Goal: Task Accomplishment & Management: Use online tool/utility

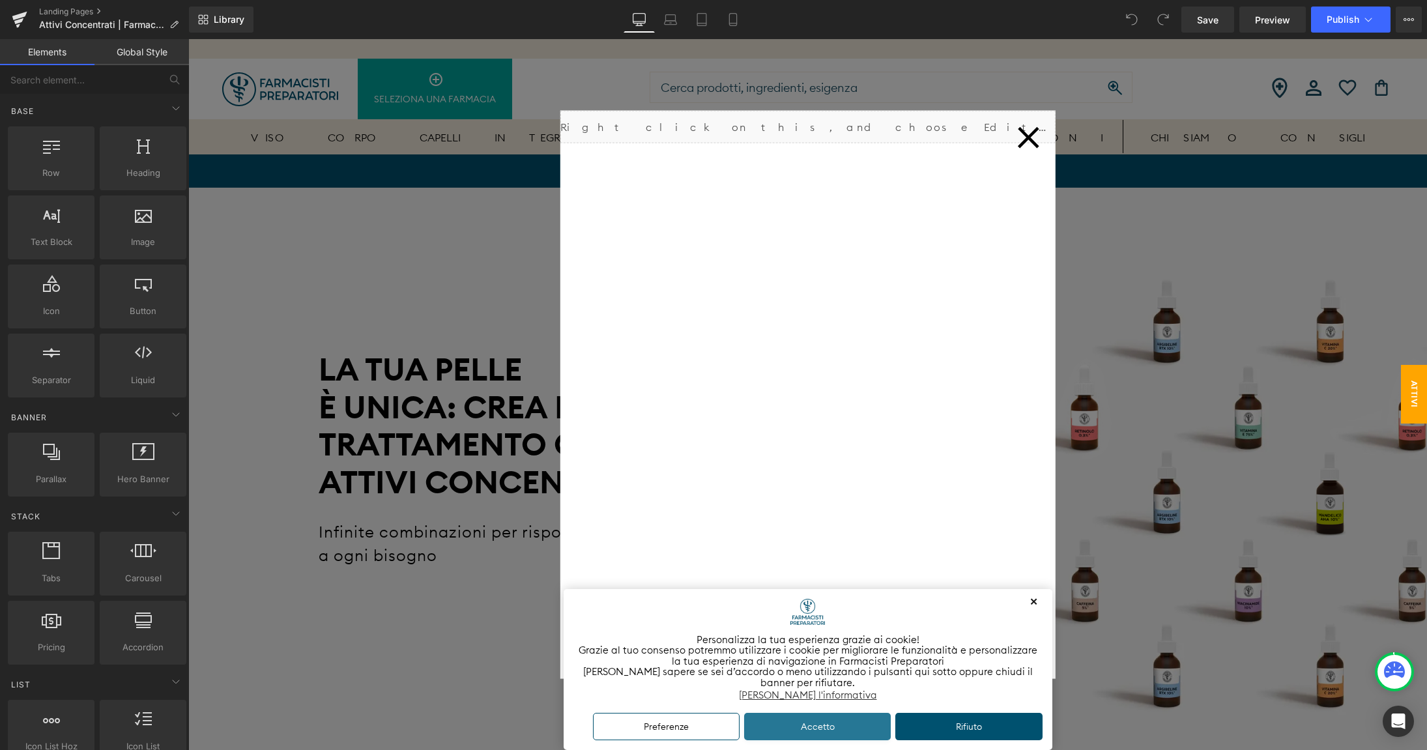
click at [819, 723] on button "Accetto" at bounding box center [817, 727] width 147 height 28
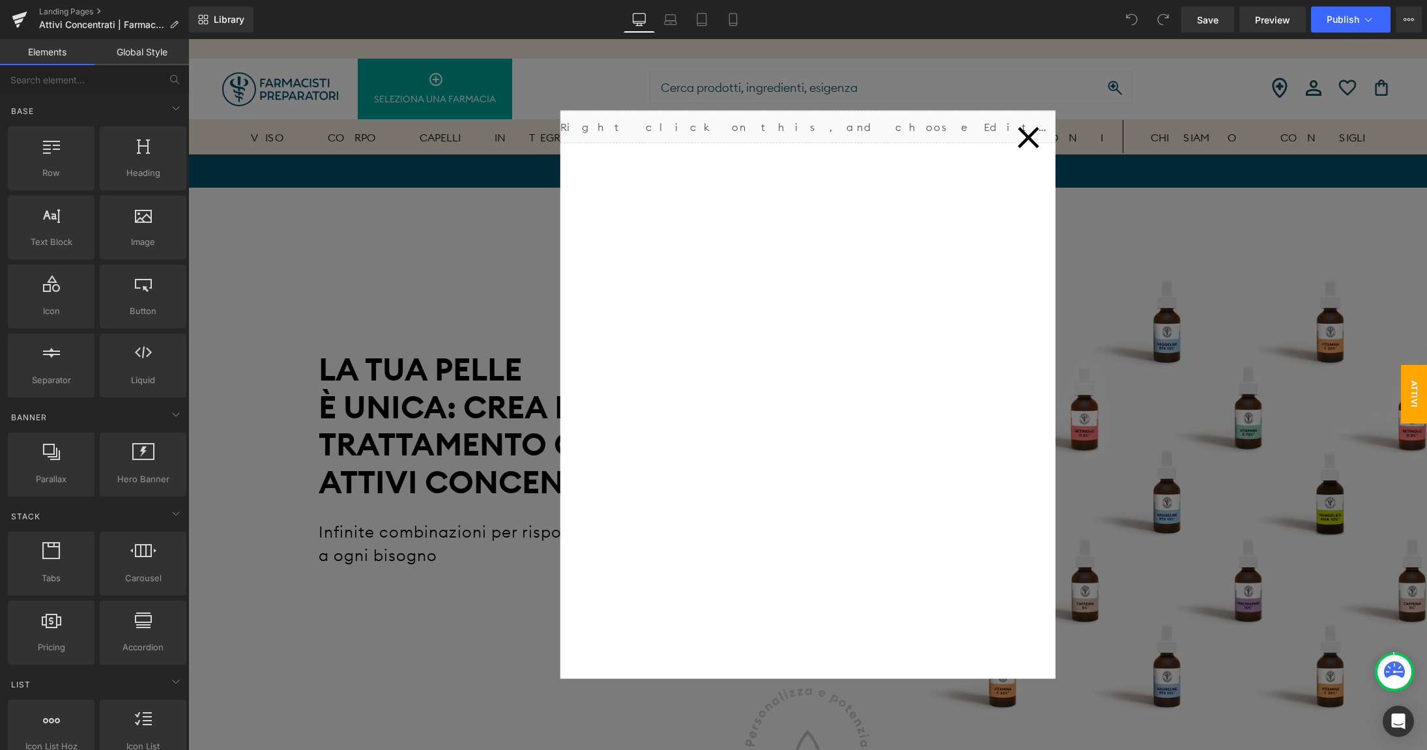
click at [1031, 139] on icon at bounding box center [1029, 137] width 22 height 22
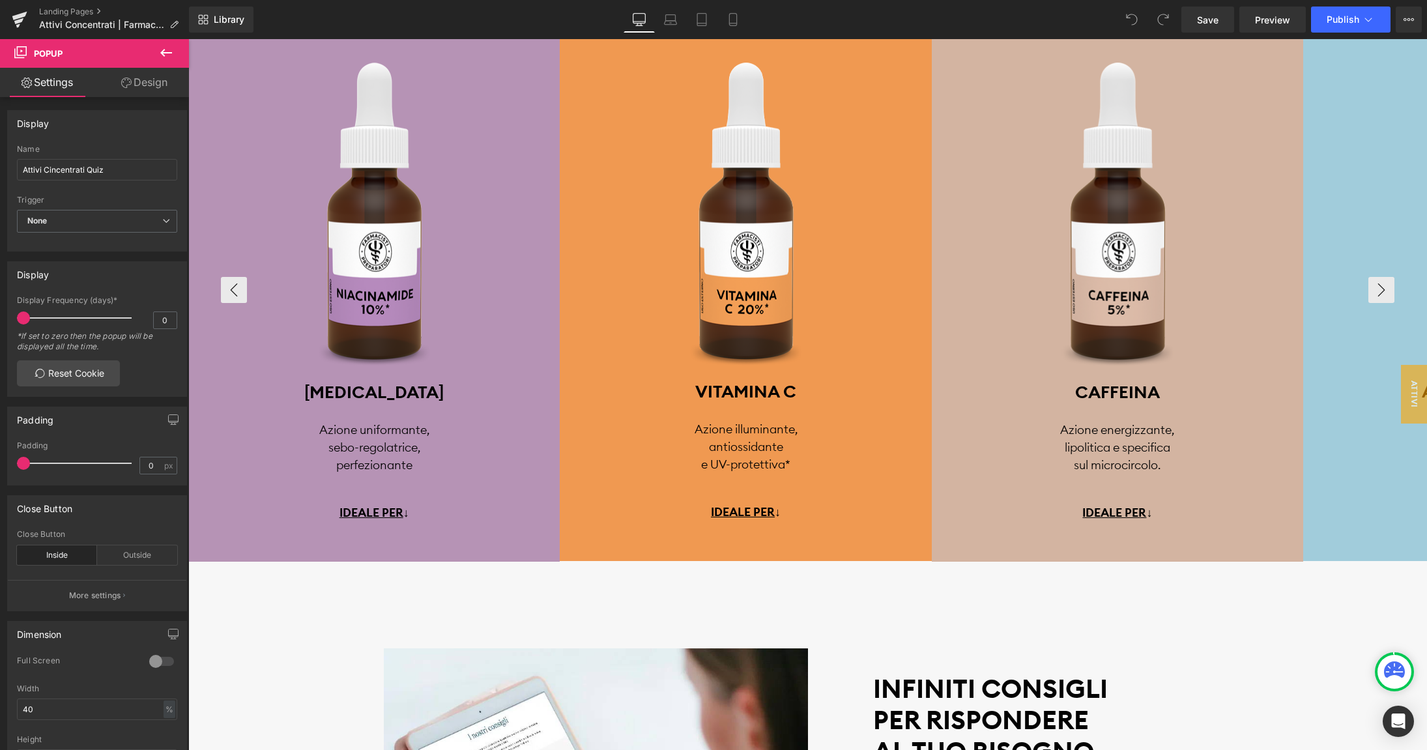
scroll to position [2947, 0]
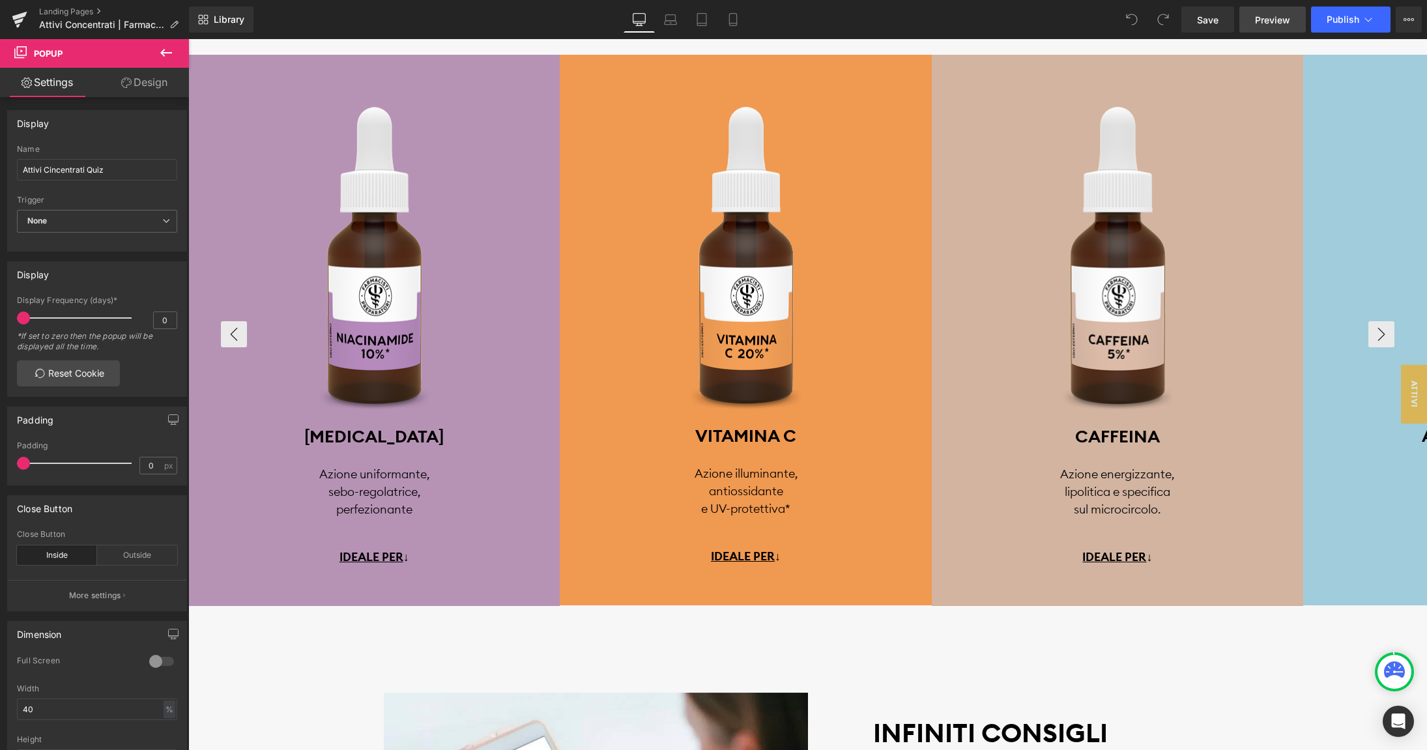
click at [1275, 19] on span "Preview" at bounding box center [1272, 20] width 35 height 14
click at [1106, 550] on u "IDEALE PER" at bounding box center [1115, 556] width 64 height 15
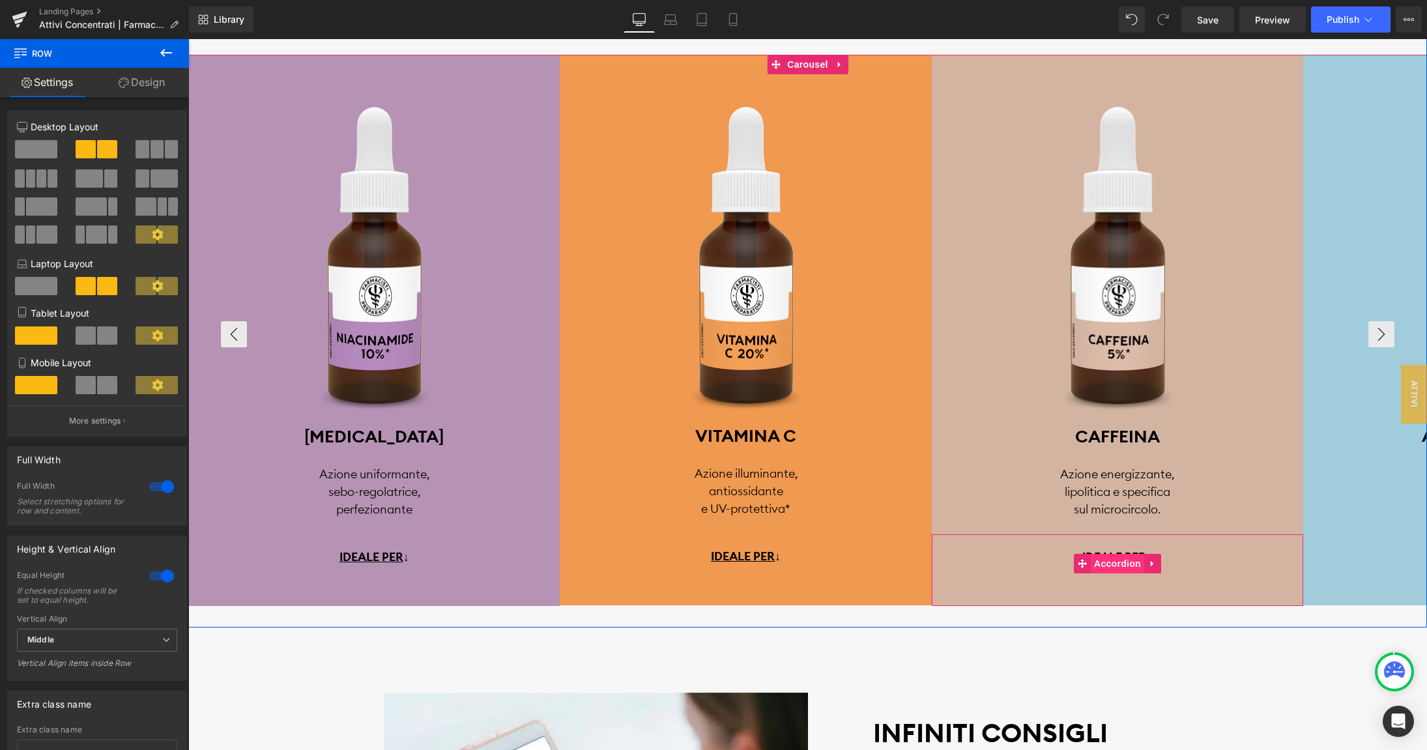
click at [1111, 565] on span "Accordion" at bounding box center [1117, 564] width 53 height 20
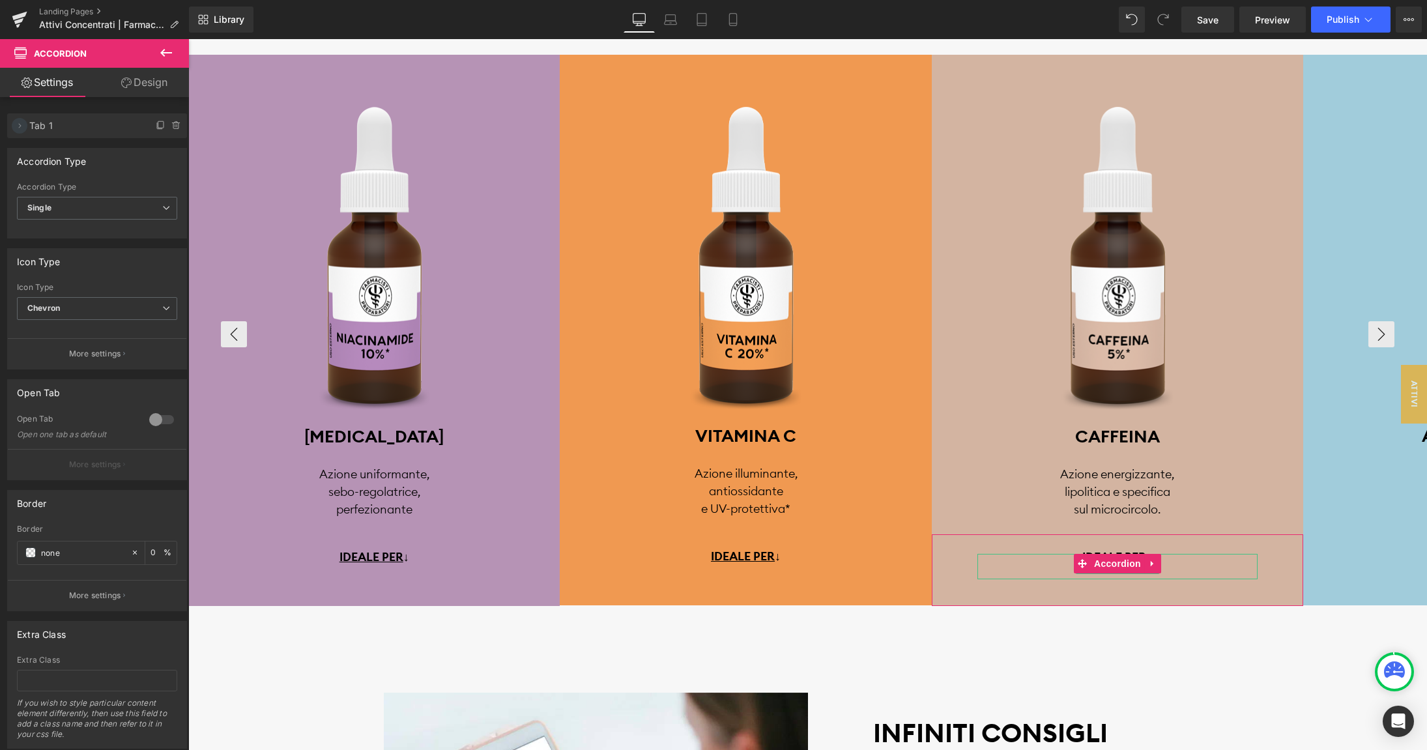
click at [20, 128] on icon at bounding box center [19, 126] width 10 height 10
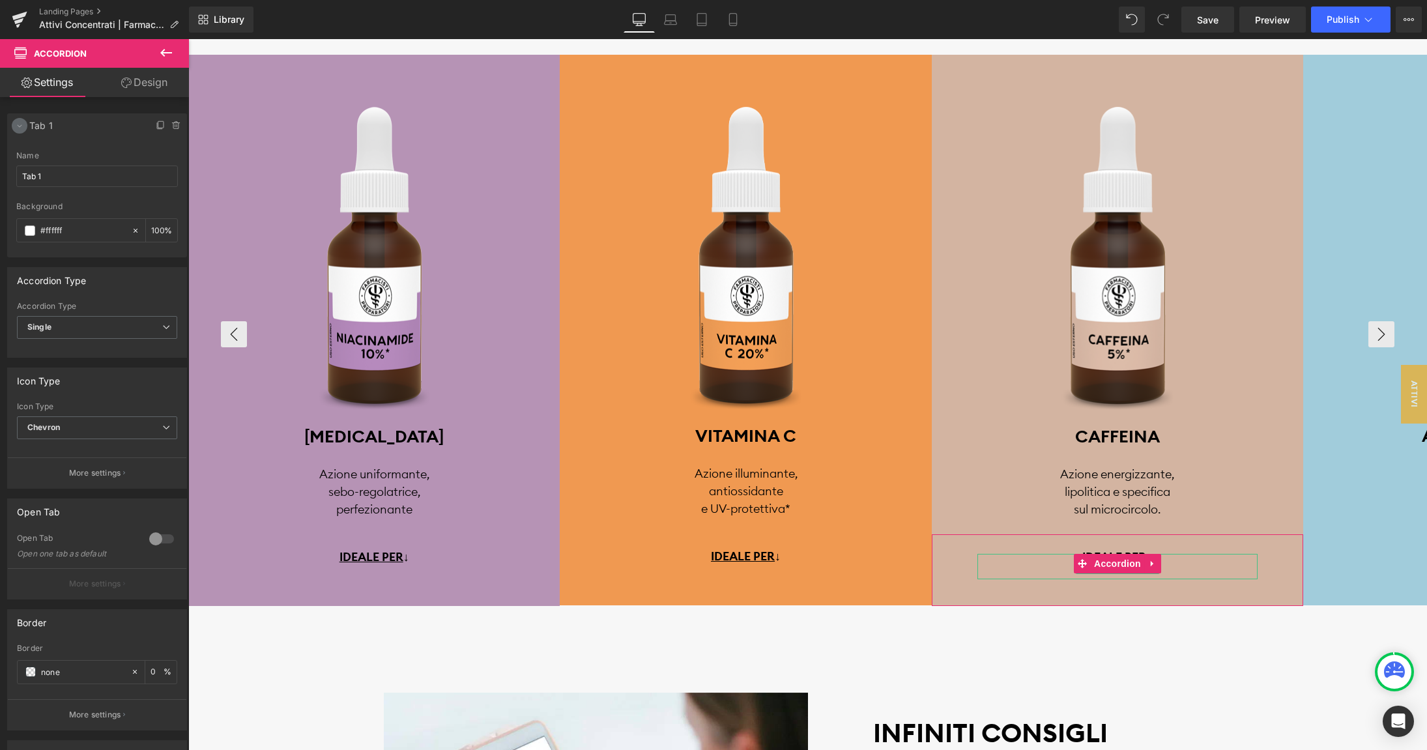
click at [20, 128] on icon at bounding box center [19, 126] width 10 height 10
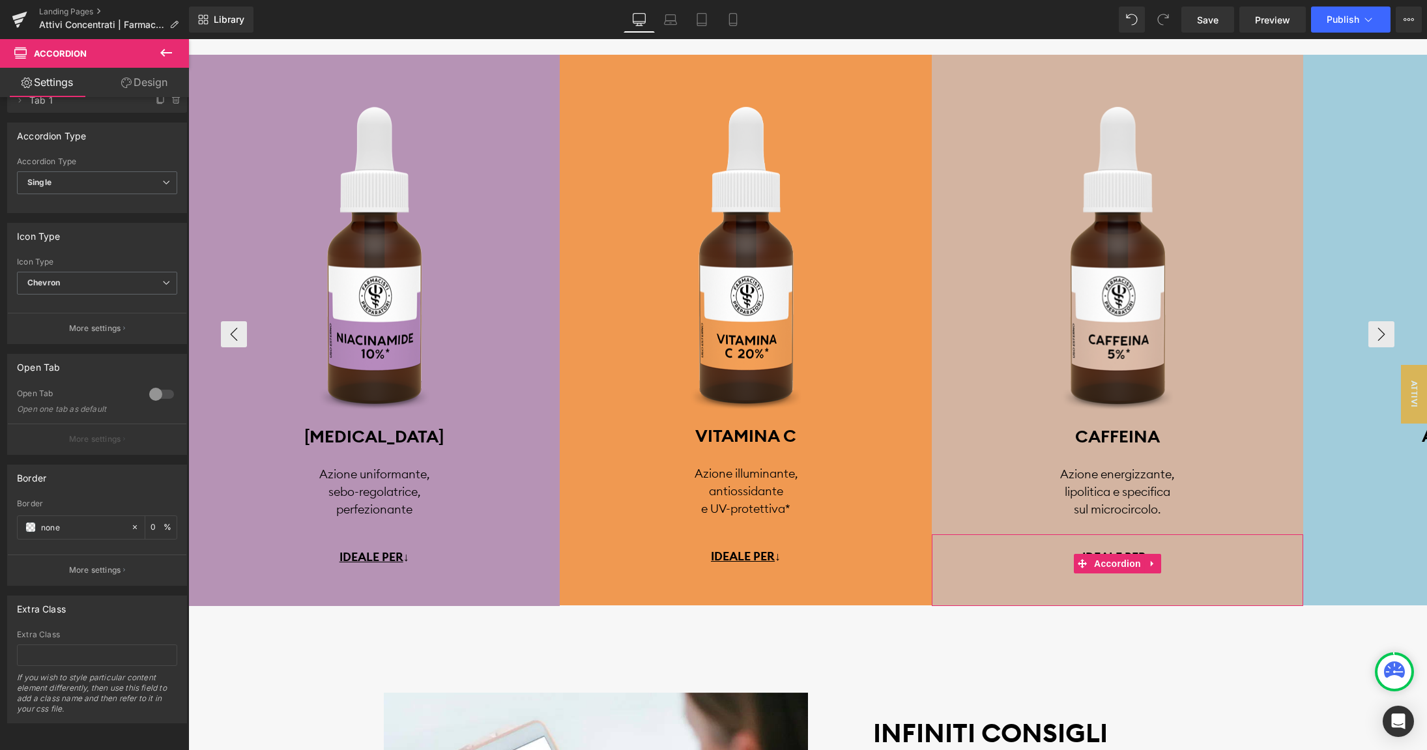
scroll to position [0, 0]
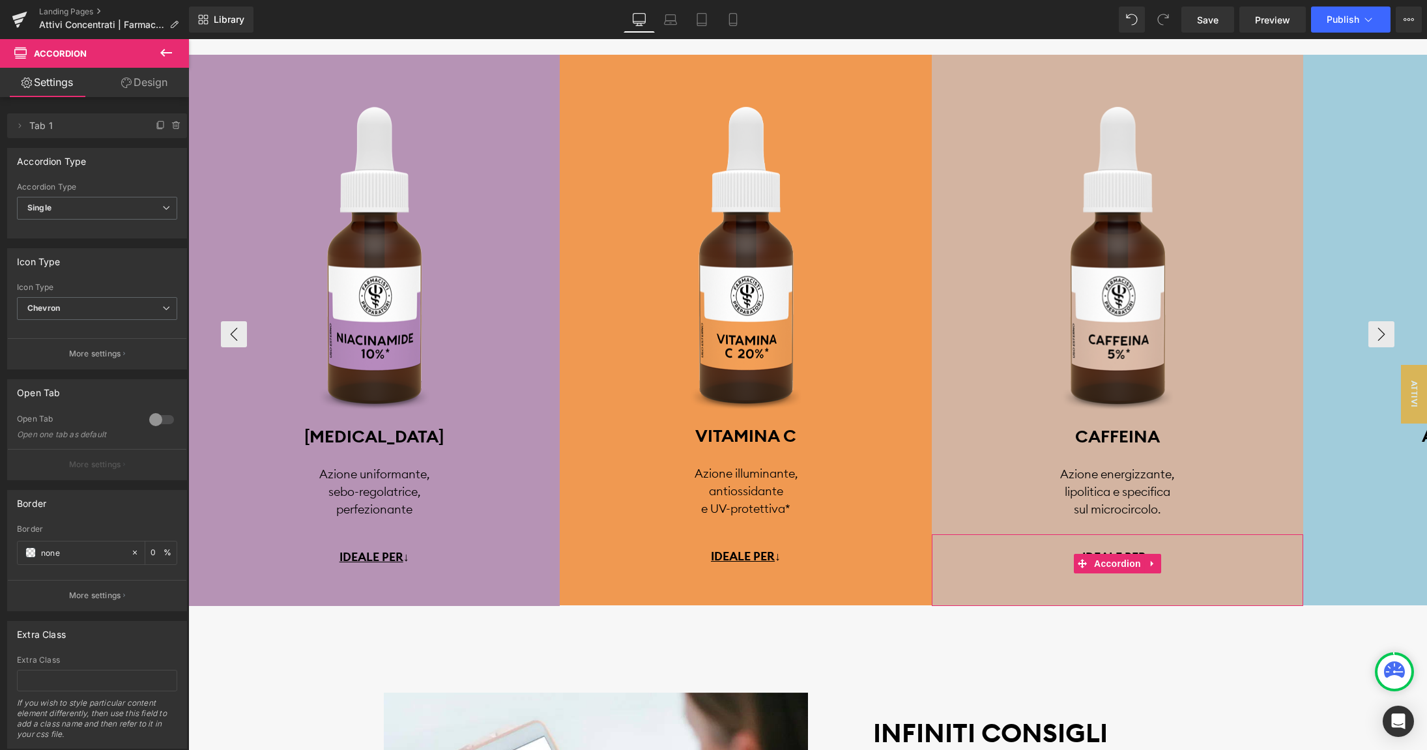
click at [158, 416] on div at bounding box center [161, 419] width 31 height 21
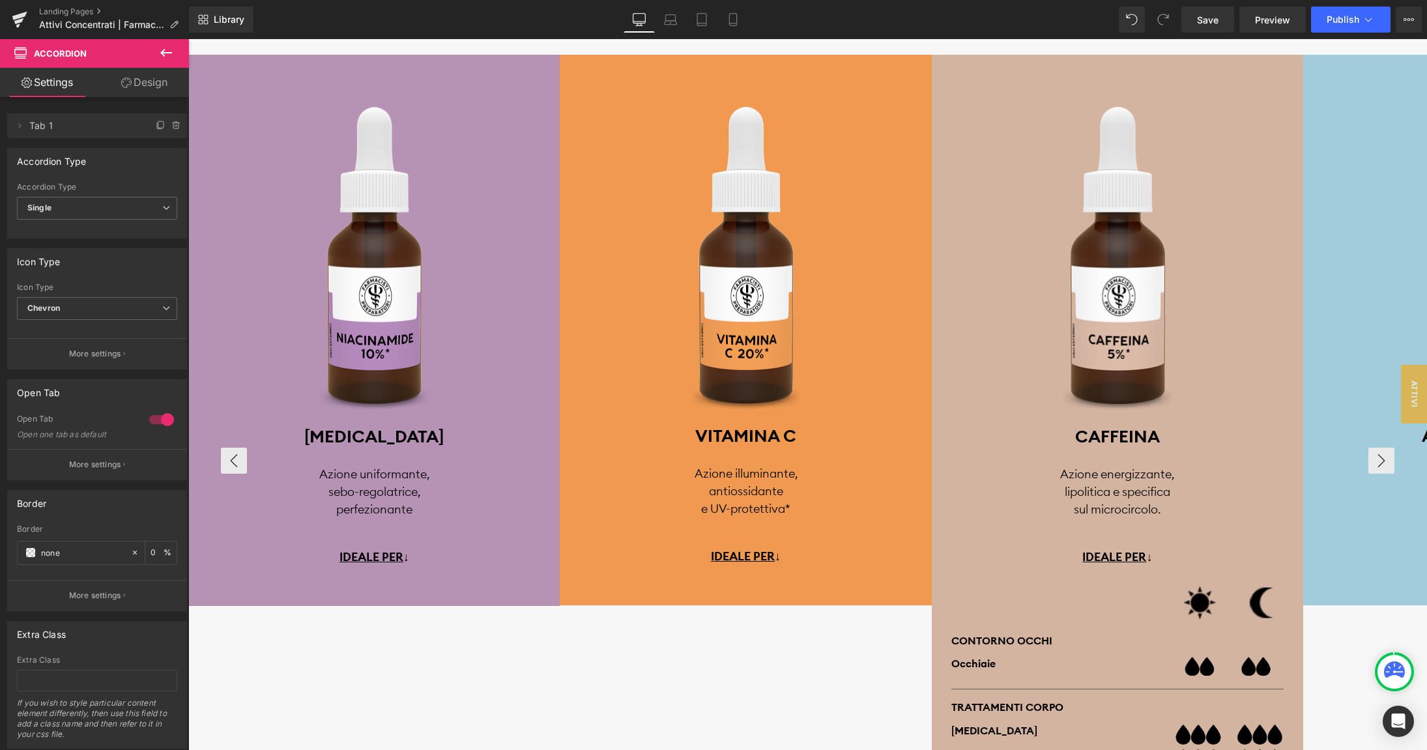
click at [159, 420] on div at bounding box center [161, 419] width 31 height 21
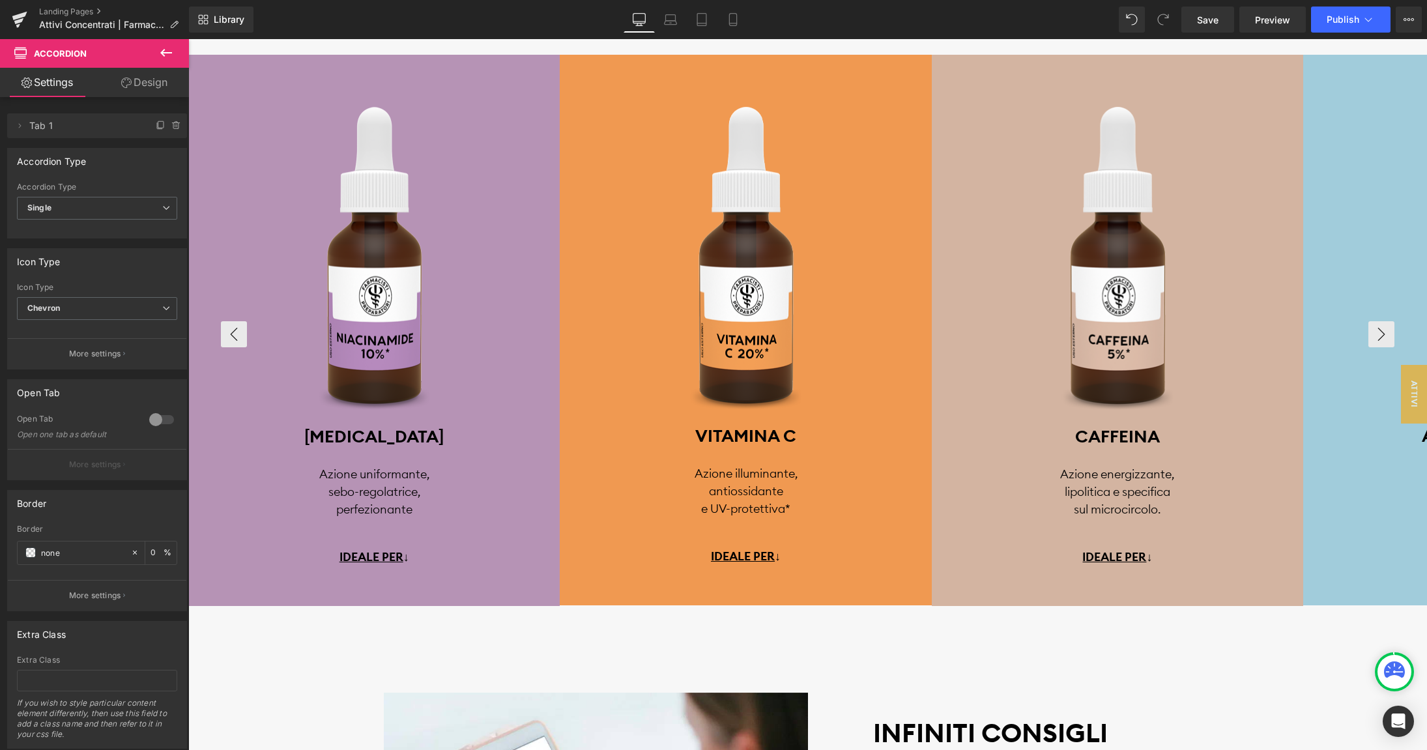
click at [90, 461] on p "More settings" at bounding box center [95, 465] width 52 height 12
click at [1201, 20] on span "Save" at bounding box center [1208, 20] width 22 height 14
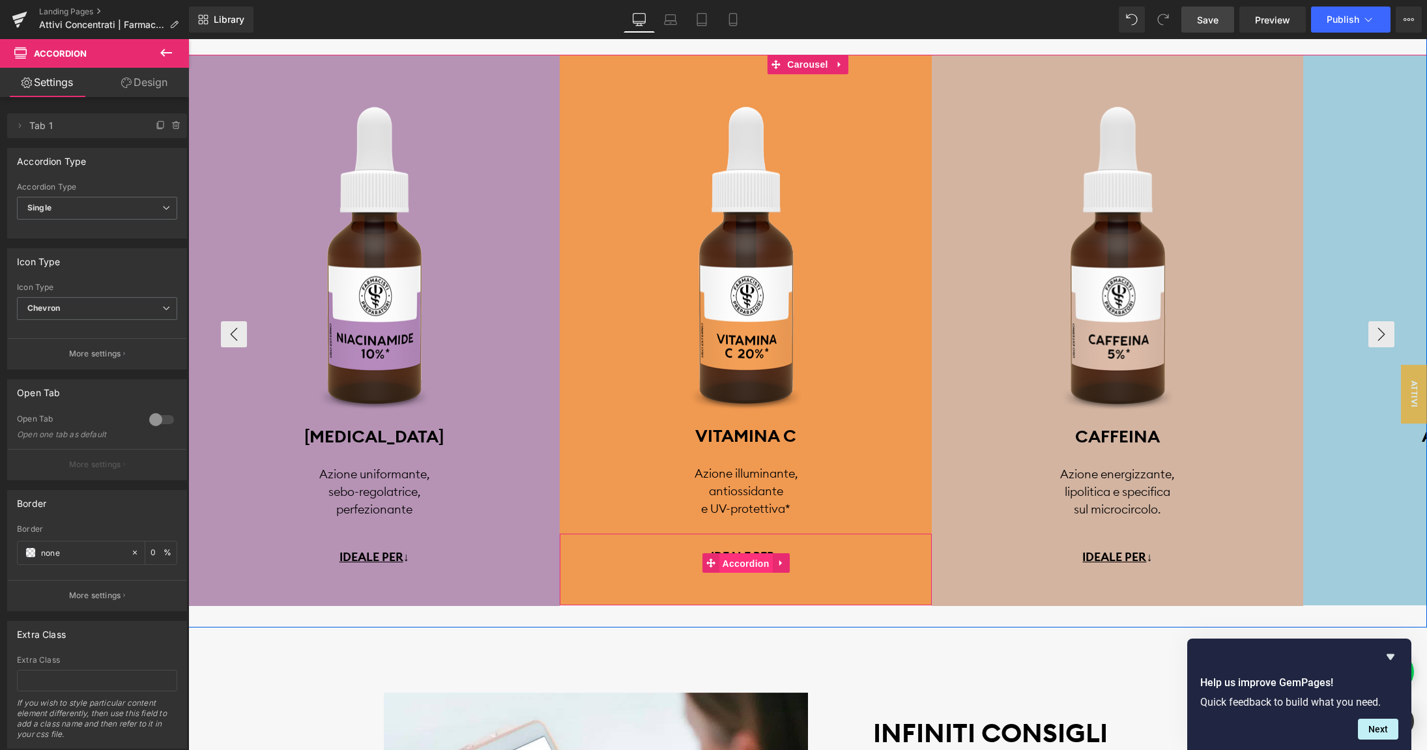
click at [742, 568] on span "Accordion" at bounding box center [746, 564] width 53 height 20
click at [367, 564] on span "Accordion" at bounding box center [373, 564] width 53 height 20
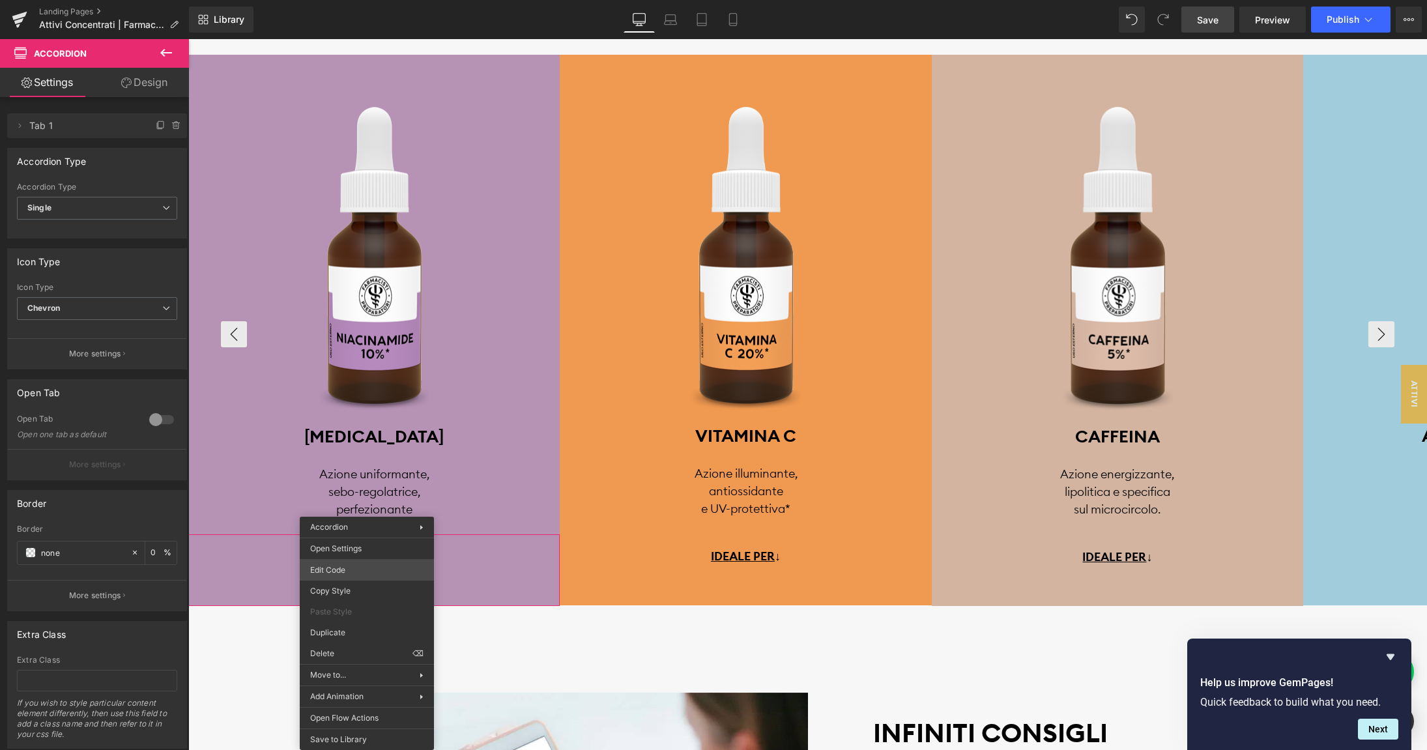
click at [352, 568] on body "Accordion You are previewing how the will restyle your page. You can not edit E…" at bounding box center [713, 375] width 1427 height 750
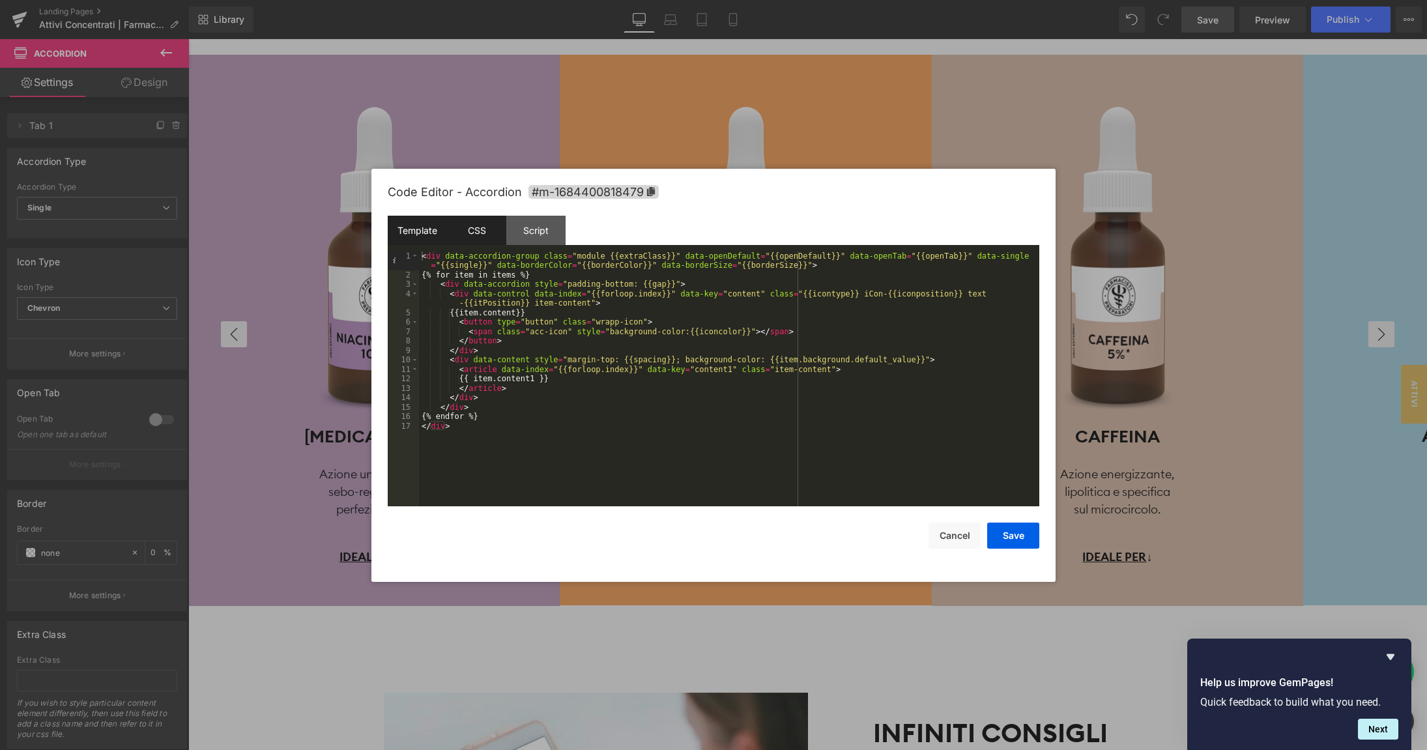
click at [488, 244] on div "CSS" at bounding box center [476, 230] width 59 height 29
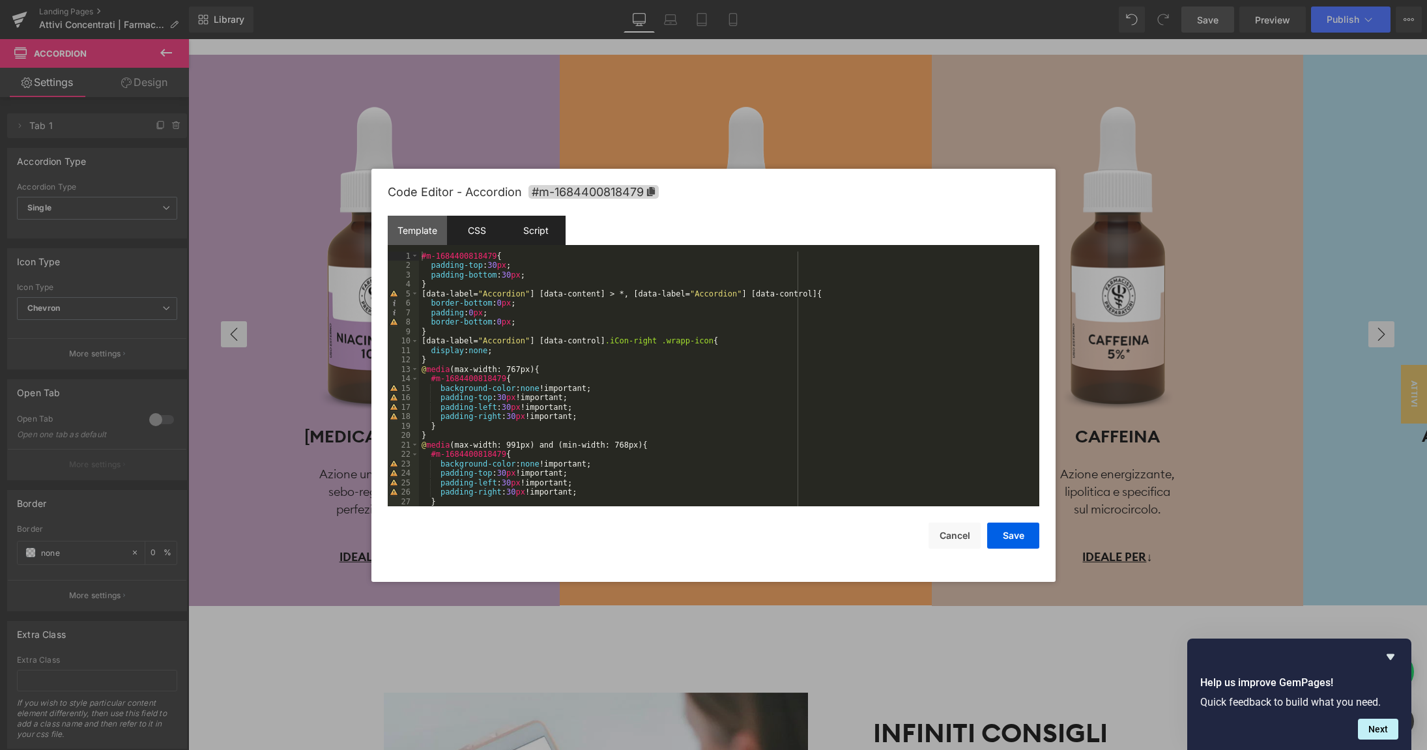
click at [536, 229] on div "Script" at bounding box center [535, 230] width 59 height 29
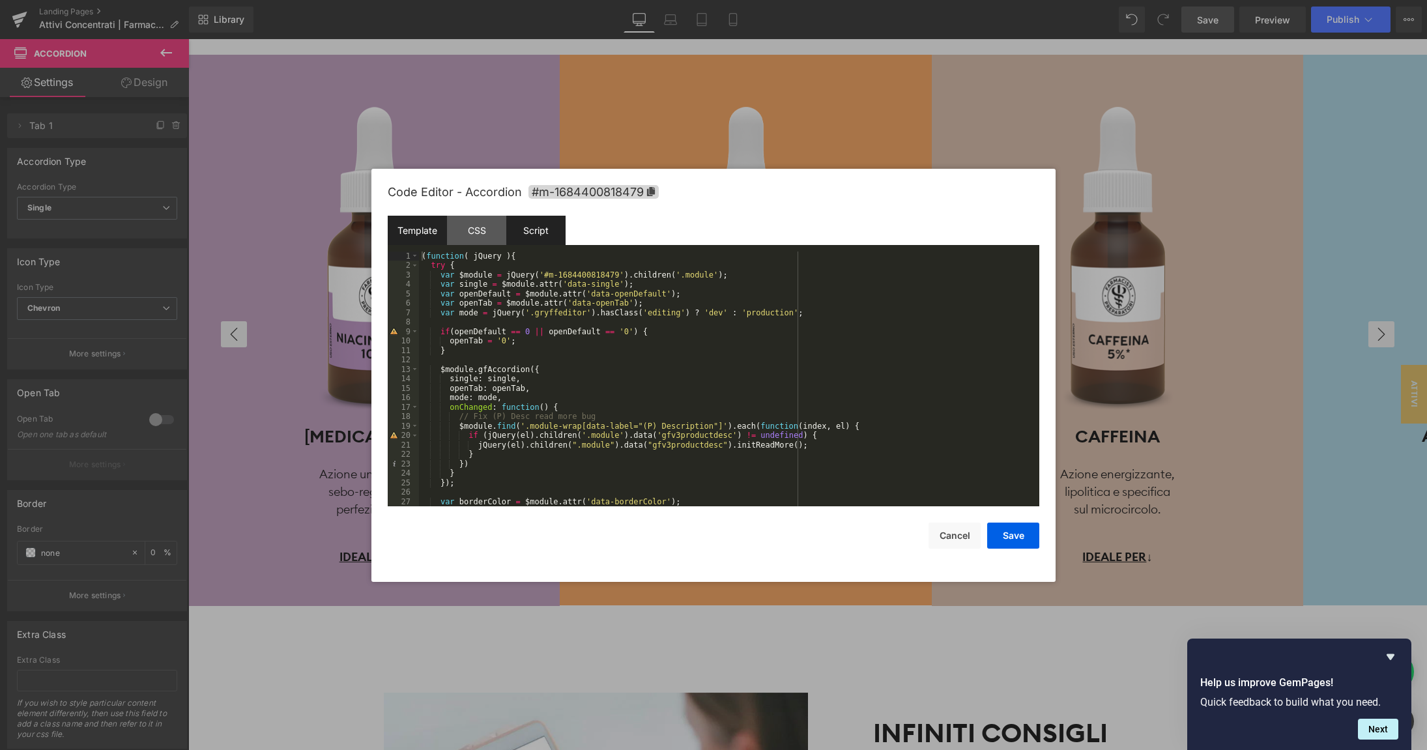
click at [418, 232] on div "Template" at bounding box center [417, 230] width 59 height 29
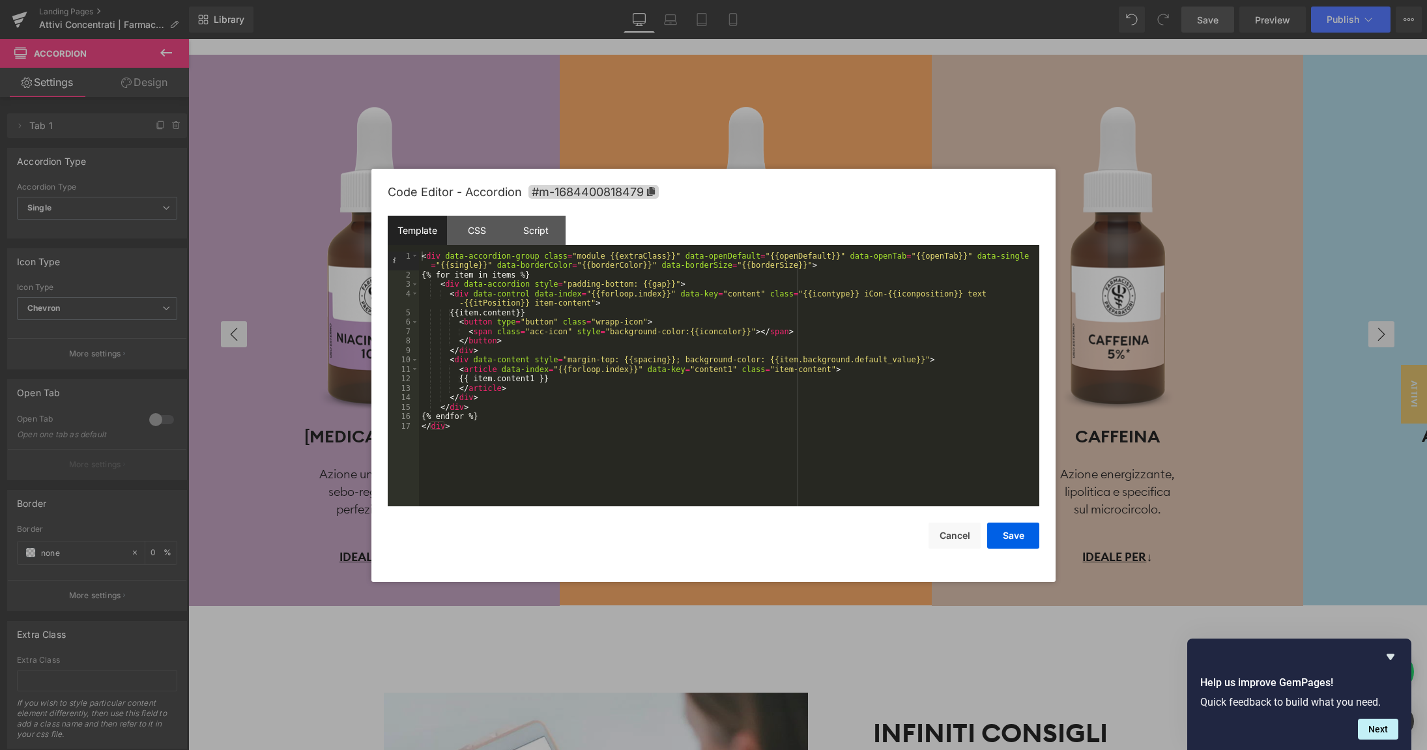
click at [565, 417] on div "< div data-accordion-group class = "module {{extraClass}}" data-openDefault = "…" at bounding box center [729, 394] width 620 height 284
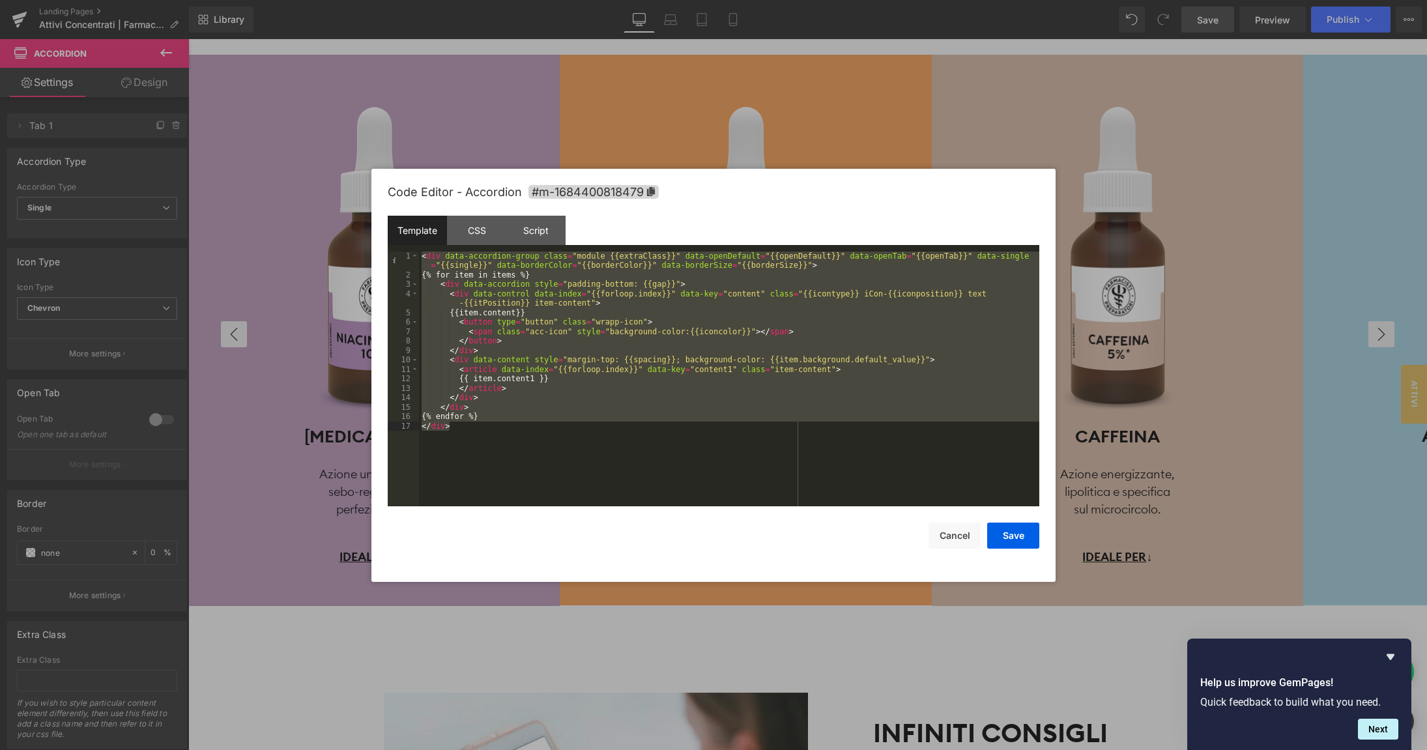
click at [565, 417] on div "< div data-accordion-group class = "module {{extraClass}}" data-openDefault = "…" at bounding box center [729, 394] width 620 height 284
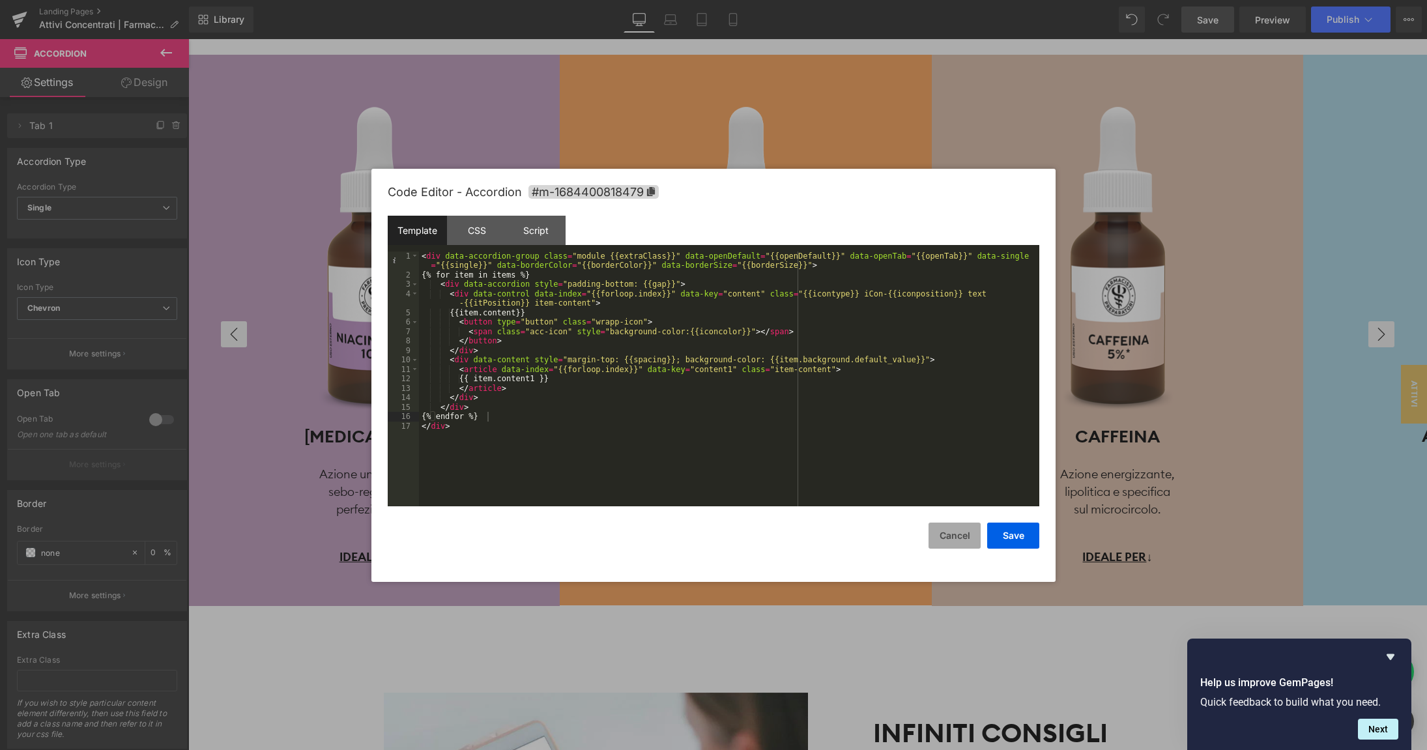
click at [952, 539] on button "Cancel" at bounding box center [955, 536] width 52 height 26
click at [727, 0] on div "Accordion You are previewing how the will restyle your page. You can not edit E…" at bounding box center [713, 0] width 1427 height 0
click at [623, 409] on div "< div data-accordion-group class = "module {{extraClass}}" data-openDefault = "…" at bounding box center [729, 394] width 620 height 284
click at [482, 233] on div "CSS" at bounding box center [476, 230] width 59 height 29
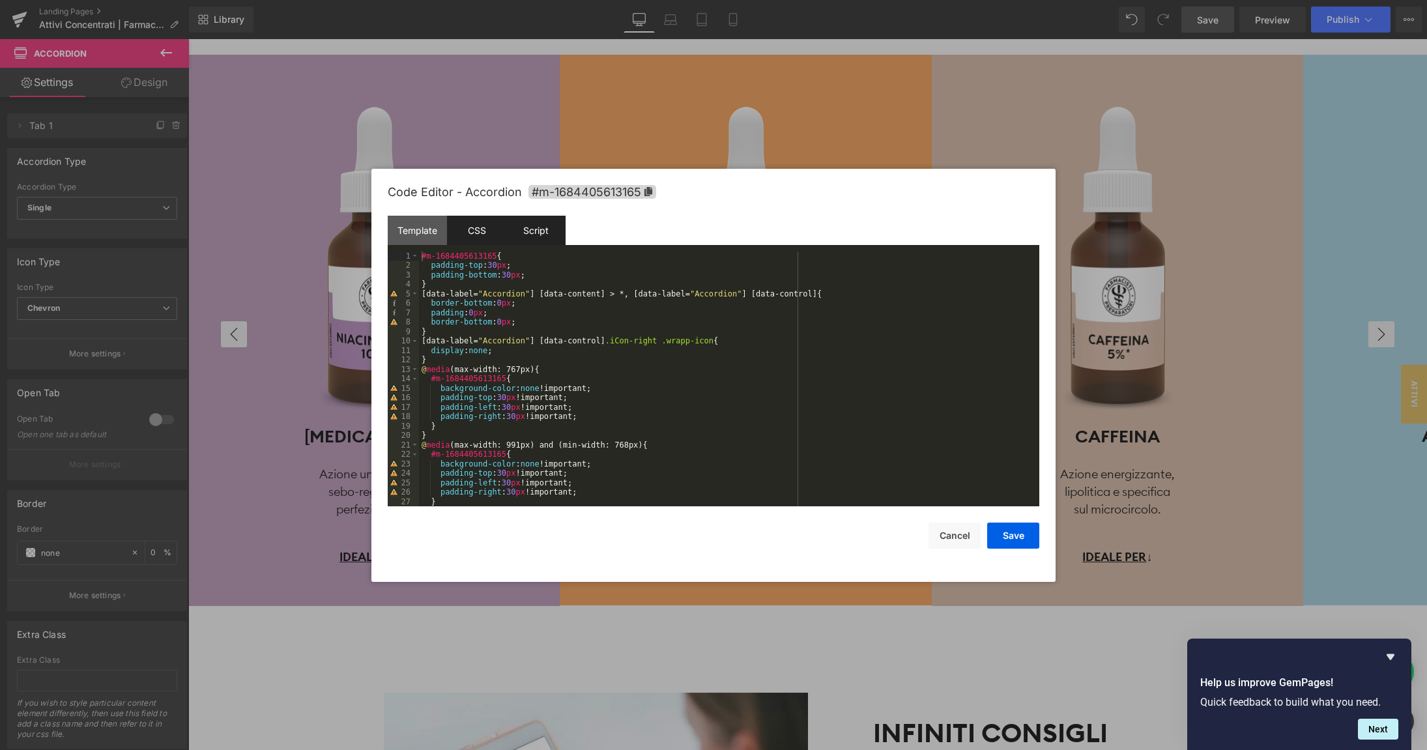
click at [546, 231] on div "Script" at bounding box center [535, 230] width 59 height 29
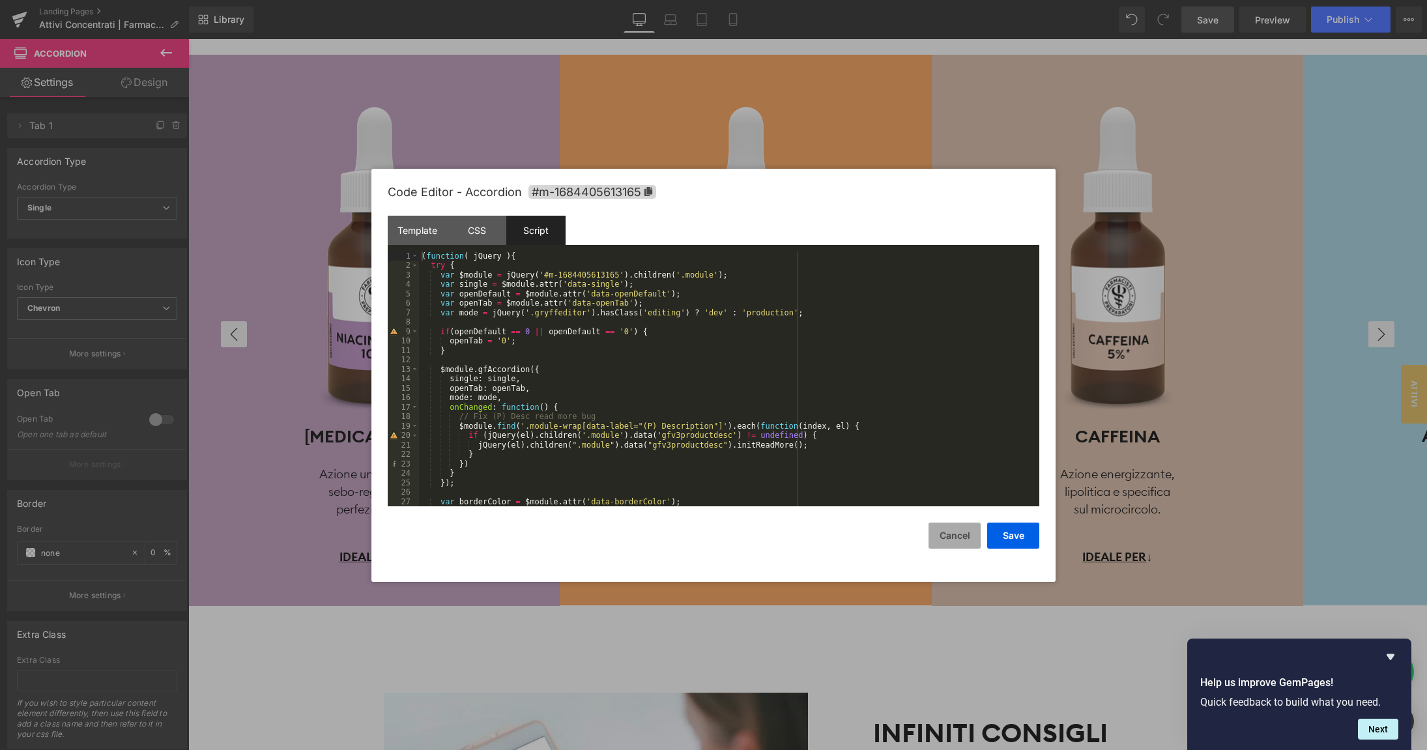
click at [957, 539] on button "Cancel" at bounding box center [955, 536] width 52 height 26
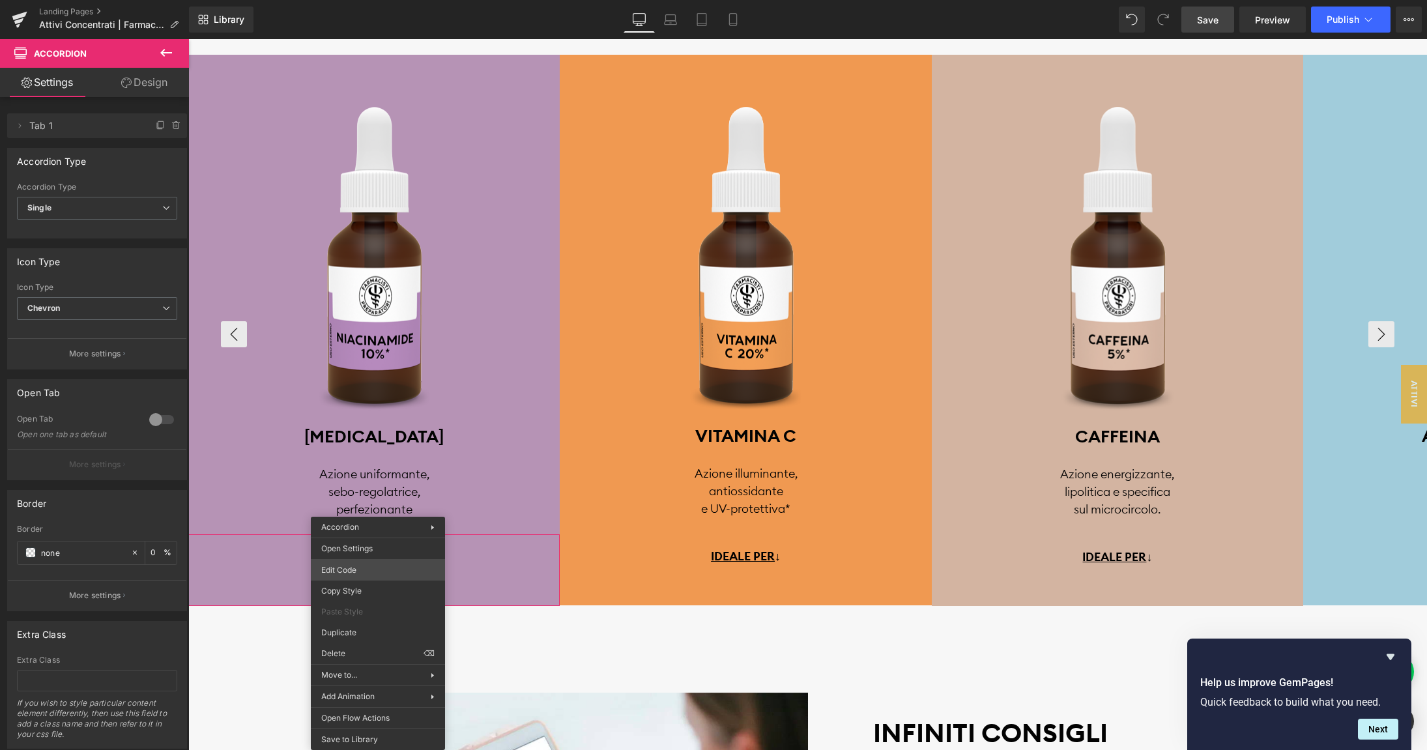
click at [368, 565] on body "Accordion You are previewing how the will restyle your page. You can not edit E…" at bounding box center [713, 375] width 1427 height 750
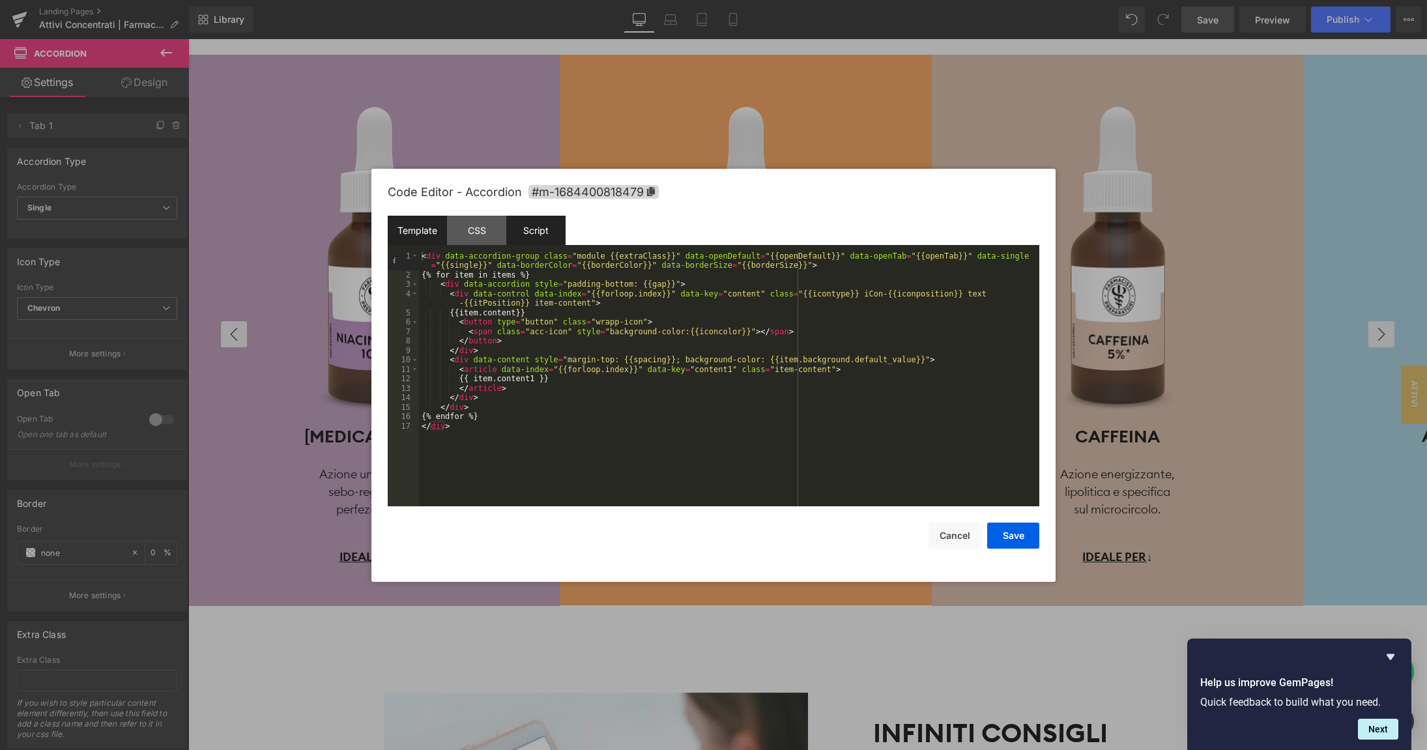
click at [536, 239] on div "Script" at bounding box center [535, 230] width 59 height 29
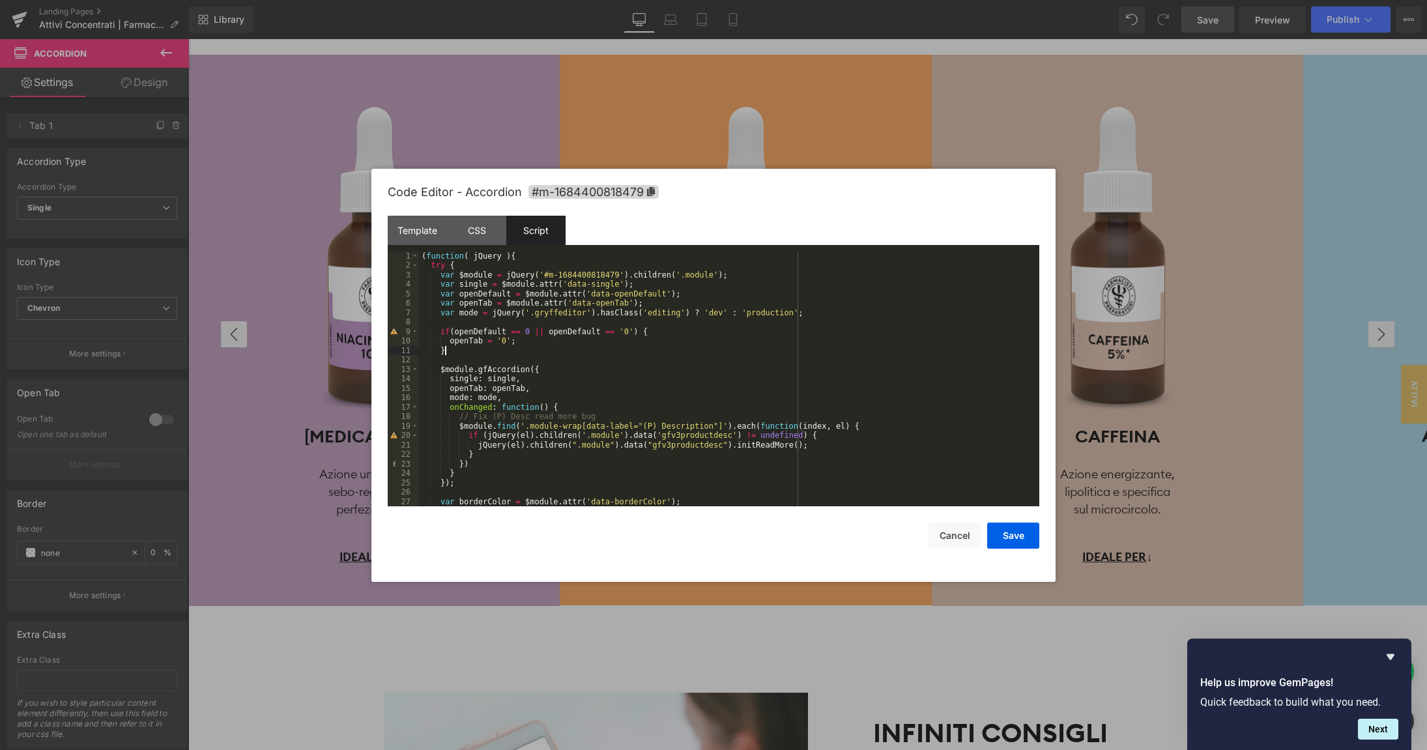
click at [607, 349] on div "( function ( jQuery ) { try { var $module = jQuery ( '#m-1684400818479' ) . chi…" at bounding box center [729, 389] width 620 height 274
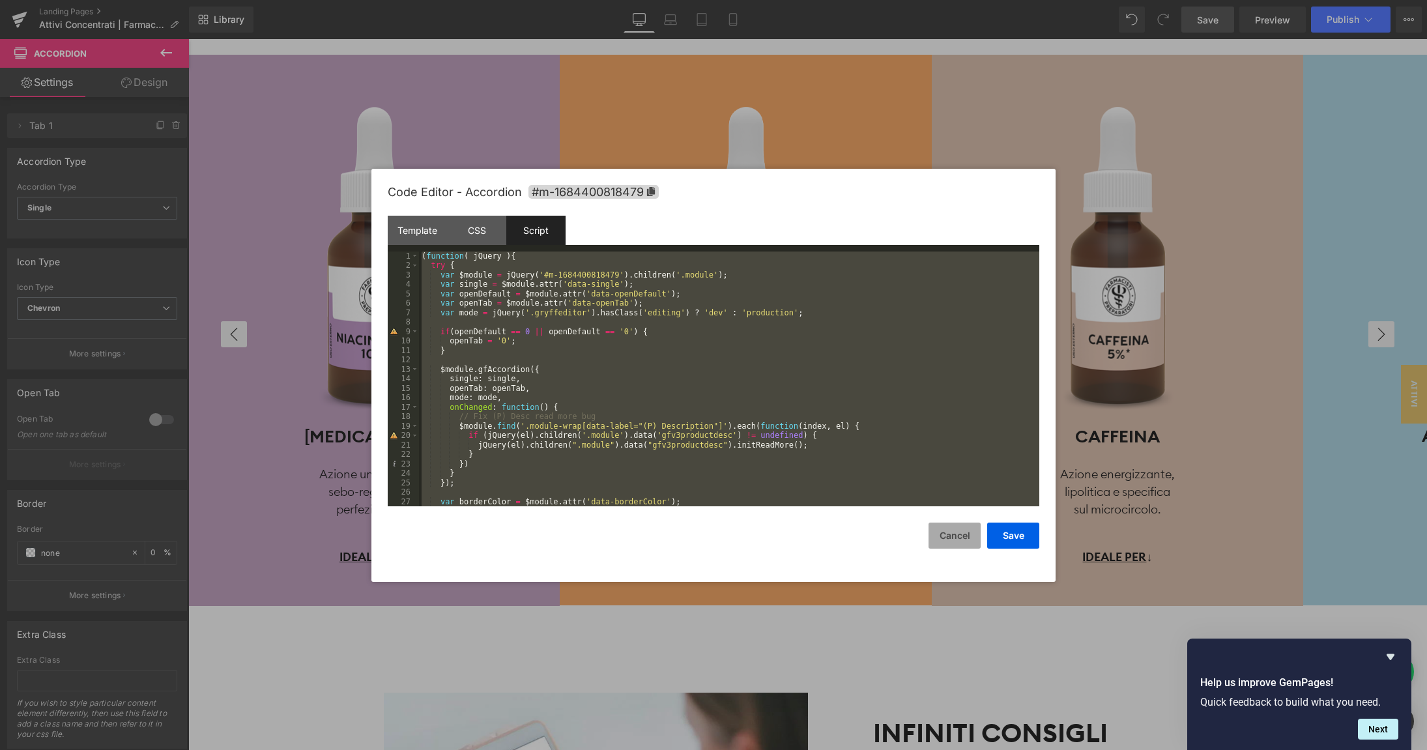
click at [933, 546] on button "Cancel" at bounding box center [955, 536] width 52 height 26
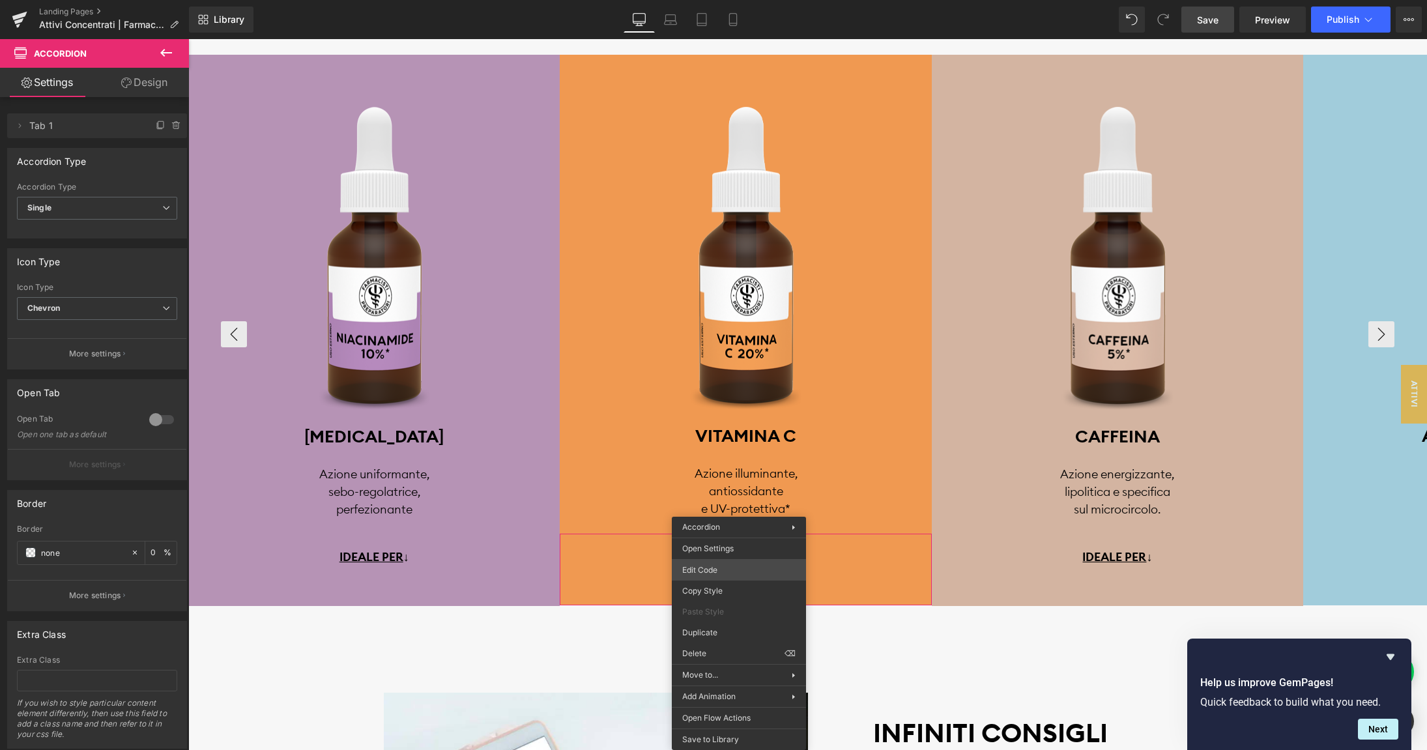
click at [721, 0] on div "Accordion You are previewing how the will restyle your page. You can not edit E…" at bounding box center [713, 0] width 1427 height 0
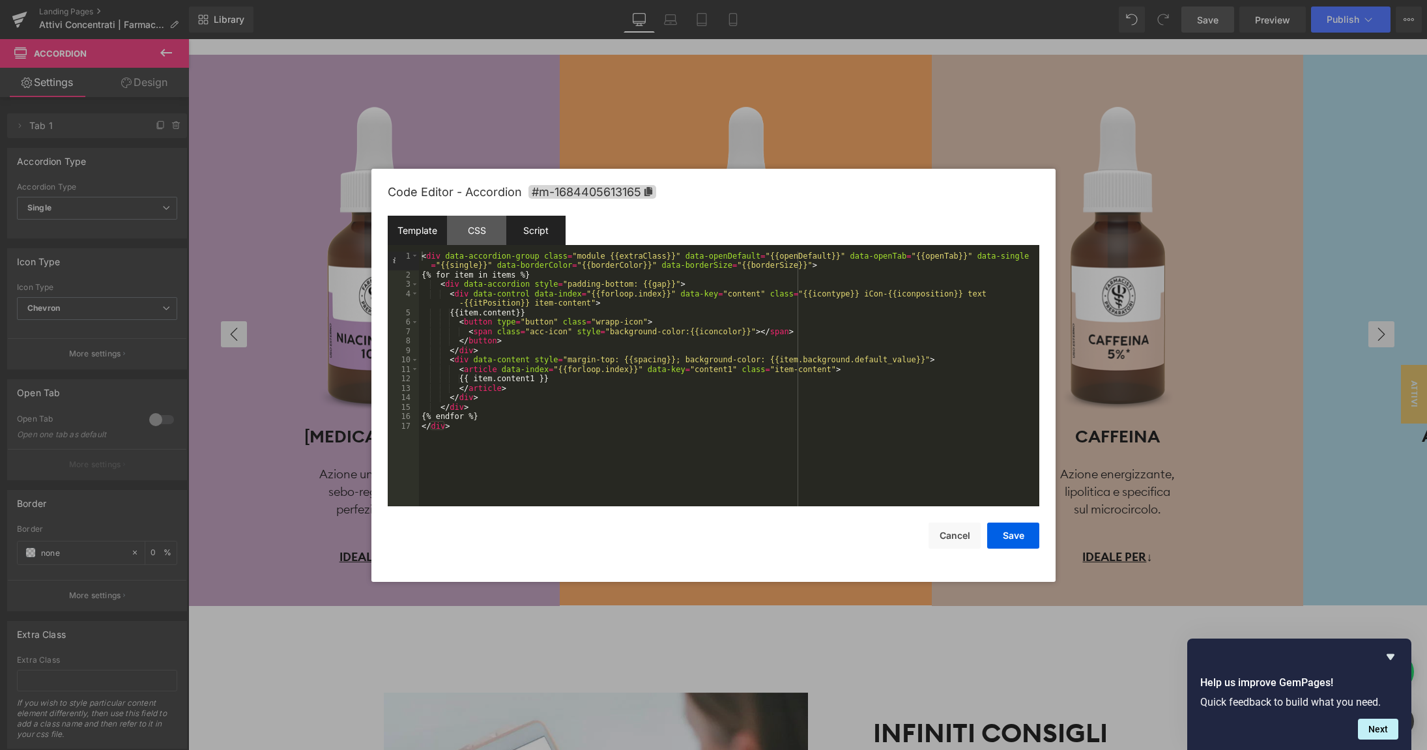
click at [547, 235] on div "Script" at bounding box center [535, 230] width 59 height 29
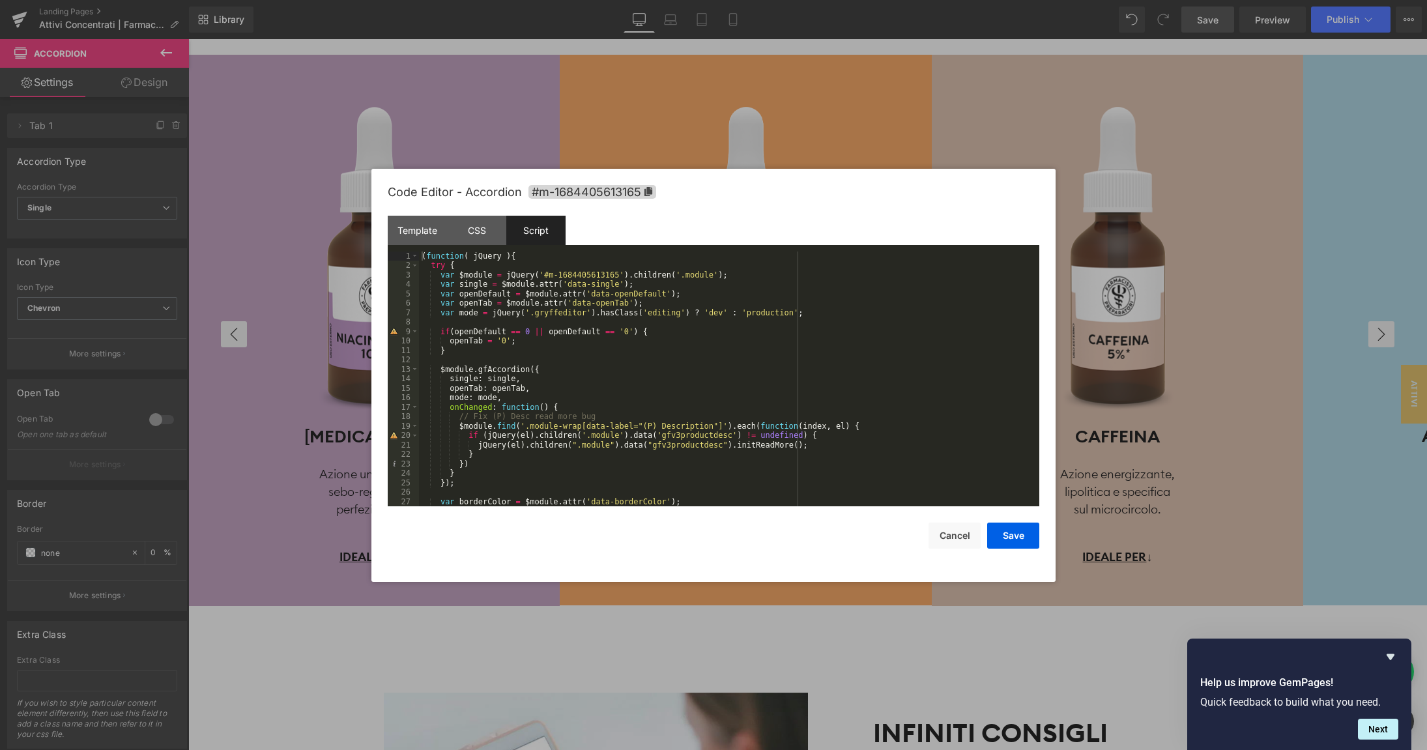
click at [439, 257] on div "( function ( jQuery ) { try { var $module = jQuery ( '#m-1684405613165' ) . chi…" at bounding box center [729, 389] width 620 height 274
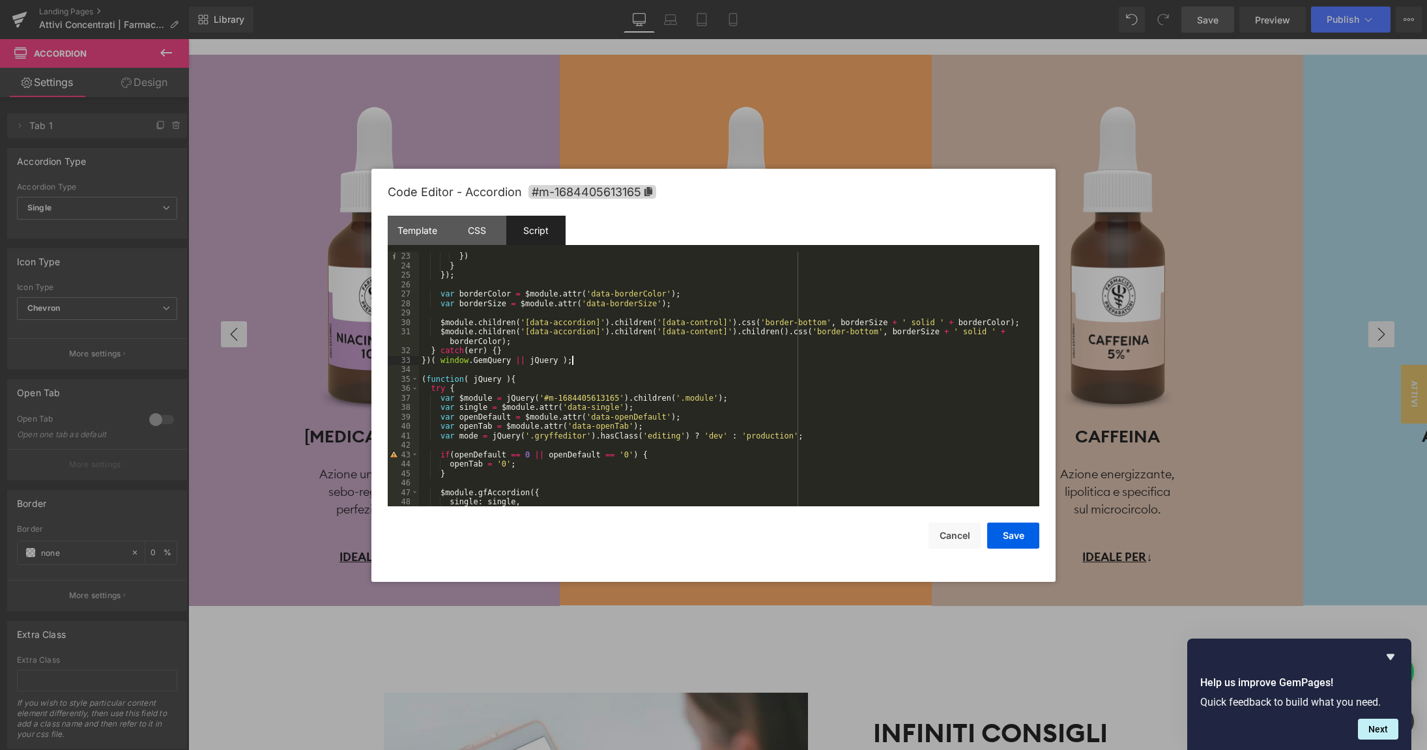
scroll to position [216, 0]
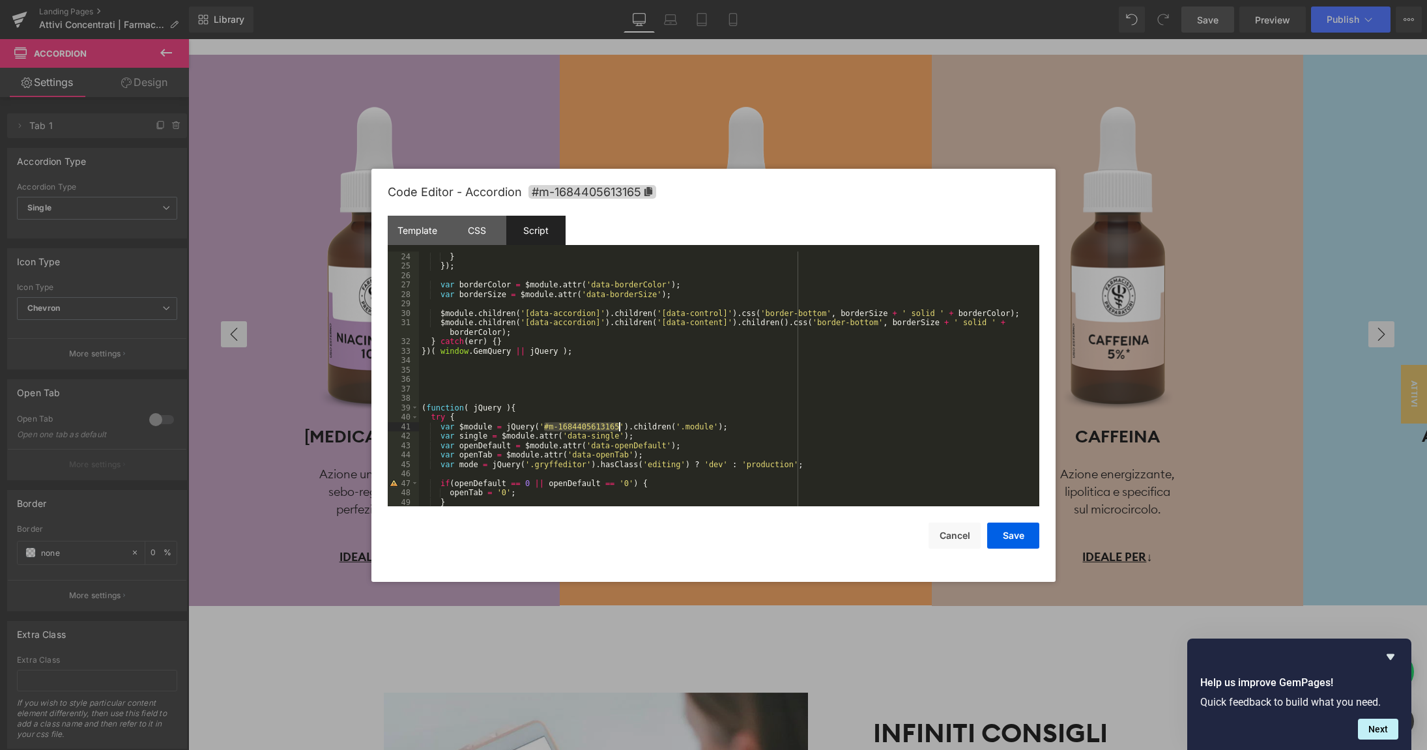
drag, startPoint x: 544, startPoint y: 424, endPoint x: 620, endPoint y: 424, distance: 76.3
click at [619, 424] on div "}) } }) ; var borderColor = $module . attr ( 'data-borderColor' ) ; var borderS…" at bounding box center [729, 379] width 620 height 274
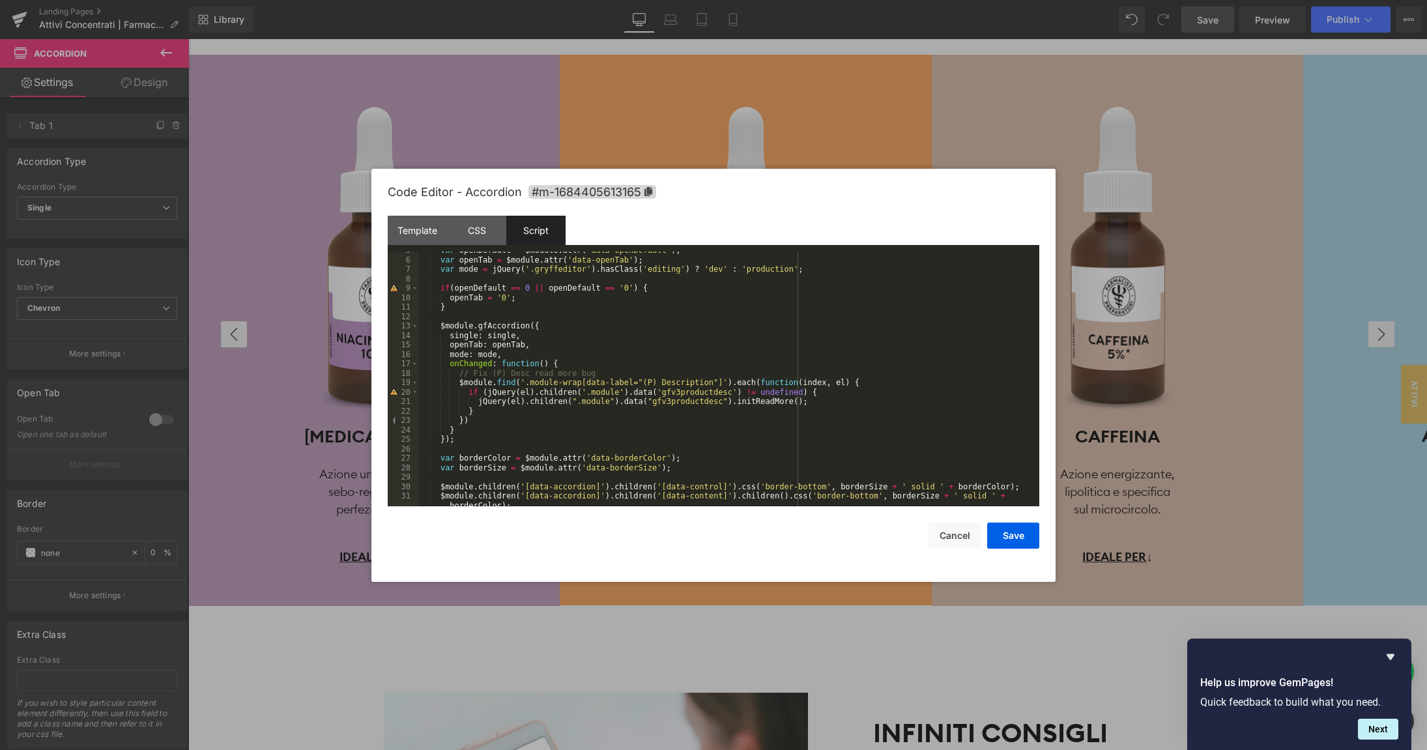
scroll to position [0, 0]
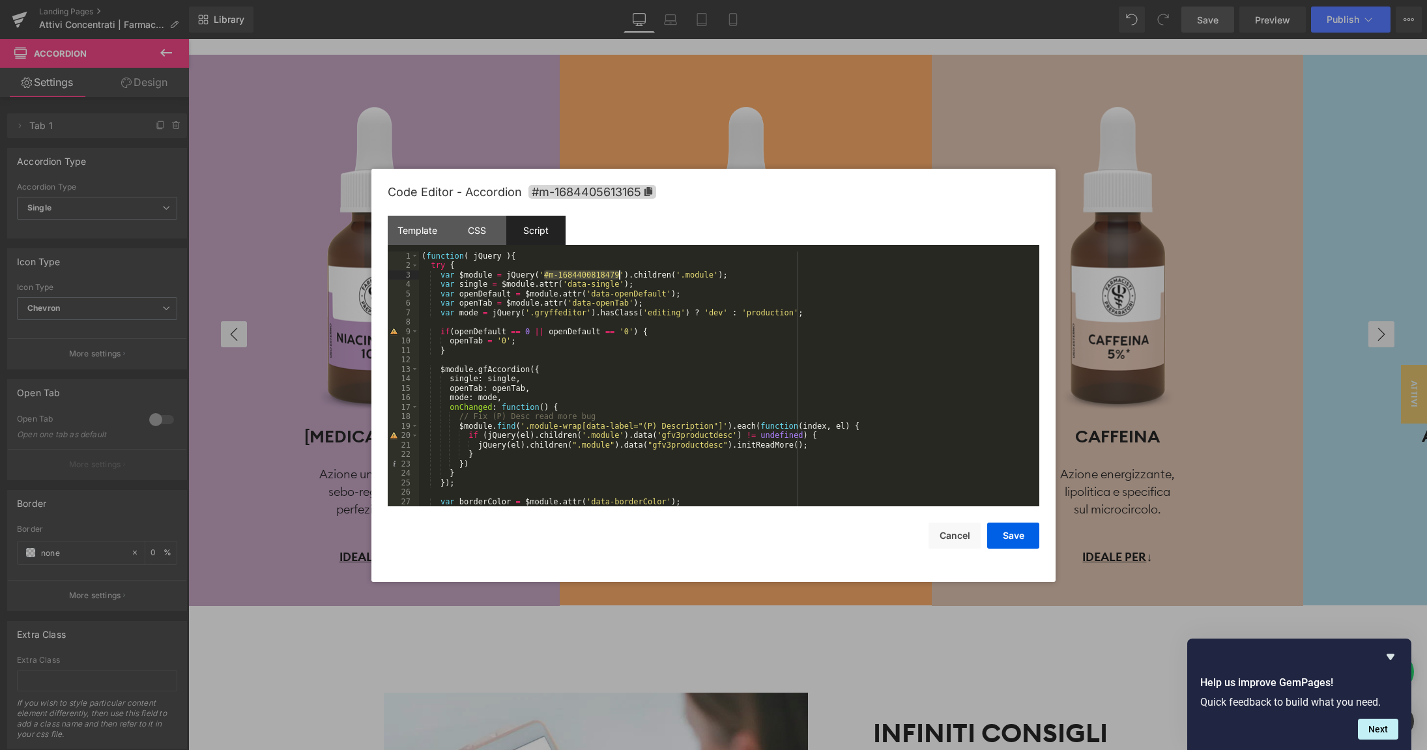
drag, startPoint x: 546, startPoint y: 275, endPoint x: 618, endPoint y: 276, distance: 72.4
click at [618, 276] on div "( function ( jQuery ) { try { var $module = jQuery ( '#m-1684400818479' ) . chi…" at bounding box center [729, 389] width 620 height 274
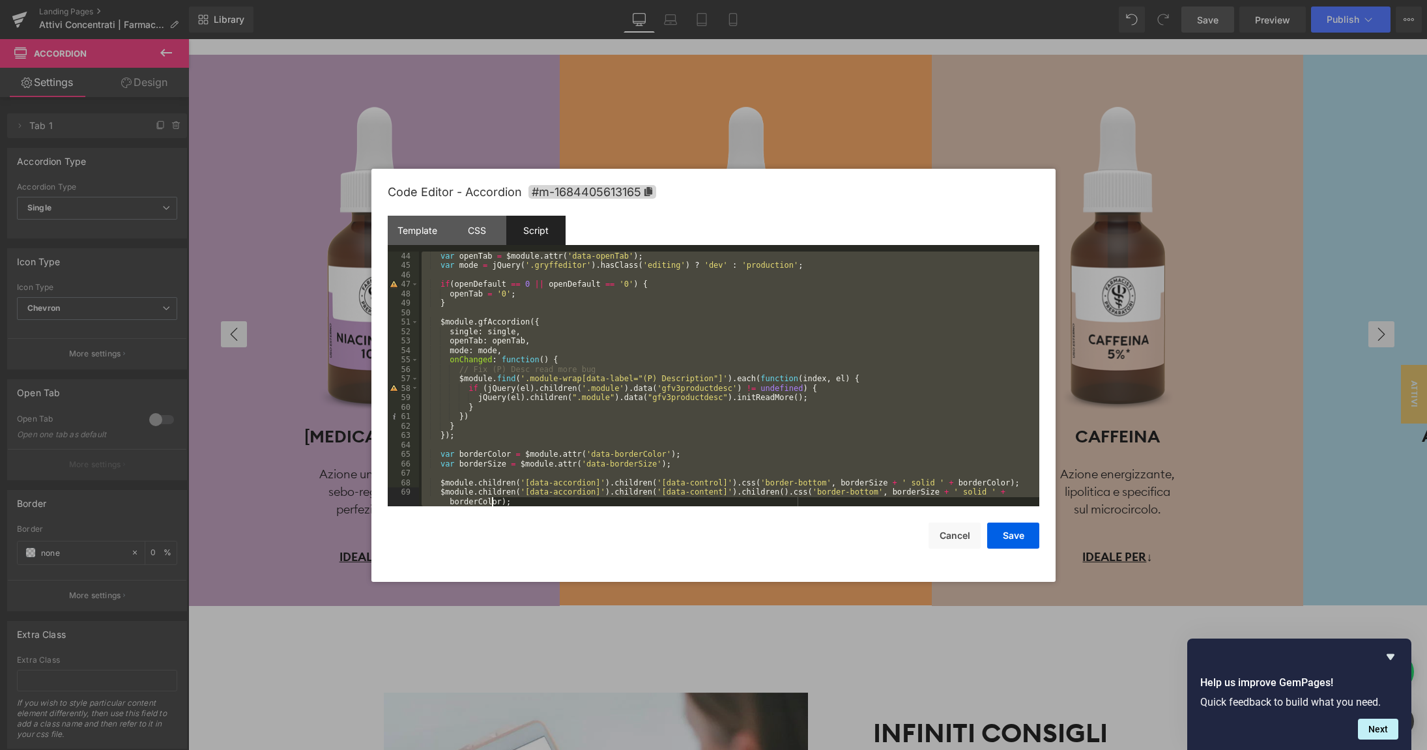
scroll to position [435, 0]
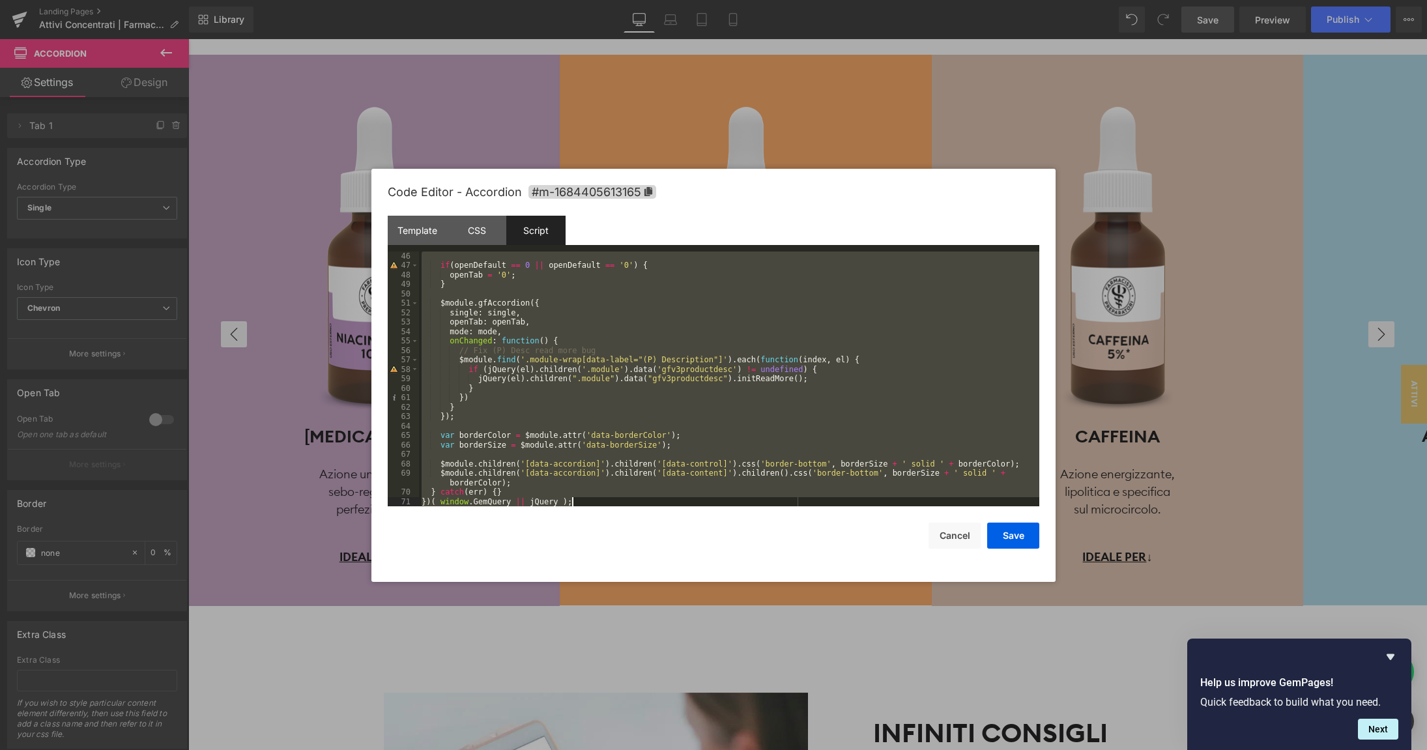
drag, startPoint x: 423, startPoint y: 292, endPoint x: 492, endPoint y: 605, distance: 321.0
click at [492, 507] on div "if ( openDefault == 0 || openDefault == '0' ) { openTab = '0' ; } $module . gfA…" at bounding box center [729, 379] width 620 height 255
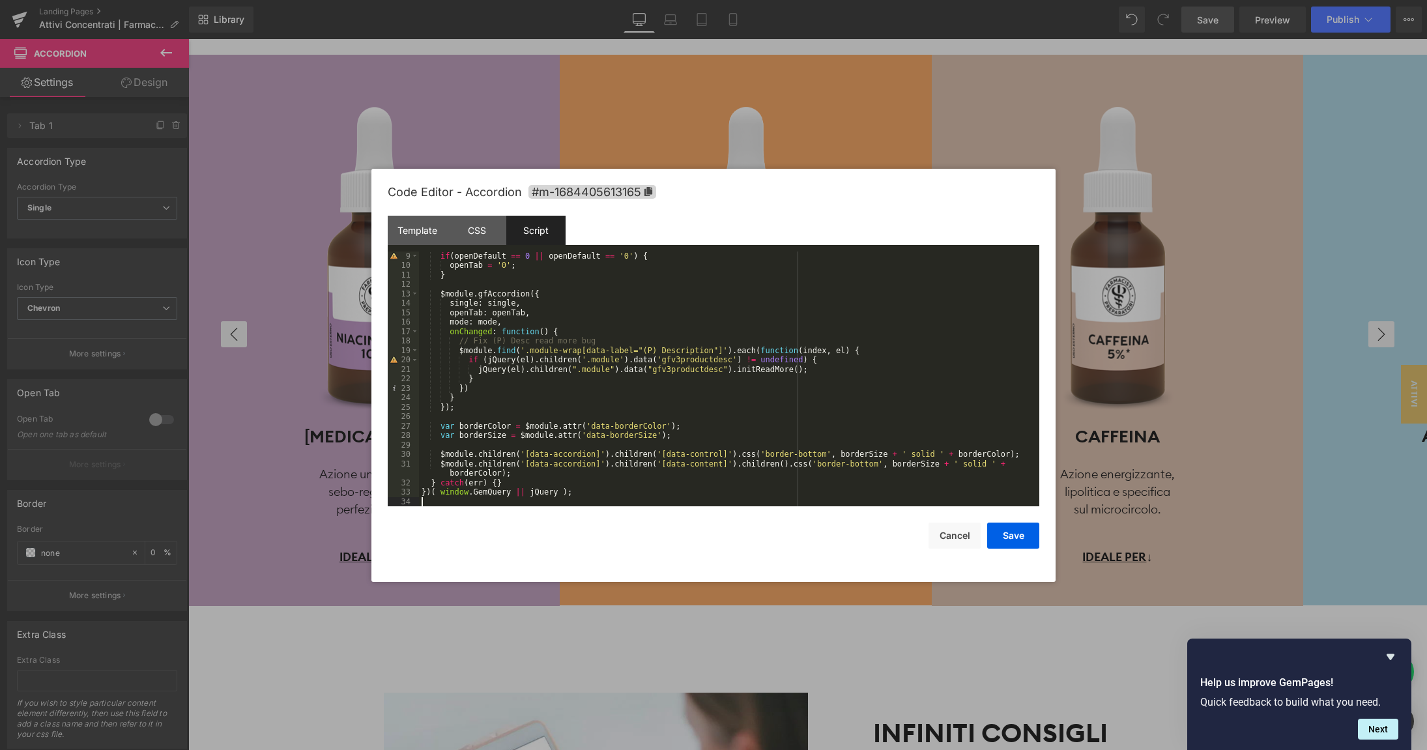
scroll to position [66, 0]
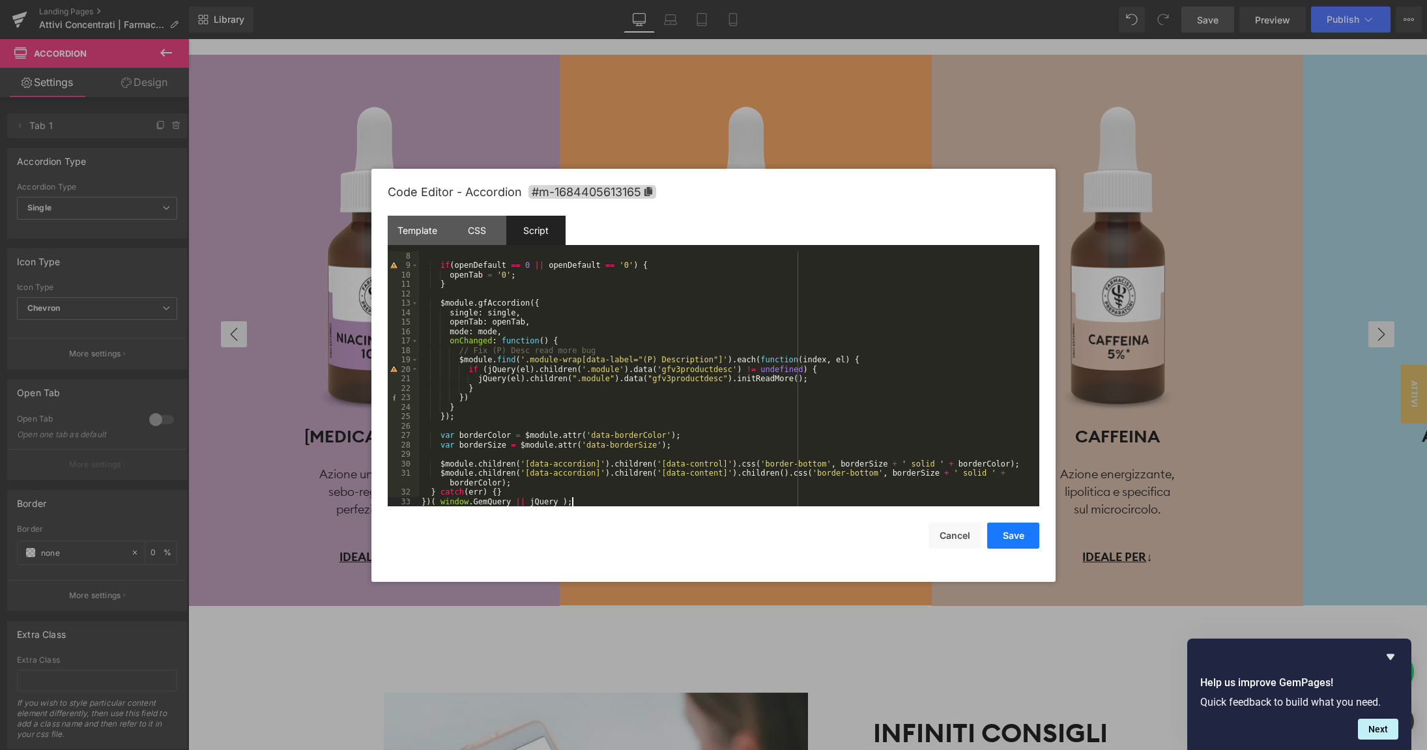
click at [1001, 541] on button "Save" at bounding box center [1013, 536] width 52 height 26
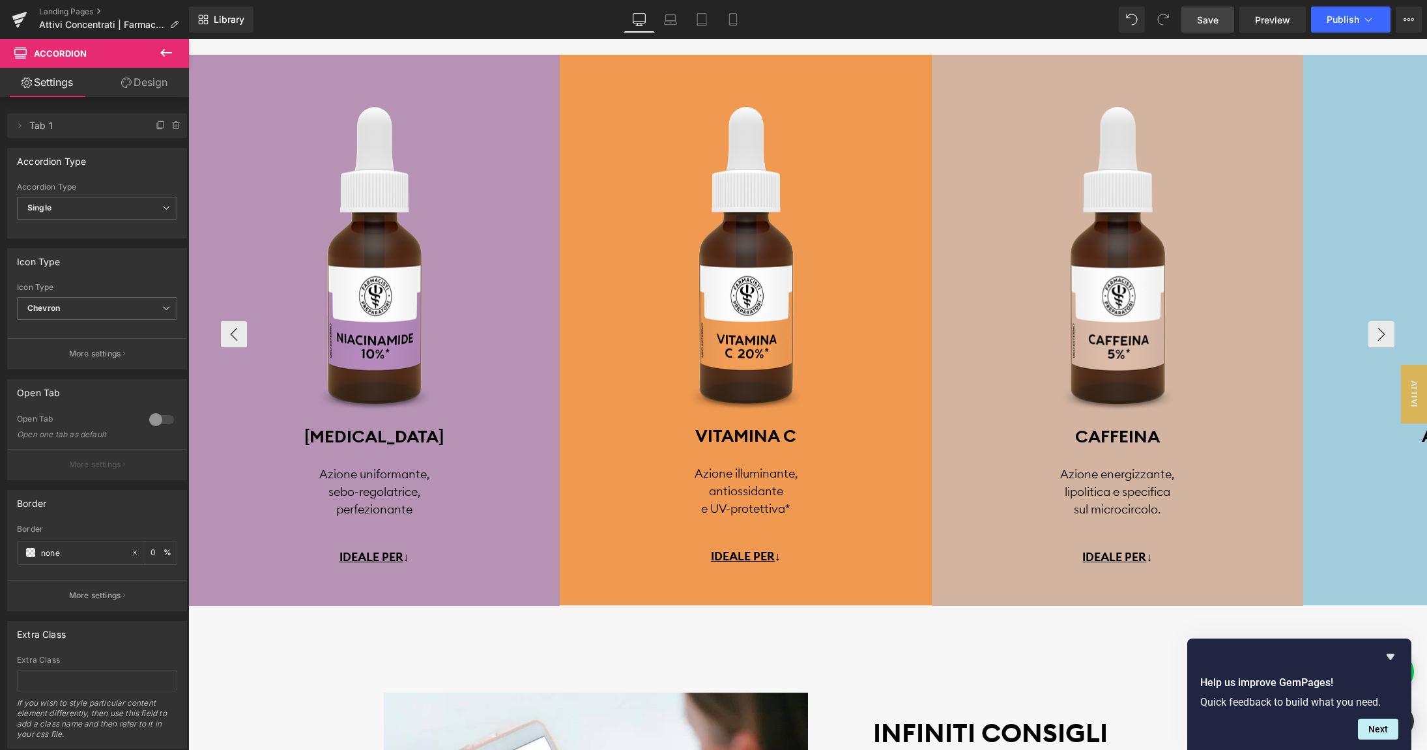
click at [1212, 17] on span "Save" at bounding box center [1208, 20] width 22 height 14
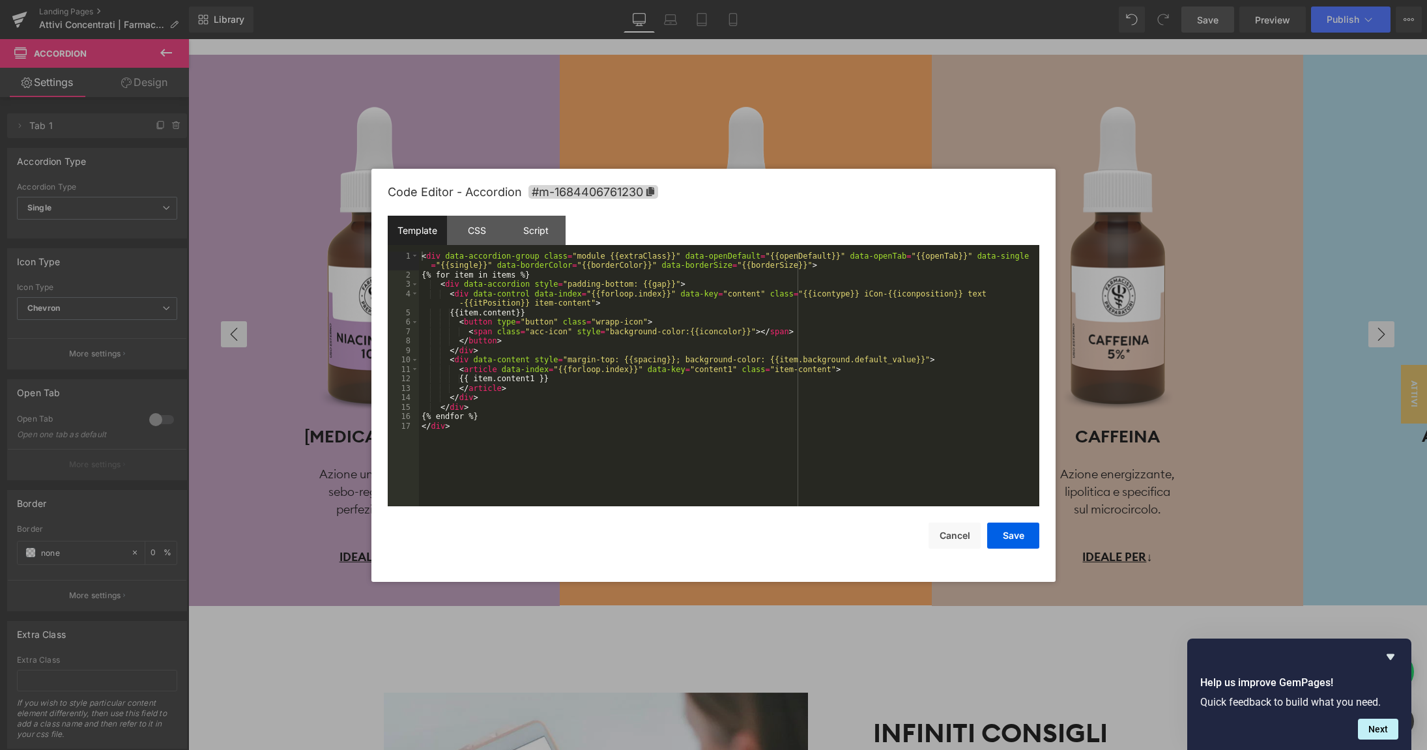
click at [1096, 568] on body "Accordion You are previewing how the will restyle your page. You can not edit E…" at bounding box center [713, 375] width 1427 height 750
click at [532, 231] on div "Script" at bounding box center [535, 230] width 59 height 29
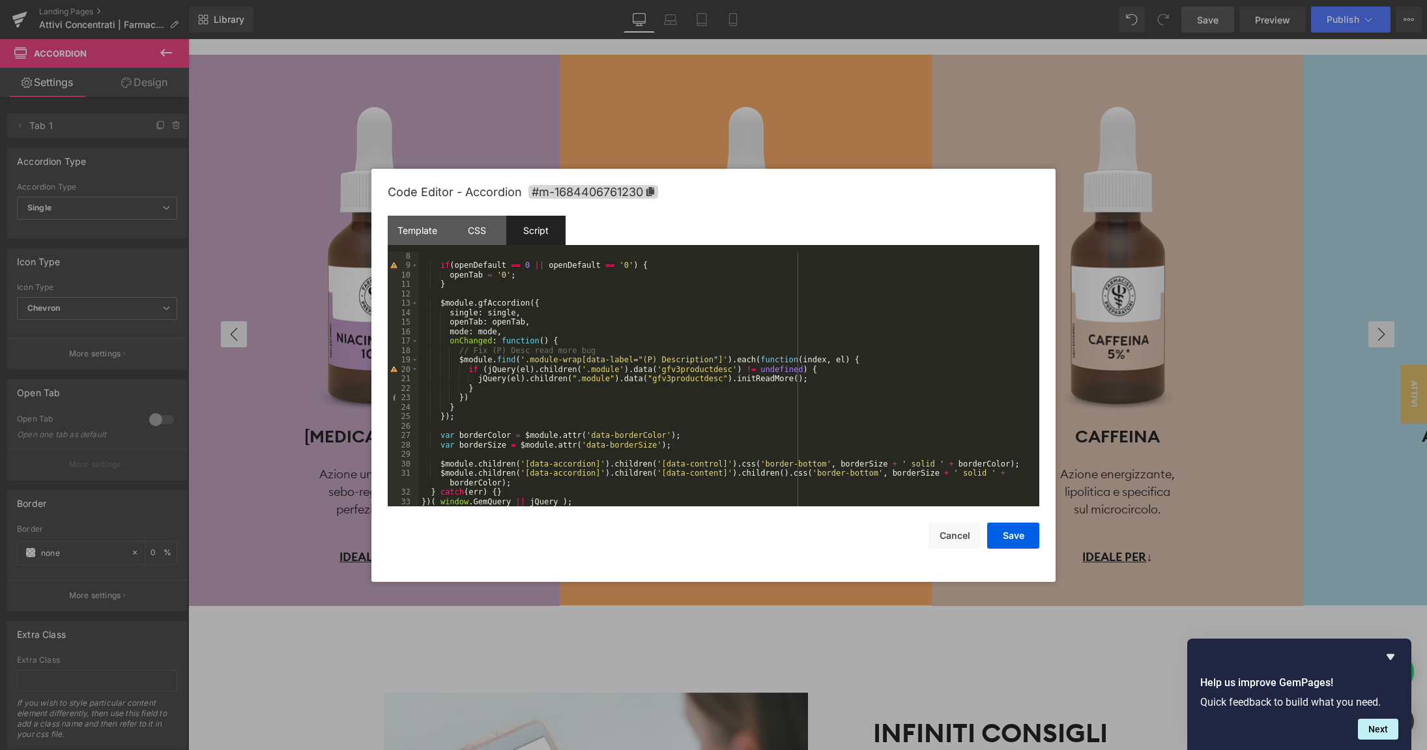
click at [586, 497] on div "if ( openDefault == 0 || openDefault == '0' ) { openTab = '0' ; } $module . gfA…" at bounding box center [729, 389] width 620 height 274
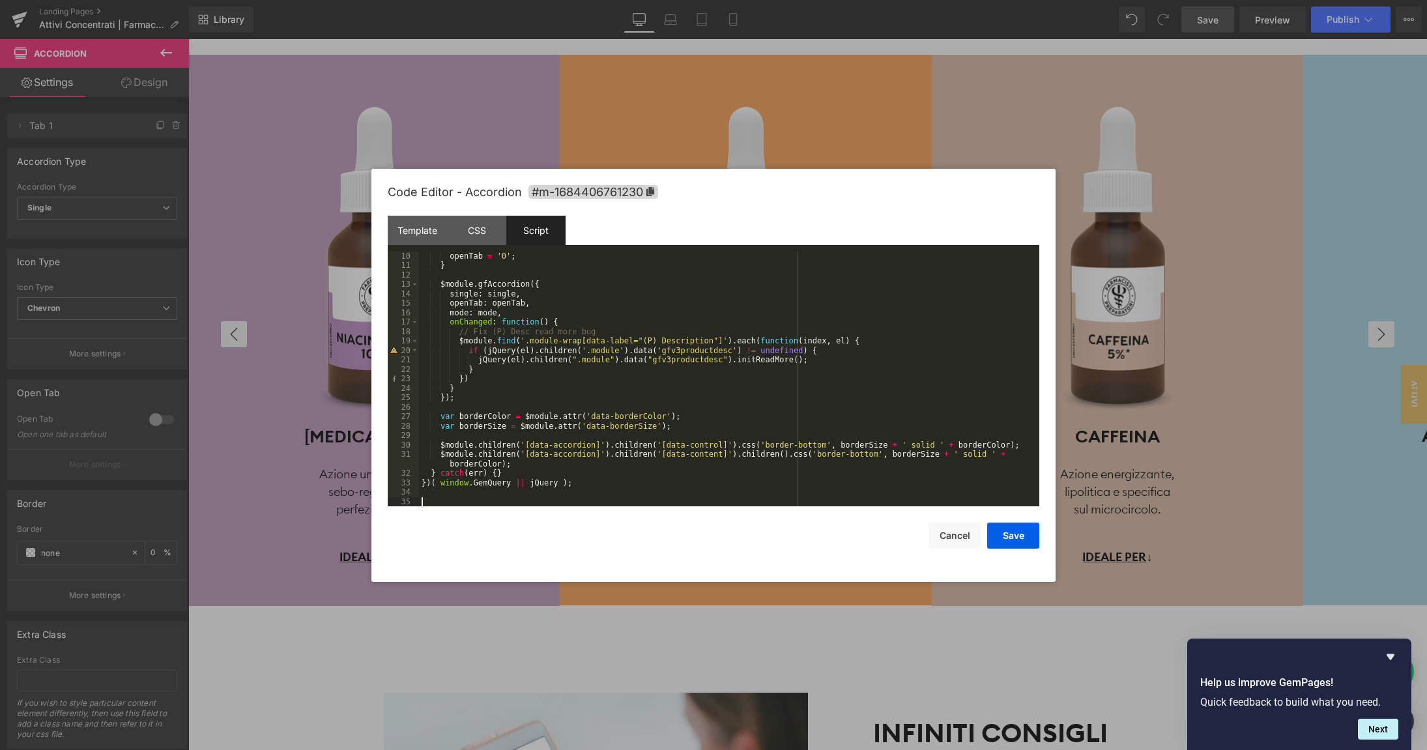
scroll to position [179, 0]
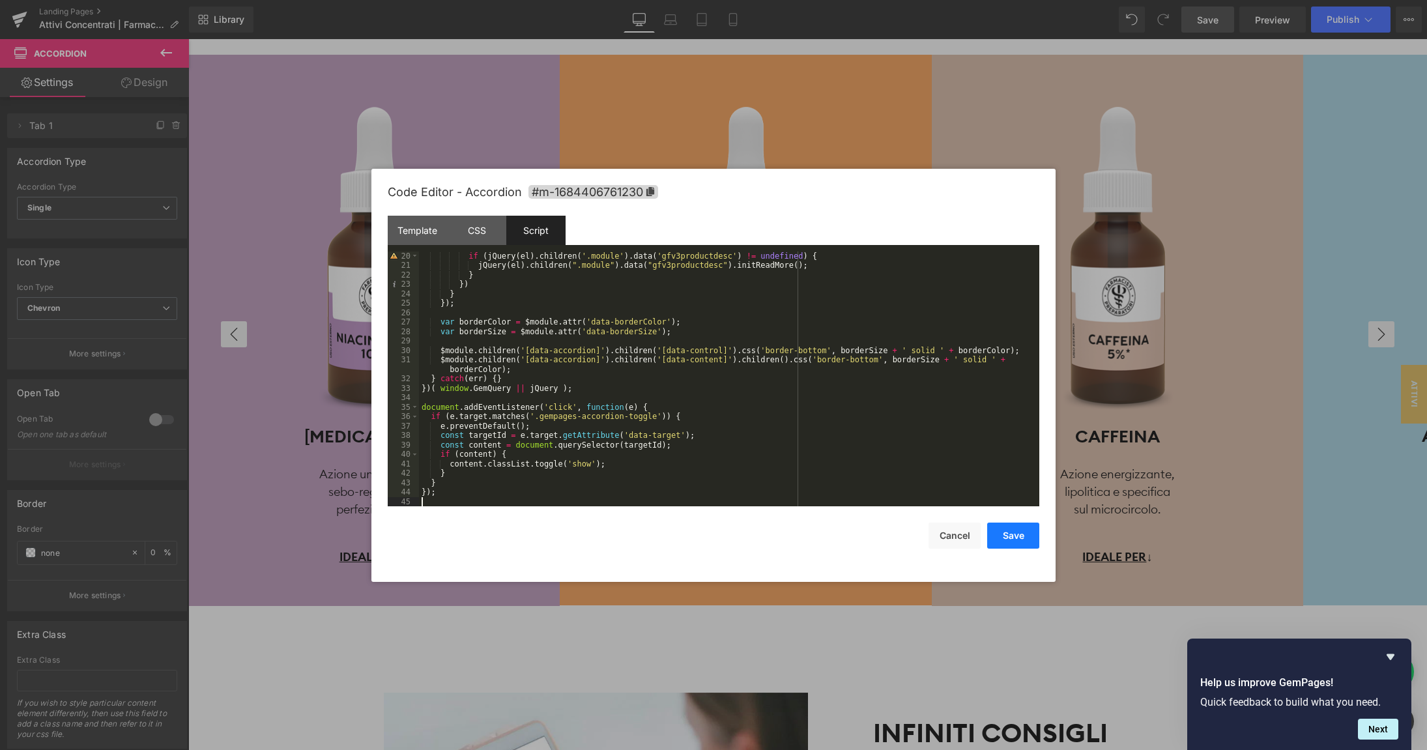
click at [1021, 535] on button "Save" at bounding box center [1013, 536] width 52 height 26
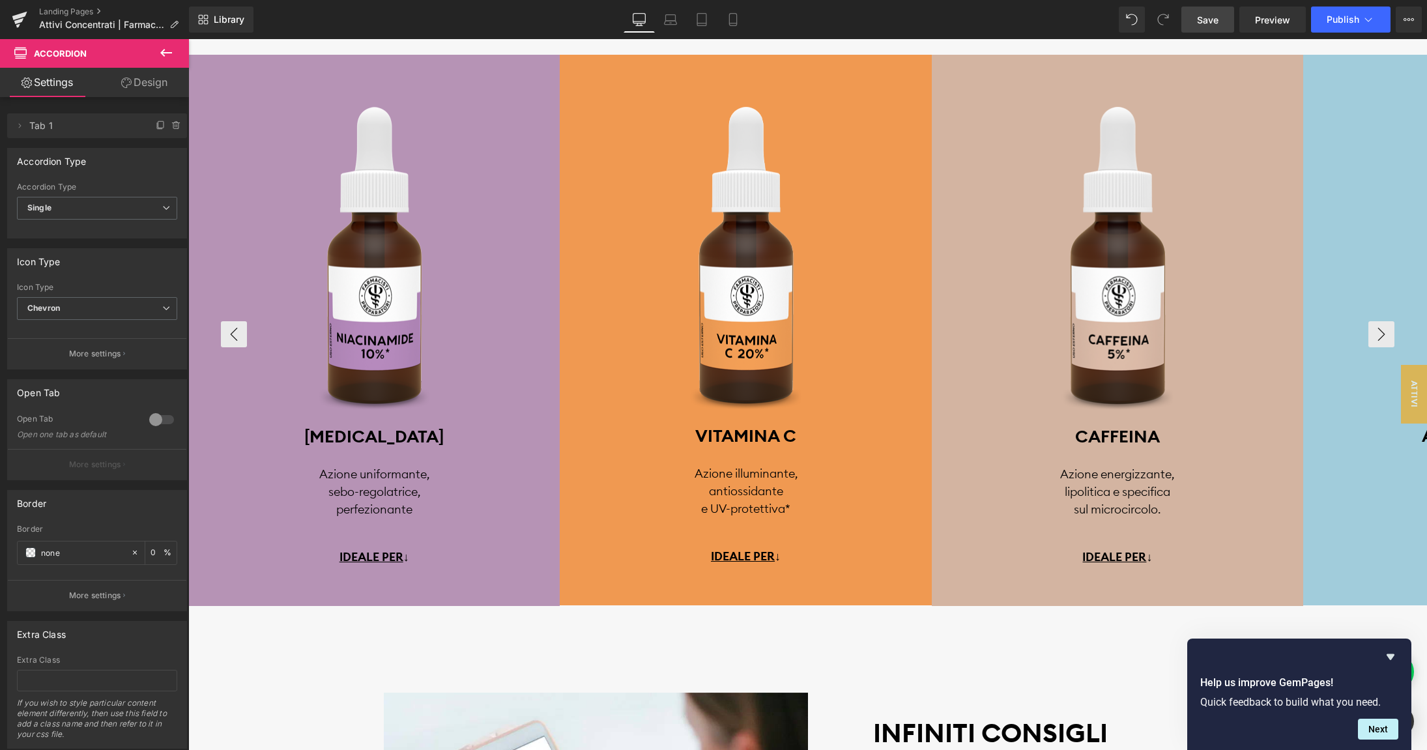
click at [1206, 19] on span "Save" at bounding box center [1208, 20] width 22 height 14
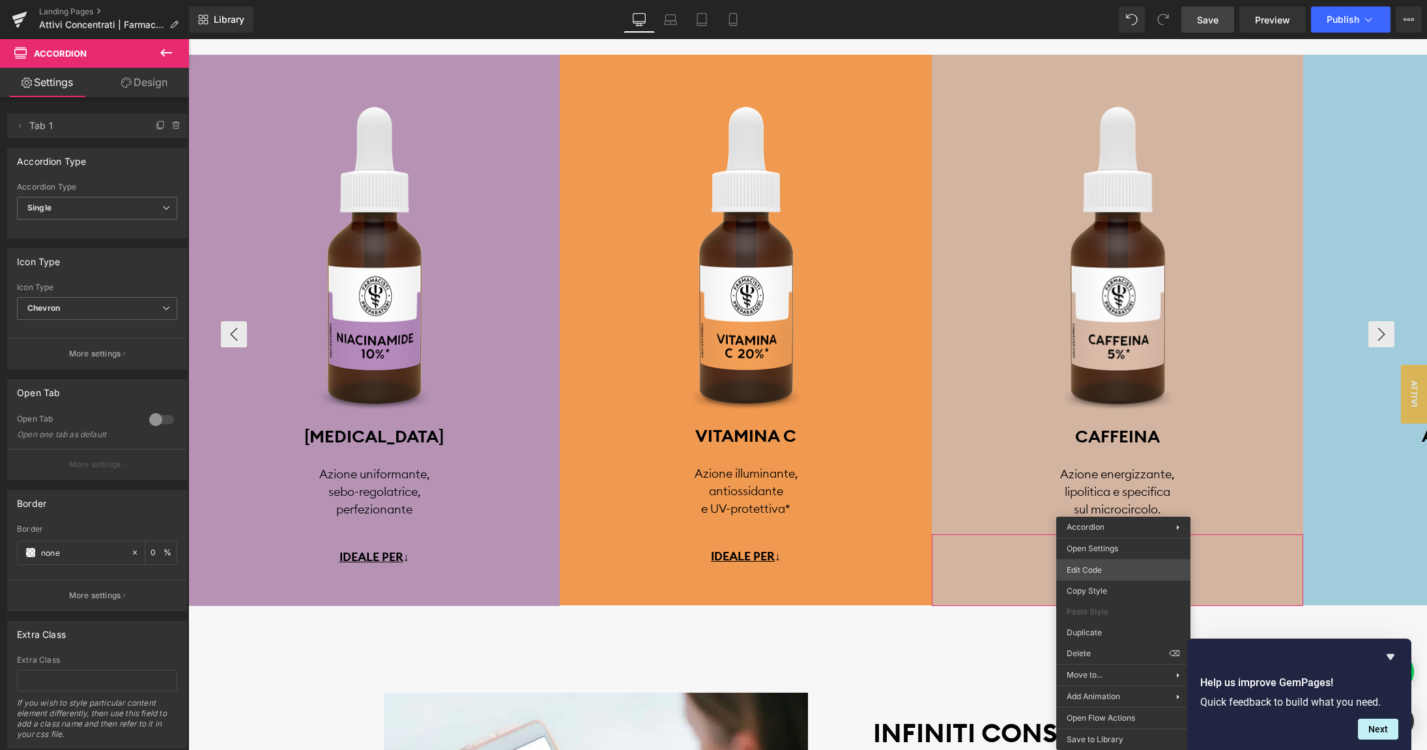
click at [1101, 572] on body "Accordion You are previewing how the will restyle your page. You can not edit E…" at bounding box center [713, 375] width 1427 height 750
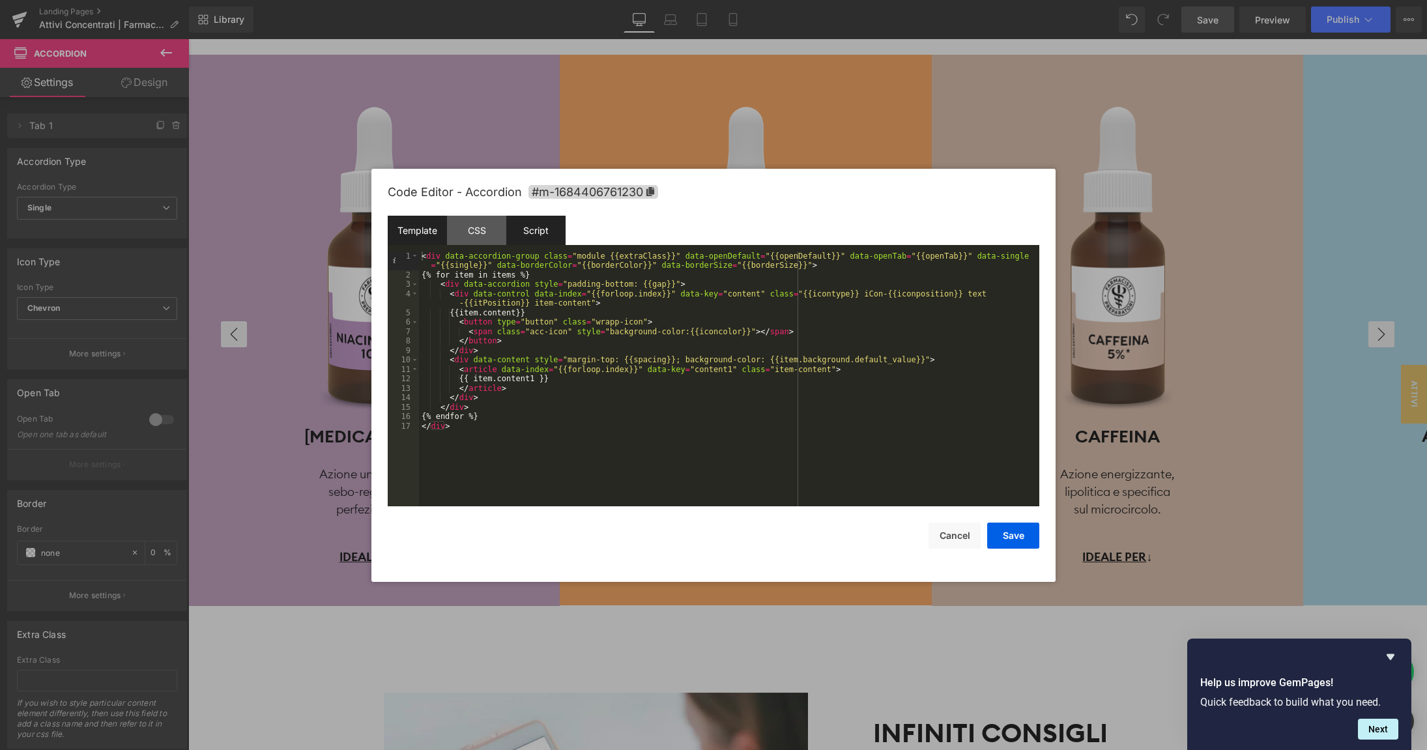
click at [525, 229] on div "Script" at bounding box center [535, 230] width 59 height 29
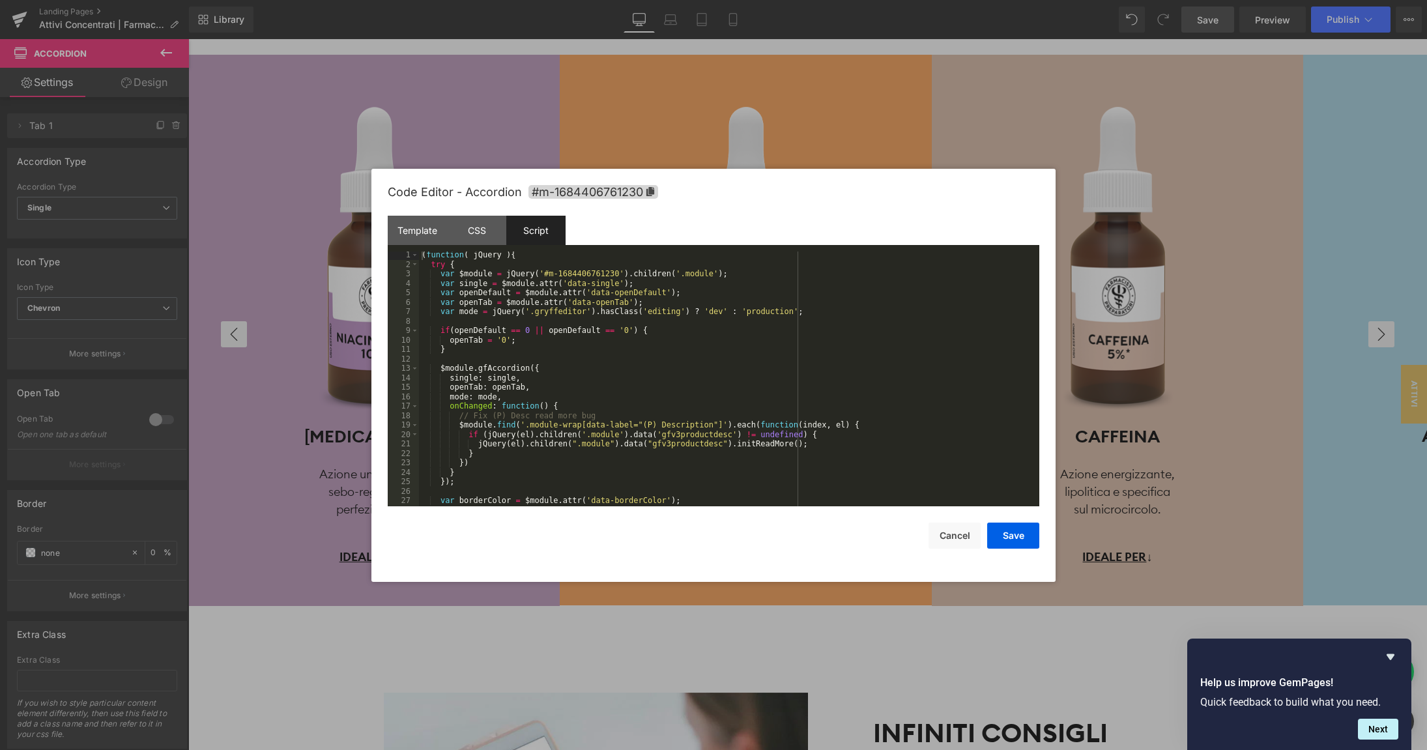
scroll to position [170, 0]
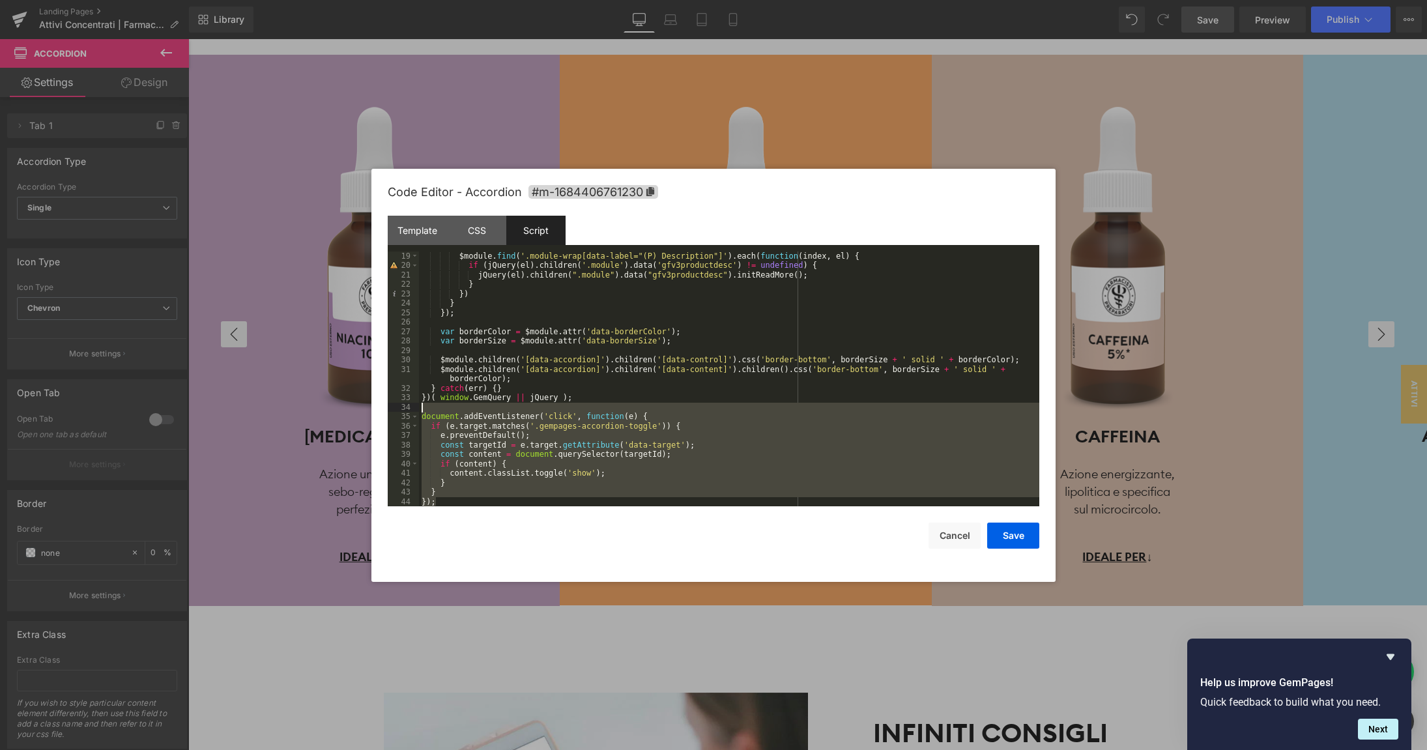
drag, startPoint x: 427, startPoint y: 499, endPoint x: 420, endPoint y: 412, distance: 87.6
click at [420, 412] on div "$module . find ( '.module-wrap[data-label="(P) Description"]' ) . each ( functi…" at bounding box center [729, 389] width 620 height 274
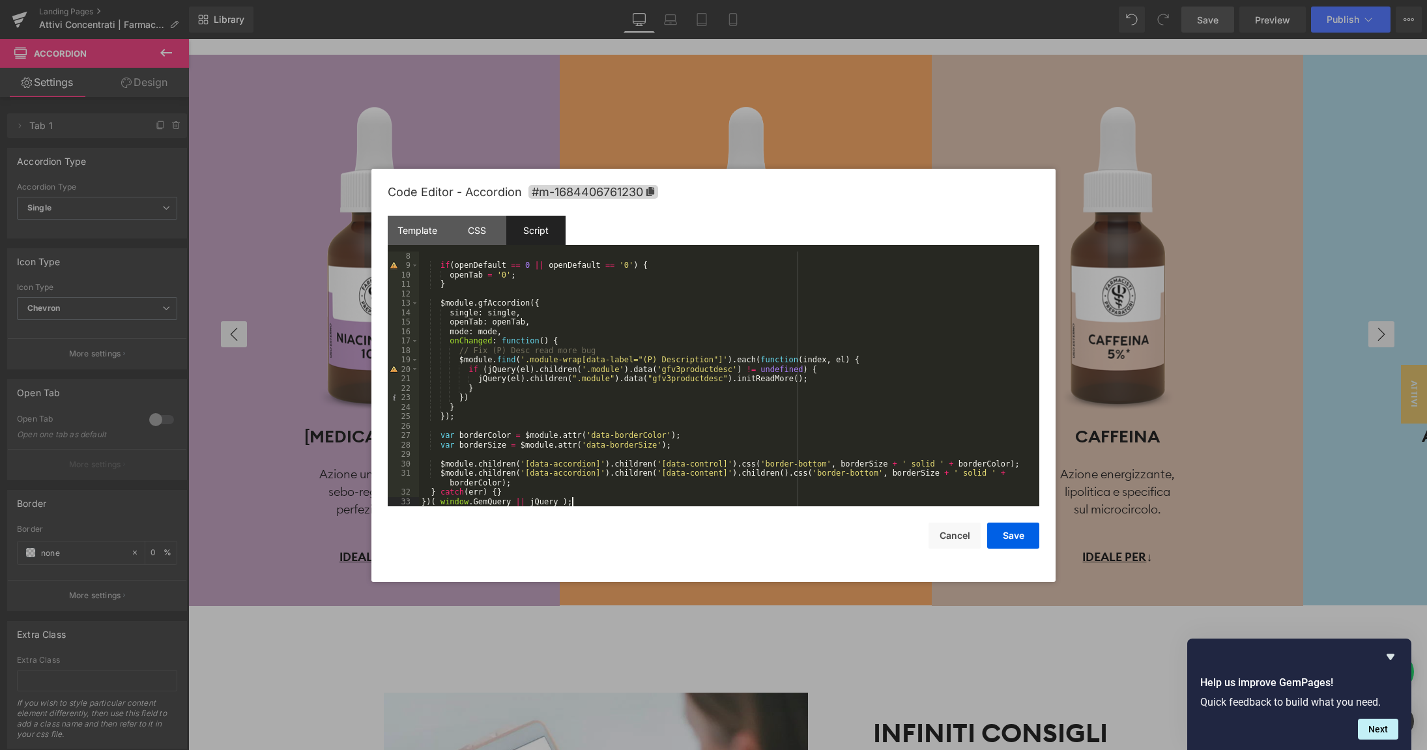
scroll to position [66, 0]
click at [426, 226] on div "Template" at bounding box center [417, 230] width 59 height 29
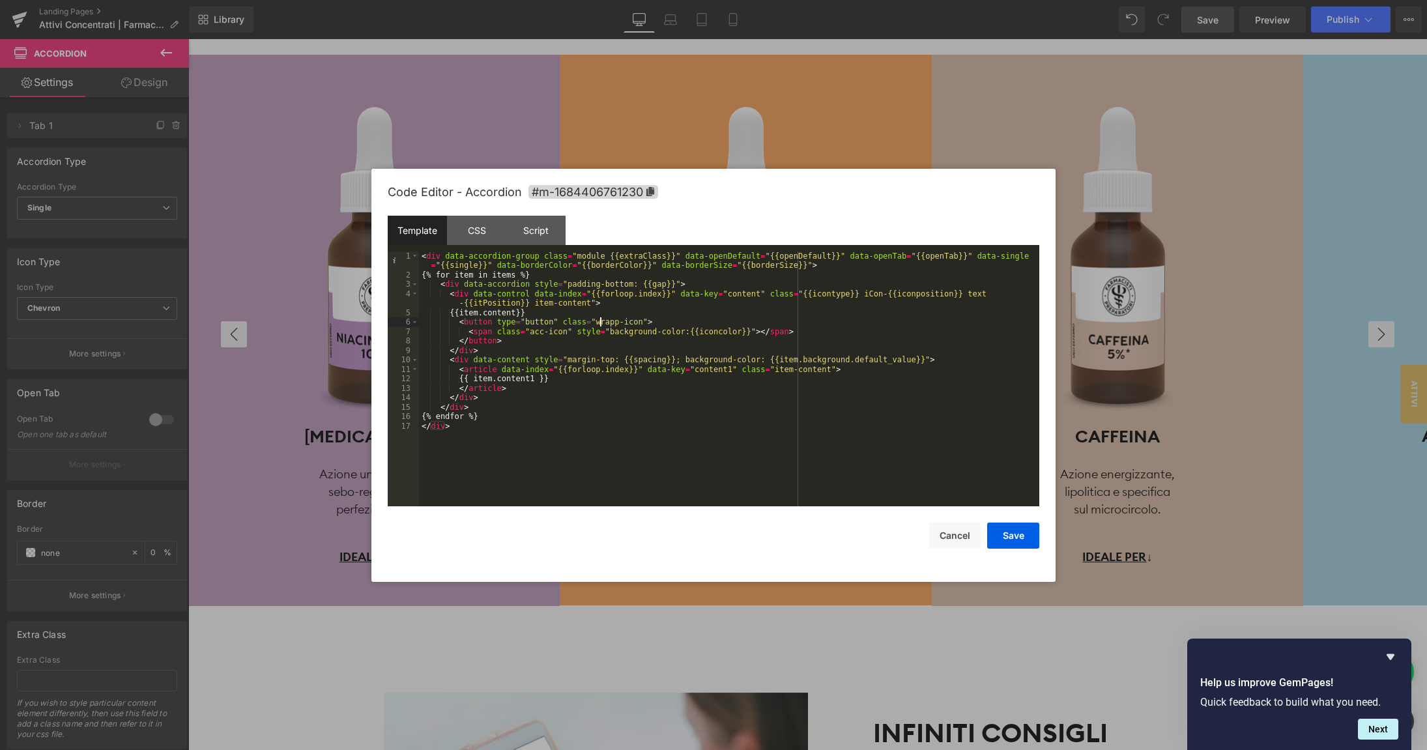
click at [602, 319] on div "< div data-accordion-group class = "module {{extraClass}}" data-openDefault = "…" at bounding box center [729, 394] width 620 height 284
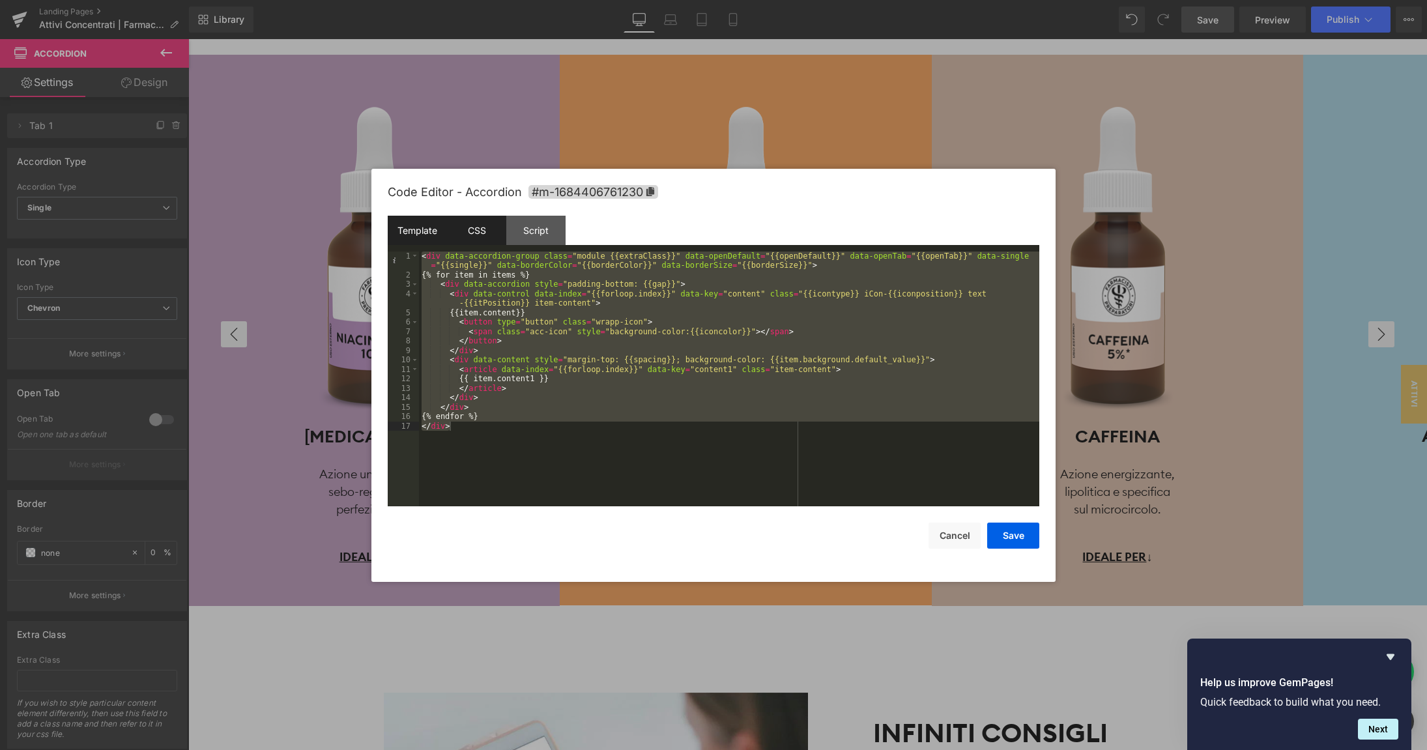
click at [486, 233] on div "CSS" at bounding box center [476, 230] width 59 height 29
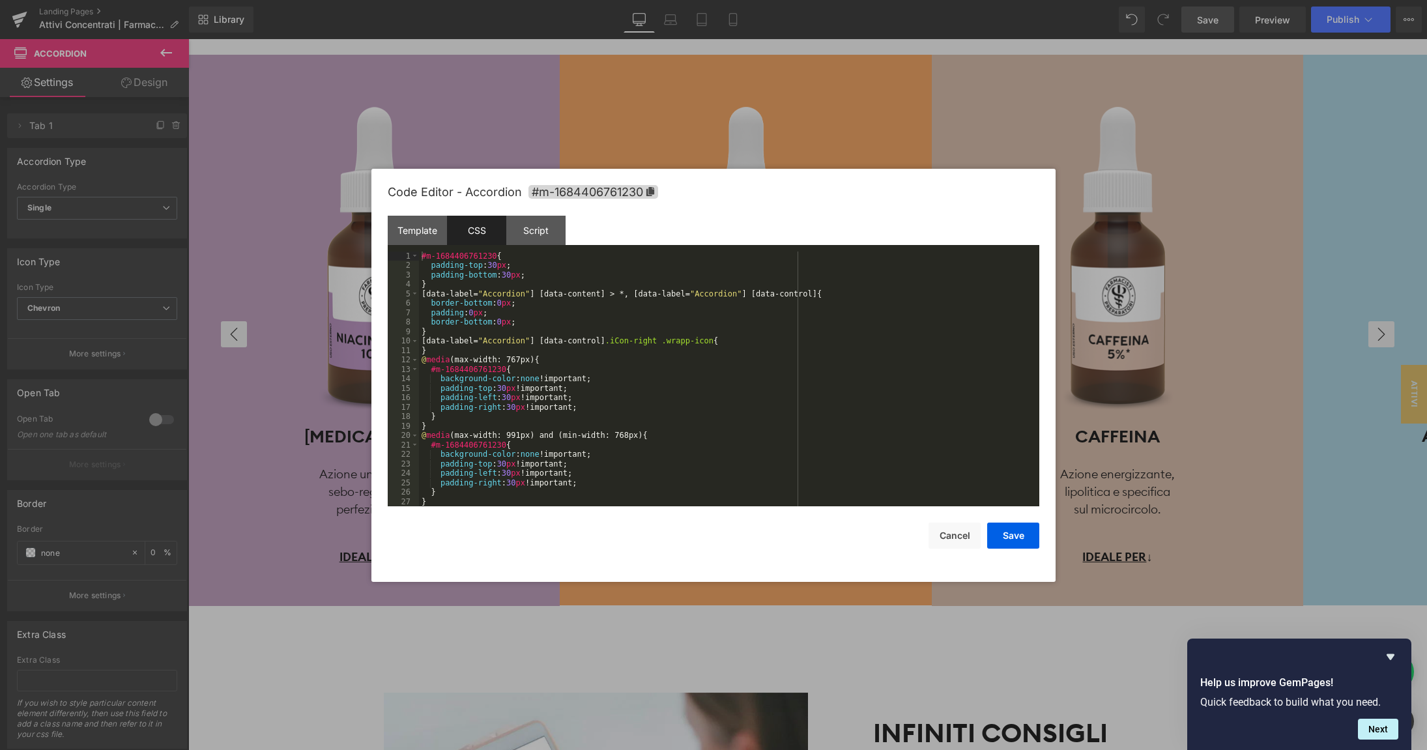
click at [566, 302] on div "#m-1684406761230 { padding-top : 30 px ; padding-bottom : 30 px ; } [ data-labe…" at bounding box center [729, 389] width 620 height 274
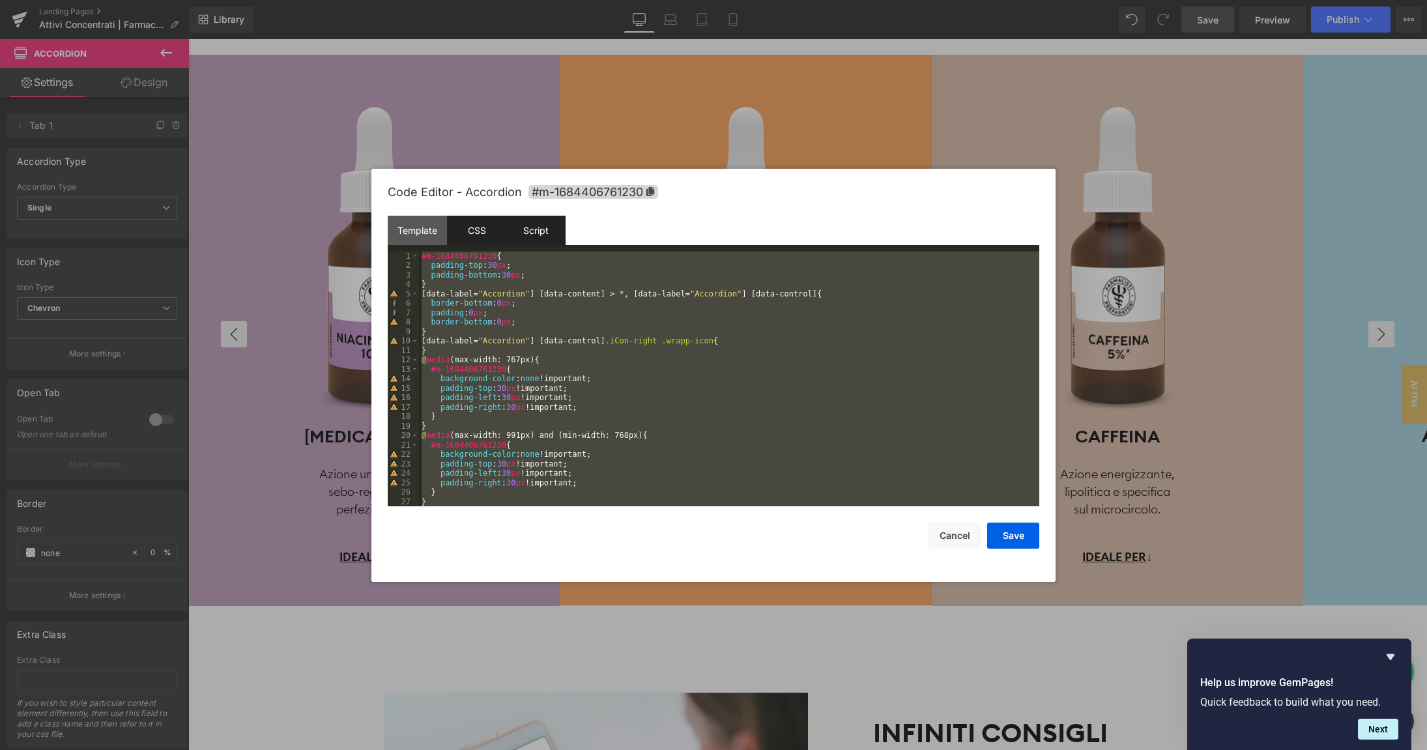
click at [542, 233] on div "Script" at bounding box center [535, 230] width 59 height 29
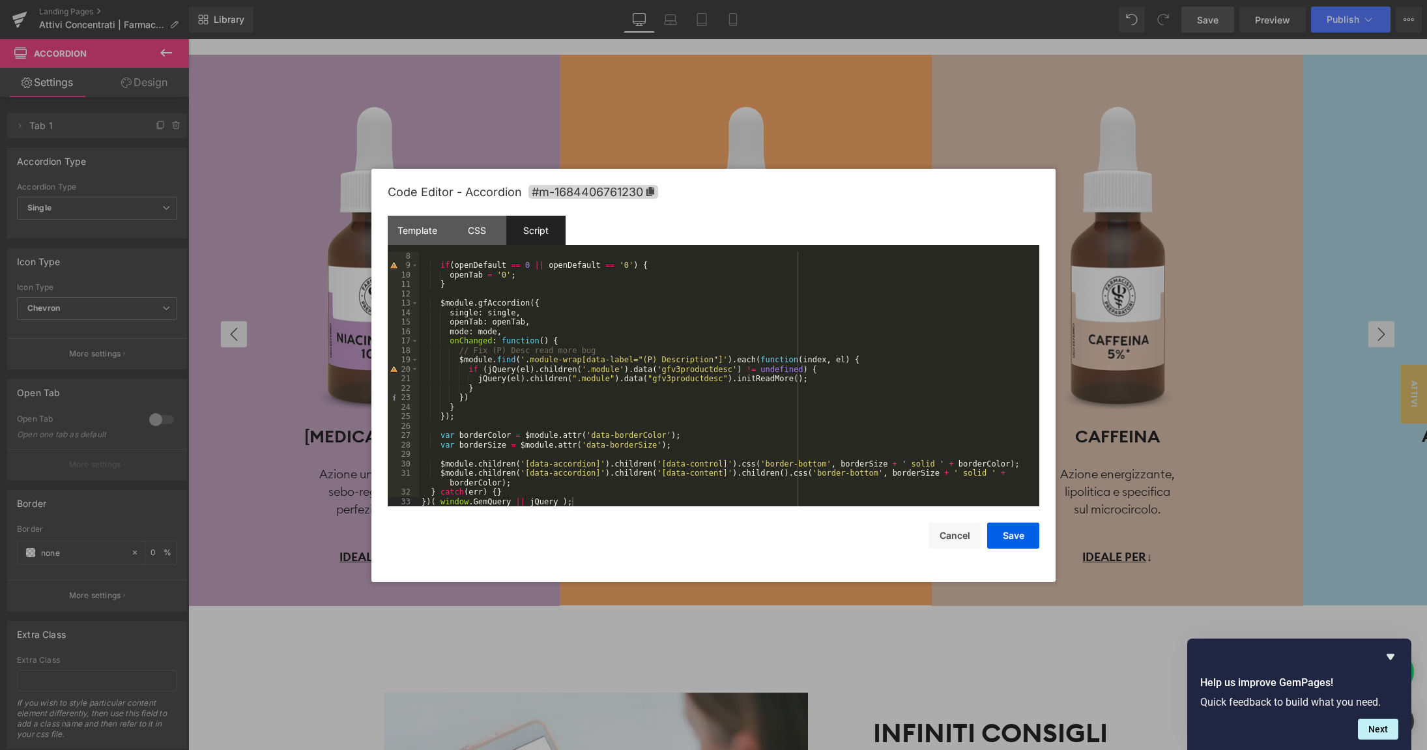
click at [637, 288] on div "if ( openDefault == 0 || openDefault == '0' ) { openTab = '0' ; } $module . gfA…" at bounding box center [729, 389] width 620 height 274
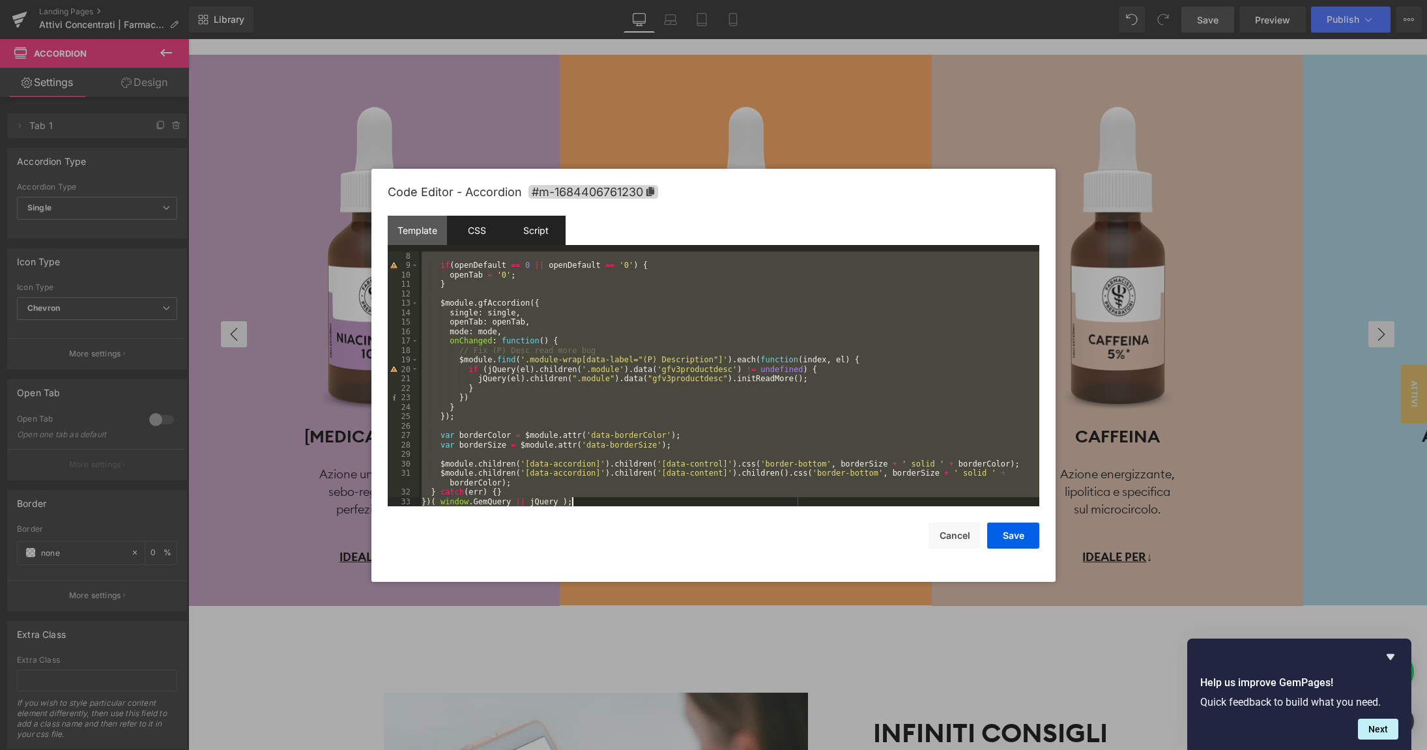
click at [485, 223] on div "CSS" at bounding box center [476, 230] width 59 height 29
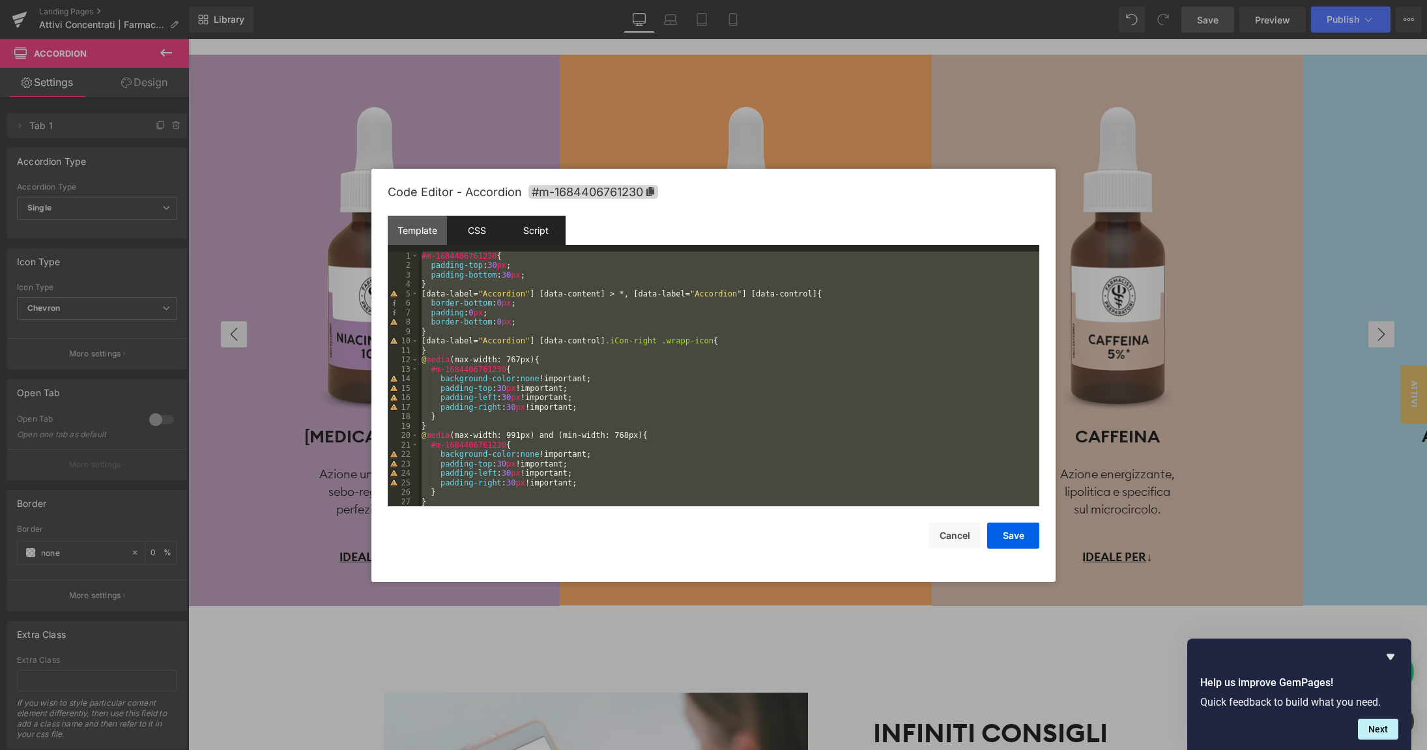
click at [532, 232] on div "Script" at bounding box center [535, 230] width 59 height 29
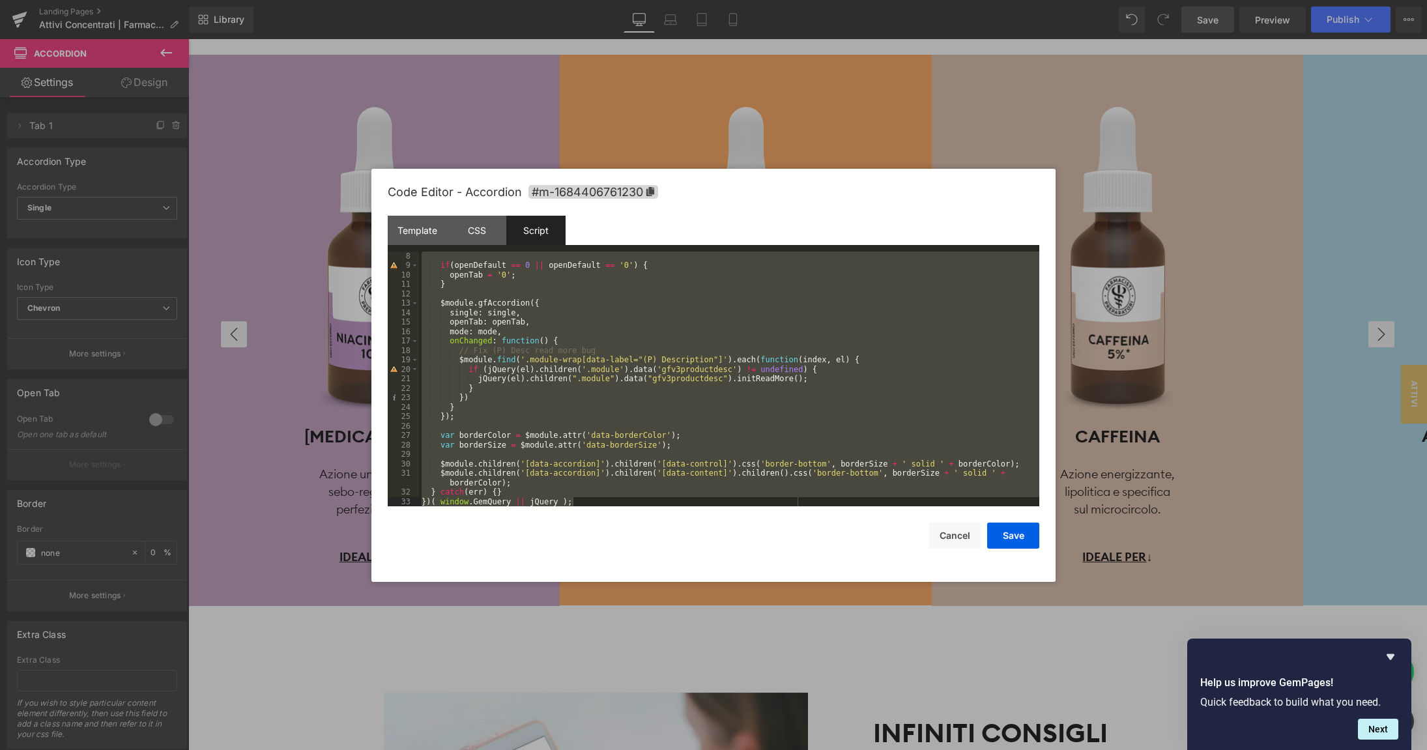
click at [591, 298] on div "if ( openDefault == 0 || openDefault == '0' ) { openTab = '0' ; } $module . gfA…" at bounding box center [729, 389] width 620 height 274
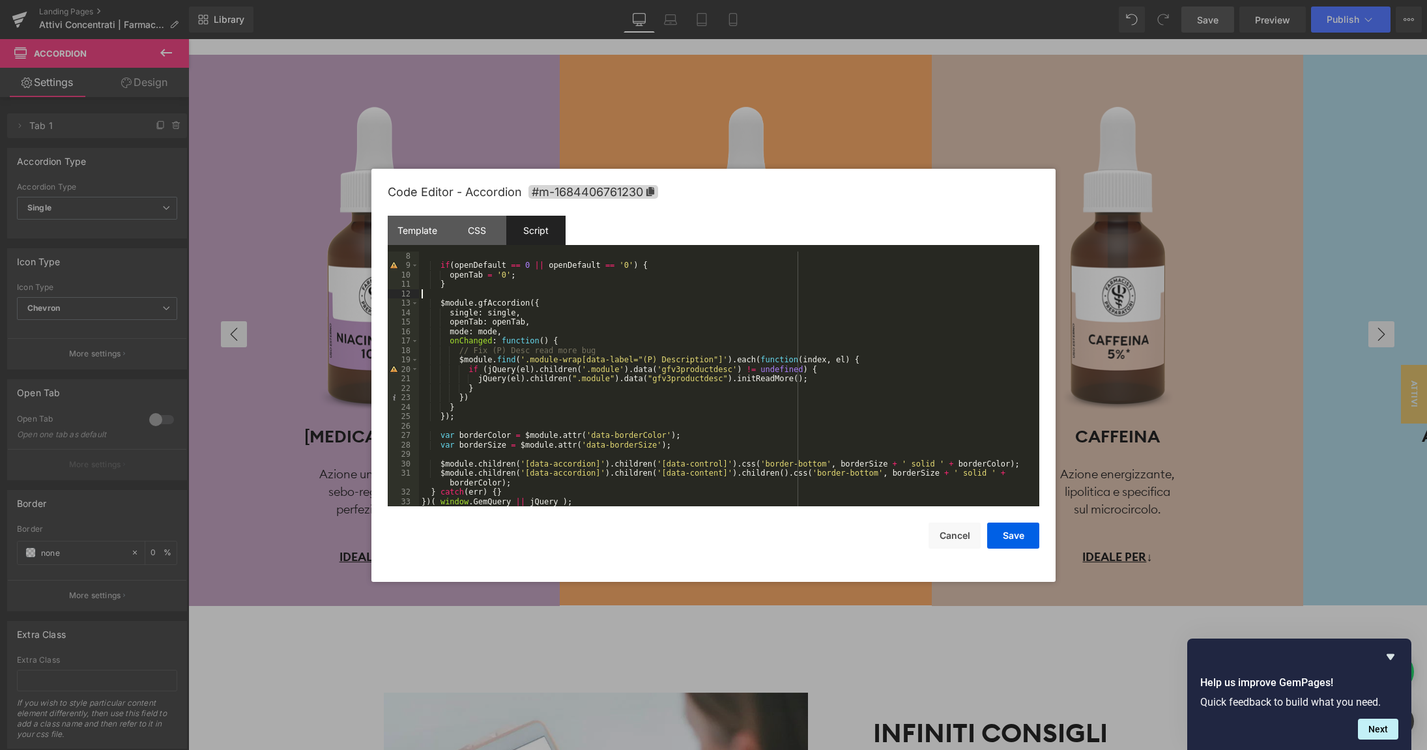
scroll to position [0, 0]
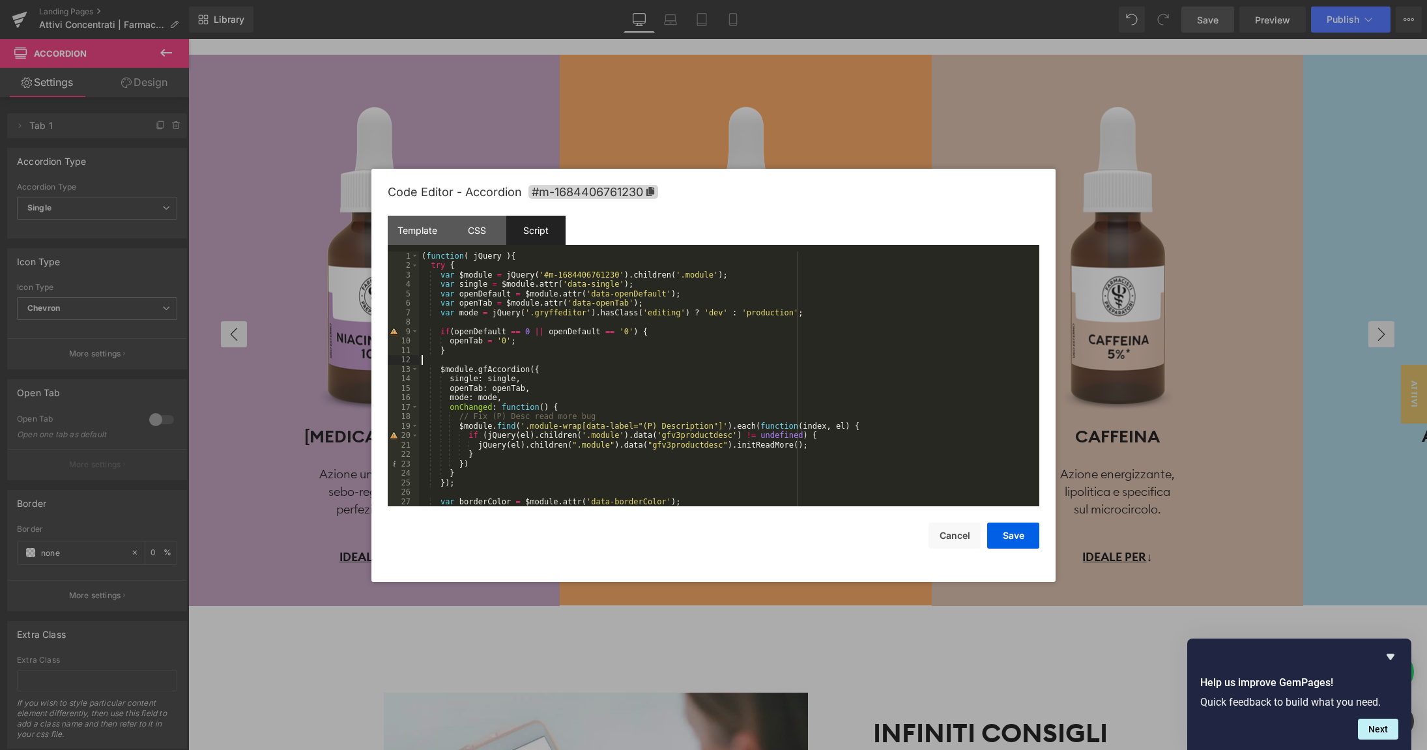
drag, startPoint x: 426, startPoint y: 256, endPoint x: 469, endPoint y: 265, distance: 43.3
click at [426, 256] on div "( function ( jQuery ) { try { var $module = jQuery ( '#m-1684406761230' ) . chi…" at bounding box center [729, 389] width 620 height 274
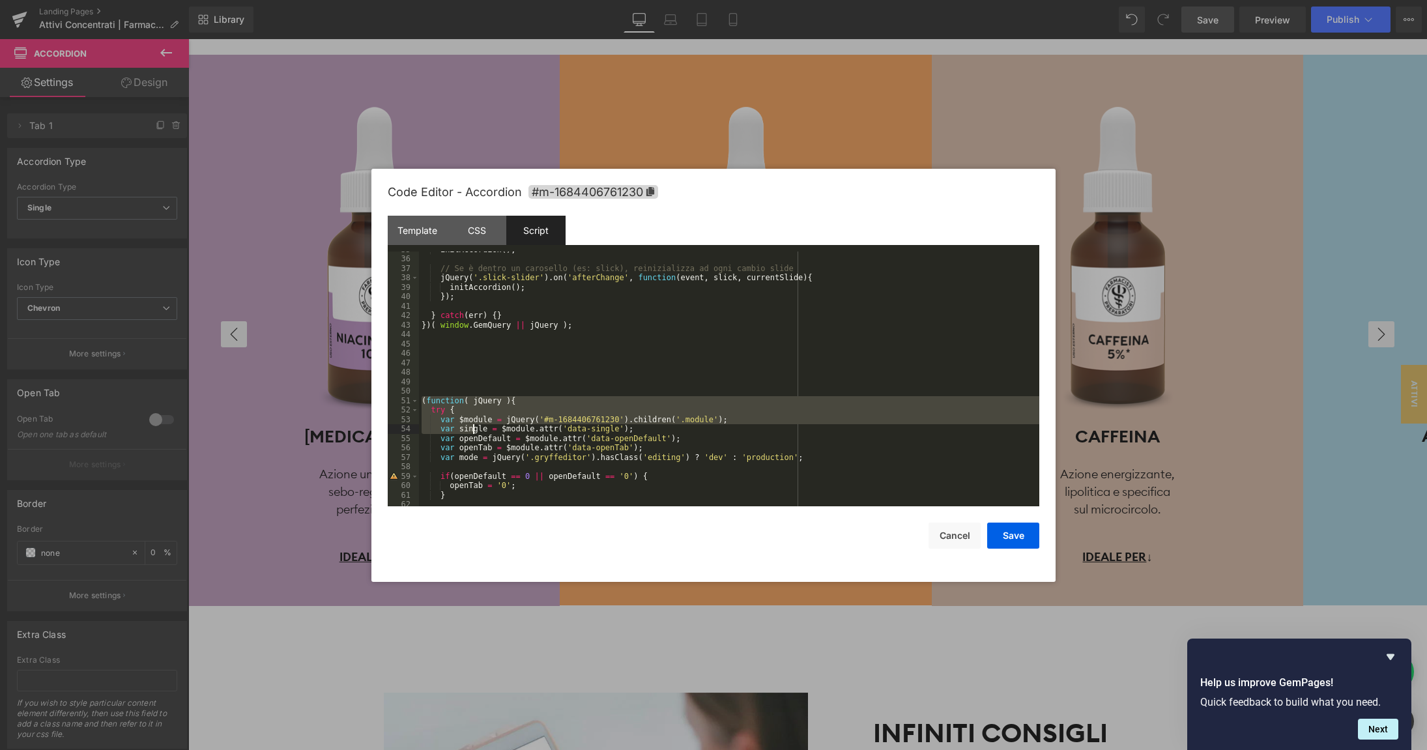
scroll to position [548, 0]
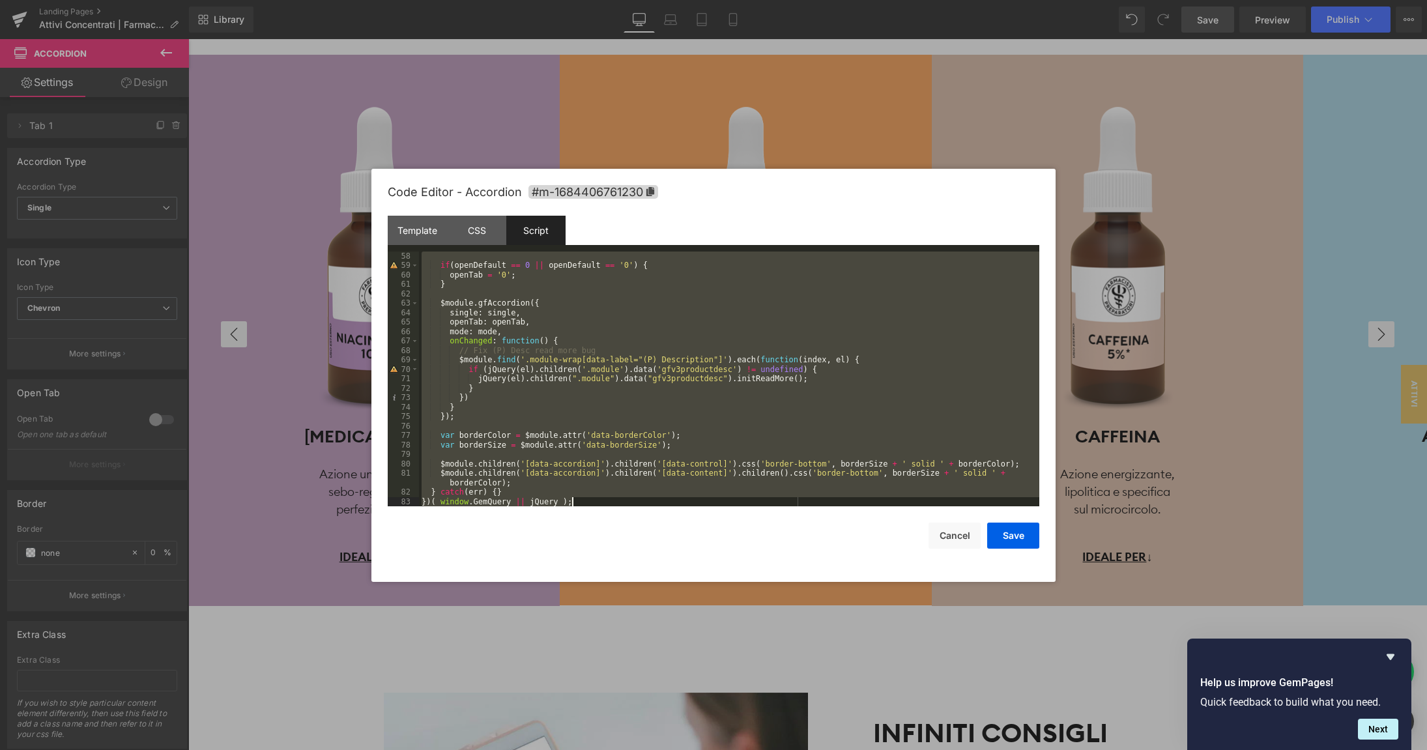
drag, startPoint x: 423, startPoint y: 402, endPoint x: 499, endPoint y: 618, distance: 228.8
click at [499, 507] on div "if ( openDefault == 0 || openDefault == '0' ) { openTab = '0' ; } $module . gfA…" at bounding box center [729, 379] width 620 height 255
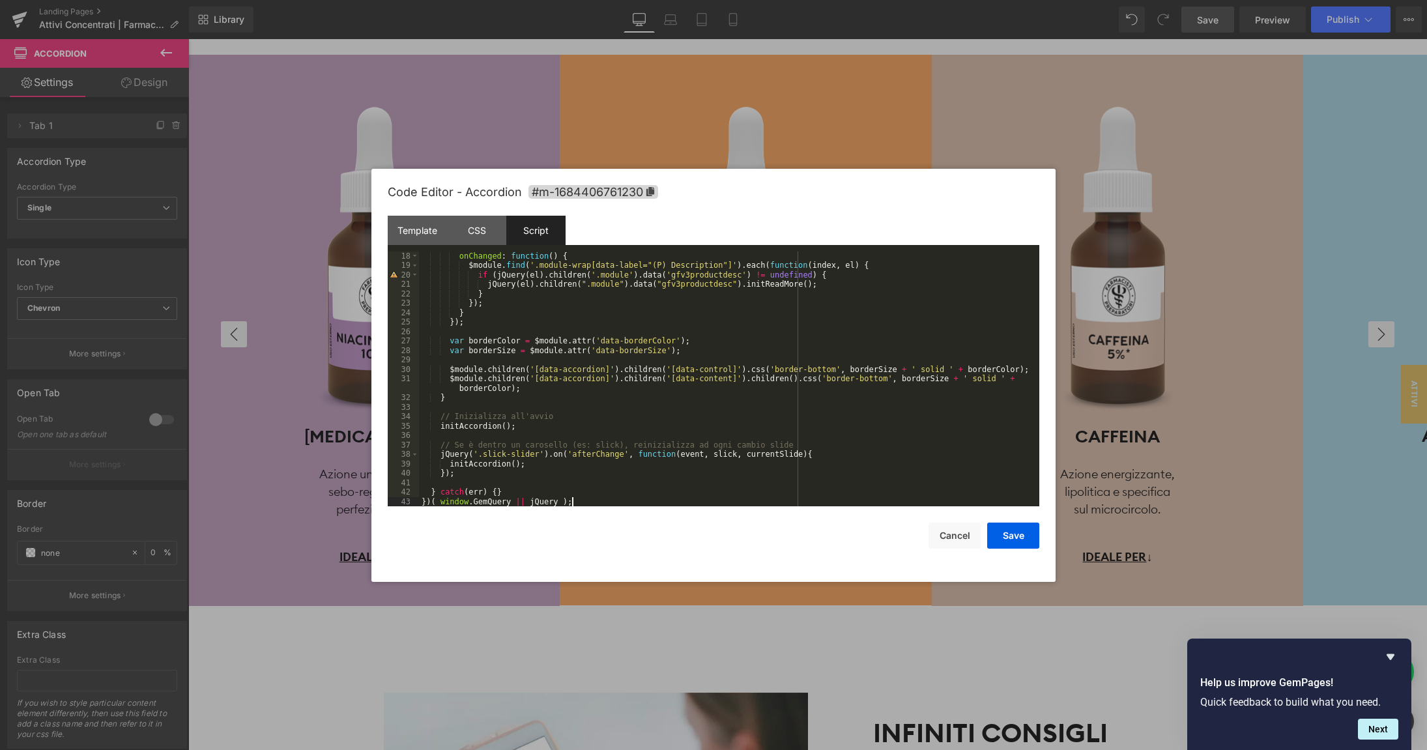
scroll to position [0, 0]
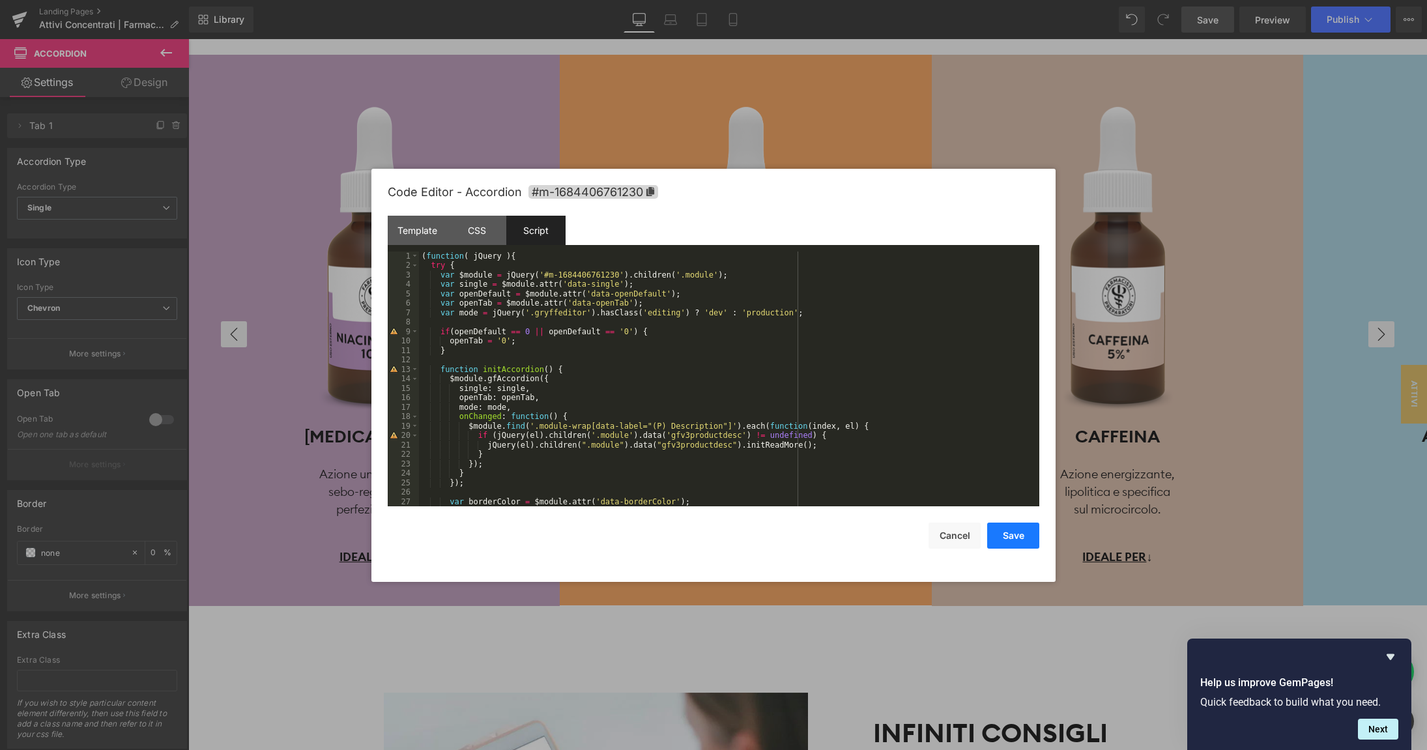
click at [1000, 531] on button "Save" at bounding box center [1013, 536] width 52 height 26
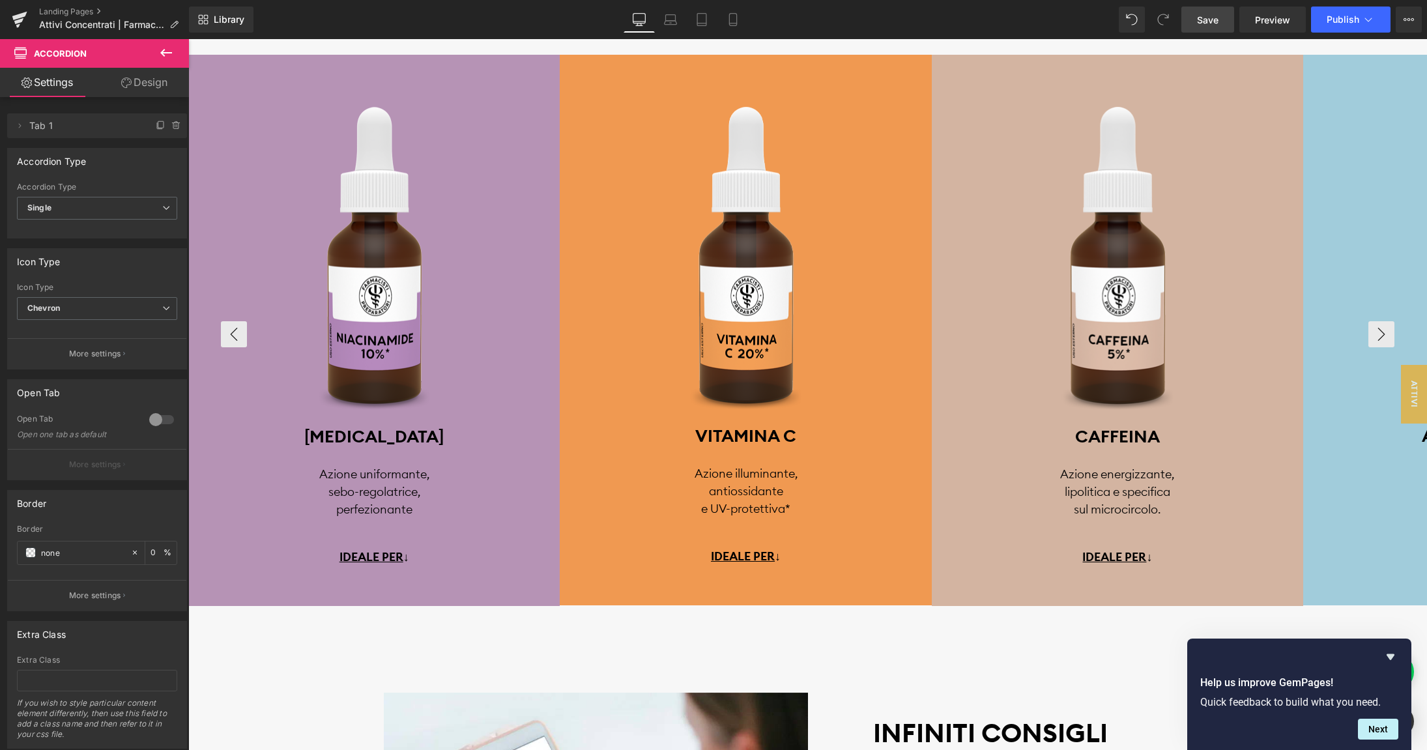
click at [1211, 20] on span "Save" at bounding box center [1208, 20] width 22 height 14
click at [1263, 18] on span "Preview" at bounding box center [1272, 20] width 35 height 14
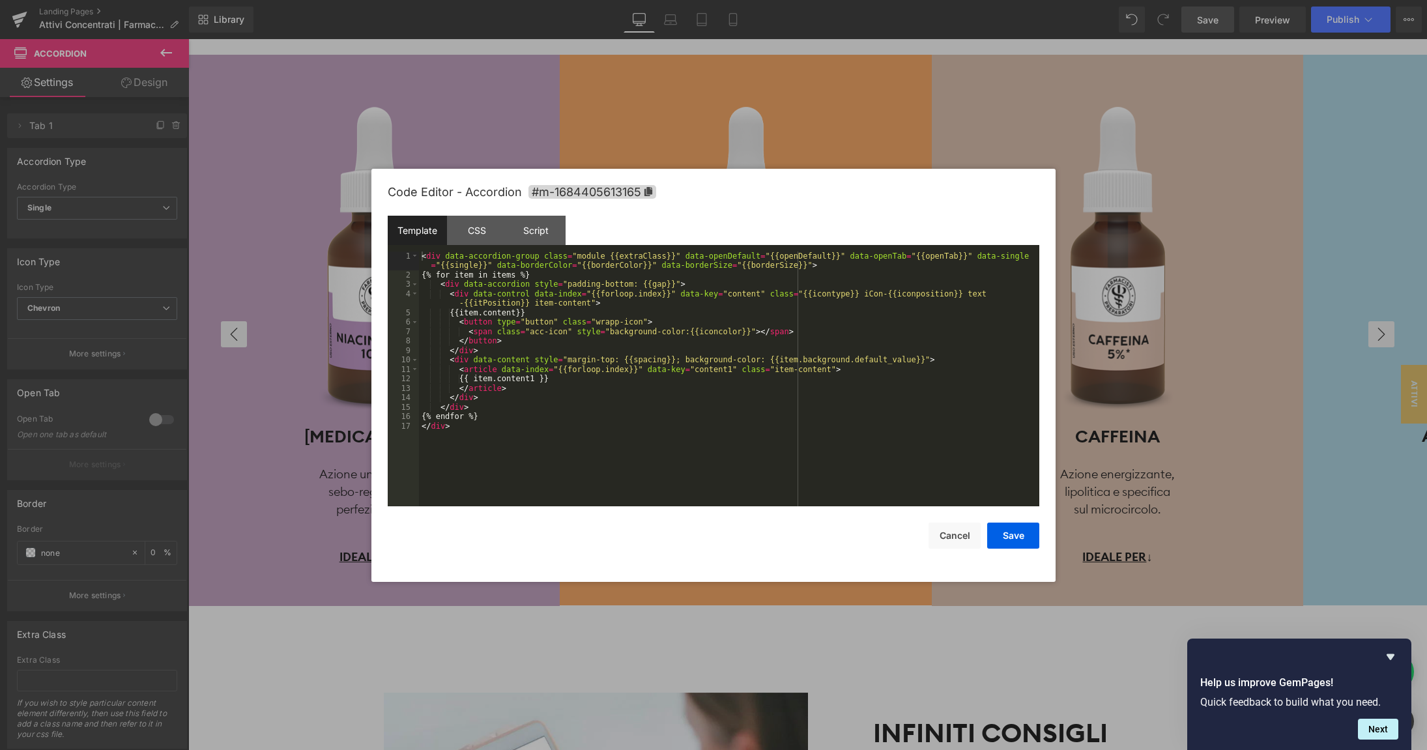
click at [691, 0] on div "Accordion You are previewing how the will restyle your page. You can not edit E…" at bounding box center [713, 0] width 1427 height 0
click at [532, 298] on div "< div data-accordion-group class = "module {{extraClass}}" data-openDefault = "…" at bounding box center [729, 394] width 620 height 284
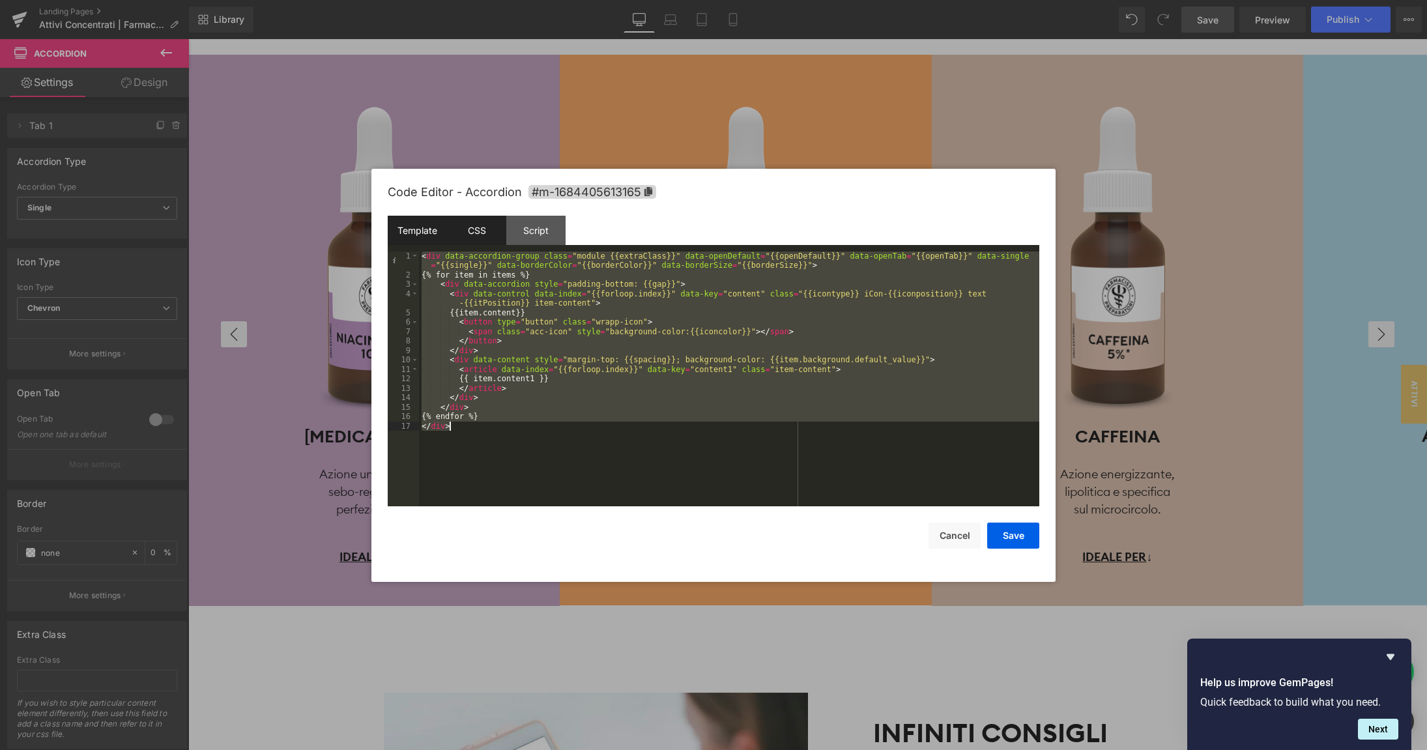
click at [492, 234] on div "CSS" at bounding box center [476, 230] width 59 height 29
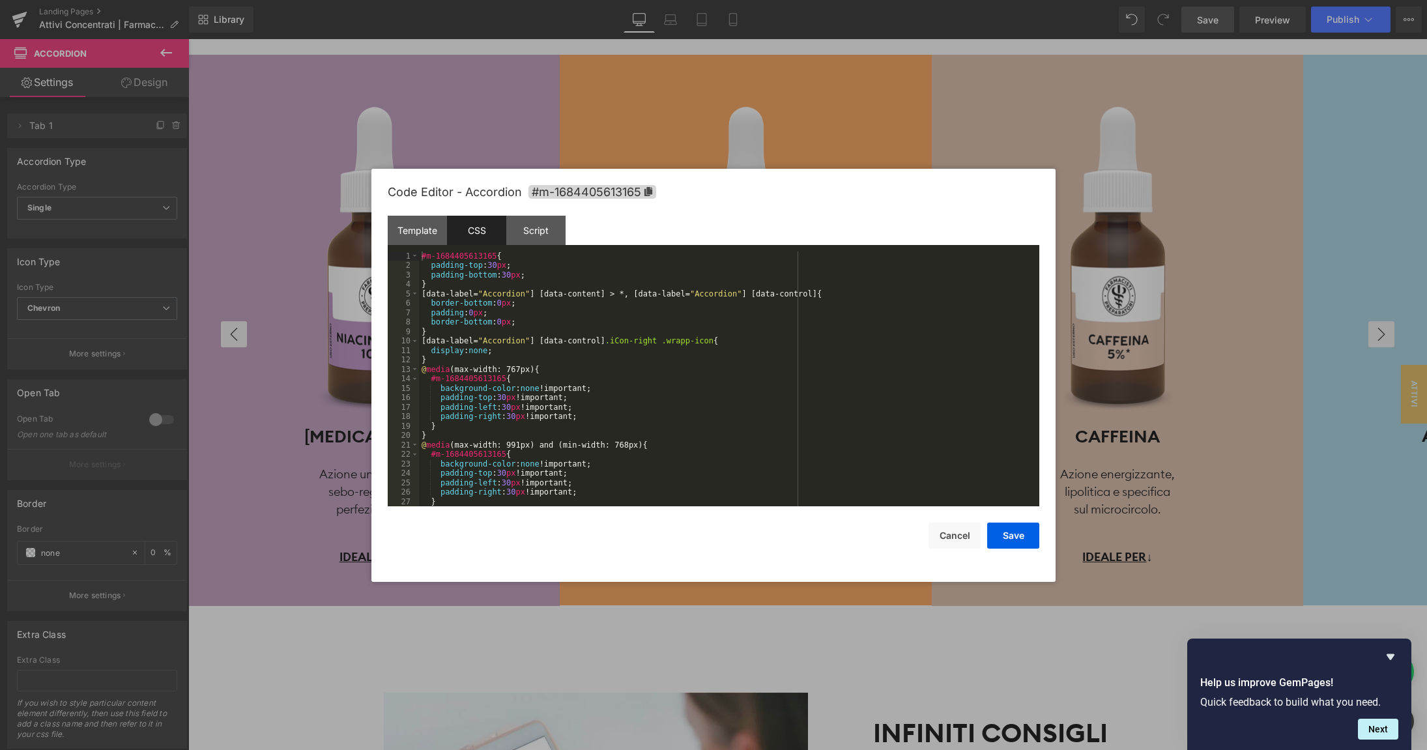
click at [546, 284] on div "#m-1684405613165 { padding-top : 30 px ; padding-bottom : 30 px ; } [ data-labe…" at bounding box center [729, 389] width 620 height 274
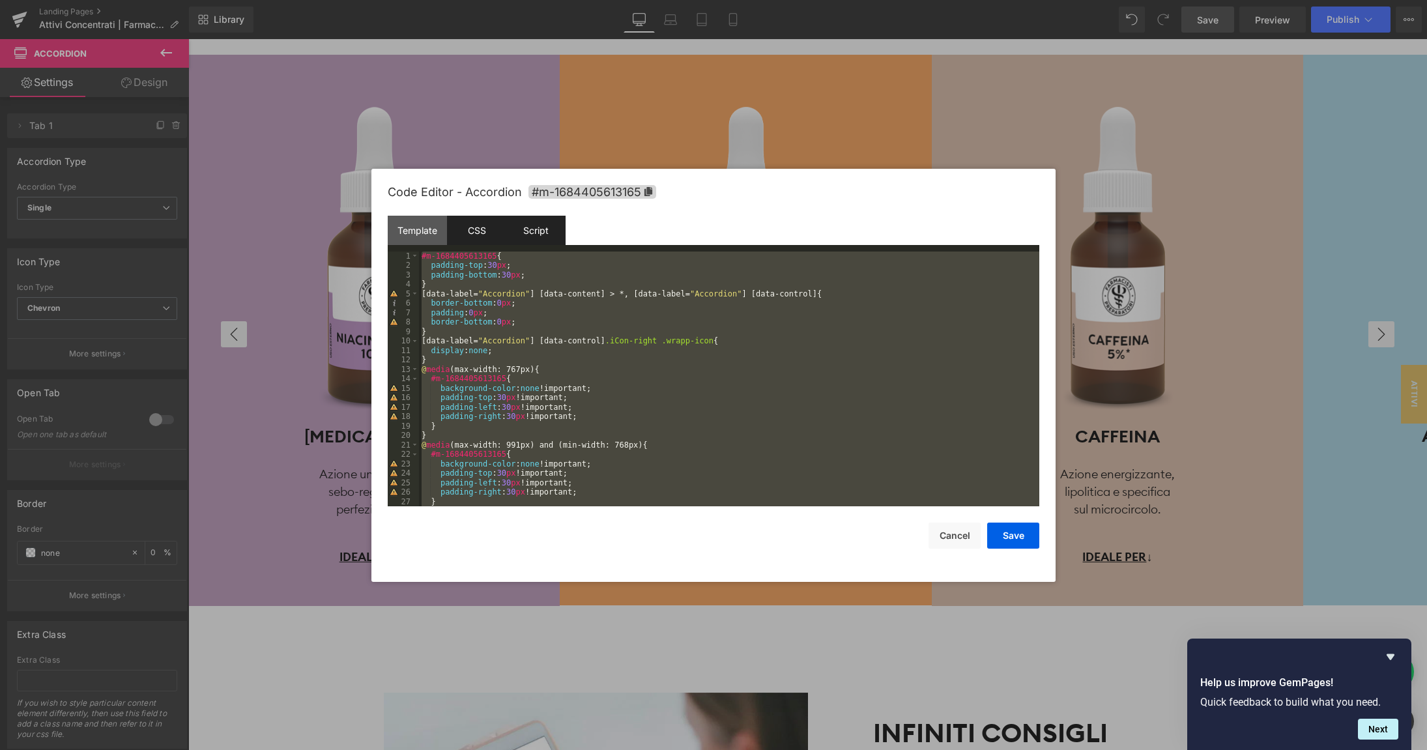
click at [544, 235] on div "Script" at bounding box center [535, 230] width 59 height 29
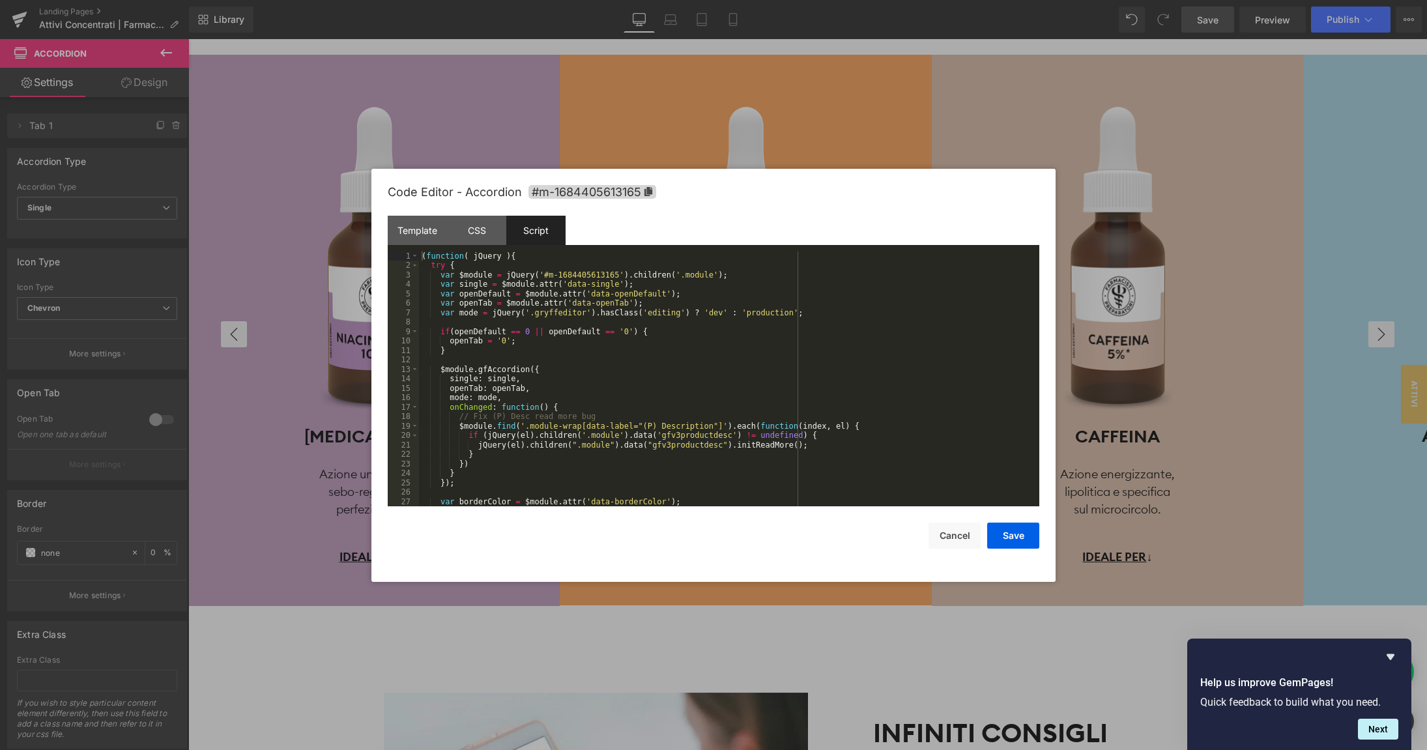
click at [605, 280] on div "( function ( jQuery ) { try { var $module = jQuery ( '#m-1684405613165' ) . chi…" at bounding box center [729, 389] width 620 height 274
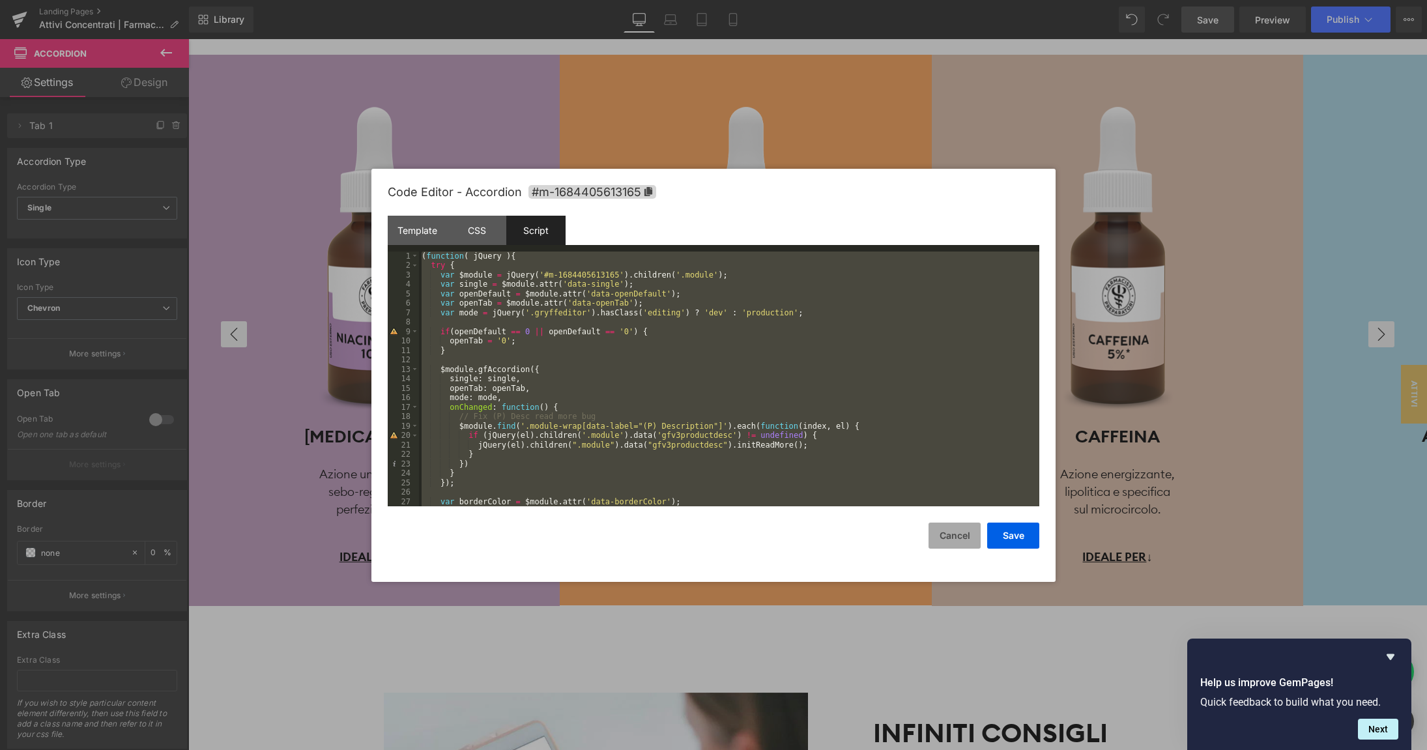
click at [956, 539] on button "Cancel" at bounding box center [955, 536] width 52 height 26
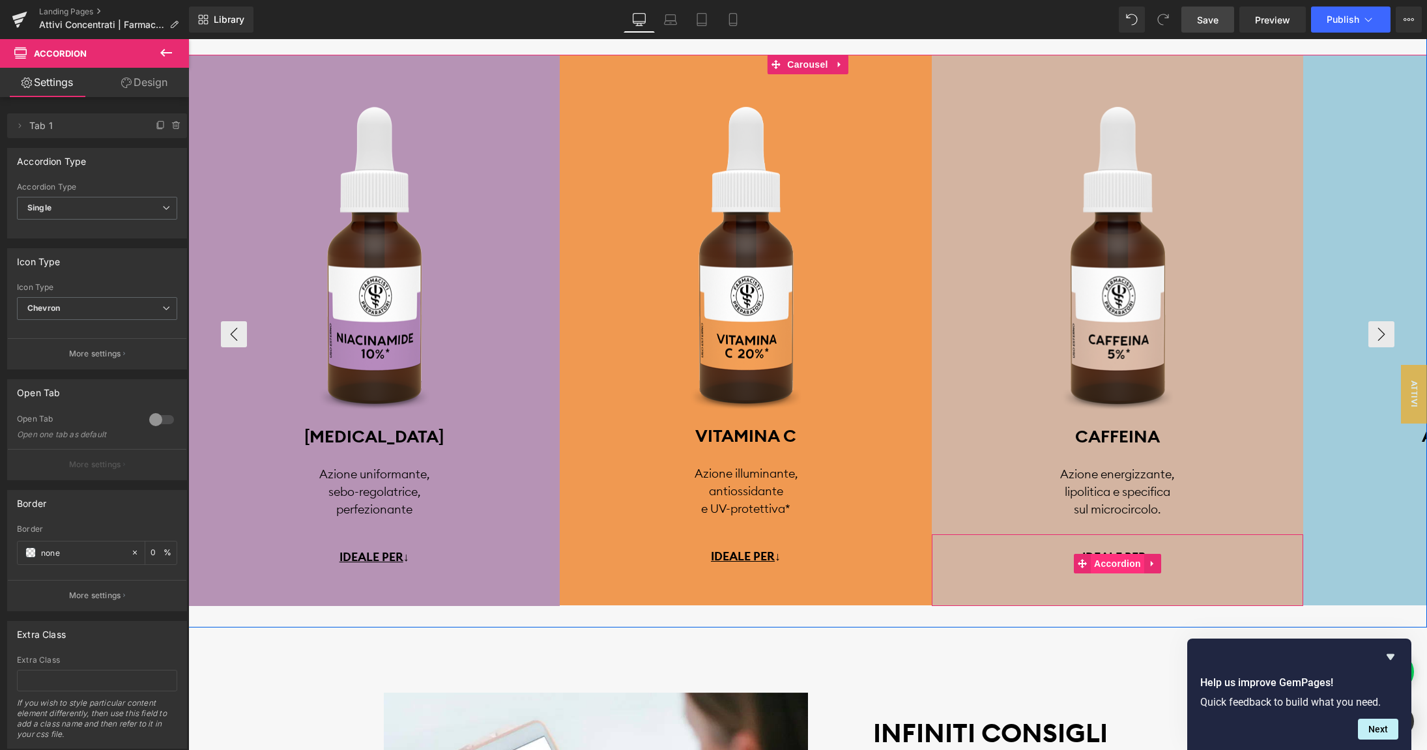
click at [1113, 568] on span "Accordion" at bounding box center [1117, 564] width 53 height 20
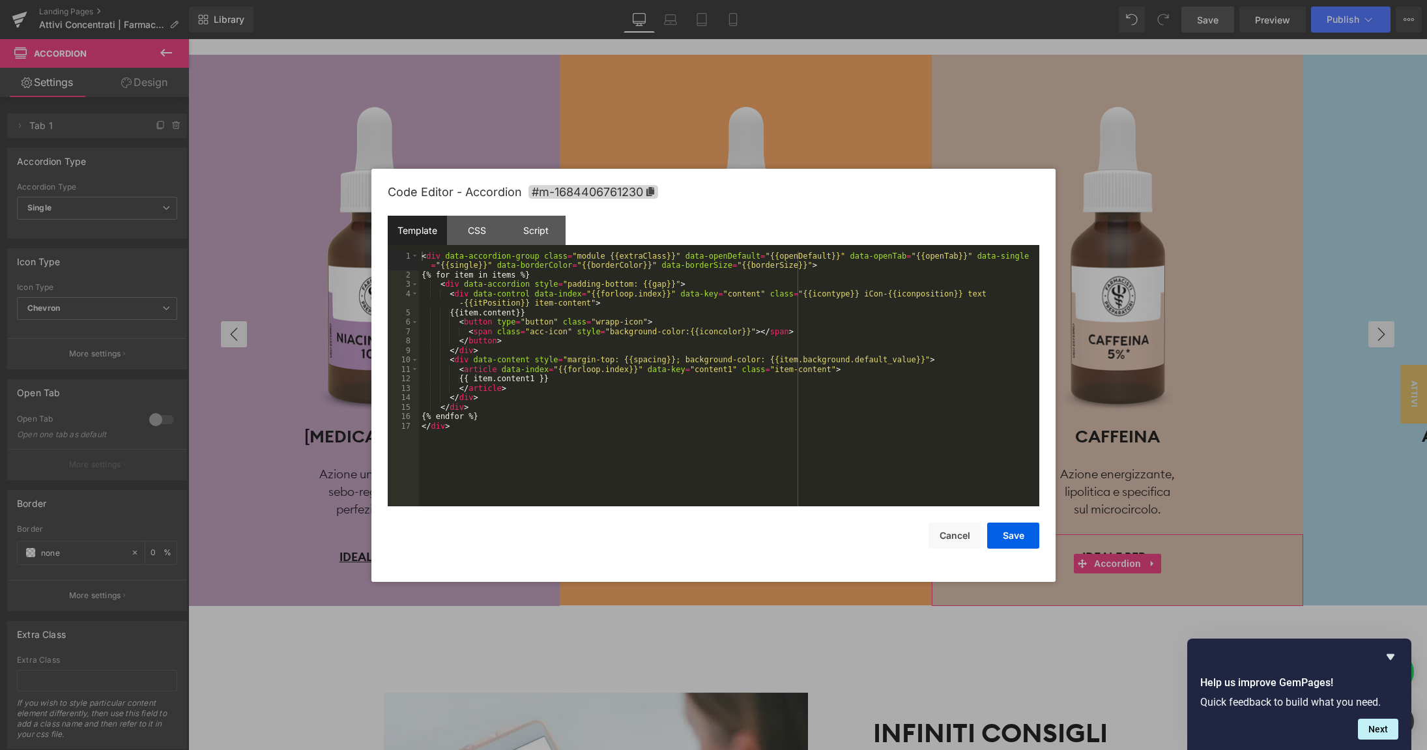
click at [1111, 569] on body "Accordion You are previewing how the will restyle your page. You can not edit E…" at bounding box center [713, 375] width 1427 height 750
click at [546, 235] on div "Script" at bounding box center [535, 230] width 59 height 29
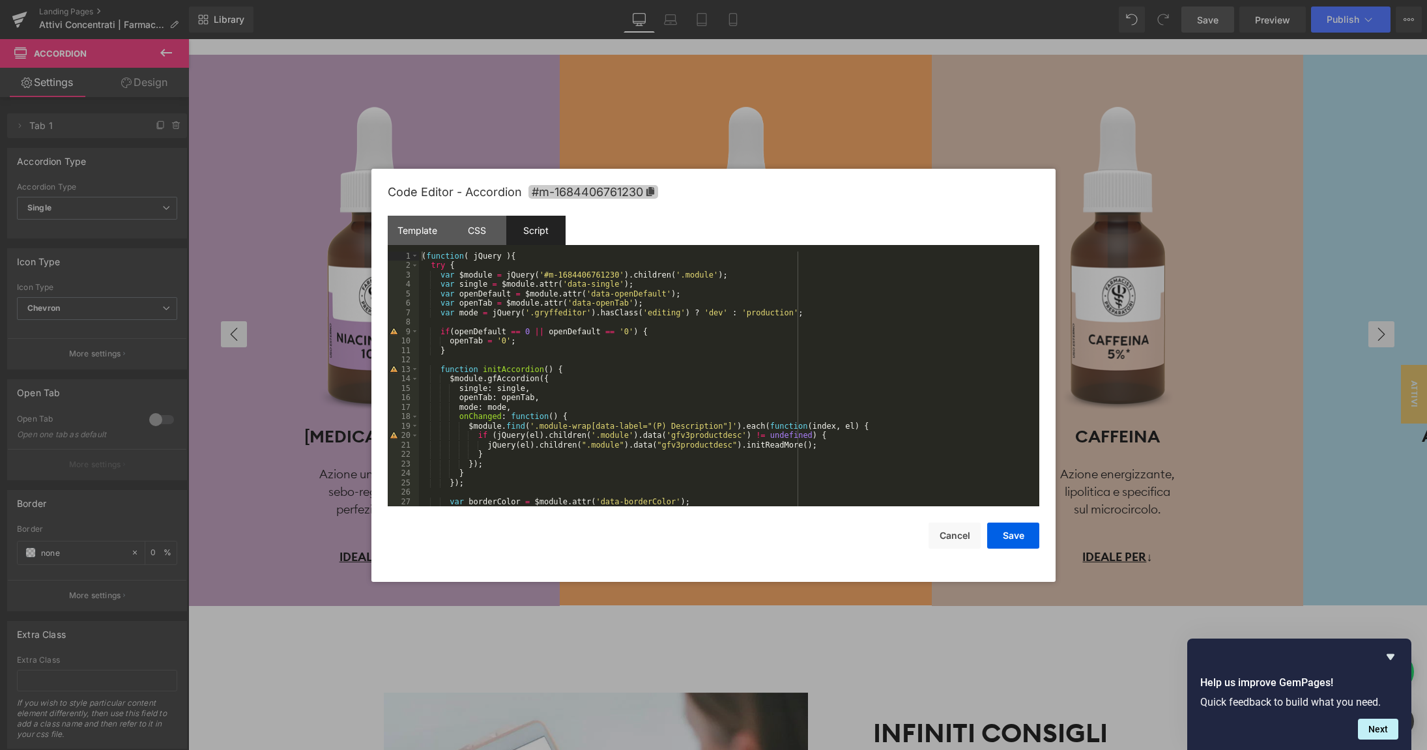
click at [652, 195] on icon at bounding box center [651, 191] width 8 height 9
drag, startPoint x: 544, startPoint y: 276, endPoint x: 620, endPoint y: 281, distance: 76.4
click at [619, 276] on div "( function ( jQuery ) { try { var $module = jQuery ( '#m-1684406761230' ) . chi…" at bounding box center [729, 389] width 620 height 274
click at [483, 235] on div "CSS" at bounding box center [476, 230] width 59 height 29
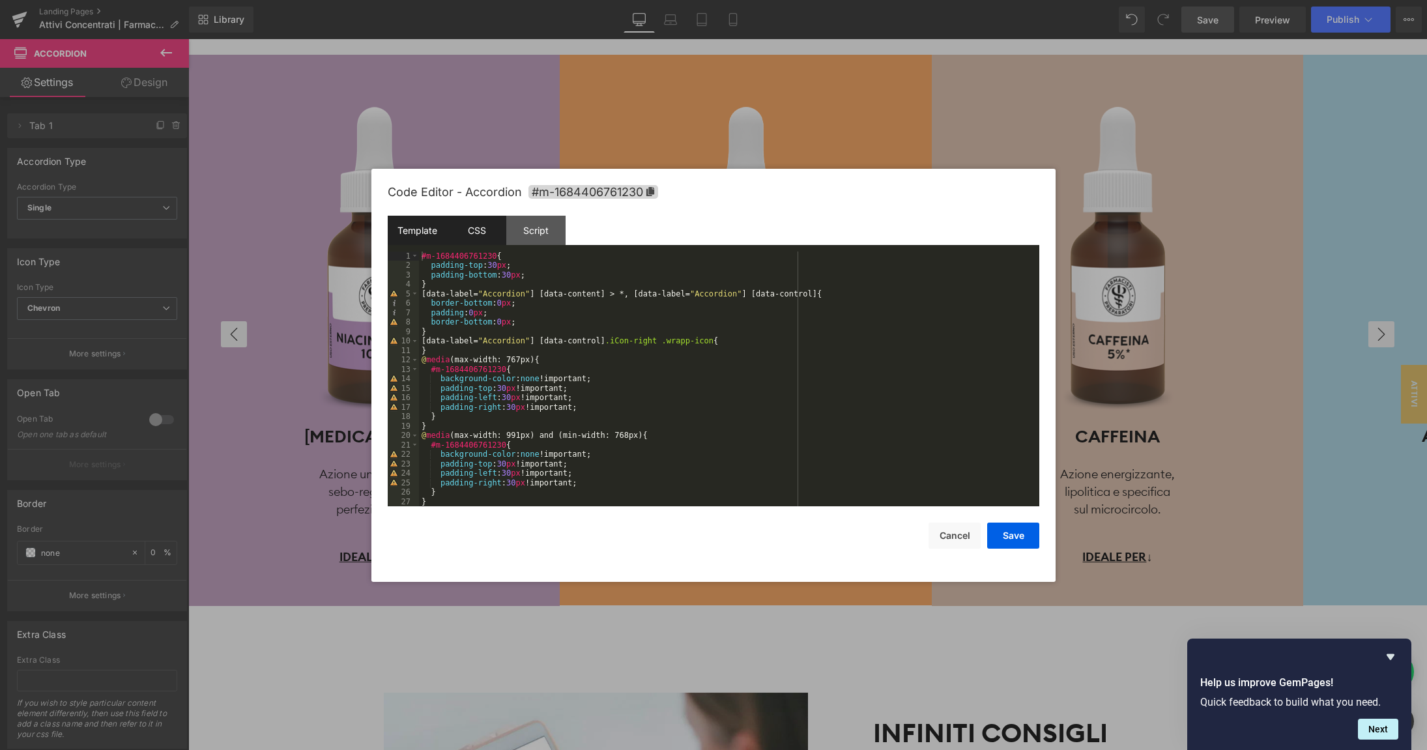
click at [435, 231] on div "Template" at bounding box center [417, 230] width 59 height 29
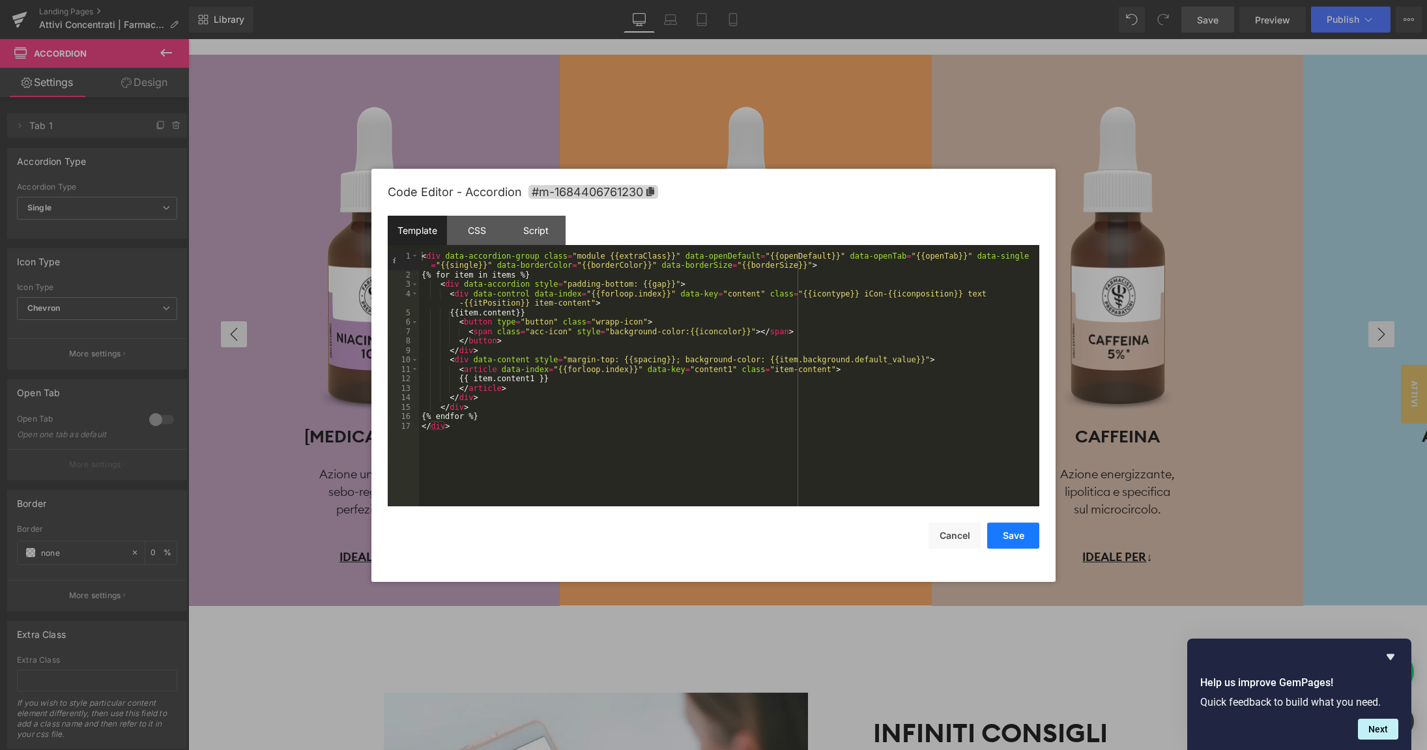
click at [997, 542] on button "Save" at bounding box center [1013, 536] width 52 height 26
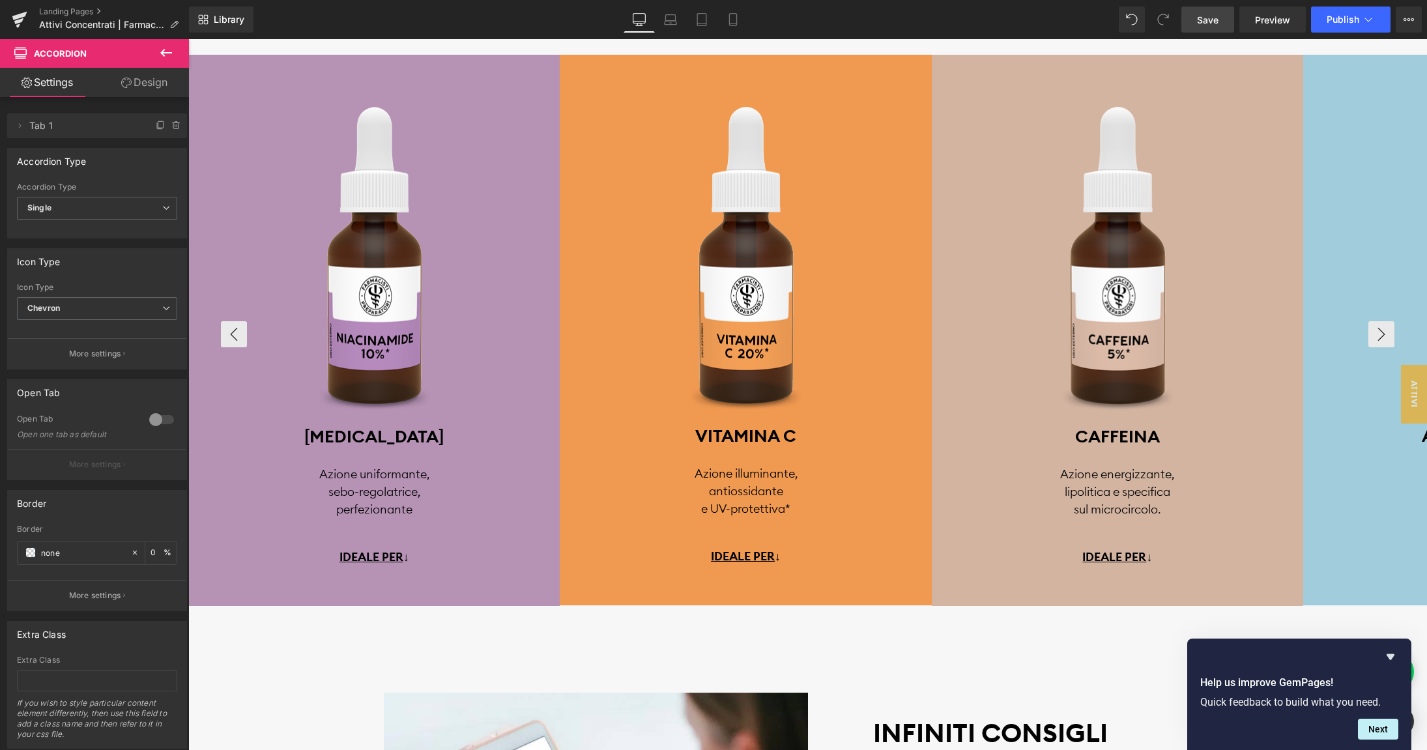
click at [164, 55] on icon at bounding box center [166, 53] width 12 height 8
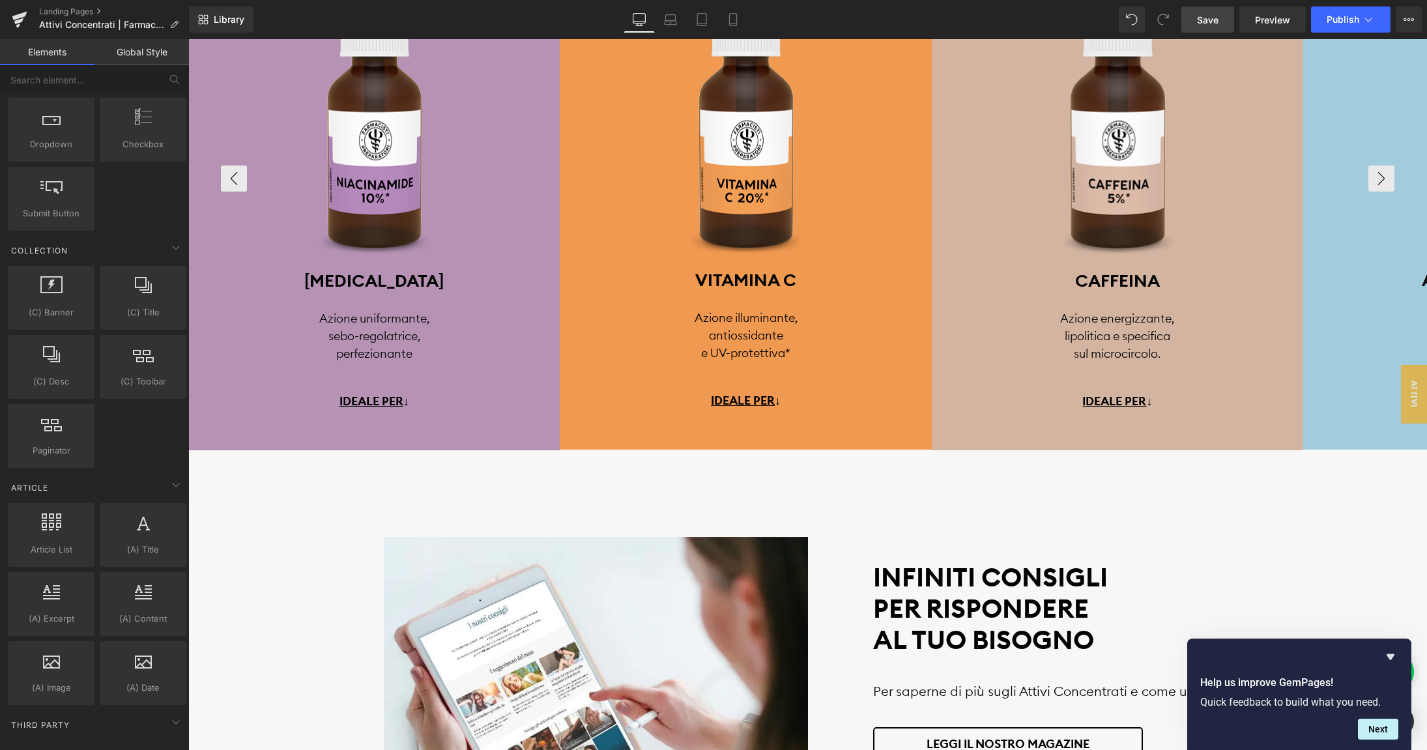
scroll to position [2000, 0]
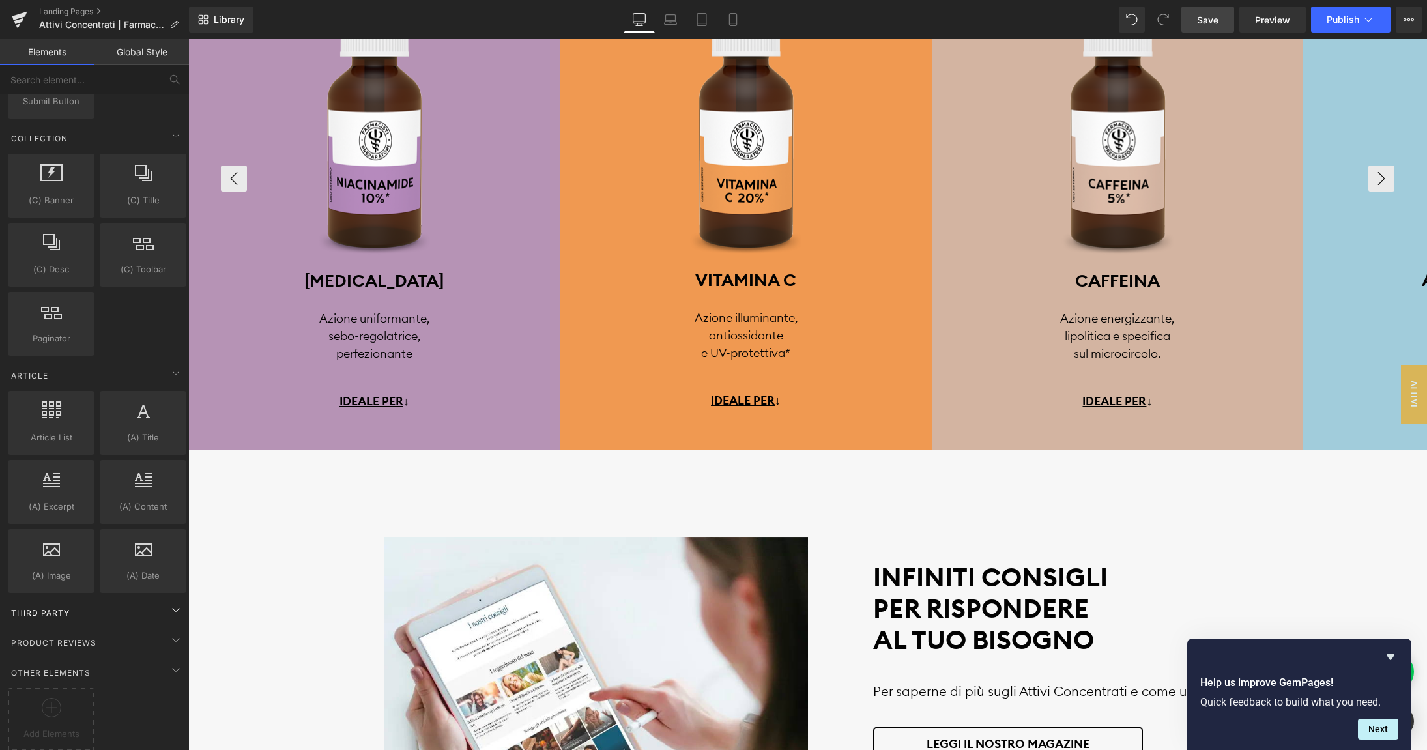
click at [99, 607] on div "Third Party" at bounding box center [97, 613] width 184 height 26
click at [1386, 656] on icon "Hide survey" at bounding box center [1391, 657] width 16 height 16
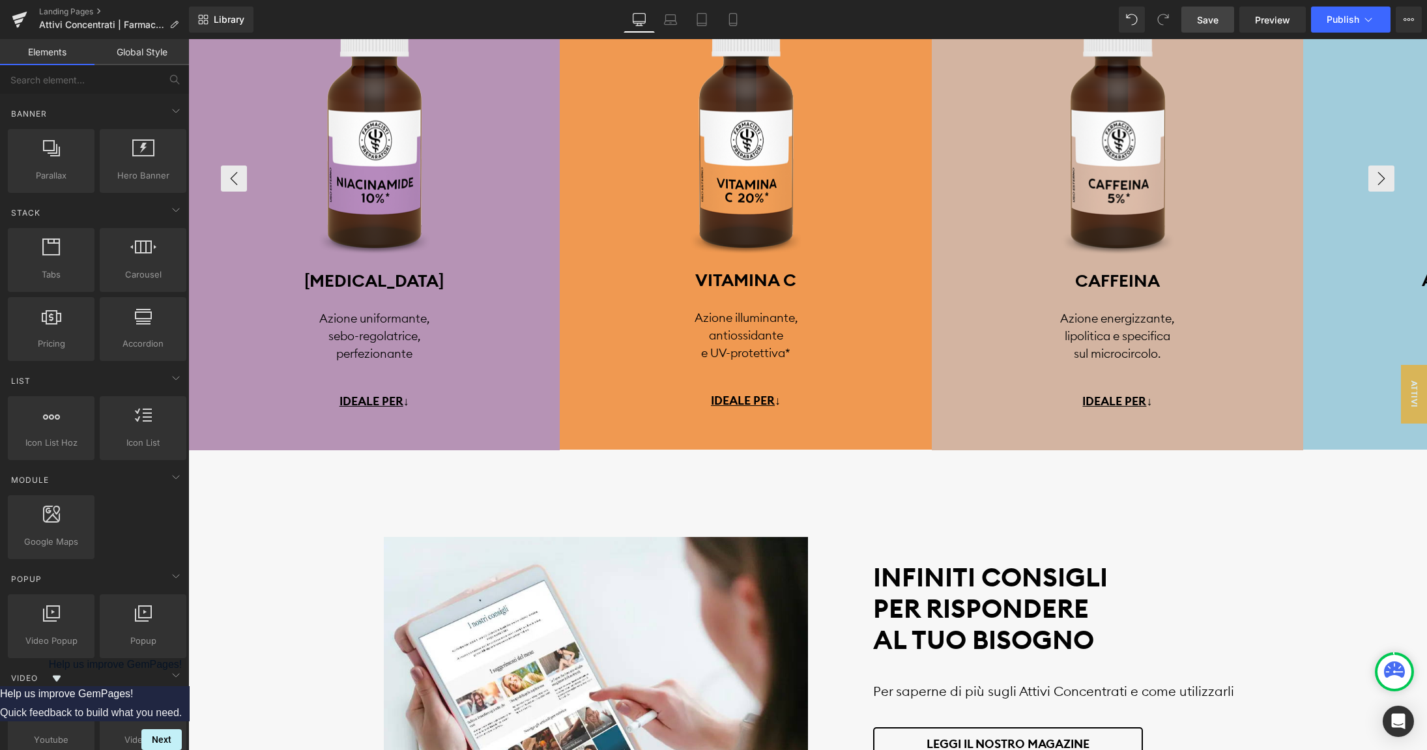
scroll to position [0, 0]
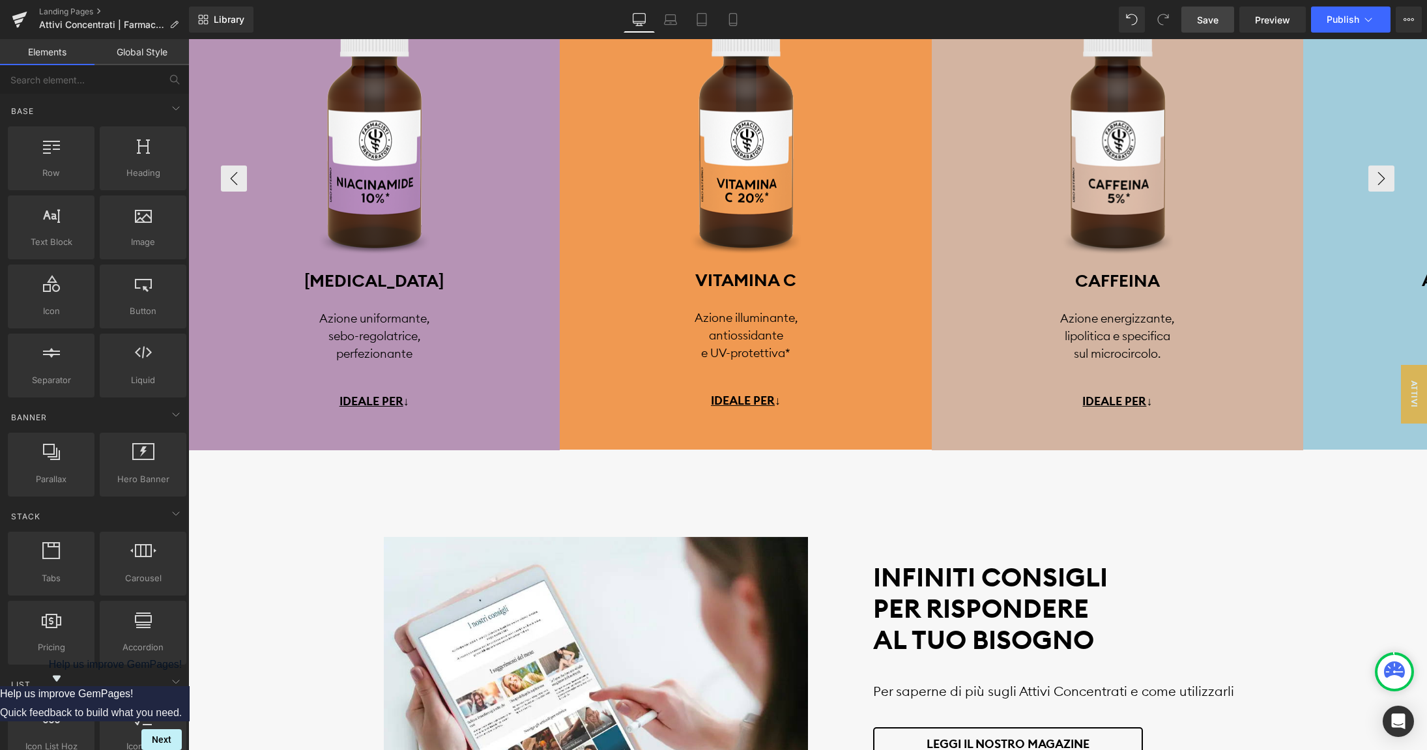
click at [139, 47] on link "Global Style" at bounding box center [142, 52] width 95 height 26
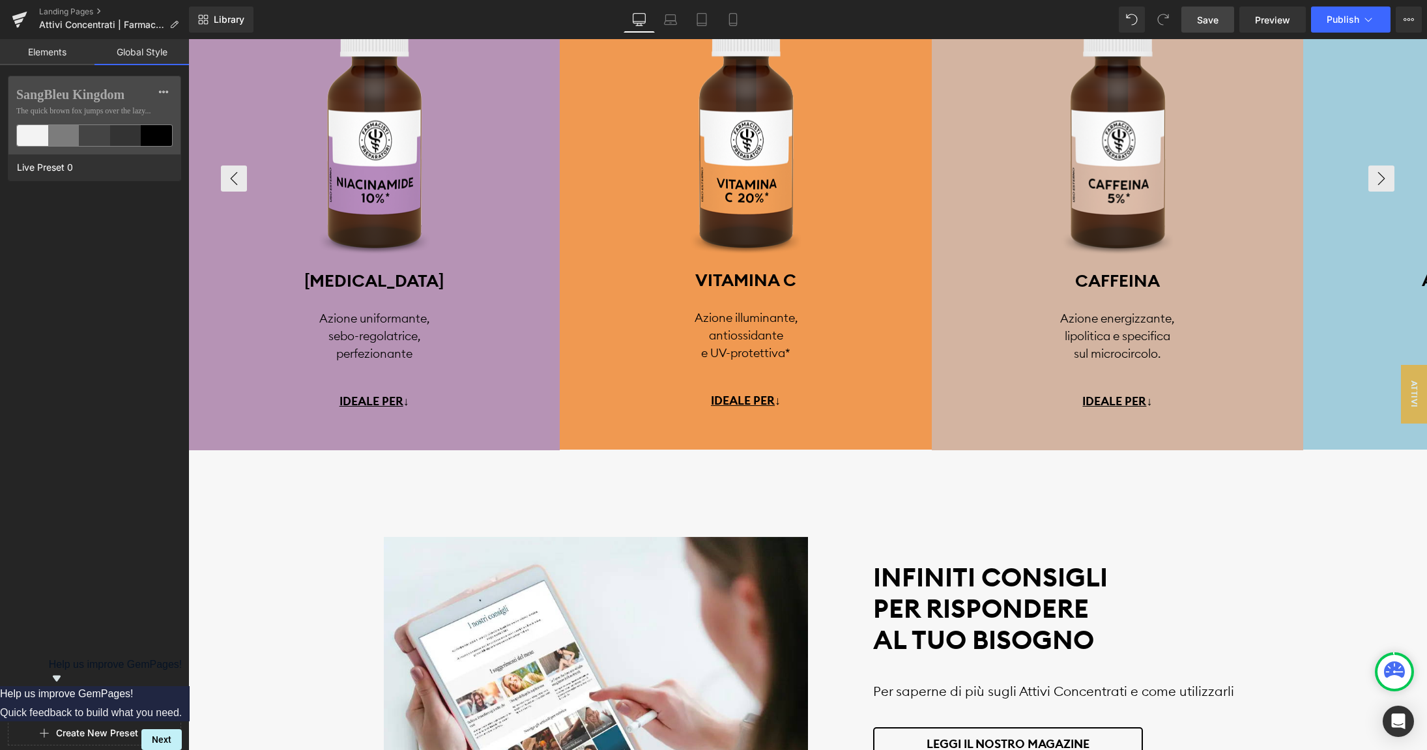
click at [53, 55] on link "Elements" at bounding box center [47, 52] width 95 height 26
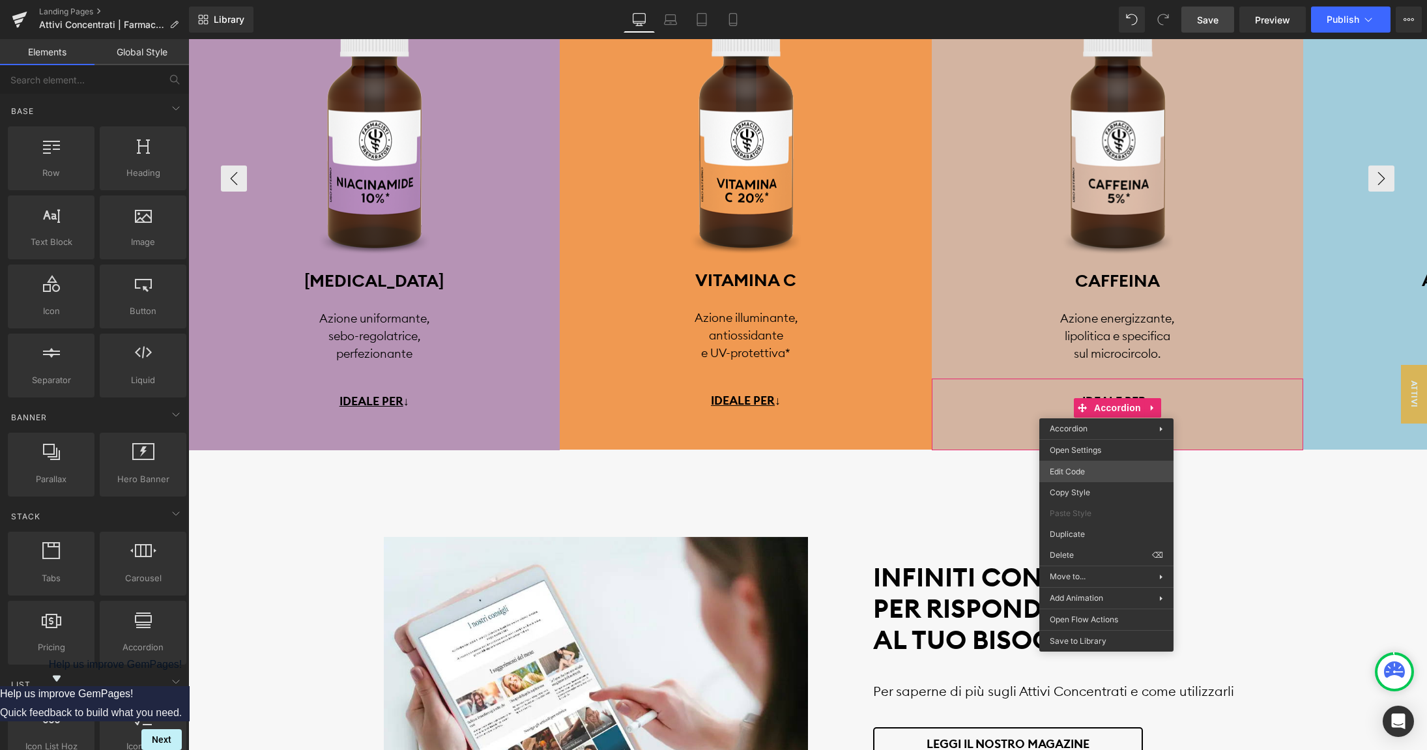
click at [1080, 469] on body "Accordion You are previewing how the will restyle your page. You can not edit E…" at bounding box center [713, 375] width 1427 height 750
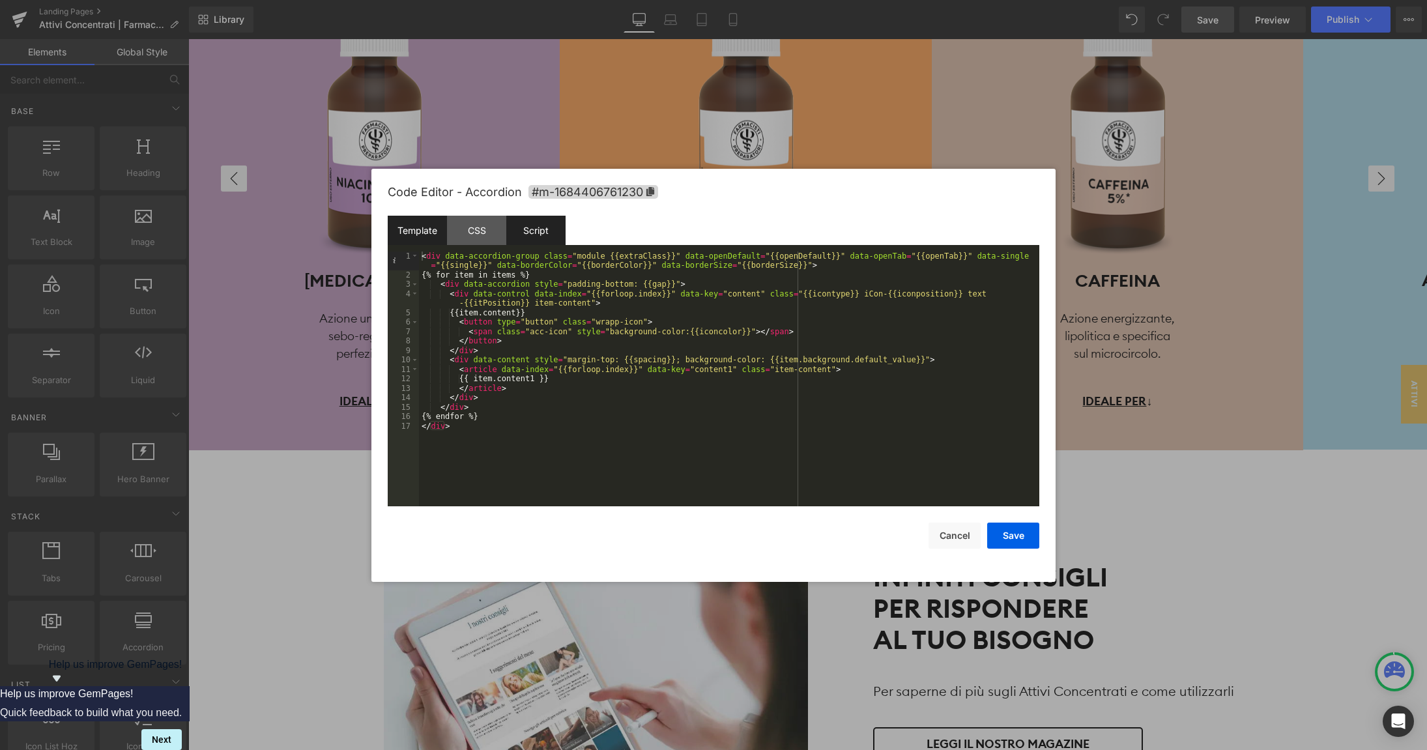
click at [551, 240] on div "Script" at bounding box center [535, 230] width 59 height 29
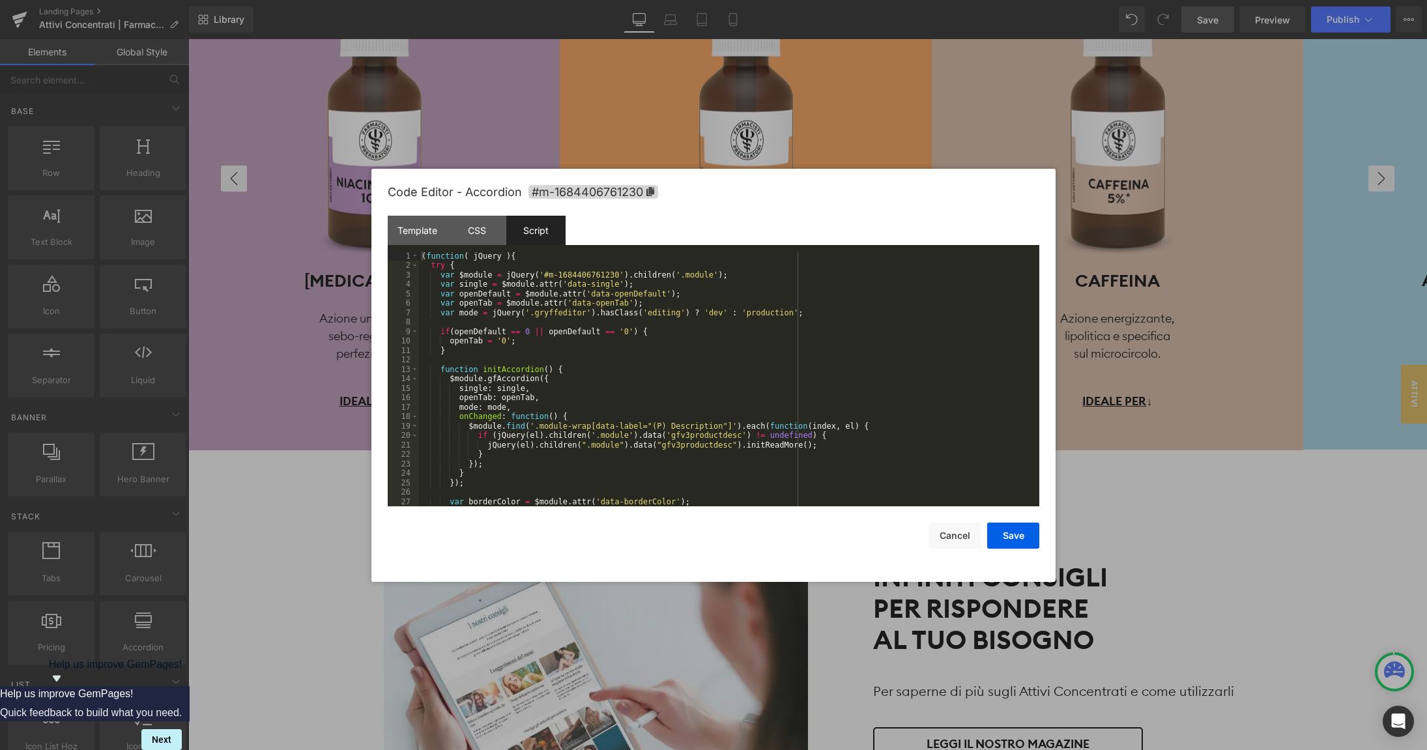
scroll to position [160, 0]
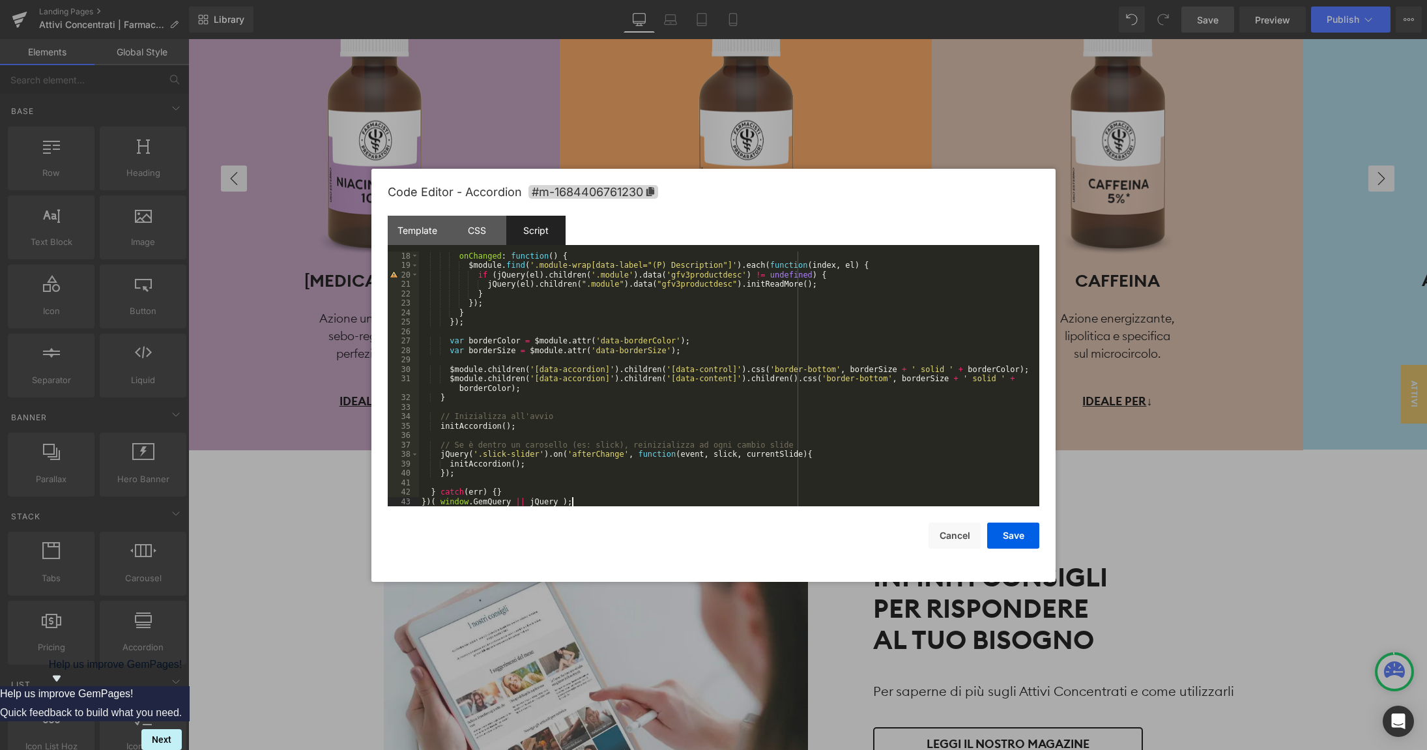
click at [592, 498] on div "onChanged : function ( ) { $module . find ( '.module-wrap[data-label="(P) Descr…" at bounding box center [729, 389] width 620 height 274
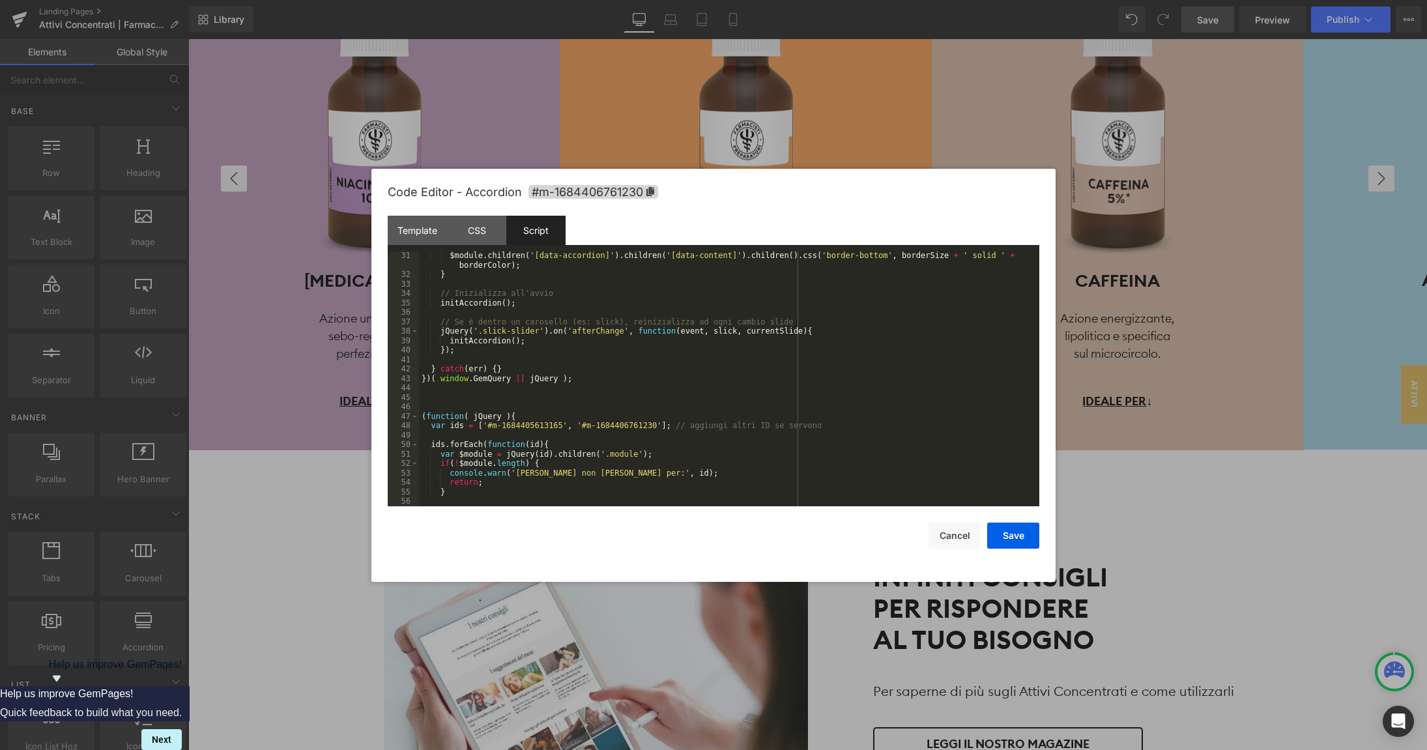
scroll to position [290, 0]
drag, startPoint x: 577, startPoint y: 421, endPoint x: 521, endPoint y: 420, distance: 55.4
click at [521, 420] on div "$module . children ( '[data-accordion]' ) . children ( '[data-content]' ) . chi…" at bounding box center [729, 387] width 620 height 284
click at [578, 422] on div "$module . children ( '[data-accordion]' ) . children ( '[data-content]' ) . chi…" at bounding box center [729, 387] width 620 height 284
click at [1010, 540] on button "Save" at bounding box center [1013, 536] width 52 height 26
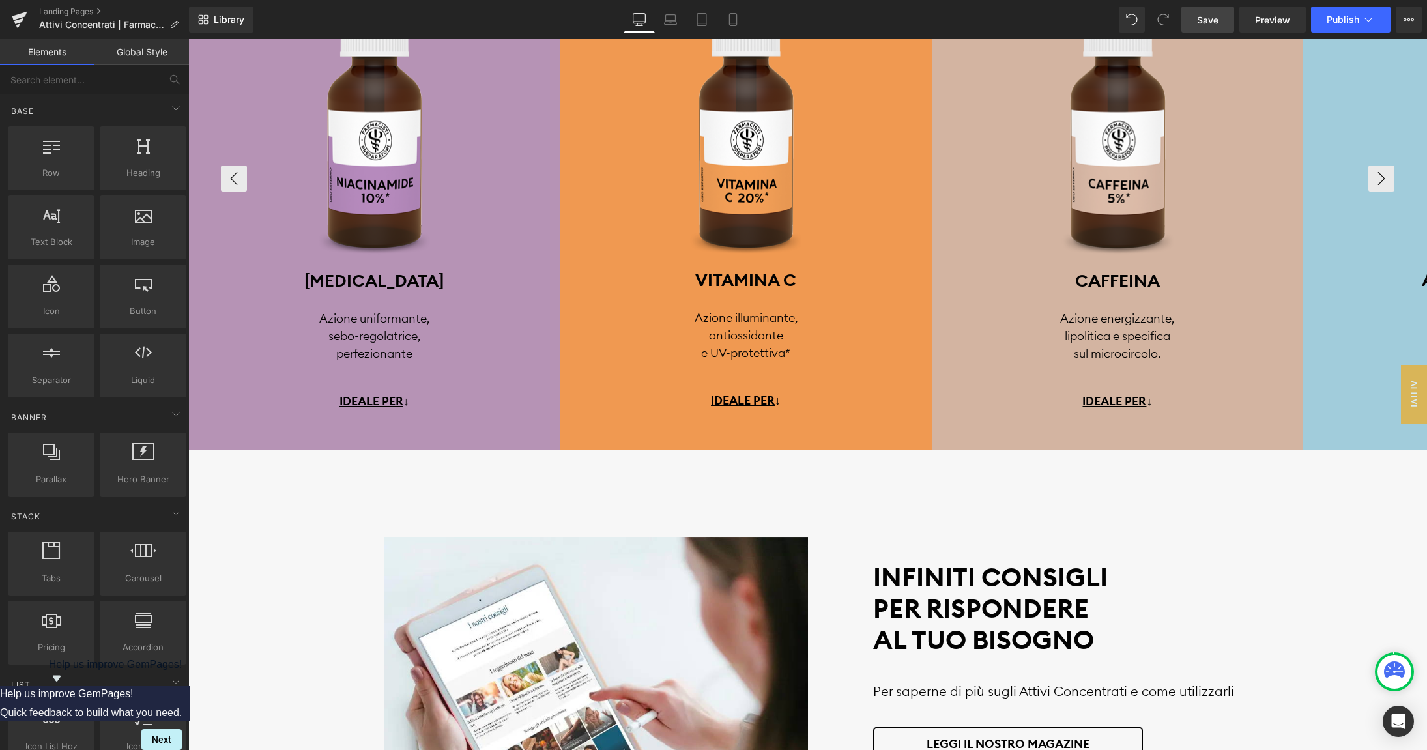
drag, startPoint x: 1212, startPoint y: 20, endPoint x: 1222, endPoint y: 7, distance: 16.2
click at [1212, 20] on span "Save" at bounding box center [1208, 20] width 22 height 14
click at [1268, 18] on span "Preview" at bounding box center [1272, 20] width 35 height 14
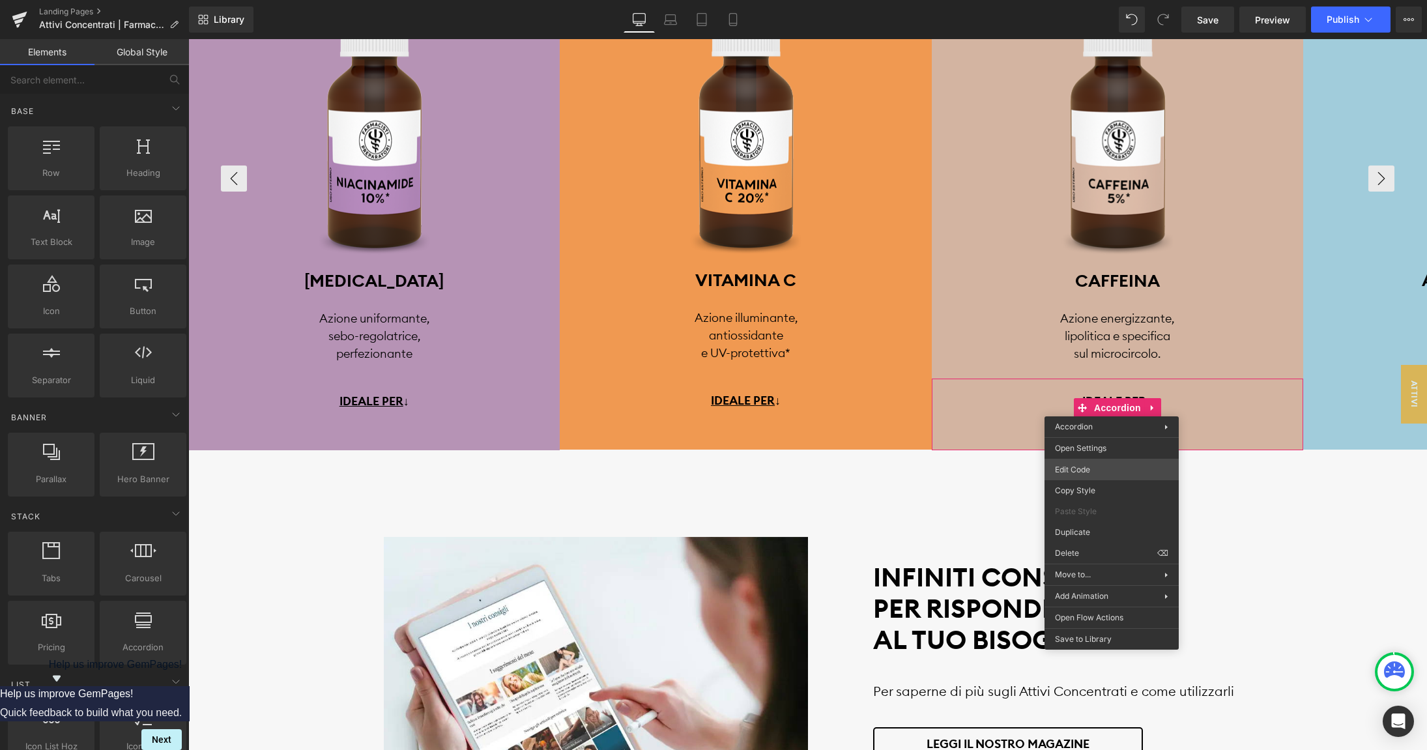
click at [1086, 467] on body "Accordion You are previewing how the will restyle your page. You can not edit E…" at bounding box center [713, 375] width 1427 height 750
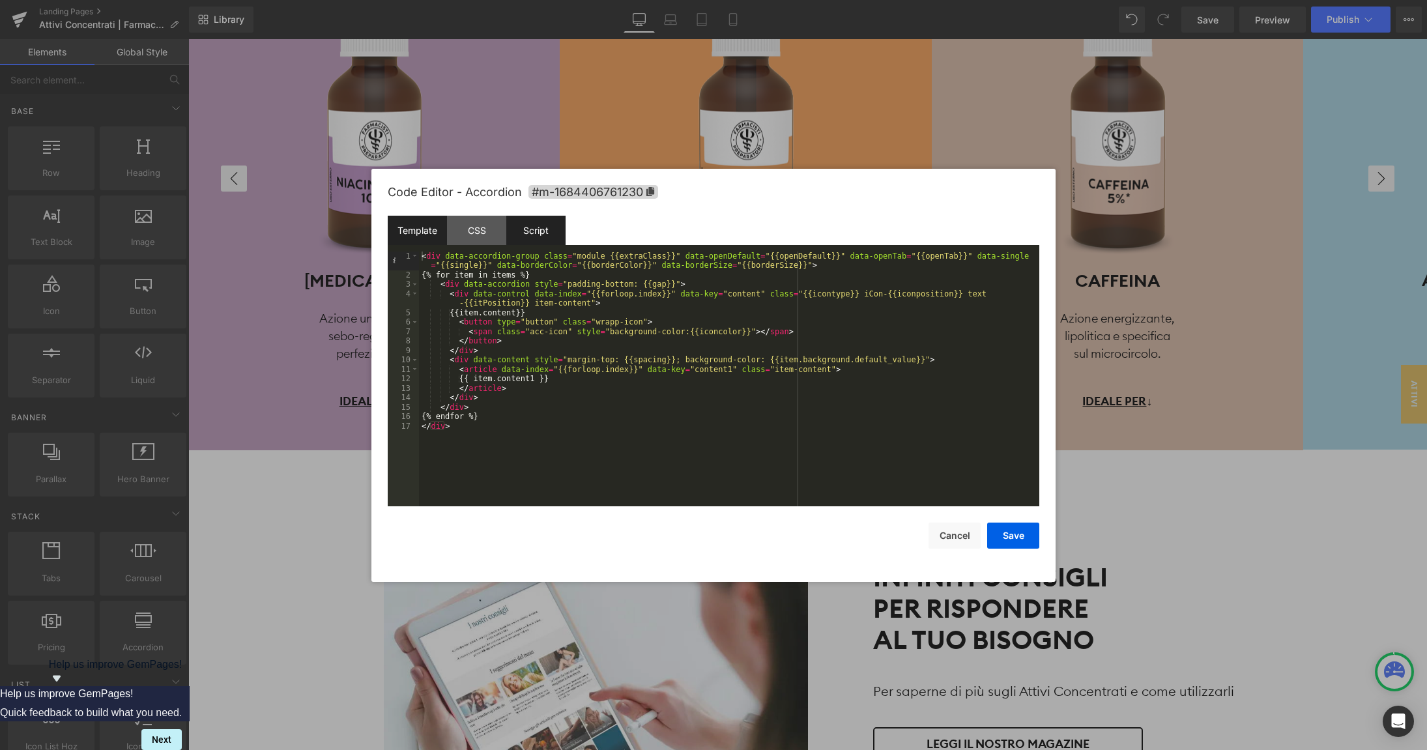
click at [532, 229] on div "Script" at bounding box center [535, 230] width 59 height 29
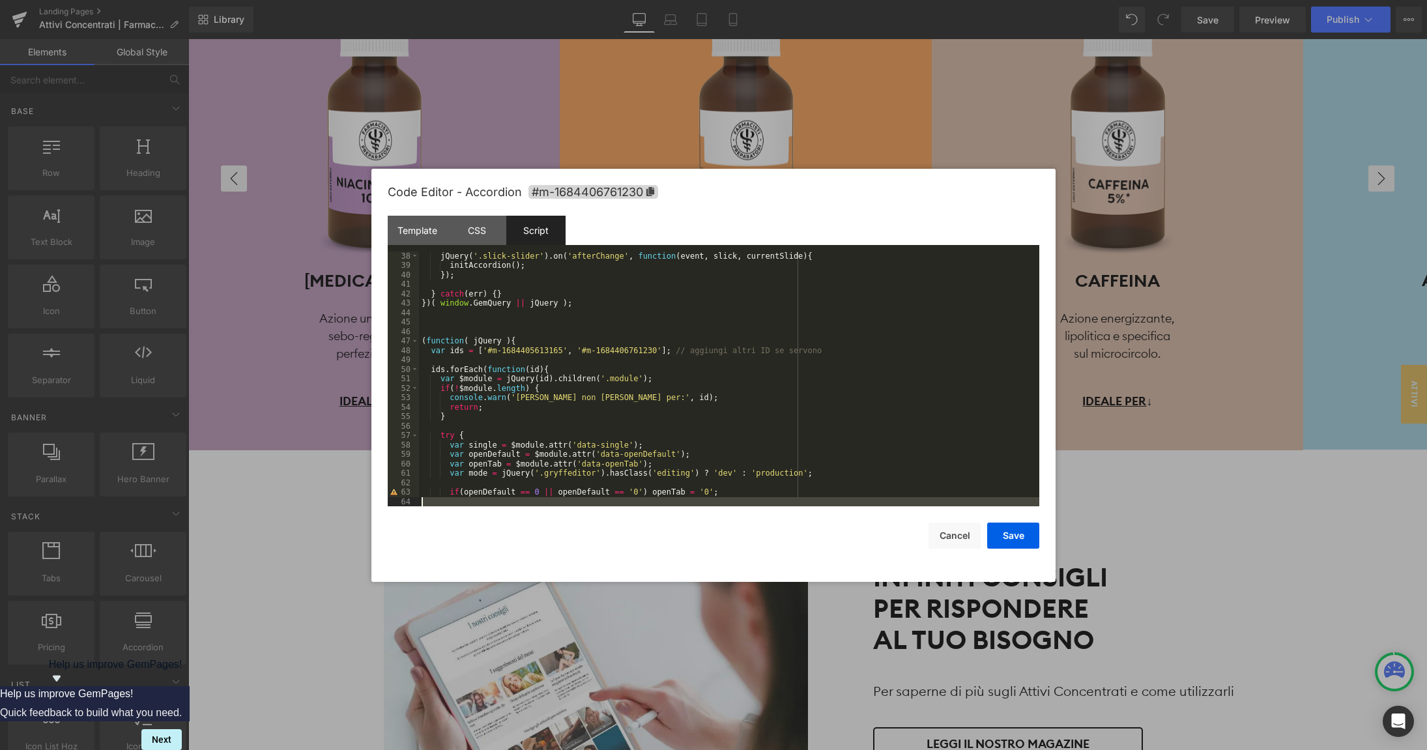
scroll to position [595, 0]
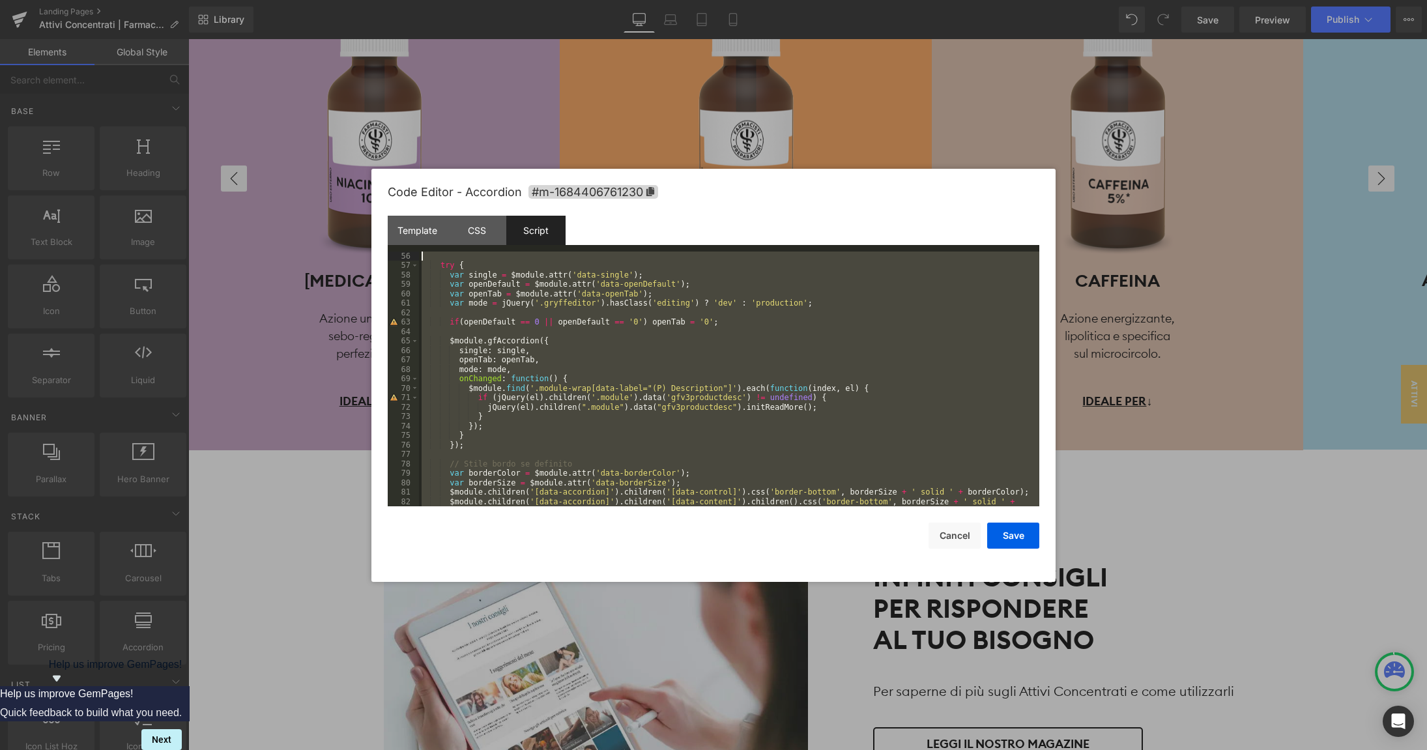
drag, startPoint x: 592, startPoint y: 498, endPoint x: 504, endPoint y: 251, distance: 262.2
click at [504, 252] on div "try { var single = $module . attr ( 'data-single' ) ; var openDefault = $module…" at bounding box center [729, 379] width 620 height 255
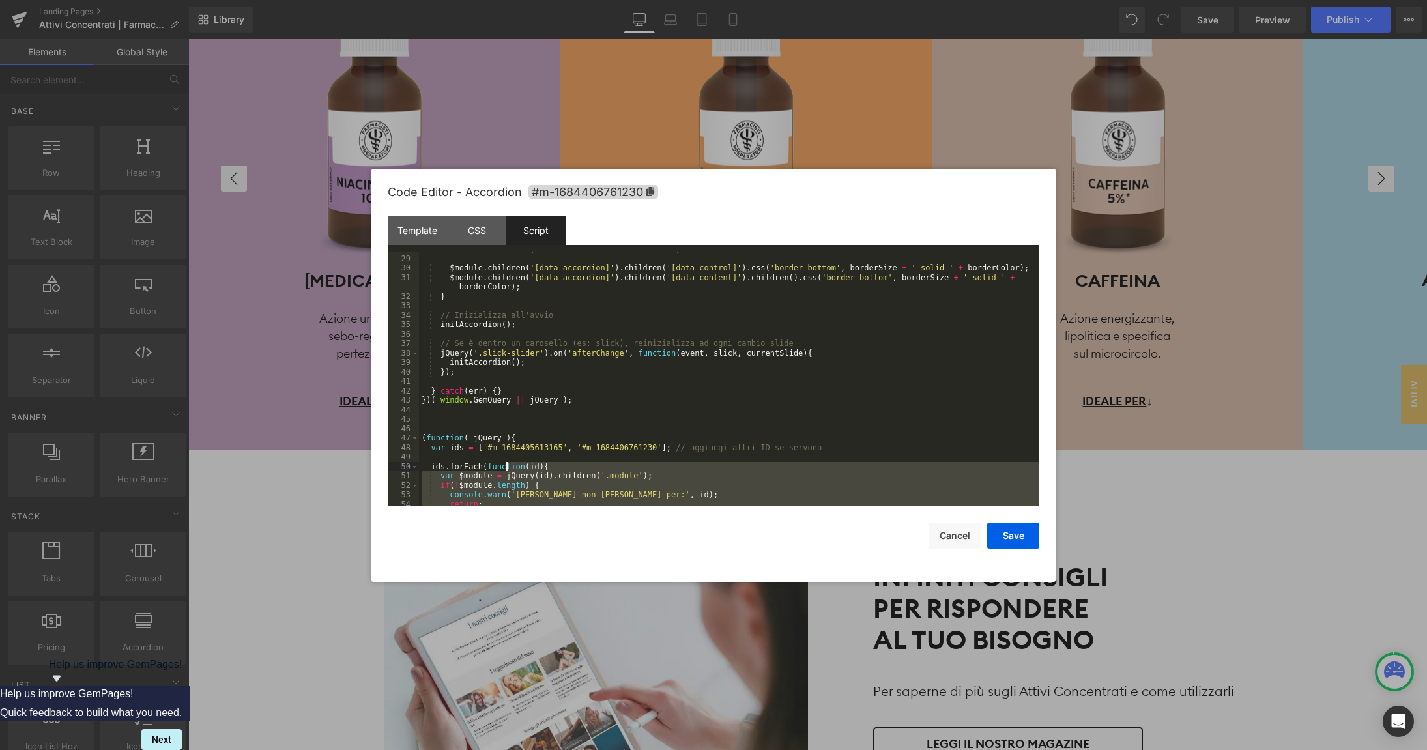
scroll to position [261, 0]
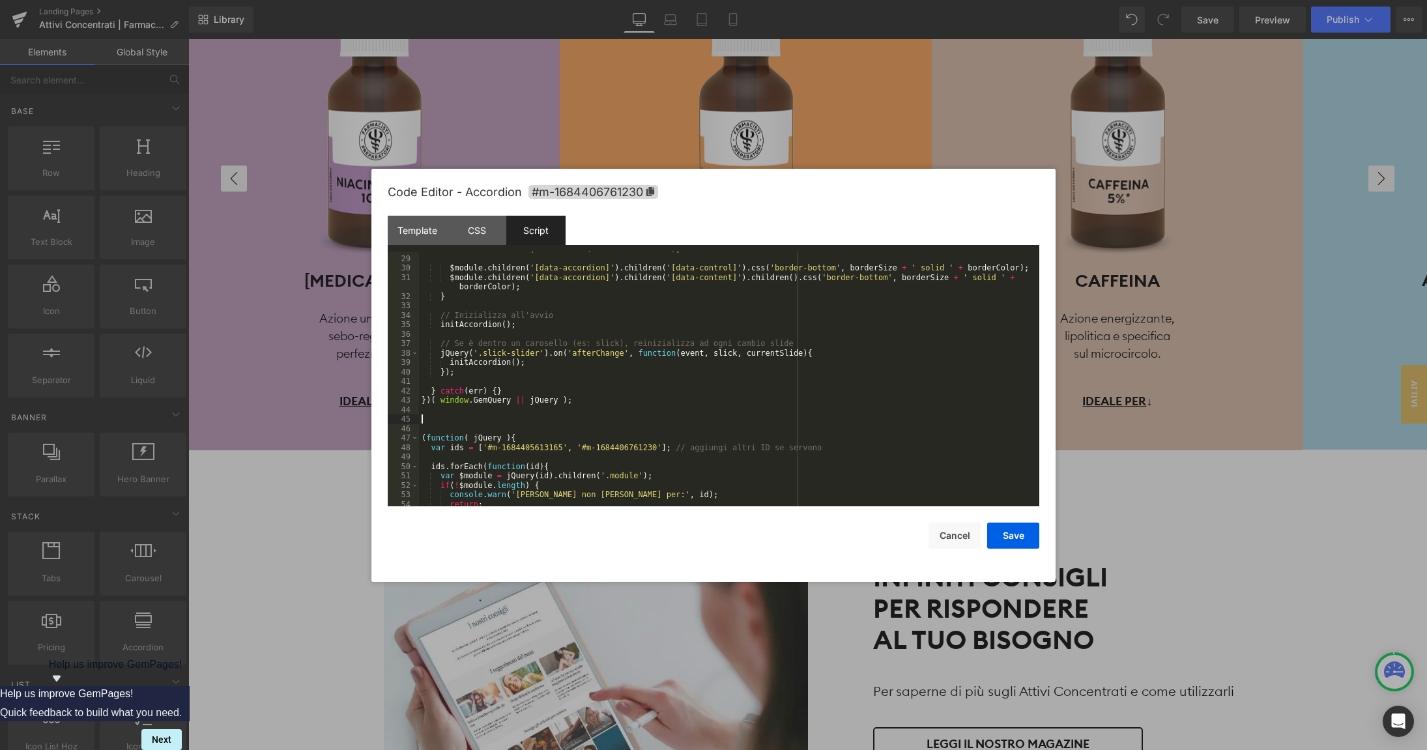
click at [428, 416] on div "var borderSize = $module . attr ( 'data-borderSize' ) ; $module . children ( '[…" at bounding box center [729, 381] width 620 height 274
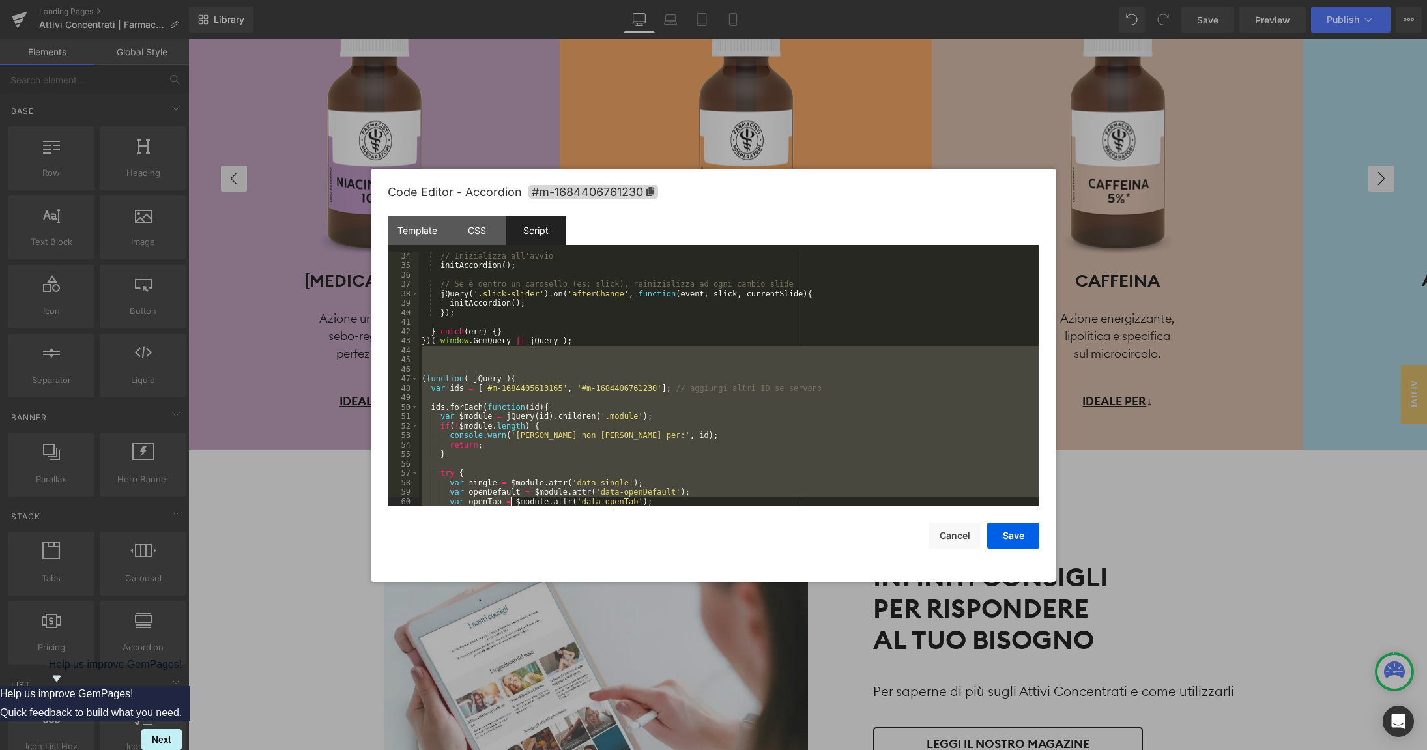
scroll to position [595, 0]
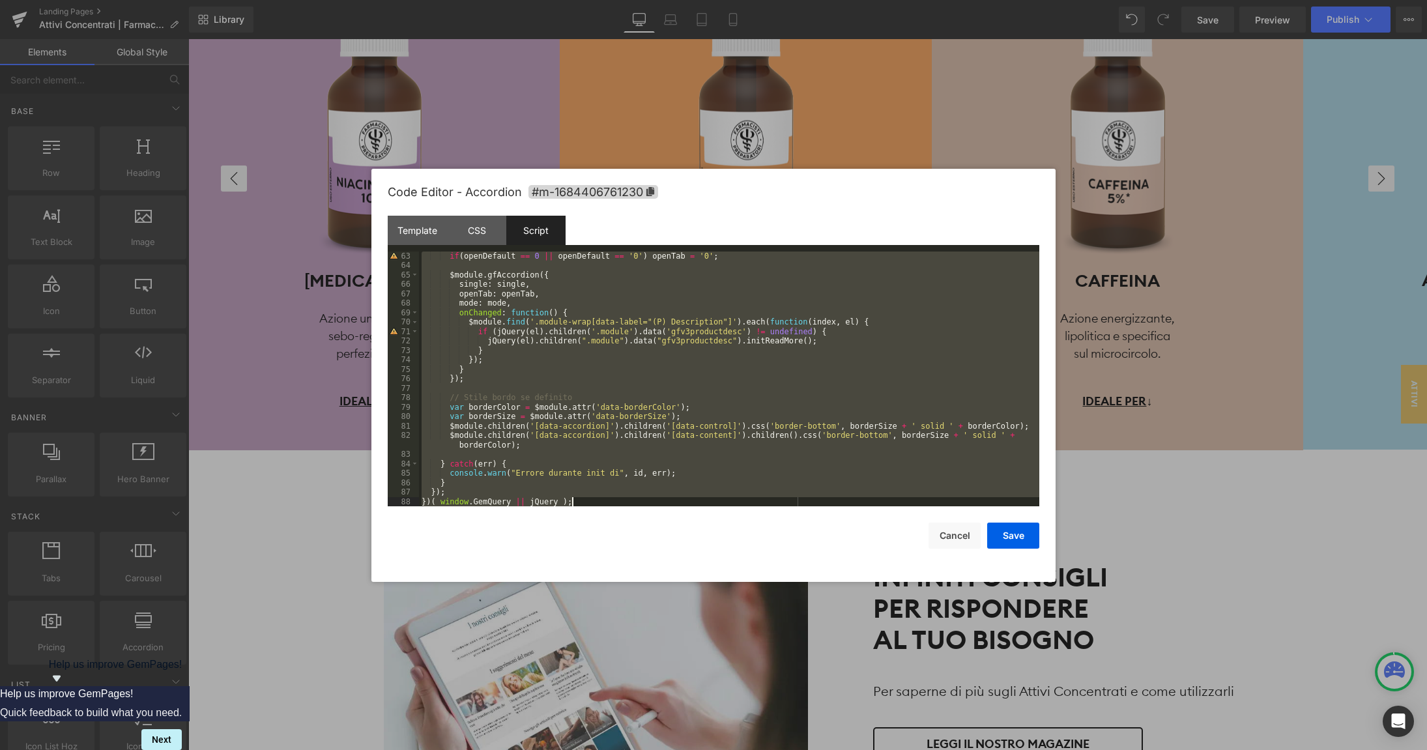
drag, startPoint x: 427, startPoint y: 413, endPoint x: 512, endPoint y: 645, distance: 247.2
click at [512, 507] on div "if ( openDefault == 0 || openDefault == '0' ) openTab = '0' ; $module . gfAccor…" at bounding box center [729, 379] width 620 height 255
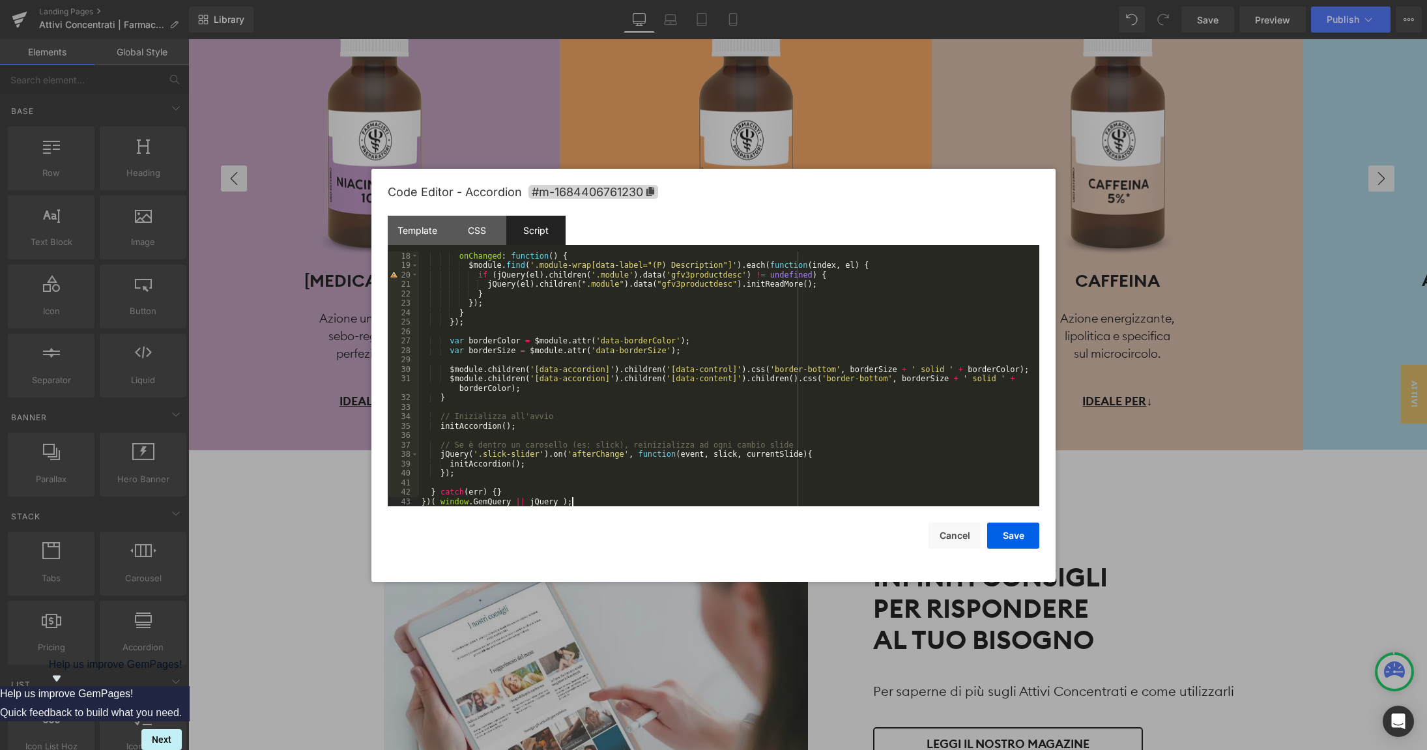
scroll to position [160, 0]
click at [1005, 536] on button "Save" at bounding box center [1013, 536] width 52 height 26
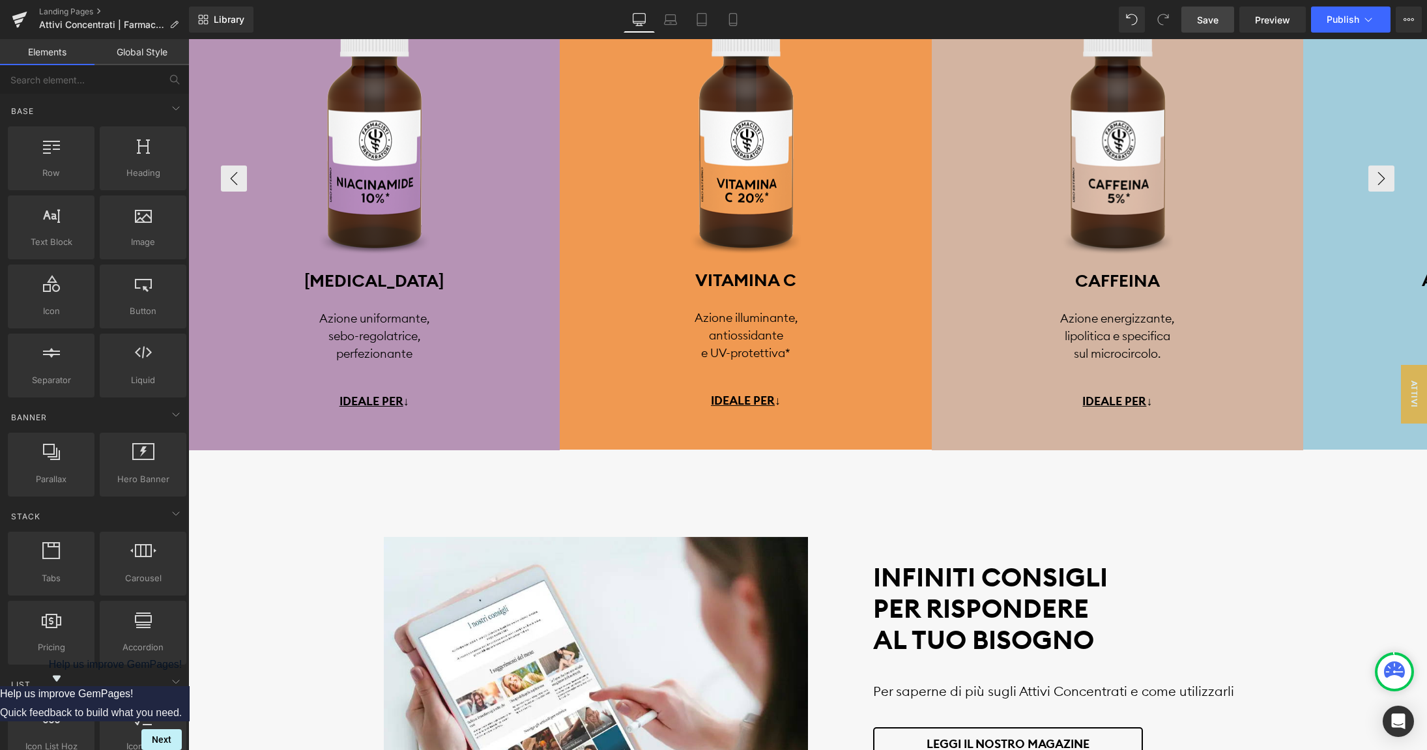
click at [1212, 16] on span "Save" at bounding box center [1208, 20] width 22 height 14
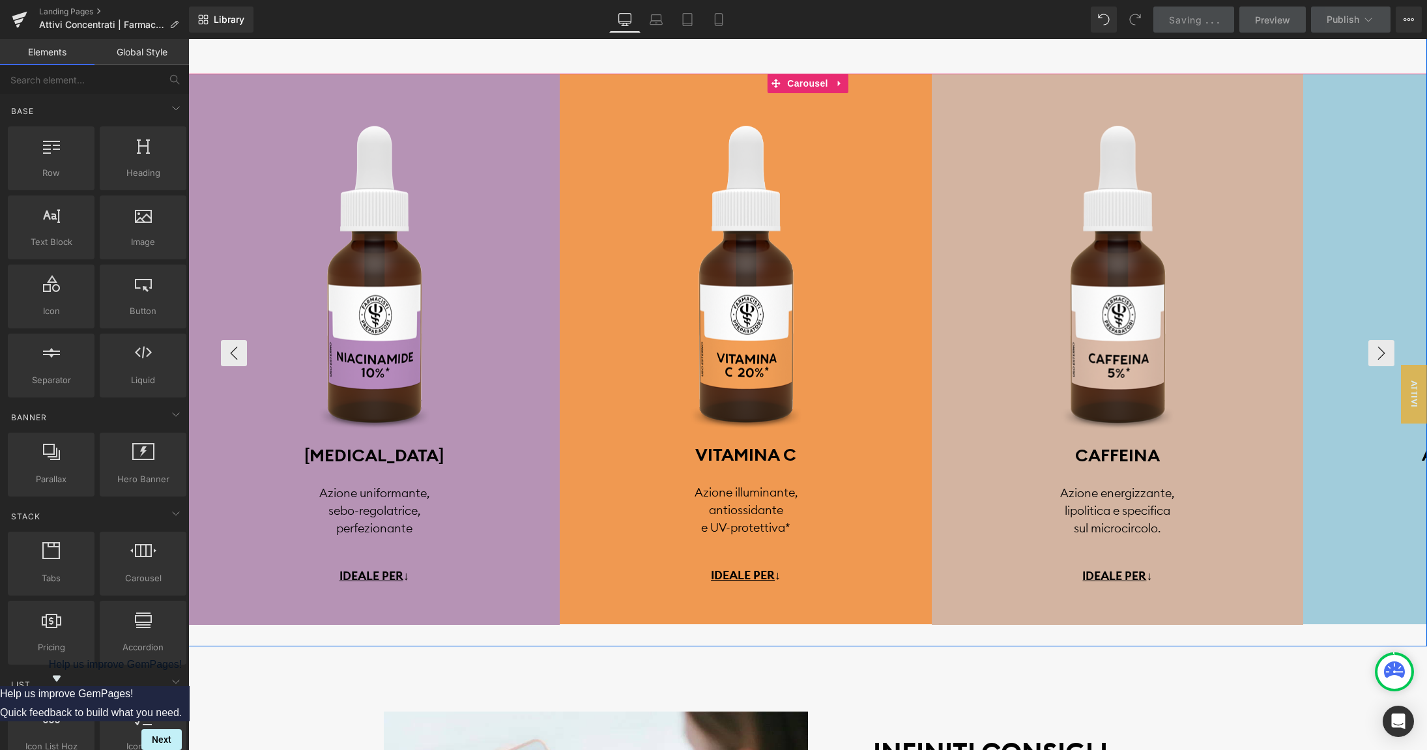
scroll to position [2931, 0]
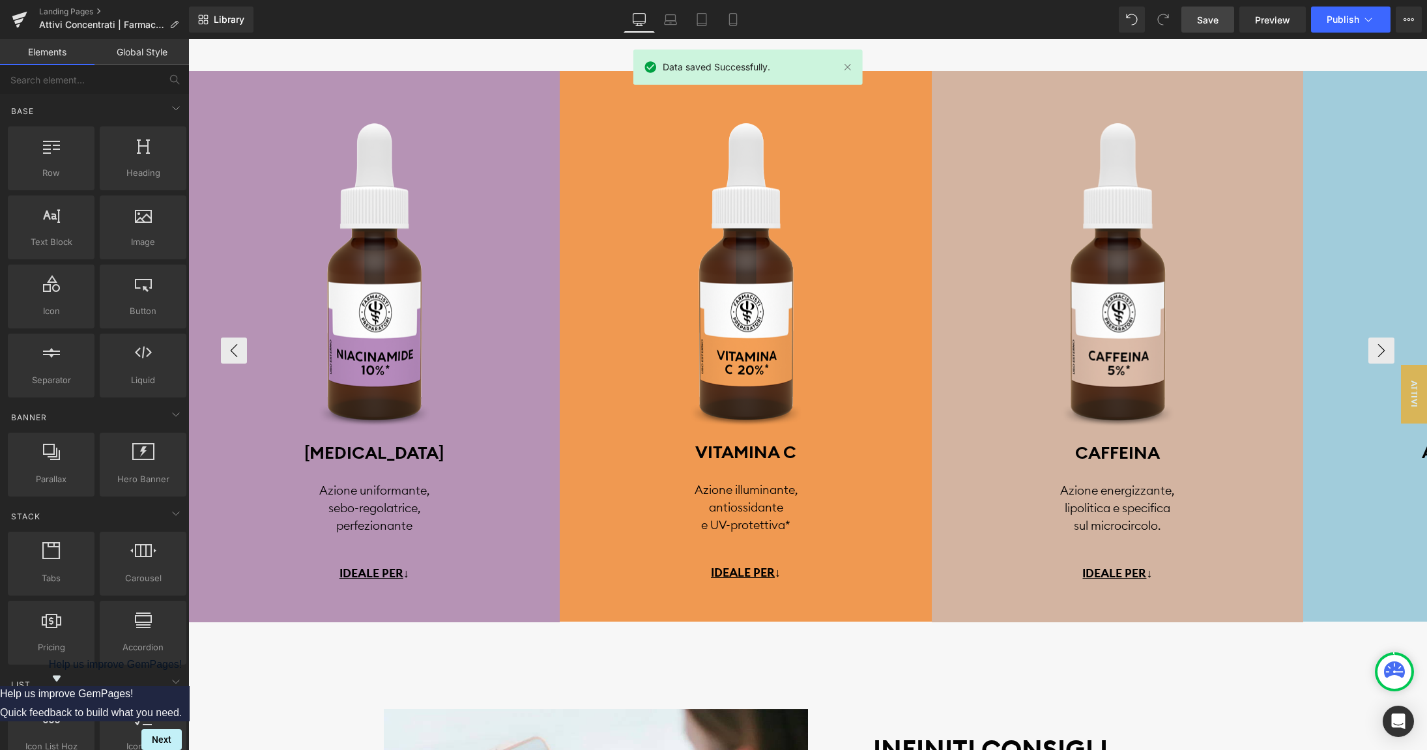
click at [806, 78] on div "Data saved Successfully." at bounding box center [748, 67] width 229 height 35
click at [809, 87] on div "Data saved Successfully." at bounding box center [748, 70] width 229 height 40
click at [808, 91] on span "Carousel" at bounding box center [807, 81] width 47 height 20
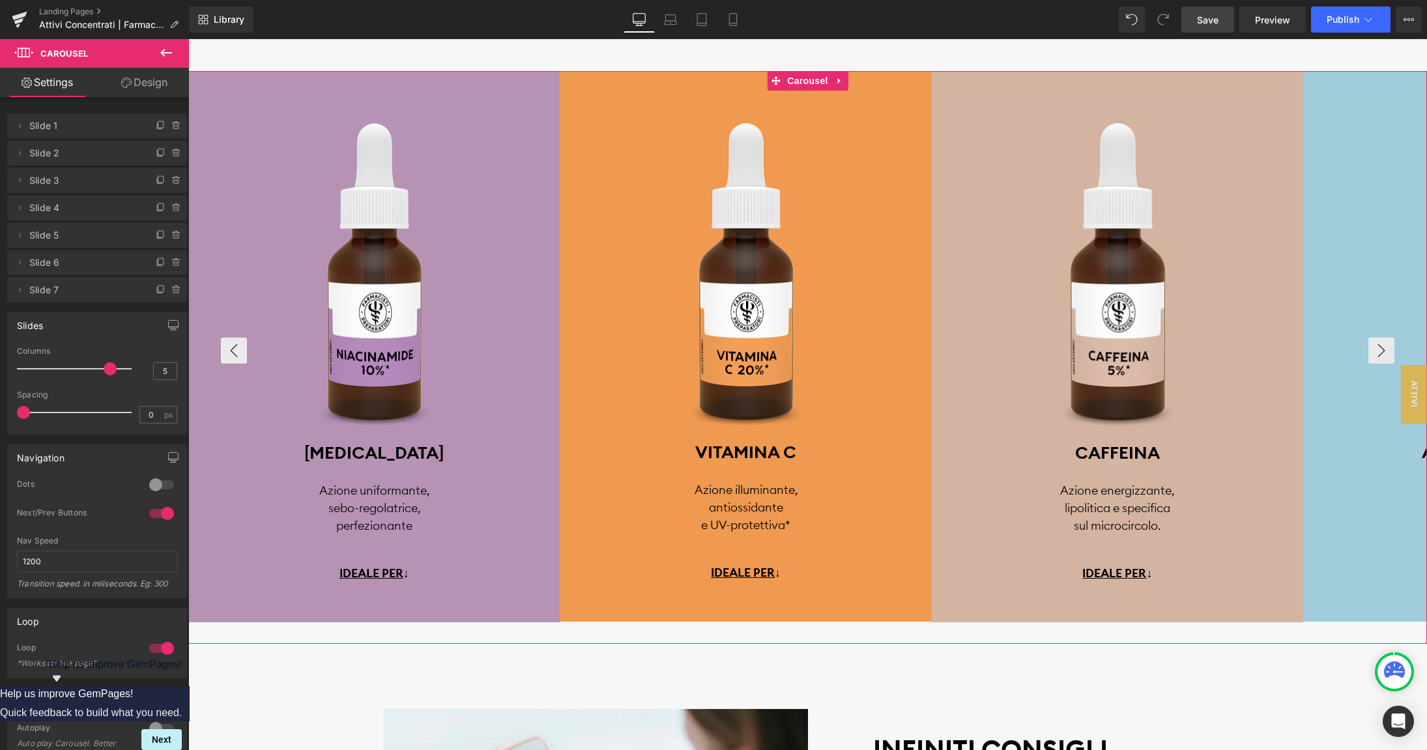
click at [169, 650] on div at bounding box center [161, 648] width 31 height 21
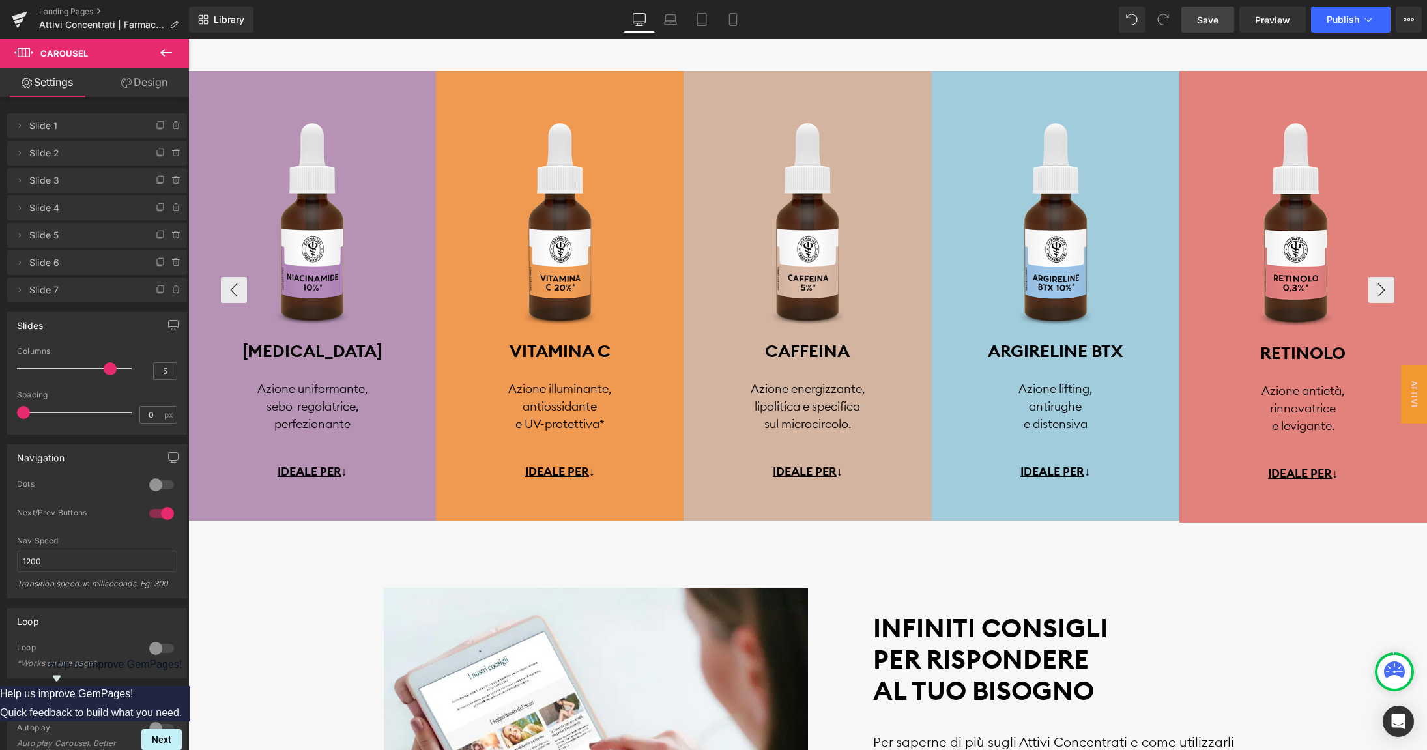
click at [1206, 21] on span "Save" at bounding box center [1208, 20] width 22 height 14
click at [1263, 22] on span "Preview" at bounding box center [1272, 20] width 35 height 14
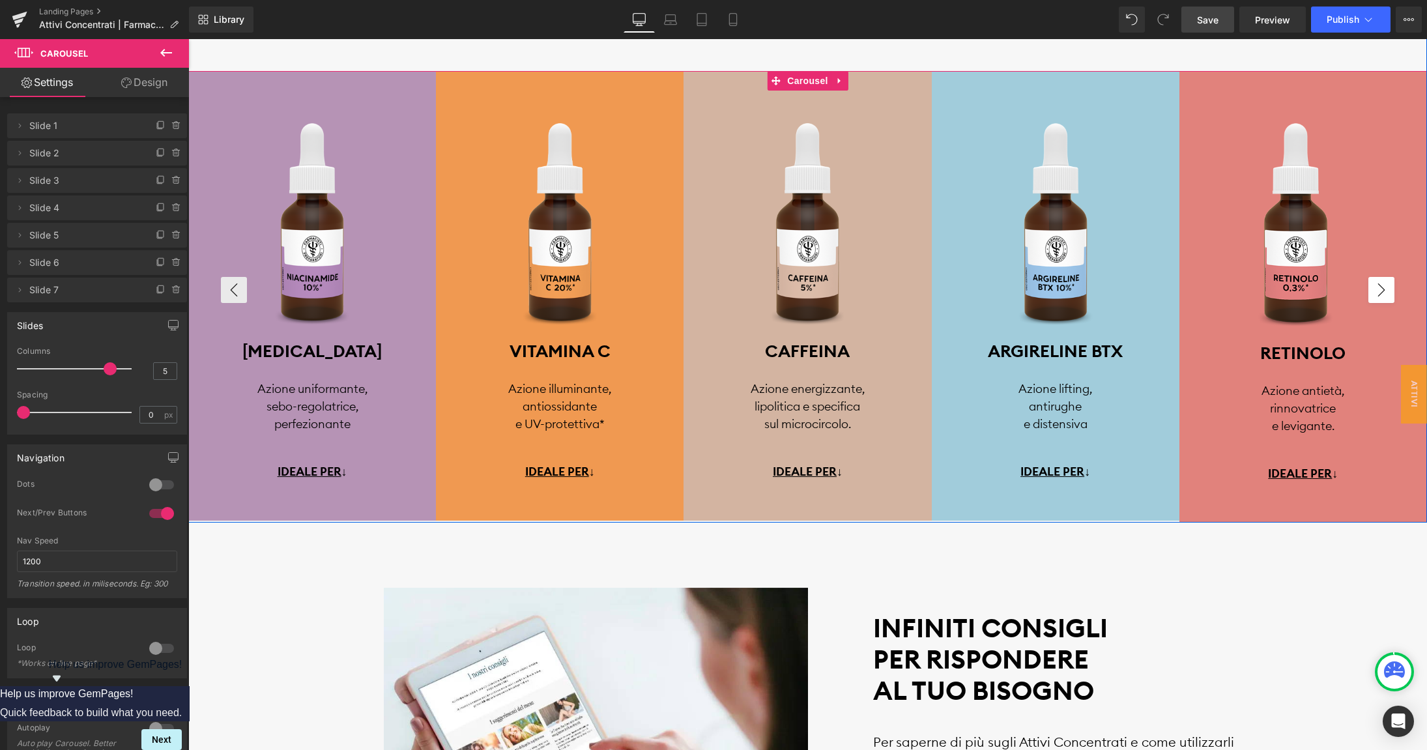
click at [1382, 287] on button "›" at bounding box center [1382, 290] width 26 height 26
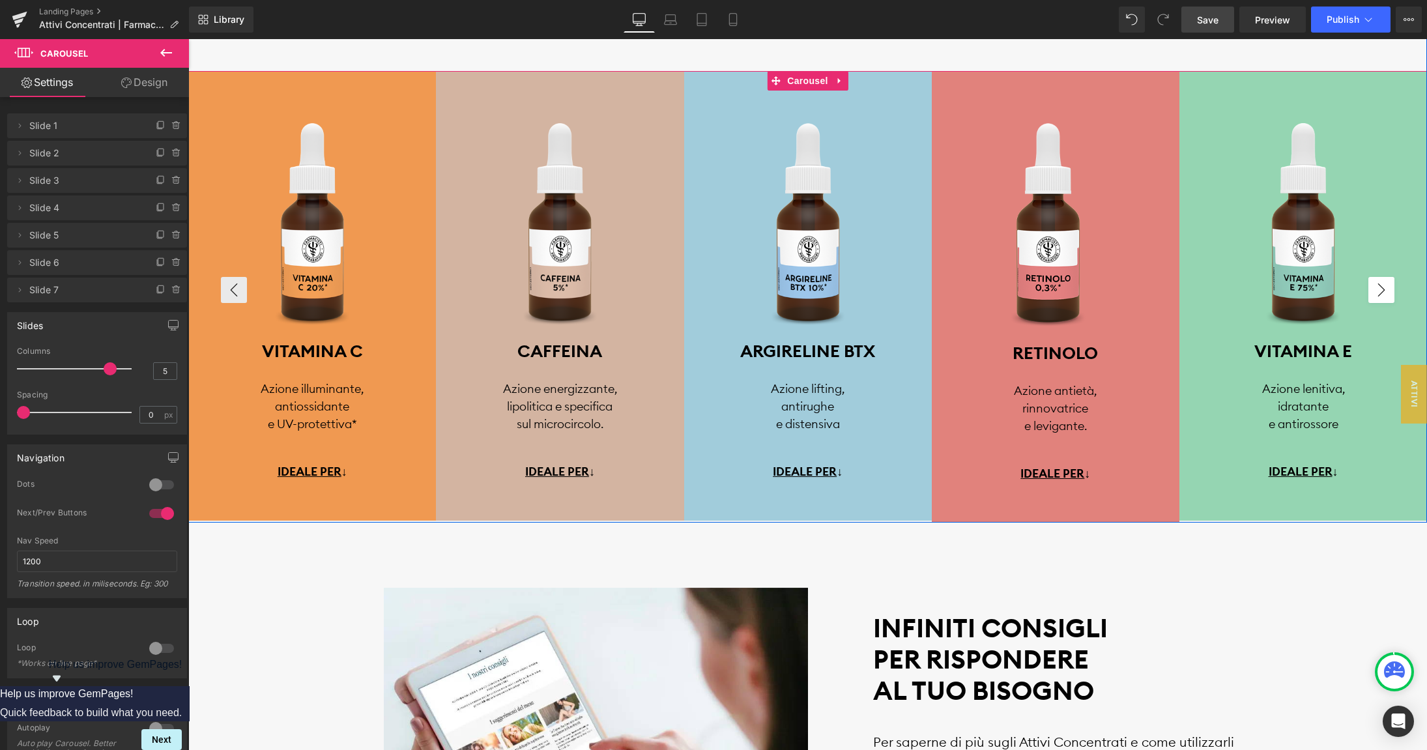
click at [1382, 287] on button "›" at bounding box center [1382, 290] width 26 height 26
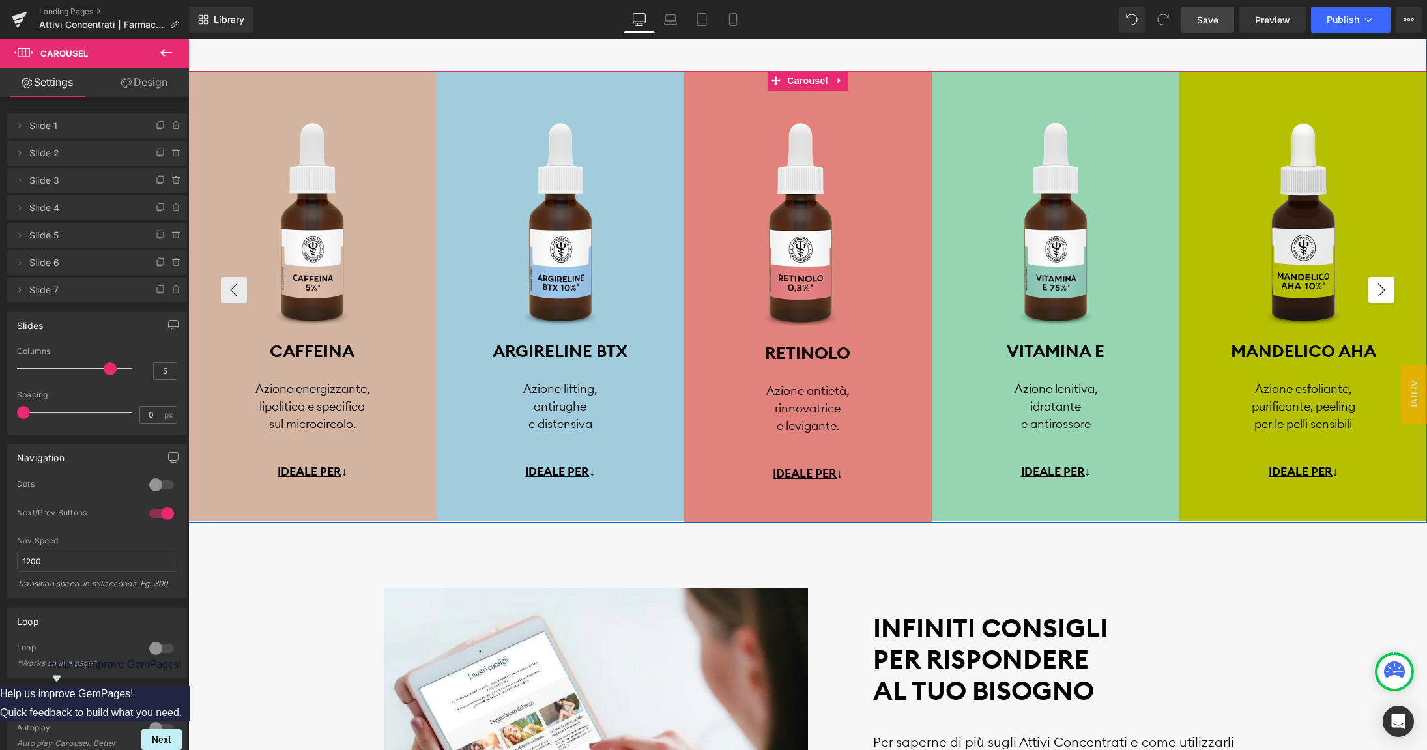
click at [1382, 287] on button "›" at bounding box center [1382, 290] width 26 height 26
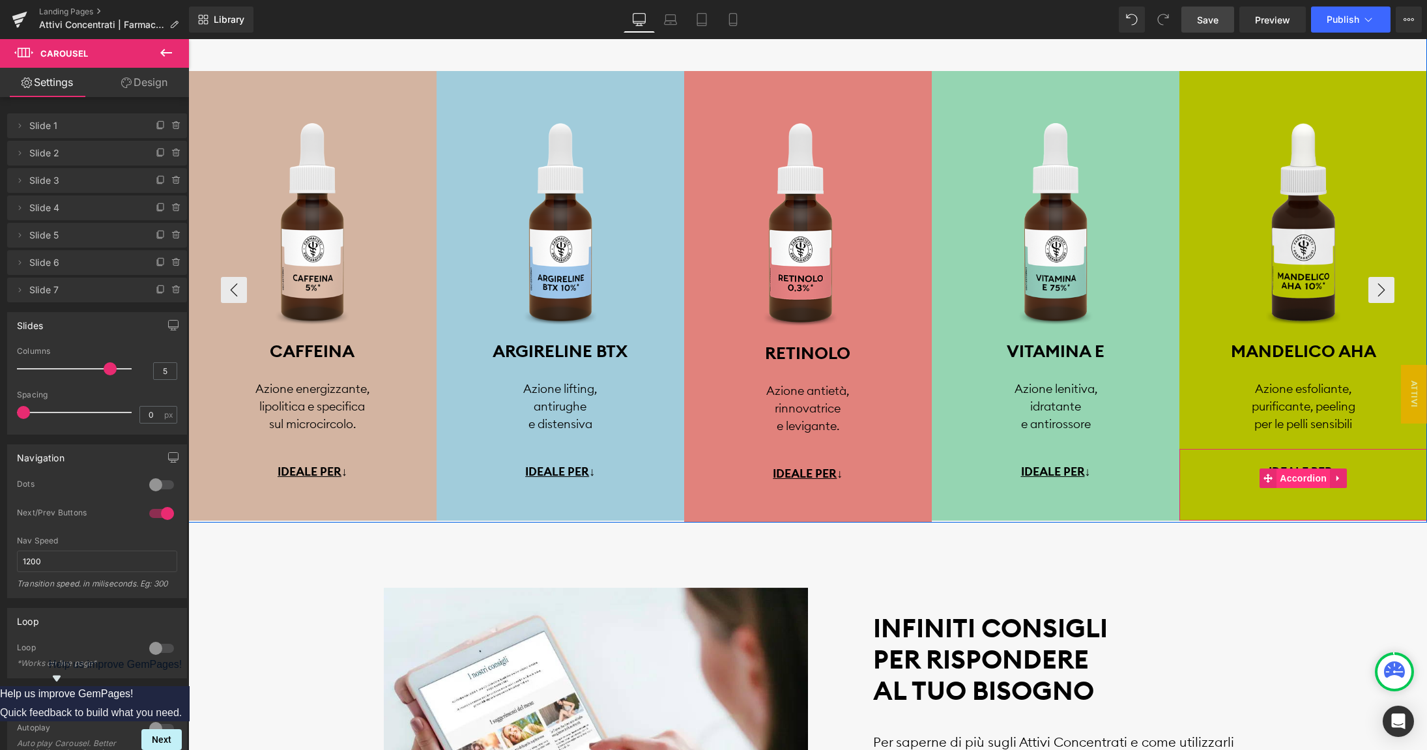
click at [1286, 473] on span "Accordion" at bounding box center [1303, 479] width 53 height 20
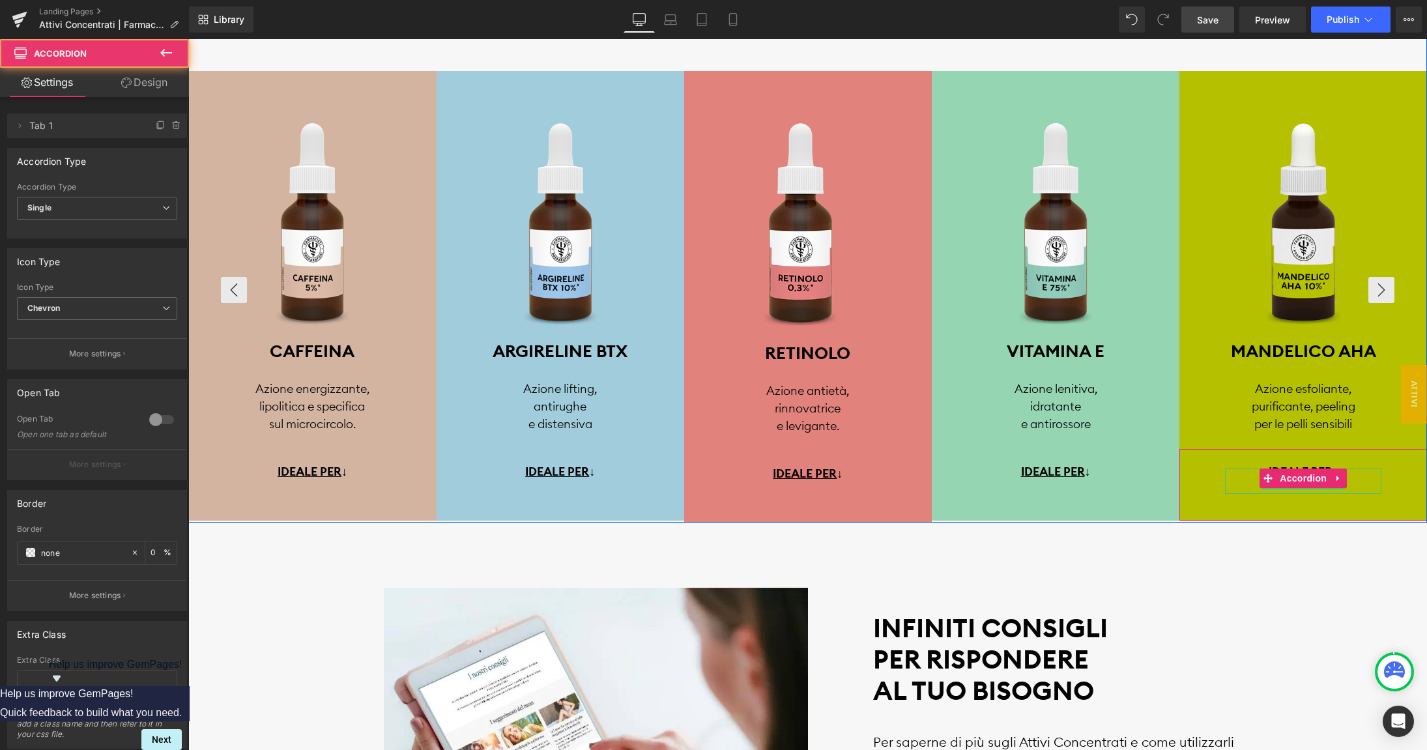
click at [1289, 467] on u "IDEALE PER" at bounding box center [1301, 471] width 64 height 15
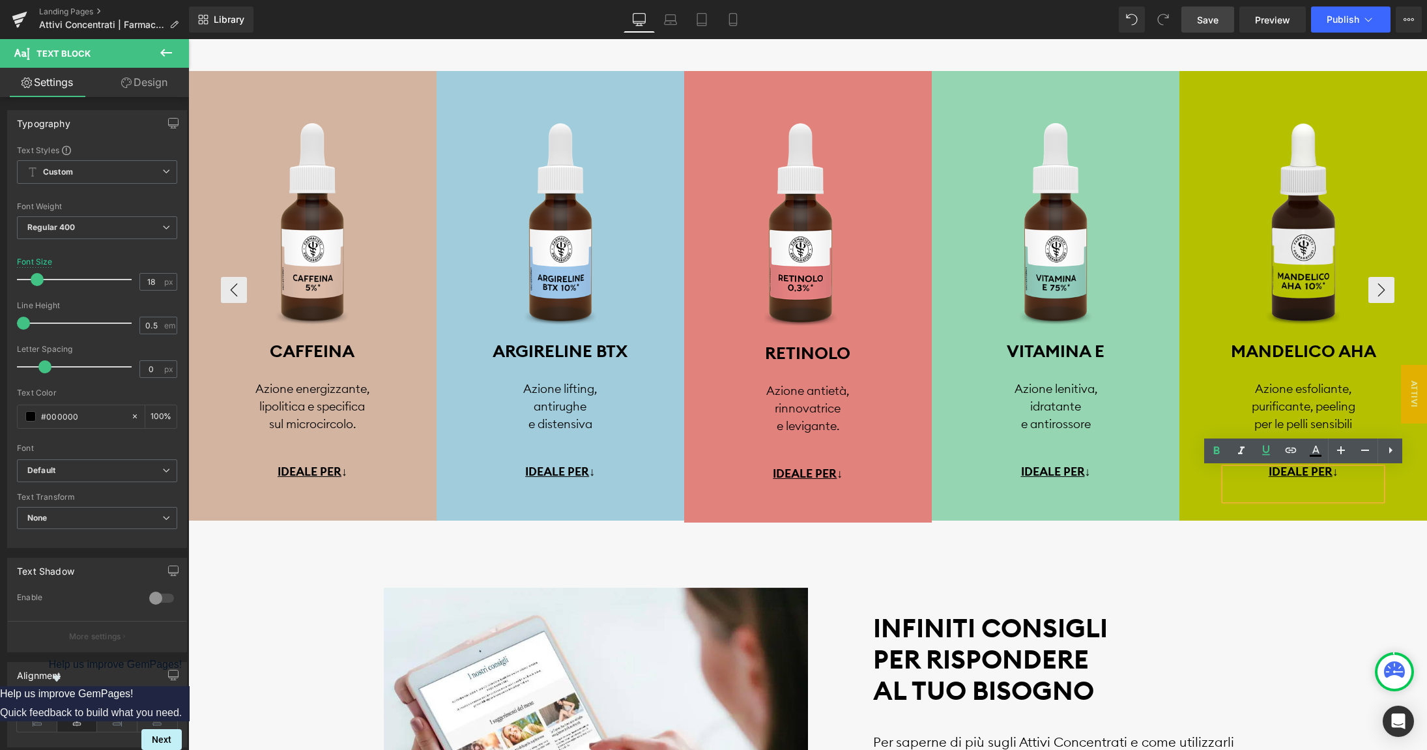
click at [1283, 471] on u "IDEALE PER" at bounding box center [1301, 471] width 64 height 15
click at [1282, 510] on div "IDEALE PER ↓ Text Block Image Row TRATTAMENTI VISO Text Block Row Ridurre le ru…" at bounding box center [1304, 485] width 248 height 72
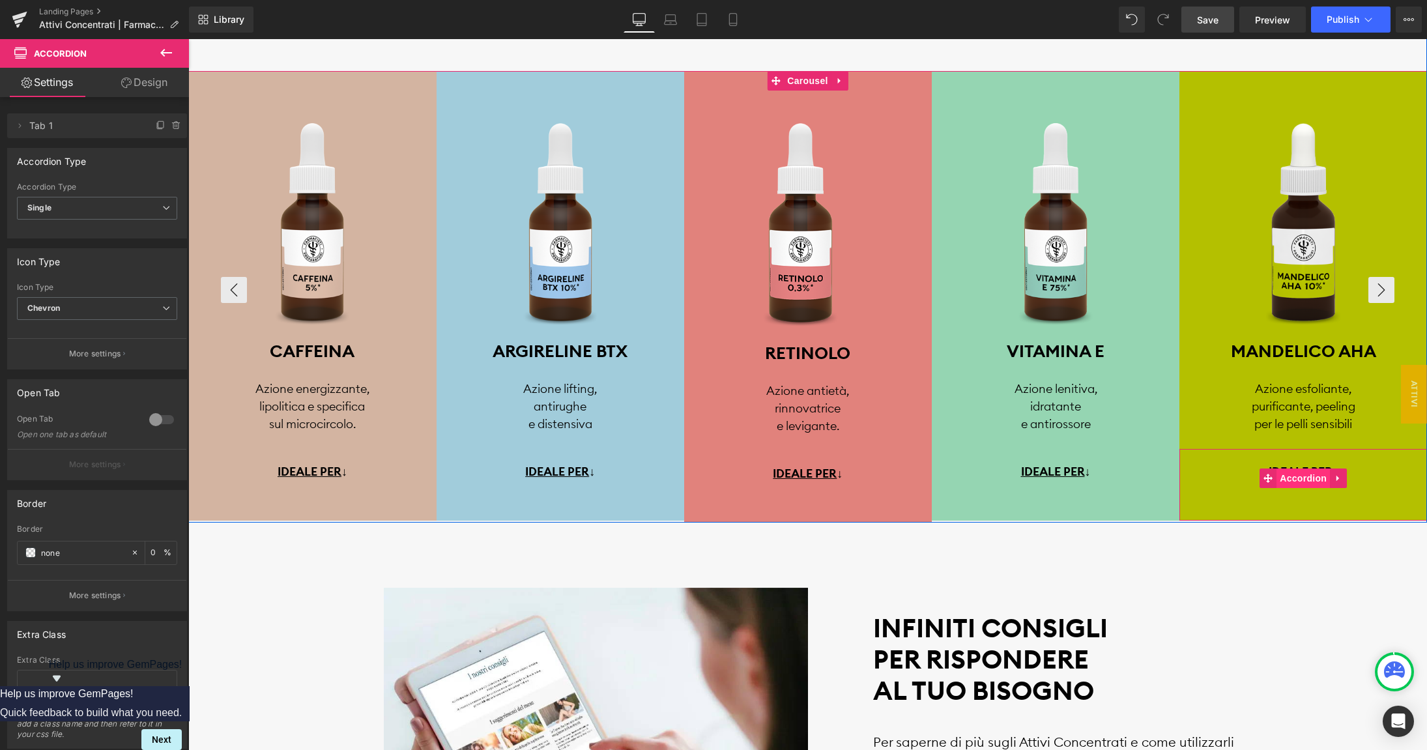
click at [1295, 482] on span "Accordion" at bounding box center [1303, 479] width 53 height 20
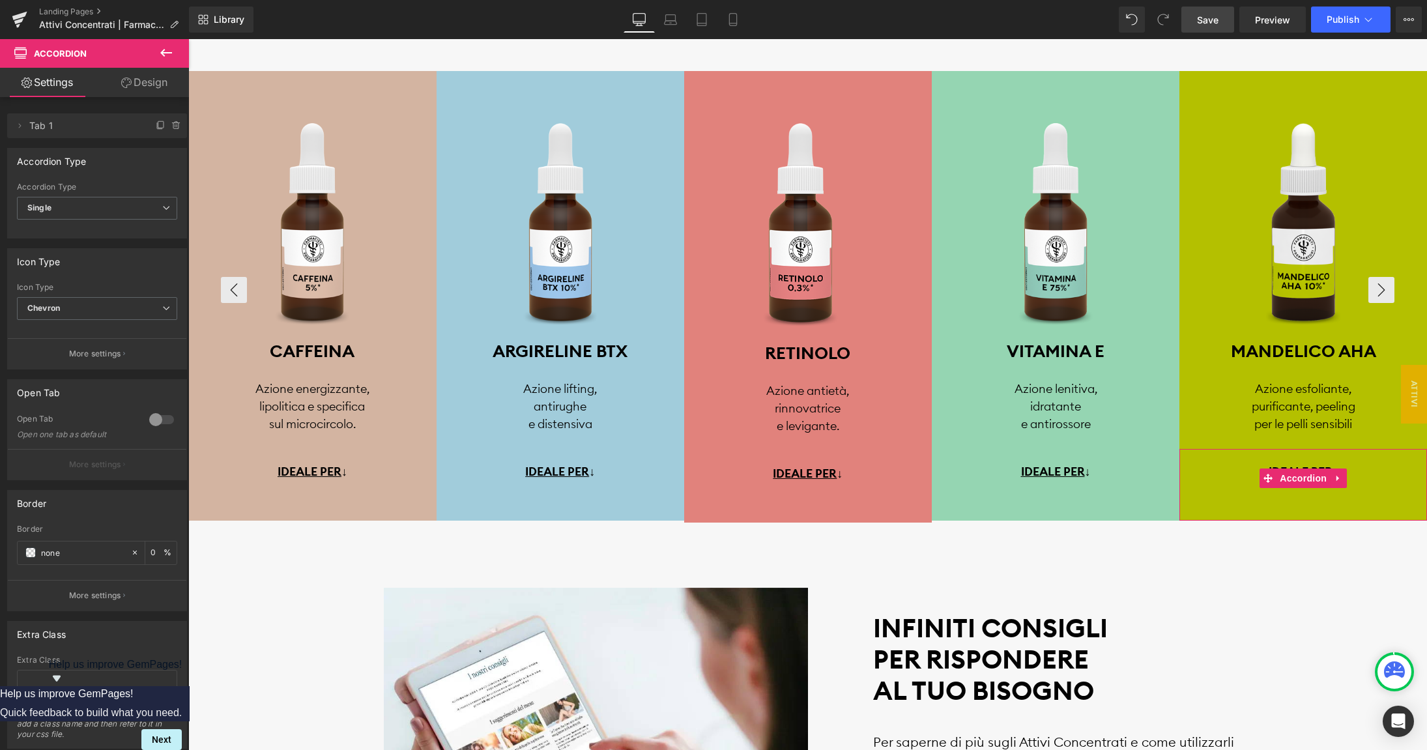
click at [162, 421] on div at bounding box center [161, 419] width 31 height 21
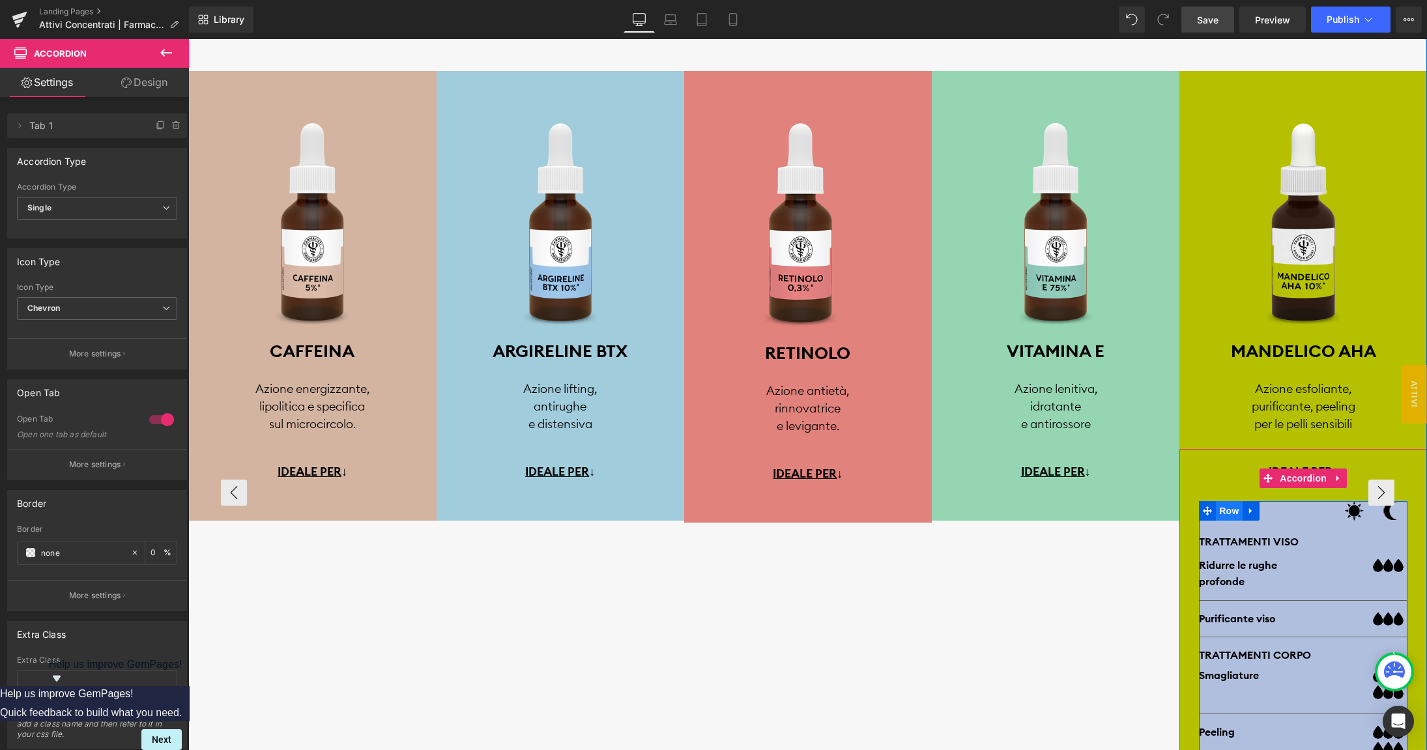
click at [1229, 512] on span "Row" at bounding box center [1229, 511] width 26 height 20
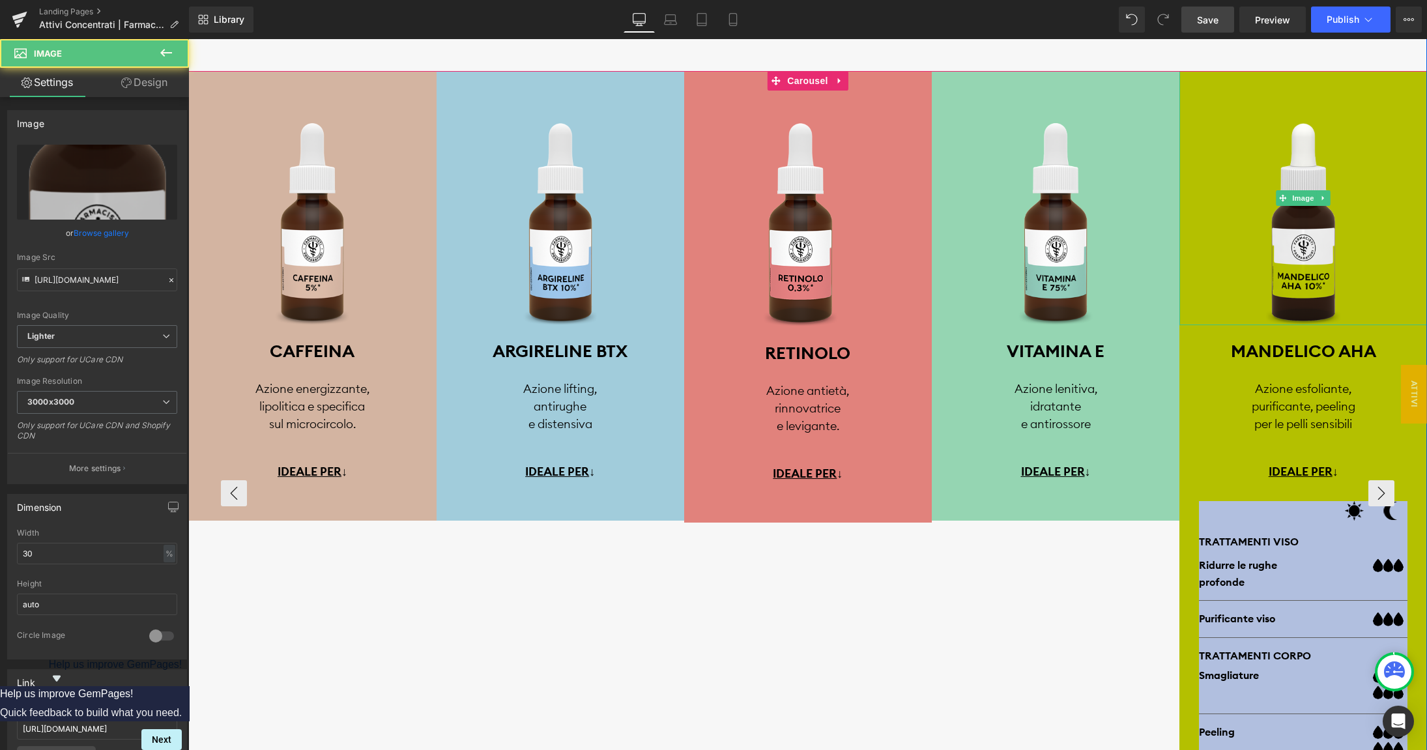
click at [1213, 111] on link at bounding box center [1304, 198] width 248 height 254
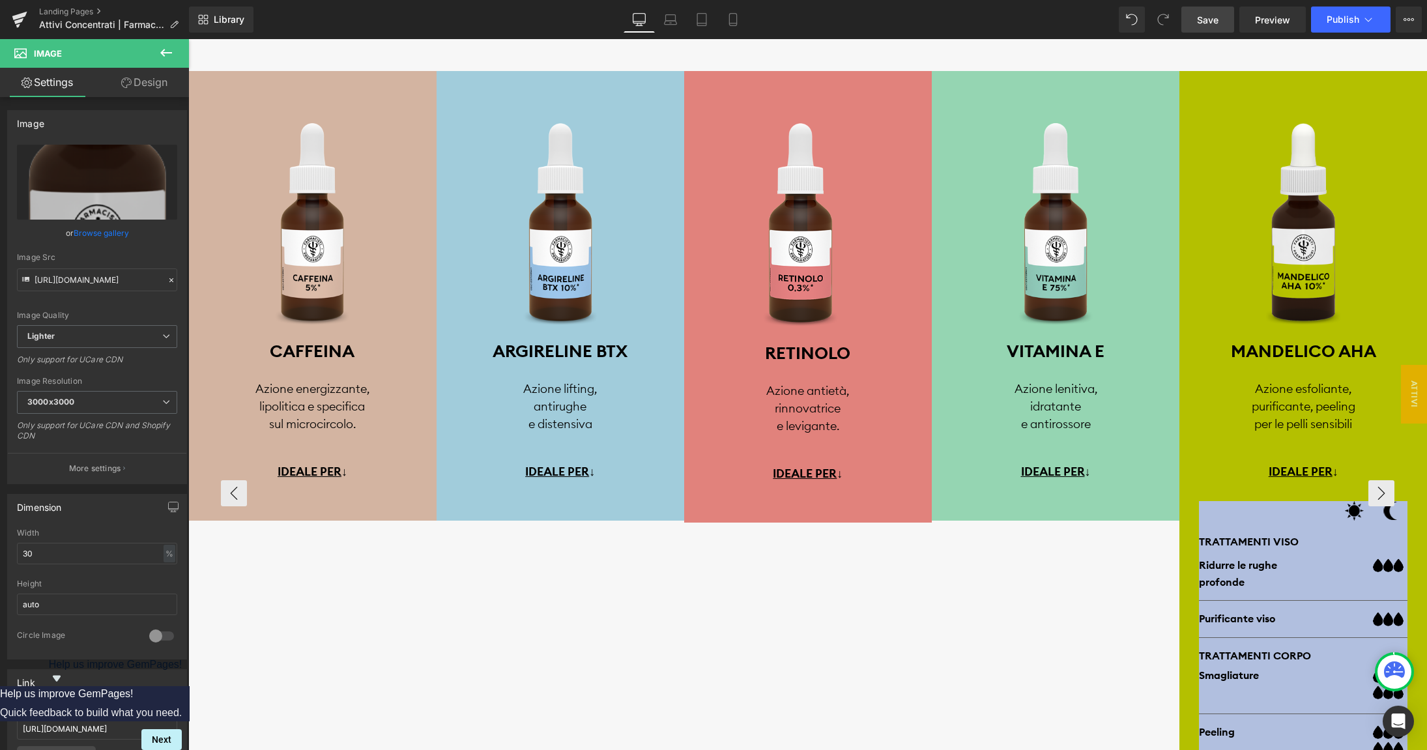
scroll to position [160, 0]
click at [1216, 166] on div at bounding box center [807, 394] width 1239 height 711
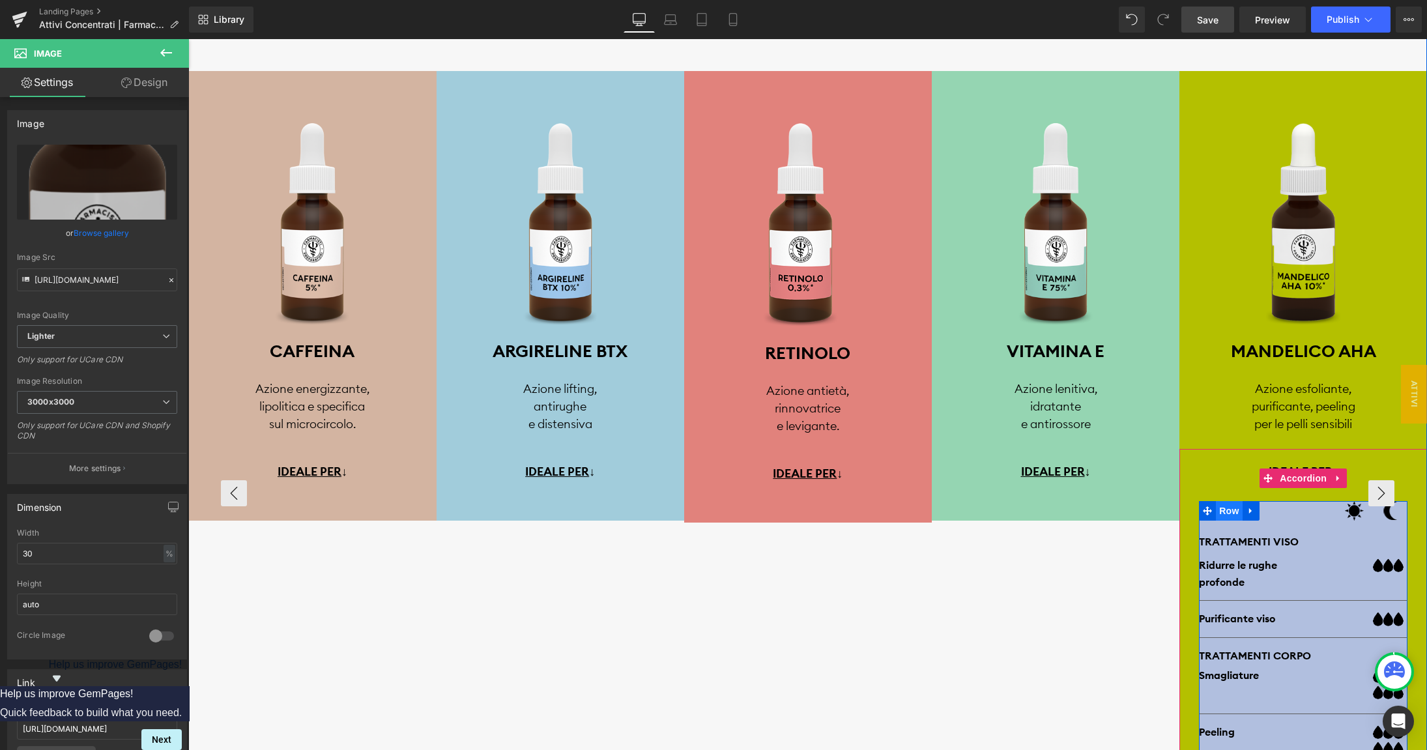
click at [1222, 516] on span "Row" at bounding box center [1229, 511] width 26 height 20
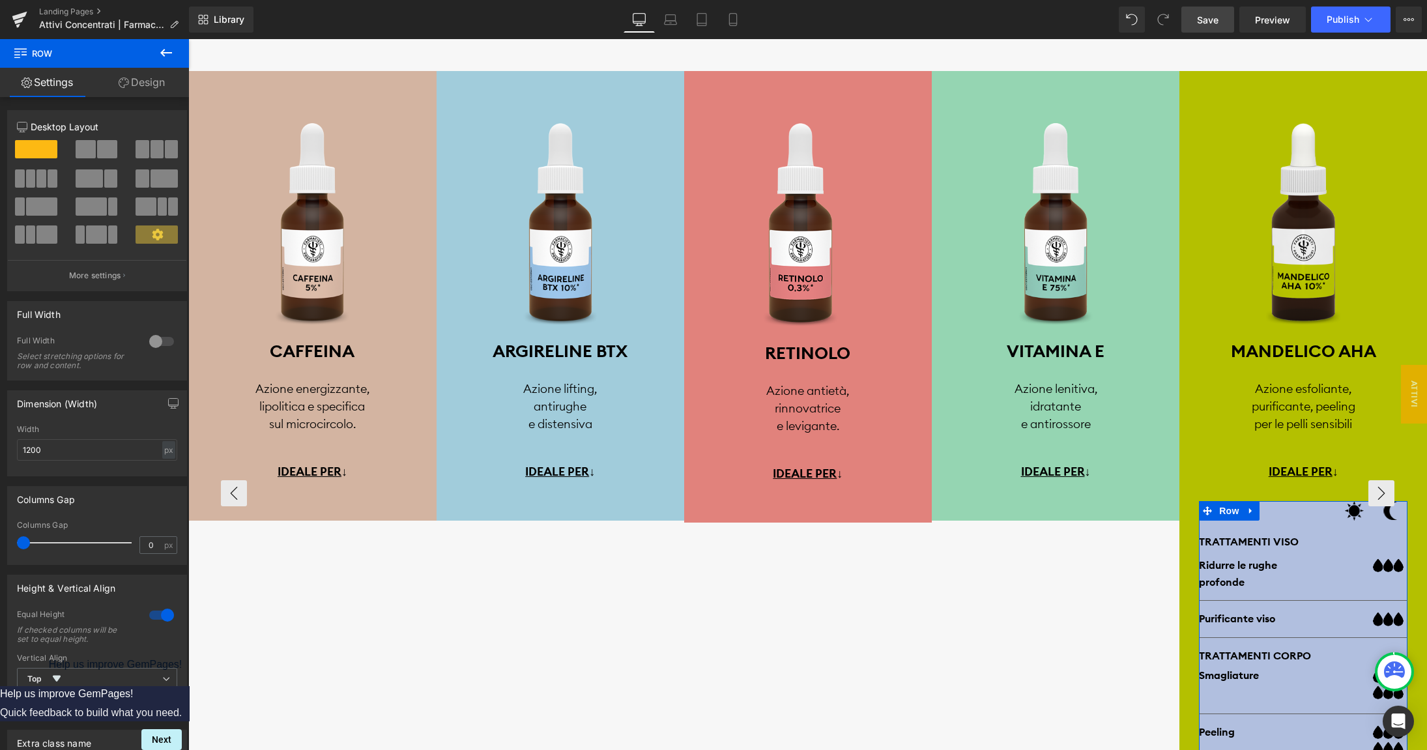
click at [145, 88] on link "Design" at bounding box center [142, 82] width 95 height 29
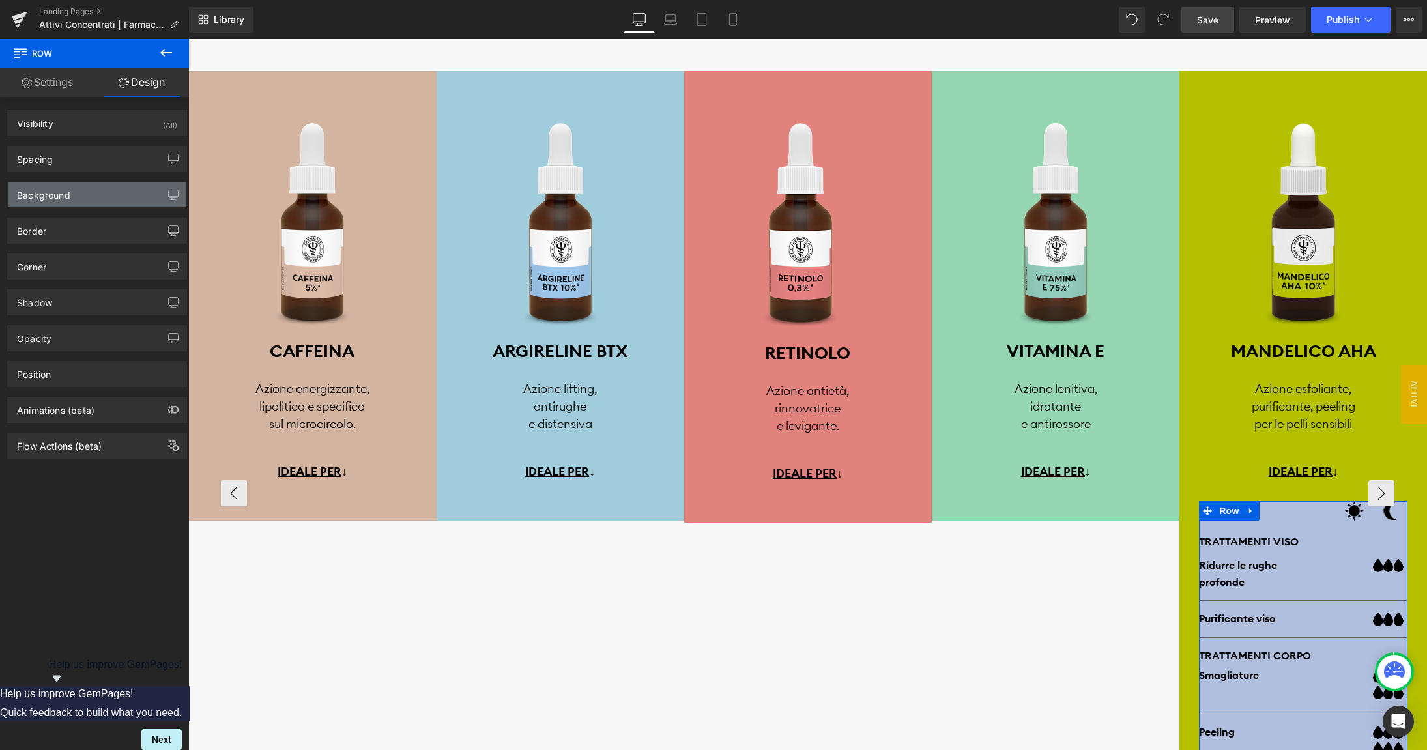
click at [80, 193] on div "Background" at bounding box center [97, 194] width 179 height 25
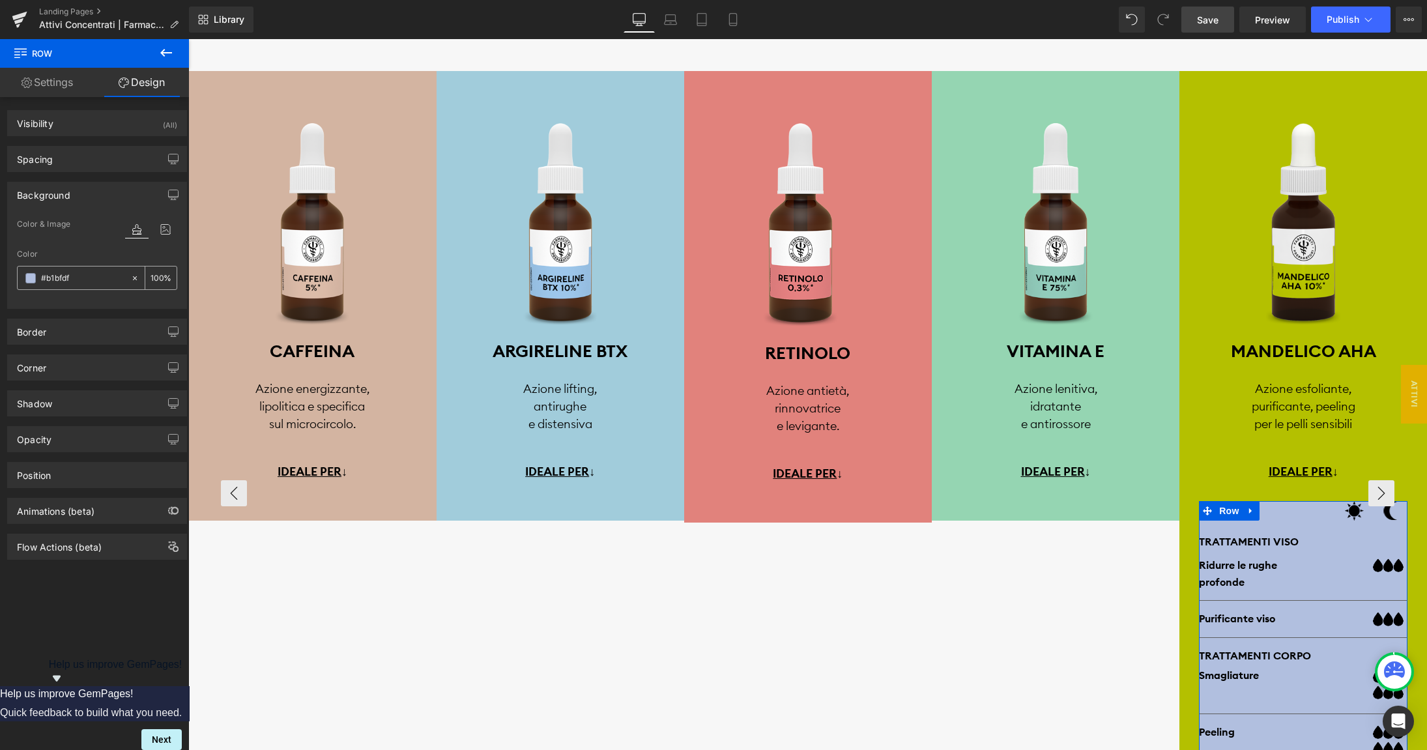
click at [76, 276] on input "#b1bfdf" at bounding box center [82, 278] width 83 height 14
paste input "B4C000"
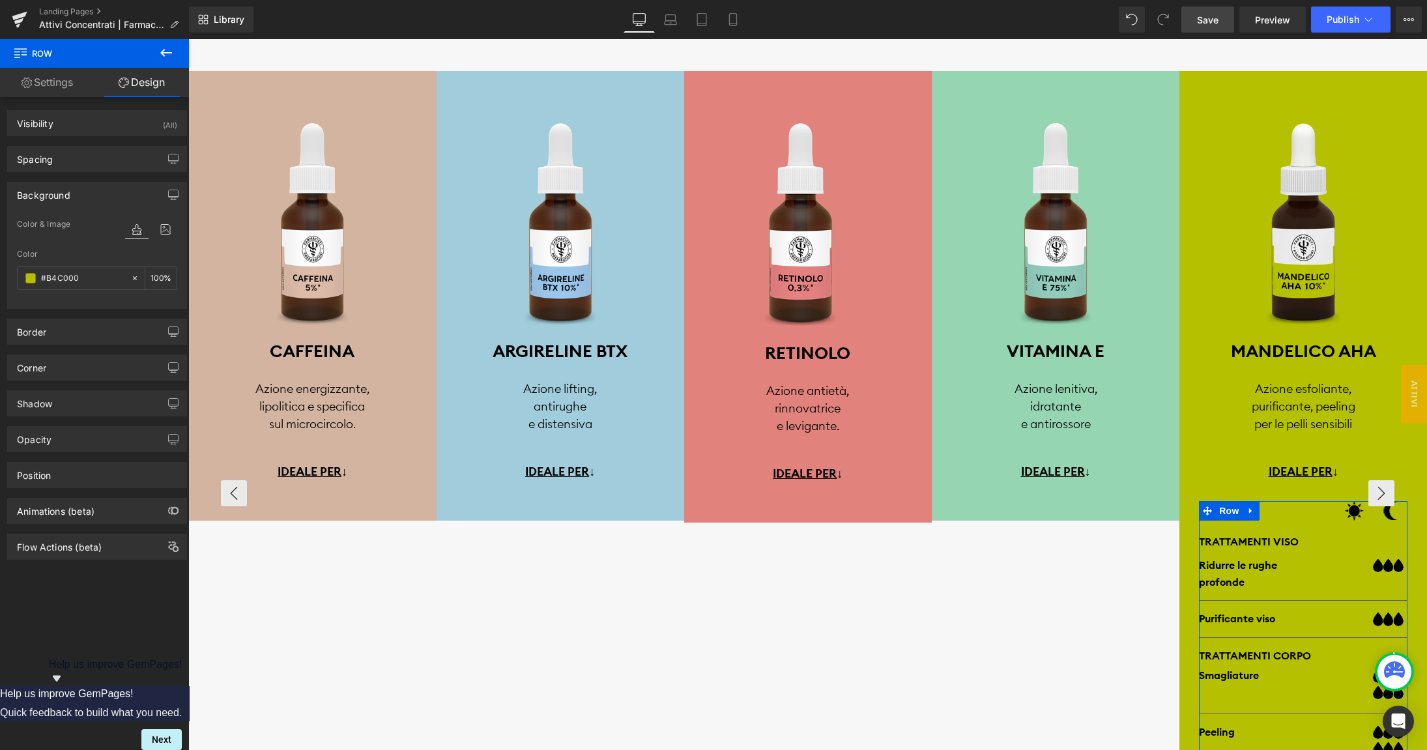
type input "#B4C000"
click at [80, 242] on div "Color & Image color" at bounding box center [97, 232] width 160 height 33
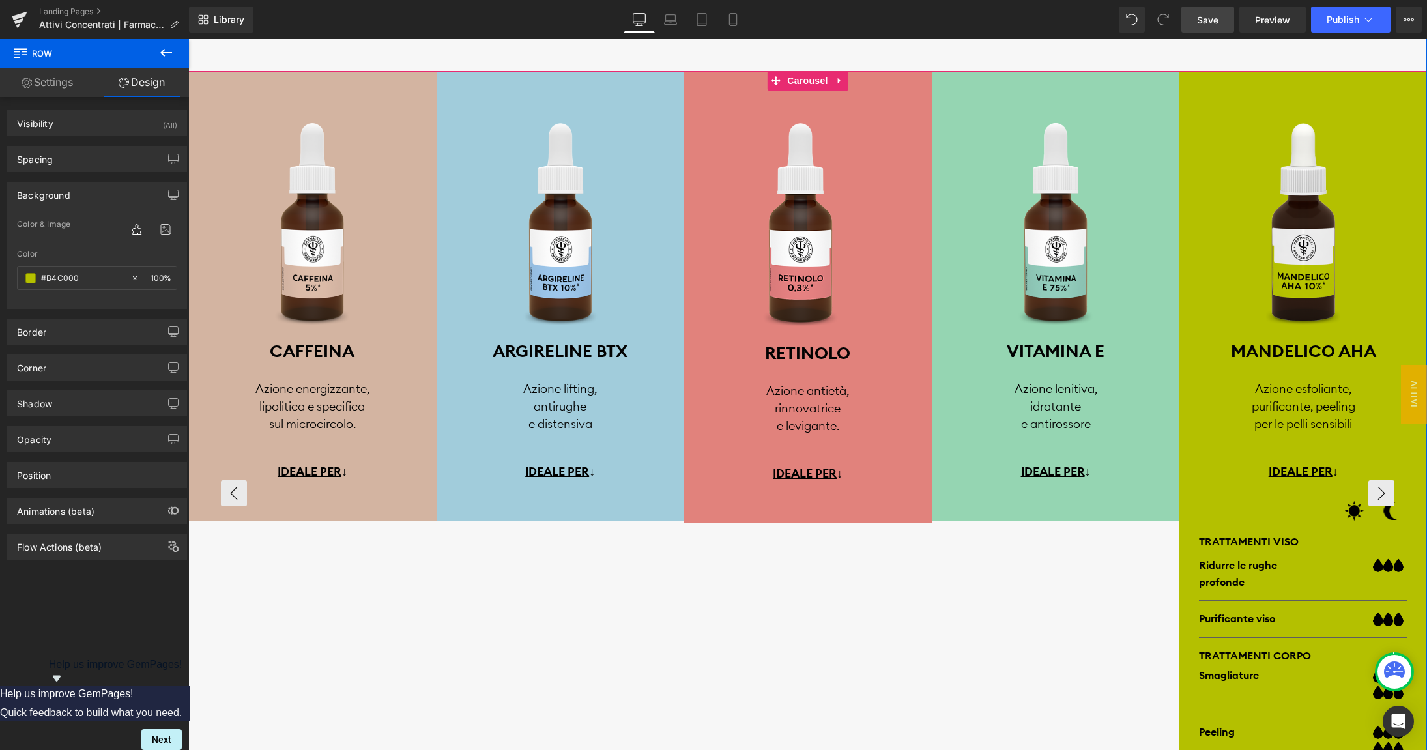
click at [998, 607] on div "Image niacinamide Heading Azione uniformante, sebo-regolatrice, perfezionante T…" at bounding box center [560, 499] width 1735 height 857
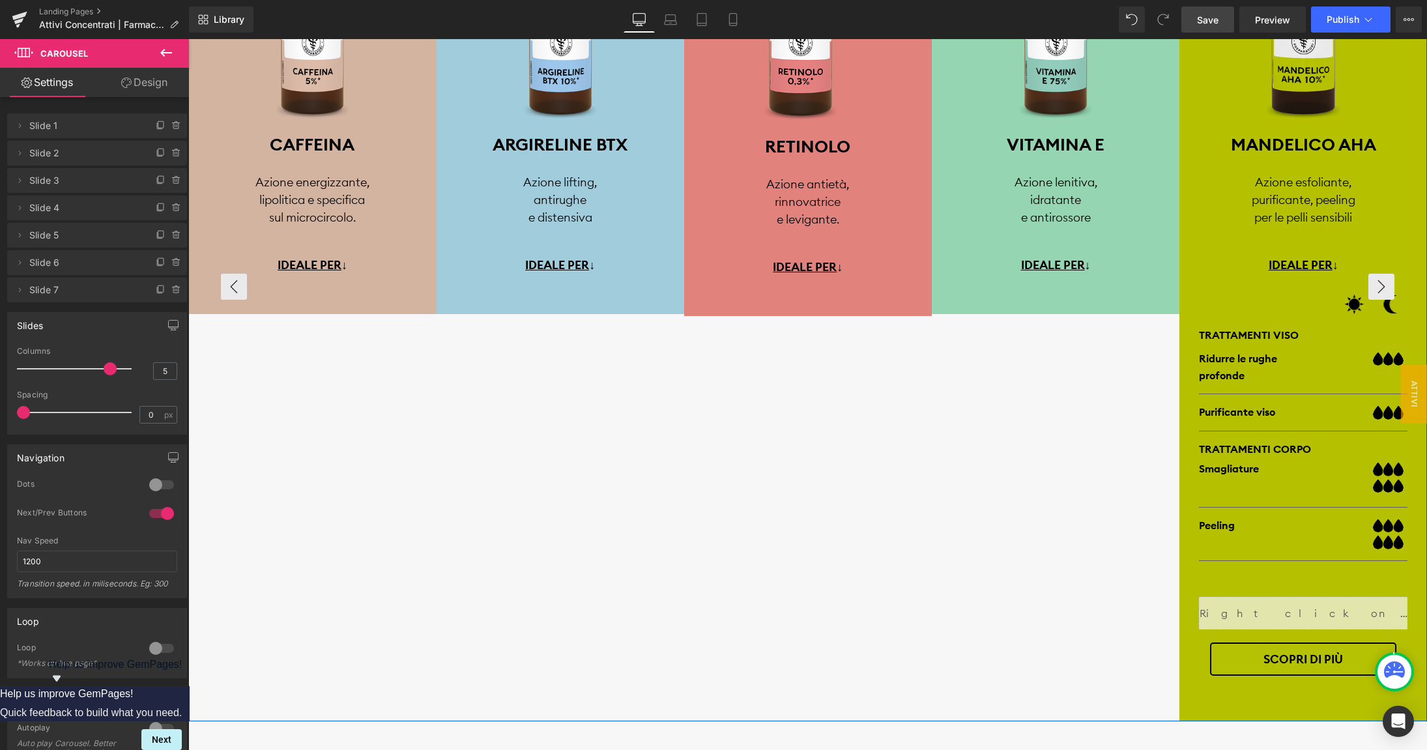
scroll to position [3137, 0]
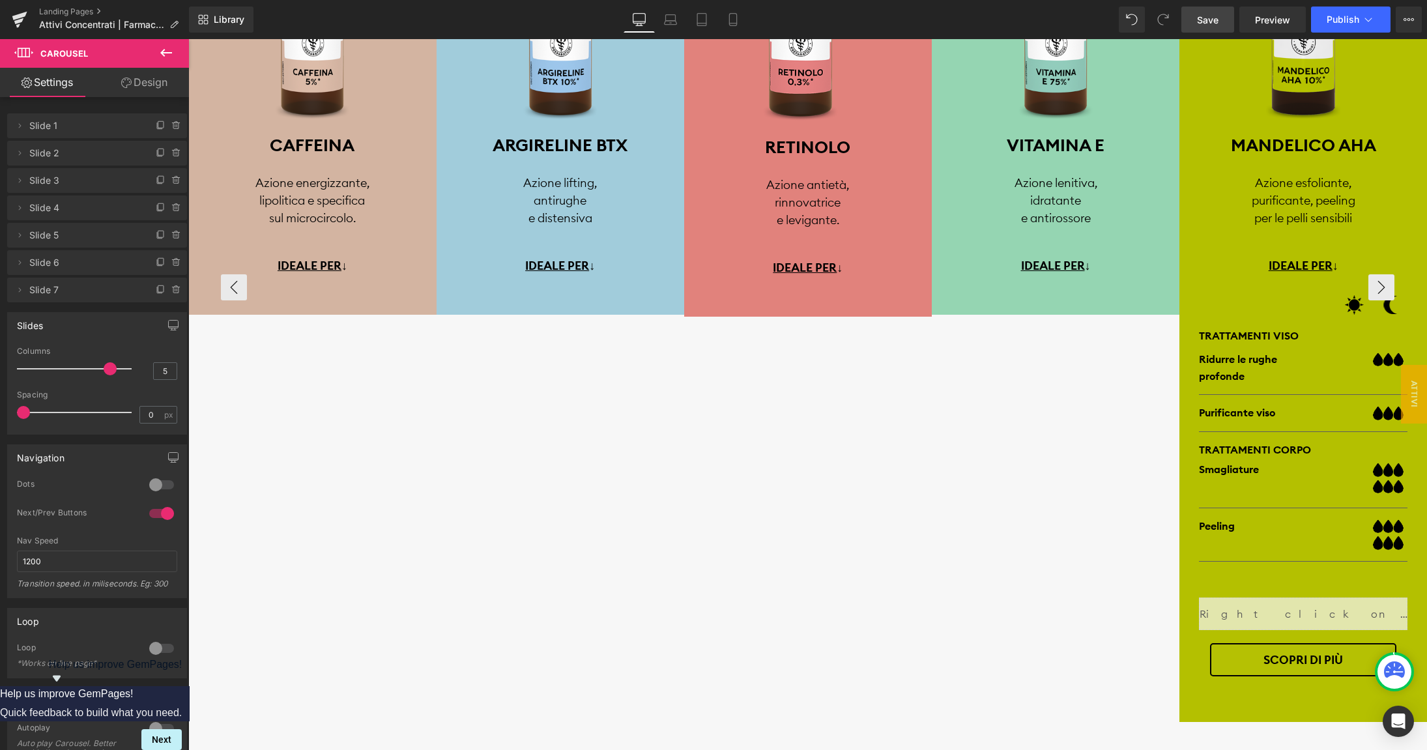
click at [1216, 18] on span "Save" at bounding box center [1208, 20] width 22 height 14
click at [1257, 22] on span "Preview" at bounding box center [1272, 20] width 35 height 14
click at [1296, 270] on span "Accordion" at bounding box center [1303, 273] width 53 height 20
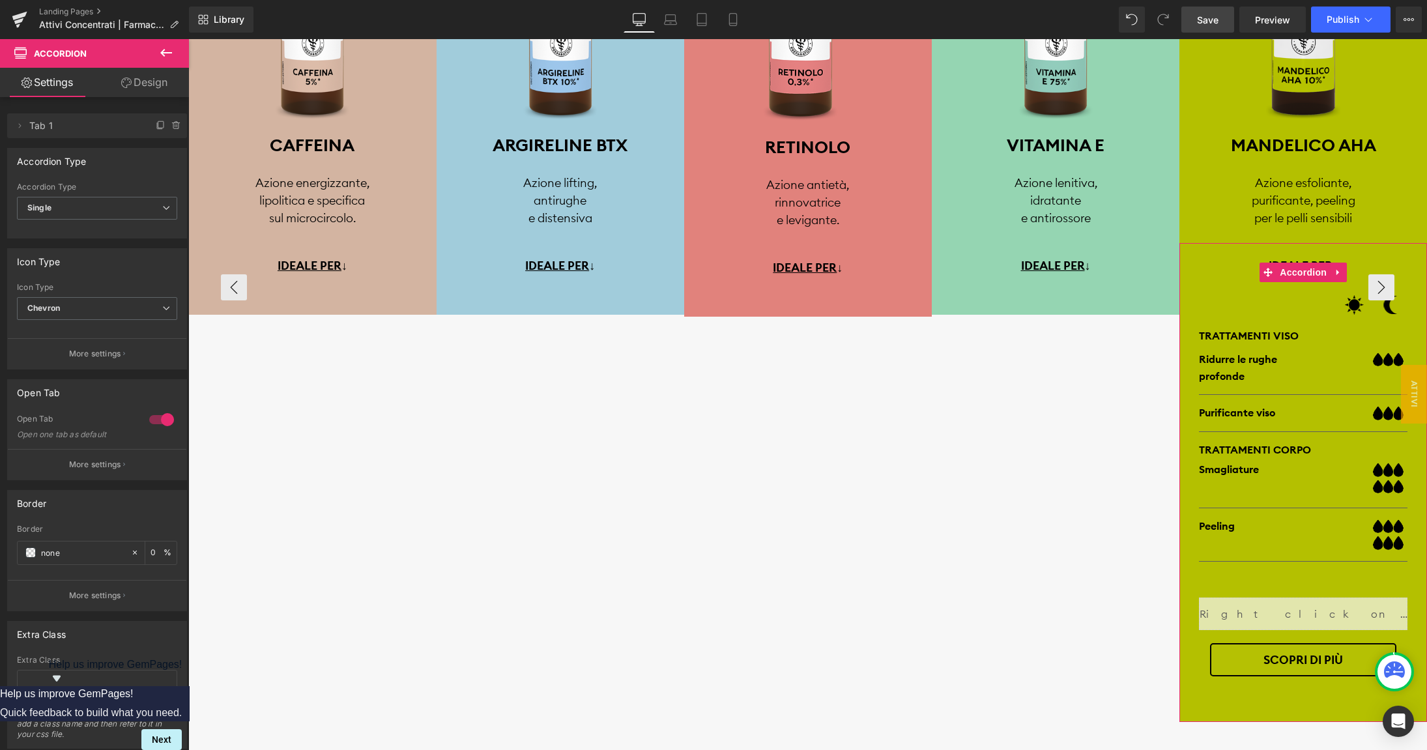
click at [166, 422] on div at bounding box center [161, 419] width 31 height 21
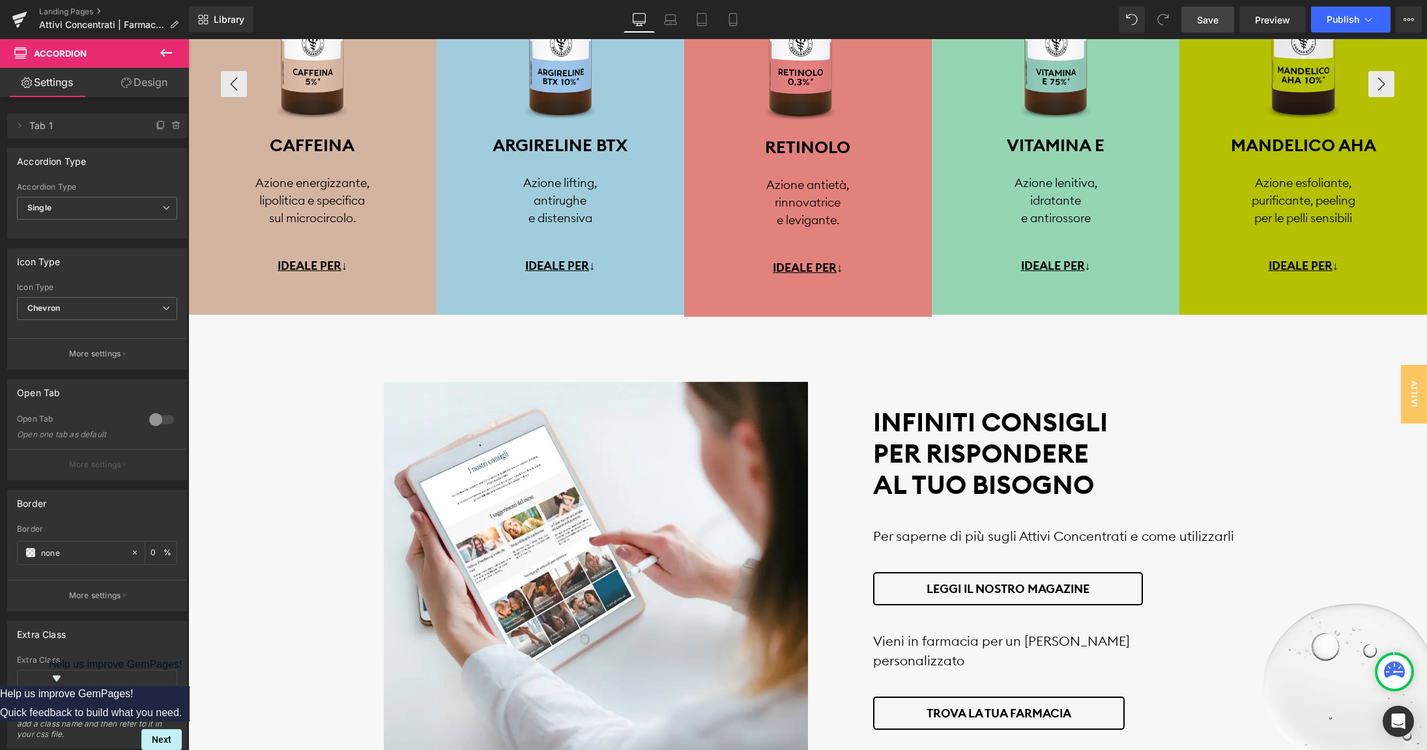
click at [1202, 20] on span "Save" at bounding box center [1208, 20] width 22 height 14
click at [1272, 19] on span "Preview" at bounding box center [1272, 20] width 35 height 14
click at [553, 277] on span "Accordion" at bounding box center [560, 273] width 53 height 20
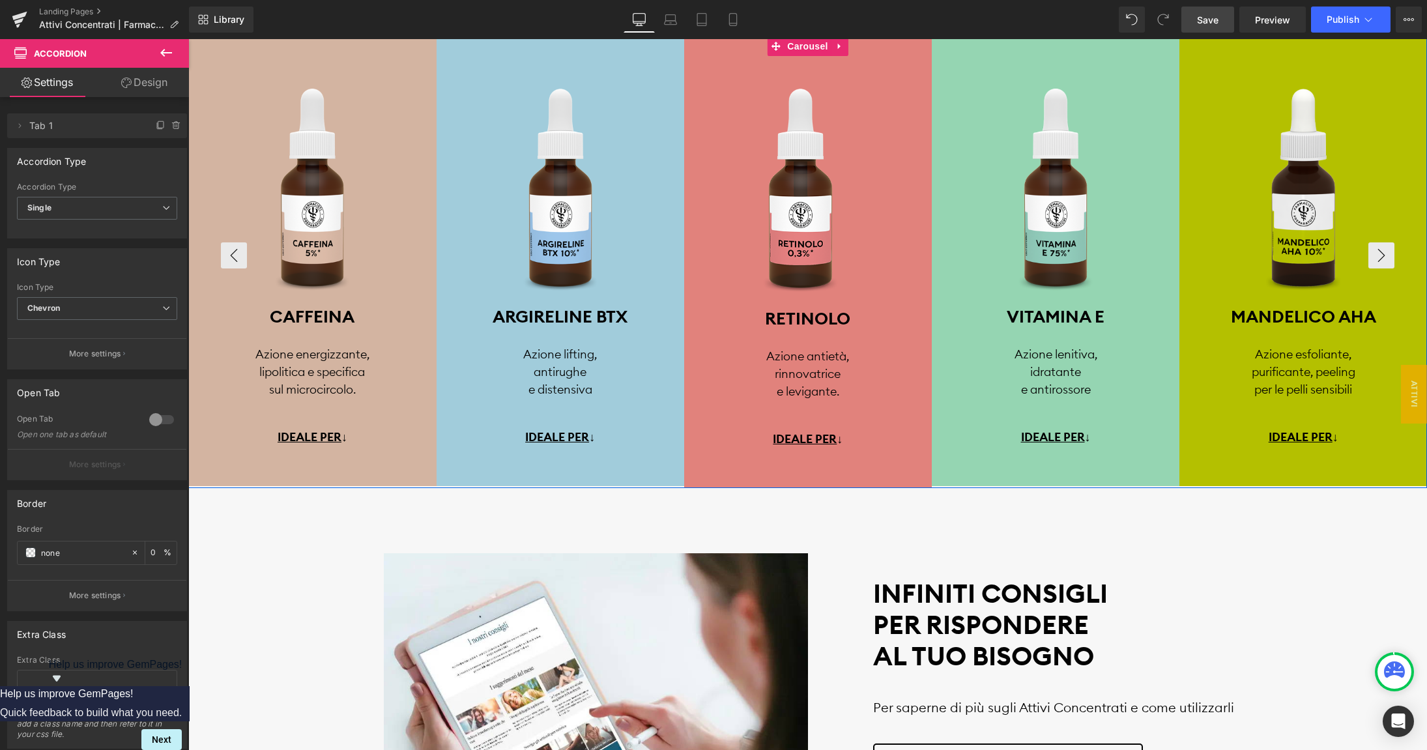
scroll to position [2966, 0]
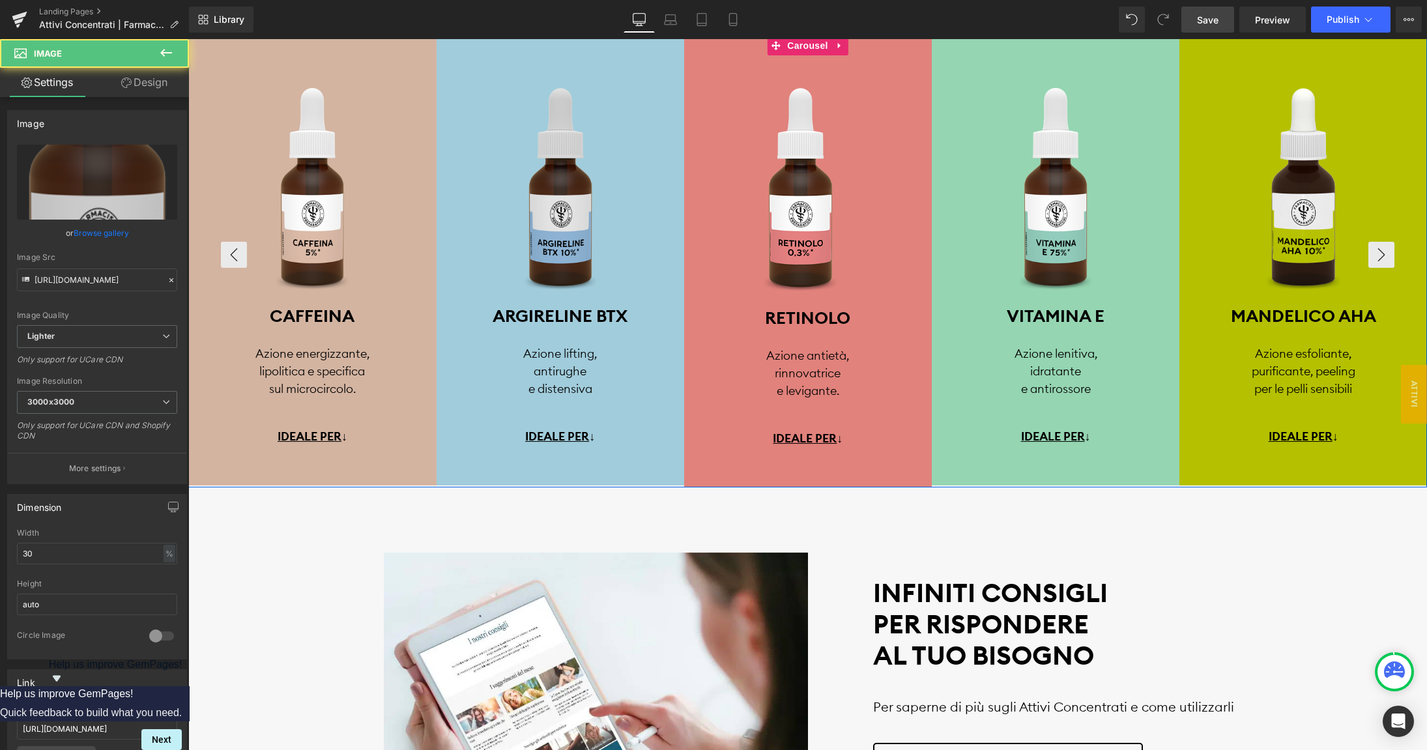
click at [559, 213] on img at bounding box center [560, 163] width 74 height 254
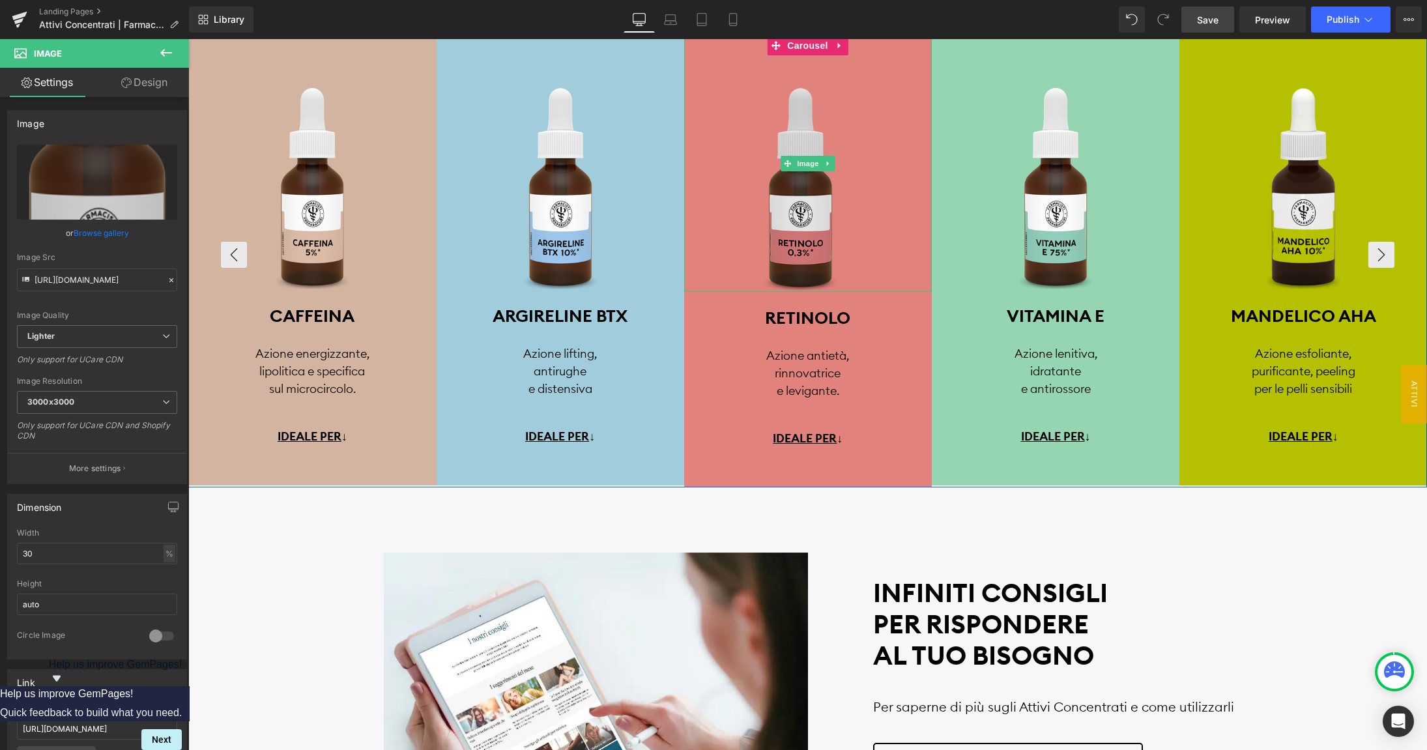
click at [796, 216] on img at bounding box center [807, 163] width 89 height 255
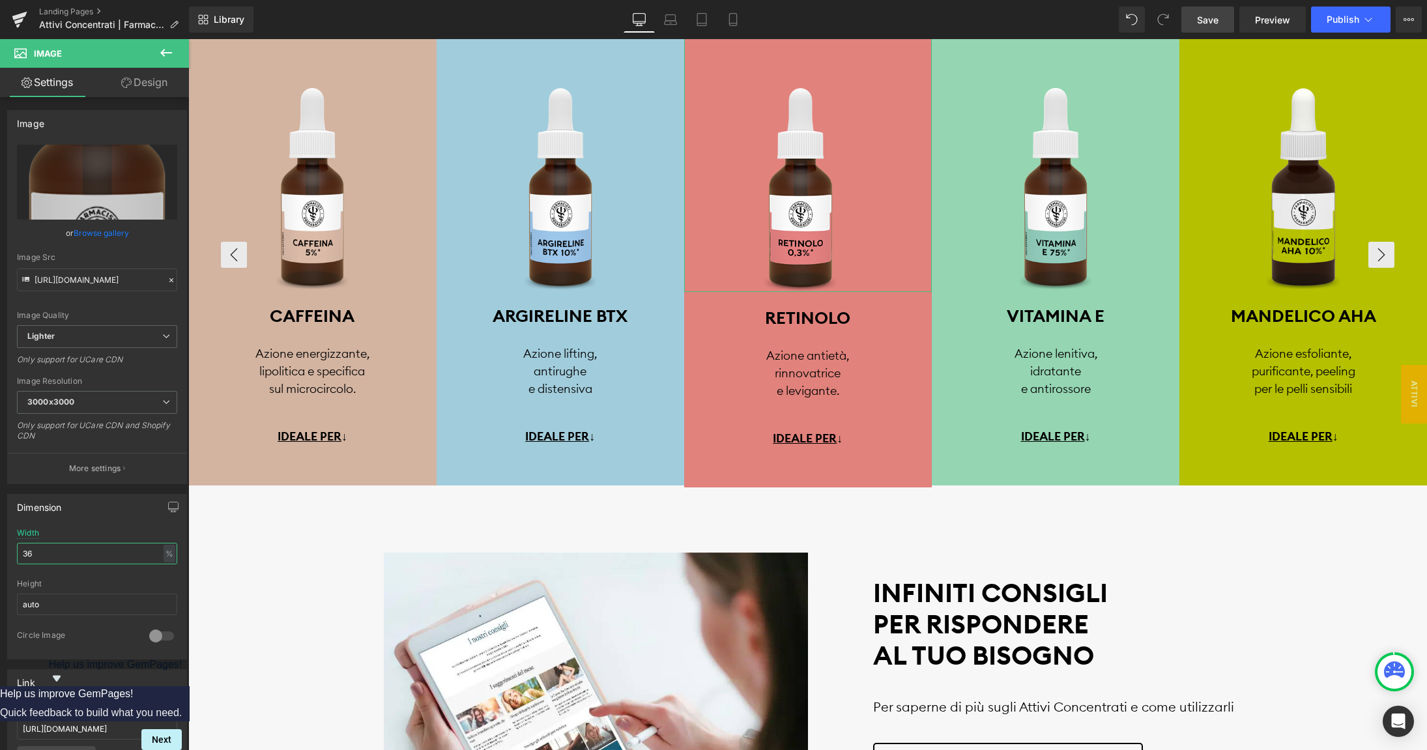
click at [41, 557] on input "36" at bounding box center [97, 554] width 160 height 22
type input "30"
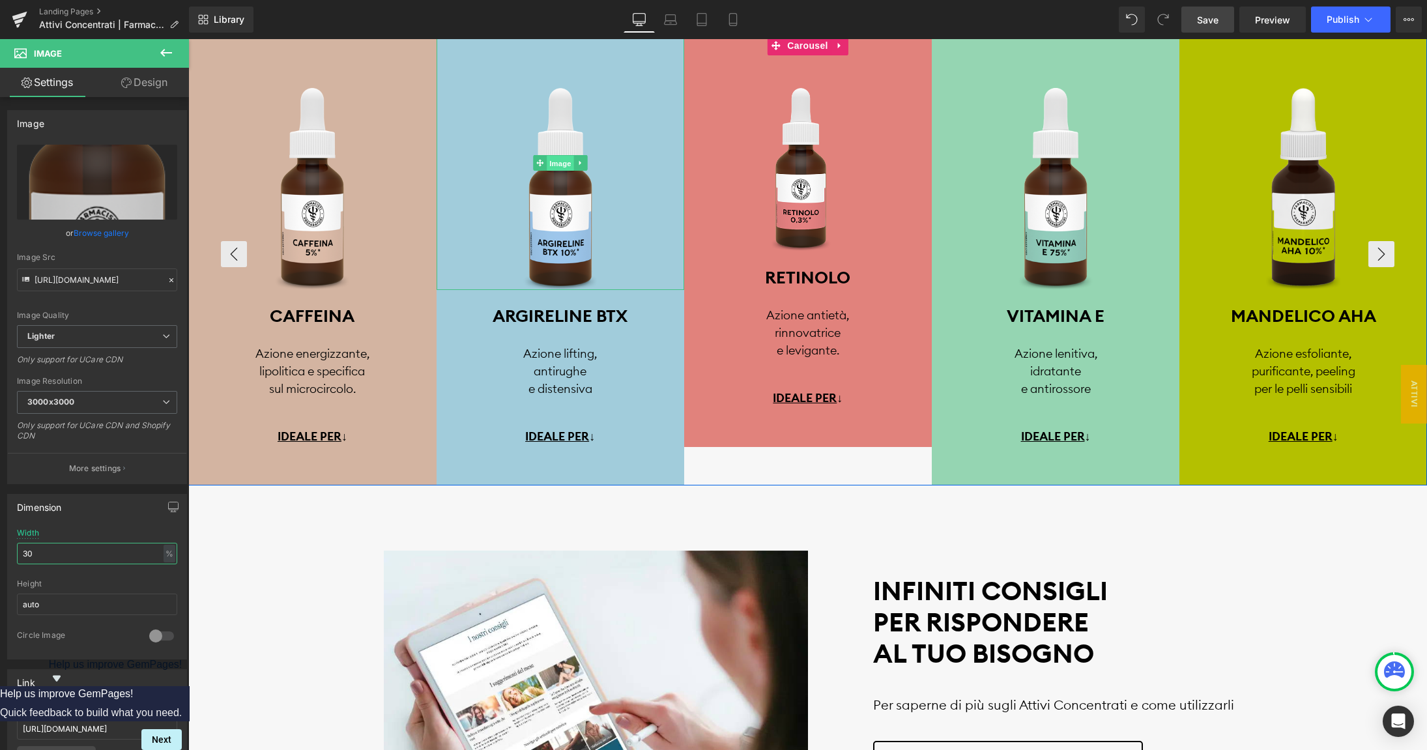
click at [563, 162] on span "Image" at bounding box center [560, 164] width 27 height 16
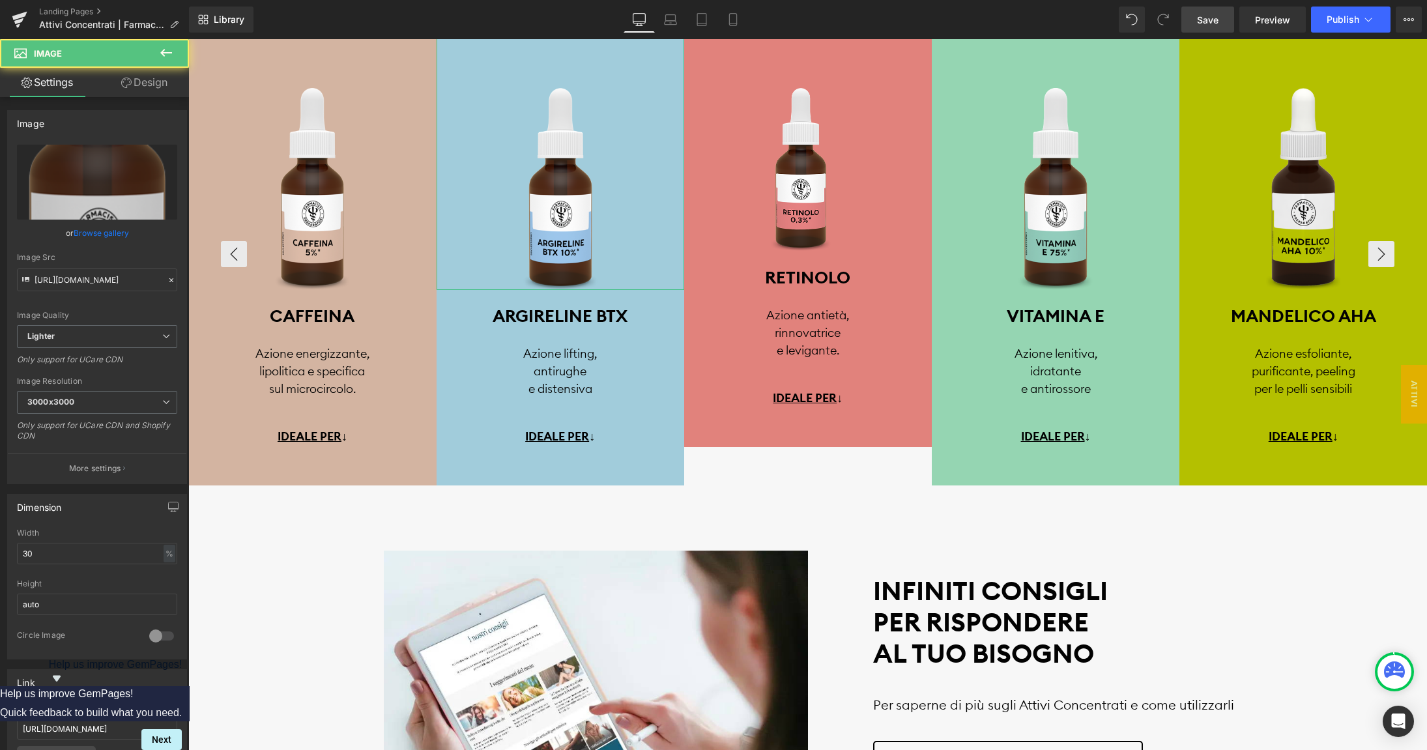
click at [151, 97] on link "Design" at bounding box center [144, 82] width 95 height 29
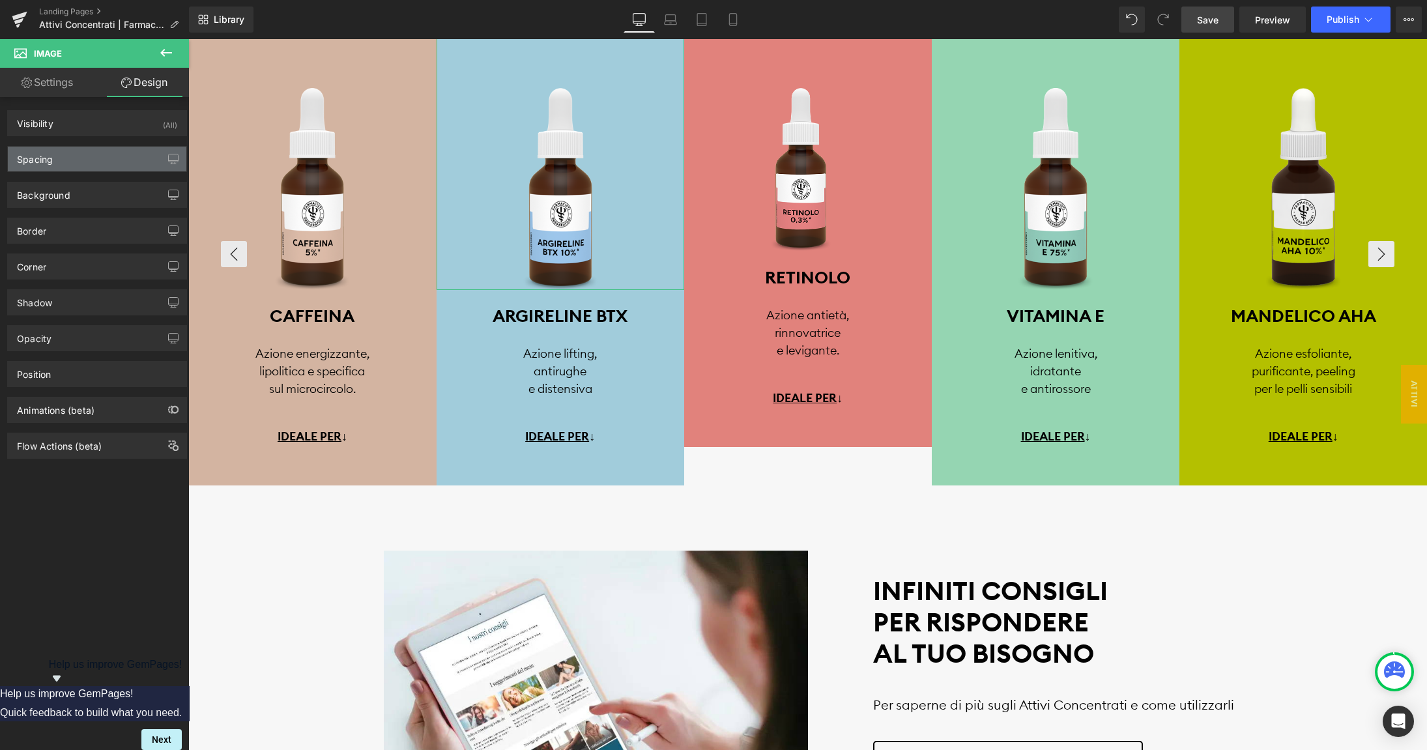
click at [72, 154] on div "Spacing" at bounding box center [97, 159] width 179 height 25
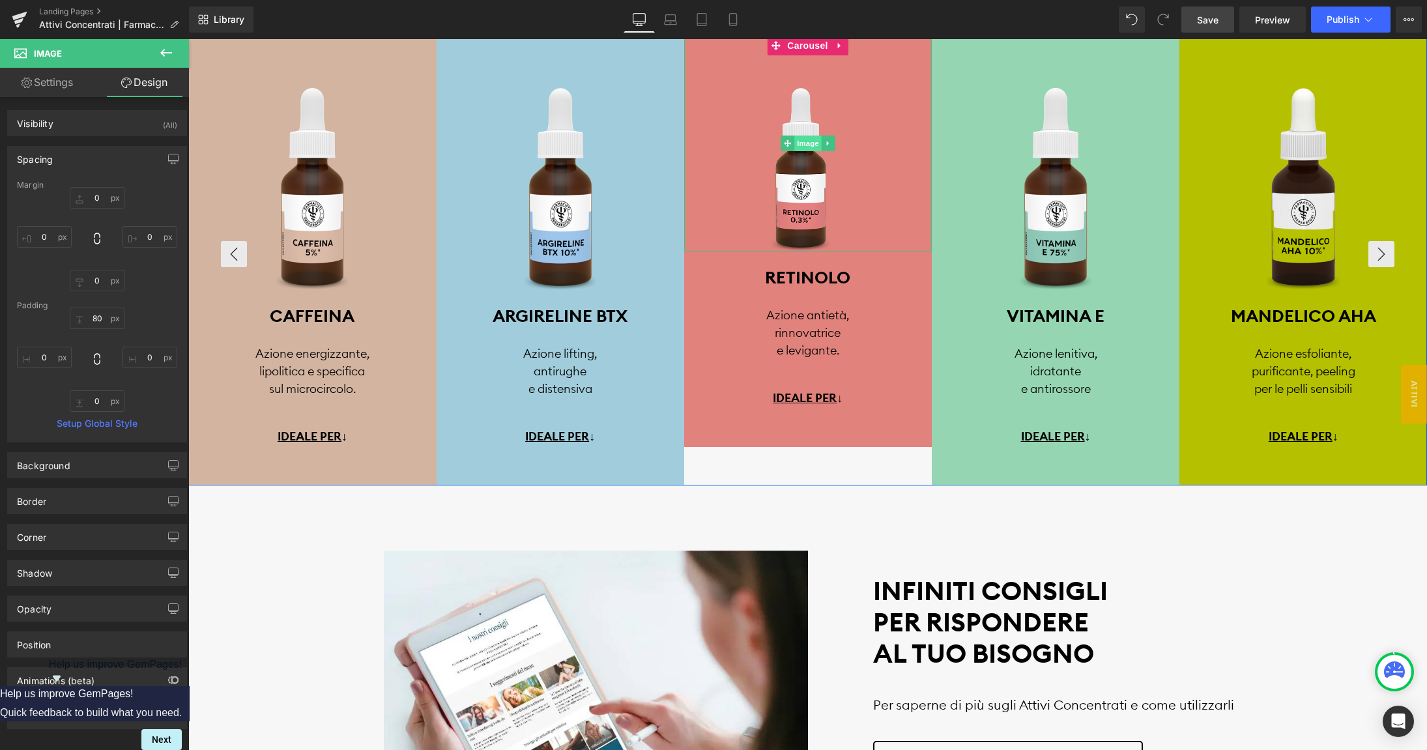
click at [805, 143] on span "Image" at bounding box center [807, 144] width 27 height 16
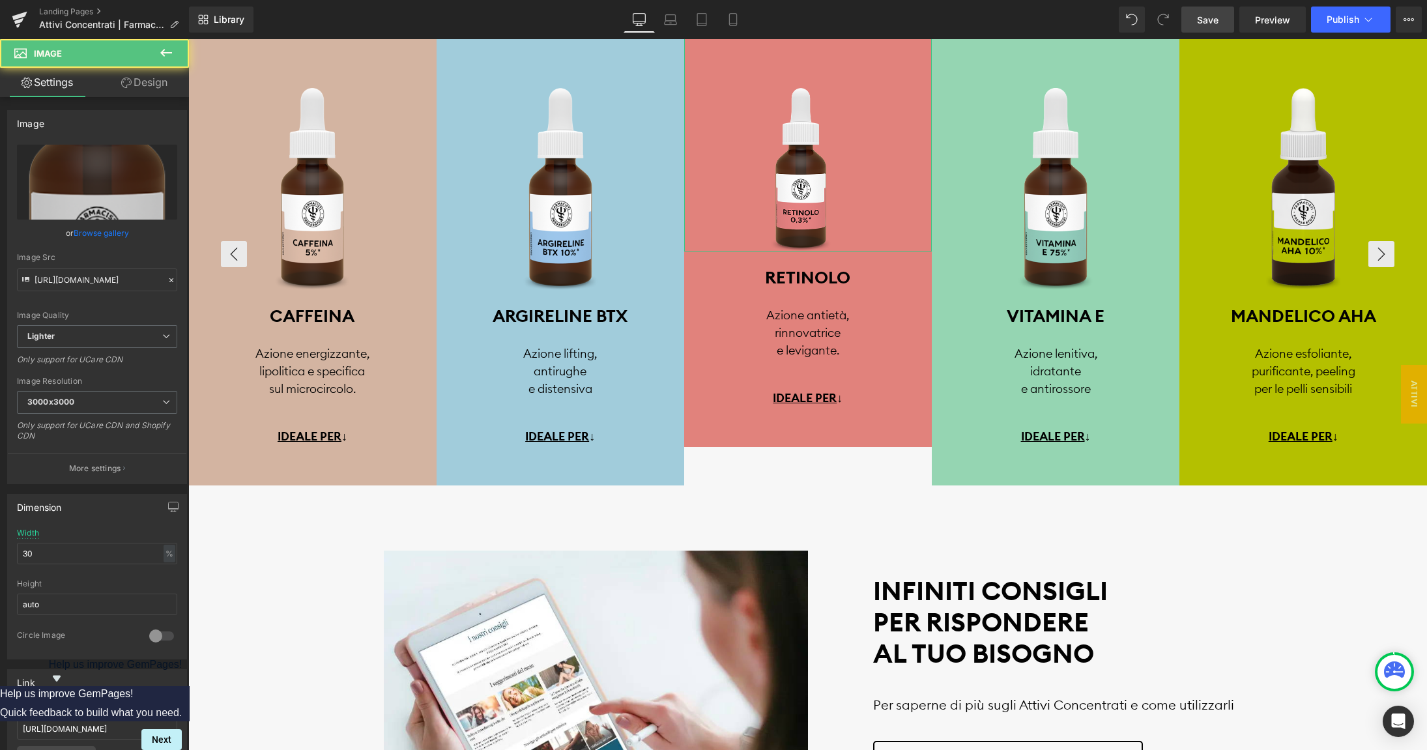
click at [134, 91] on link "Design" at bounding box center [144, 82] width 95 height 29
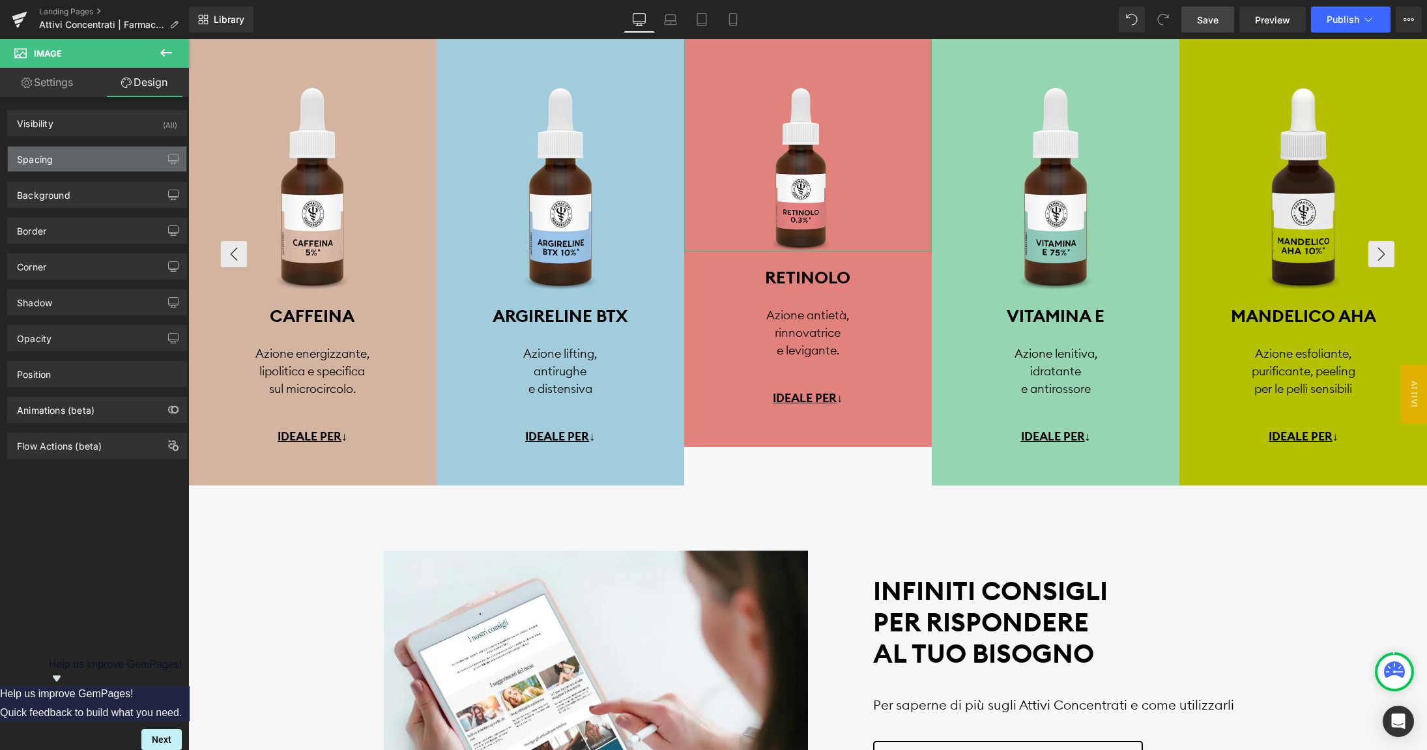
click at [86, 166] on div "Spacing" at bounding box center [97, 159] width 179 height 25
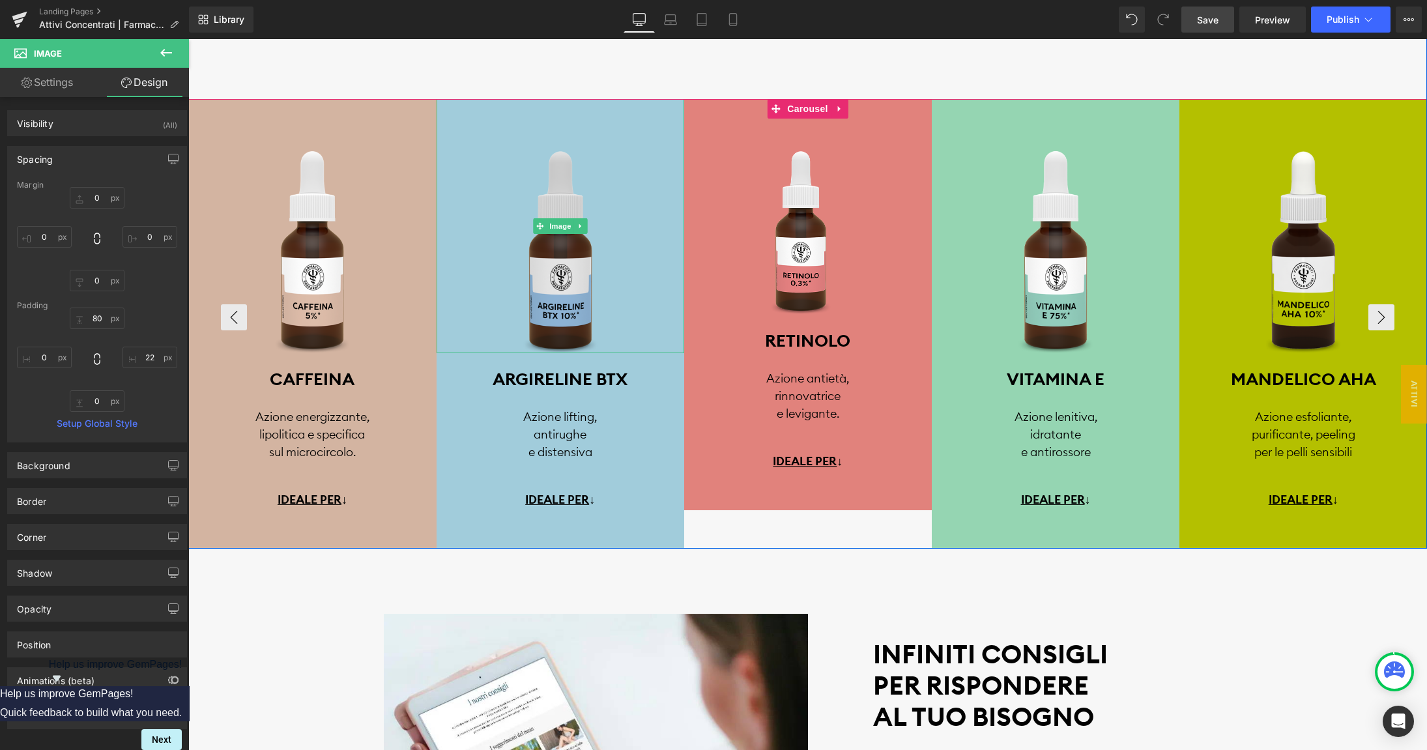
scroll to position [2900, 0]
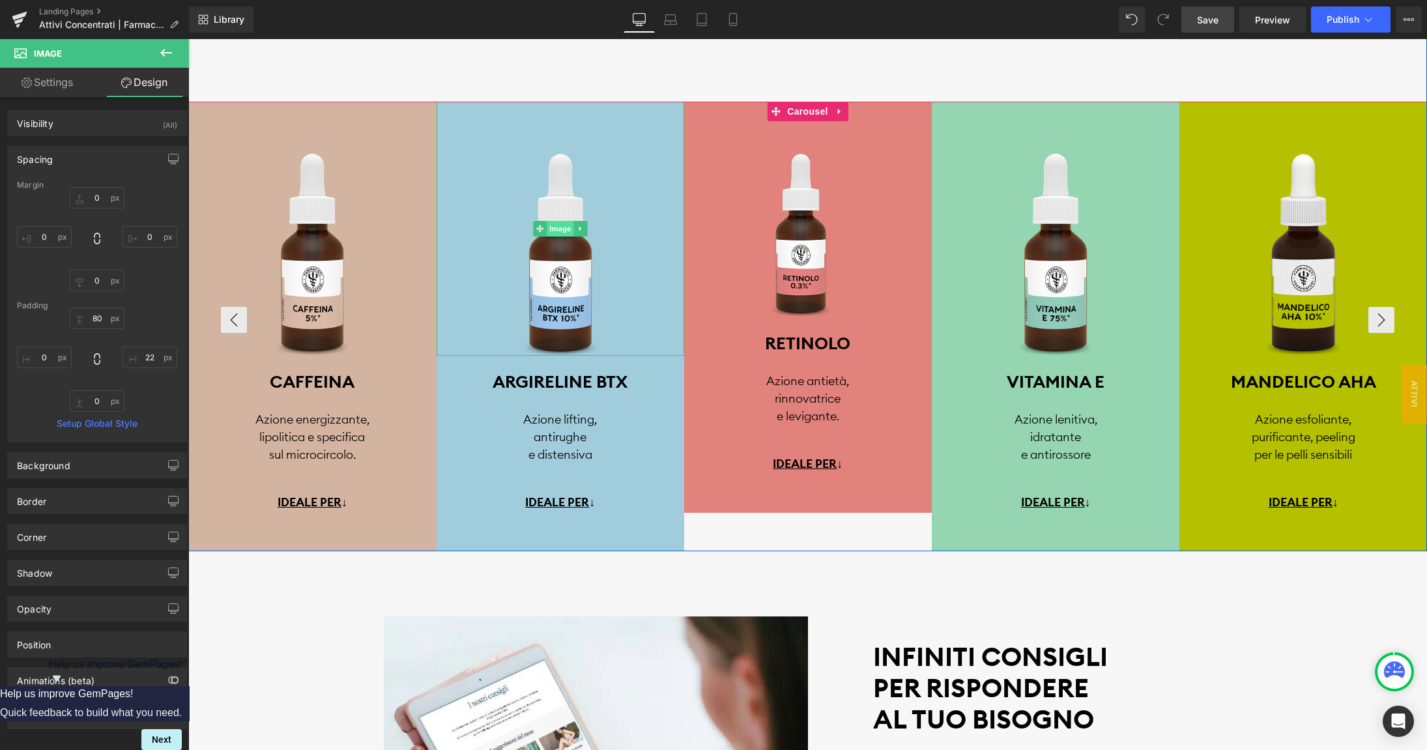
click at [564, 227] on span "Image" at bounding box center [560, 229] width 27 height 16
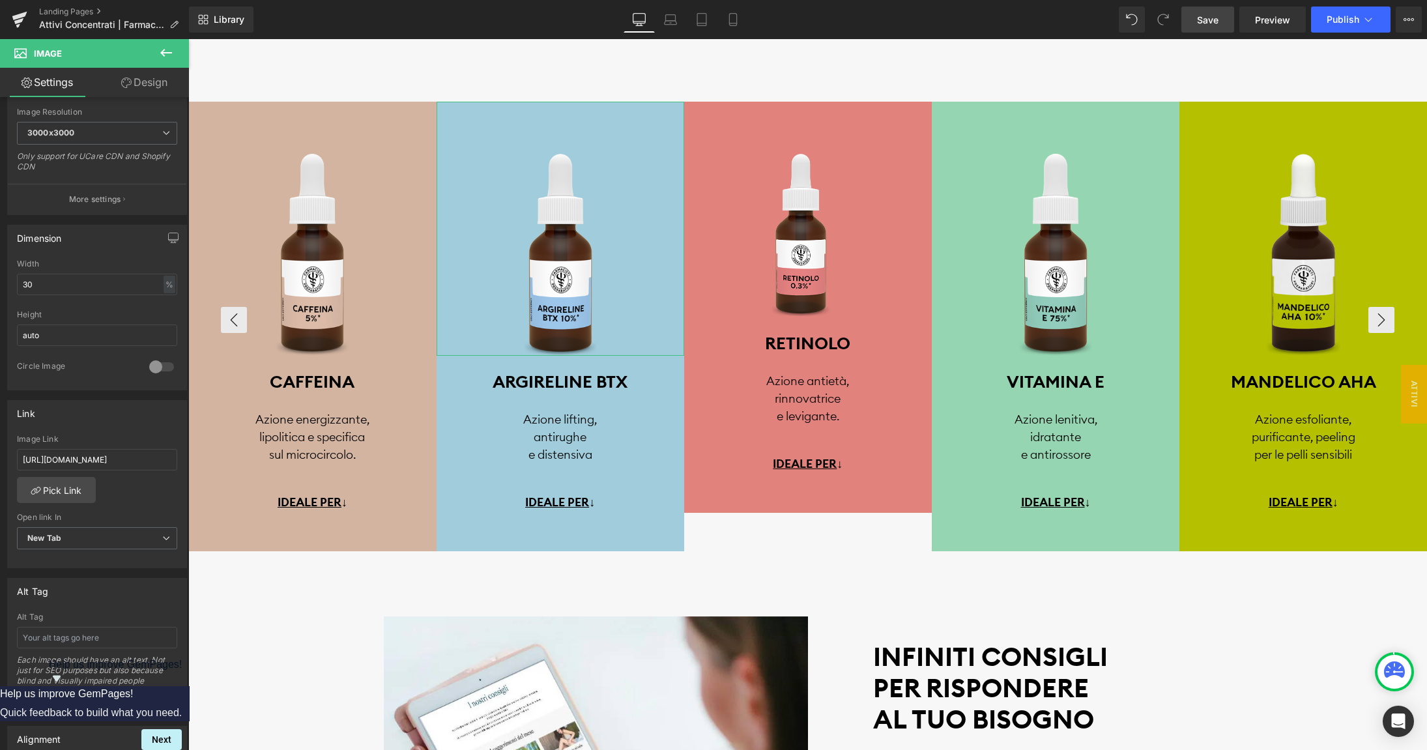
scroll to position [0, 0]
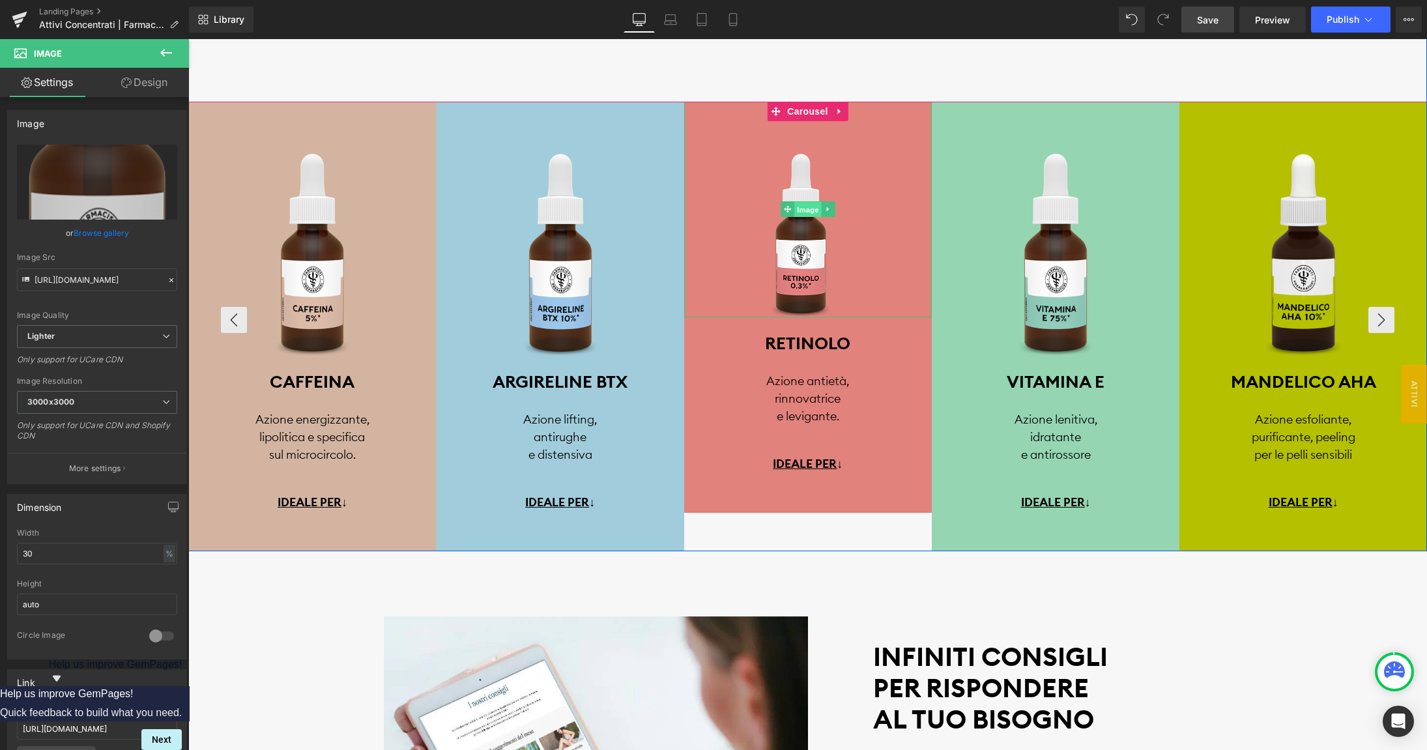
click at [809, 209] on span "Image" at bounding box center [807, 210] width 27 height 16
click at [308, 231] on span "Image" at bounding box center [312, 230] width 27 height 16
click at [1055, 233] on span "Image" at bounding box center [1055, 229] width 27 height 16
click at [806, 214] on span "Image" at bounding box center [807, 209] width 27 height 16
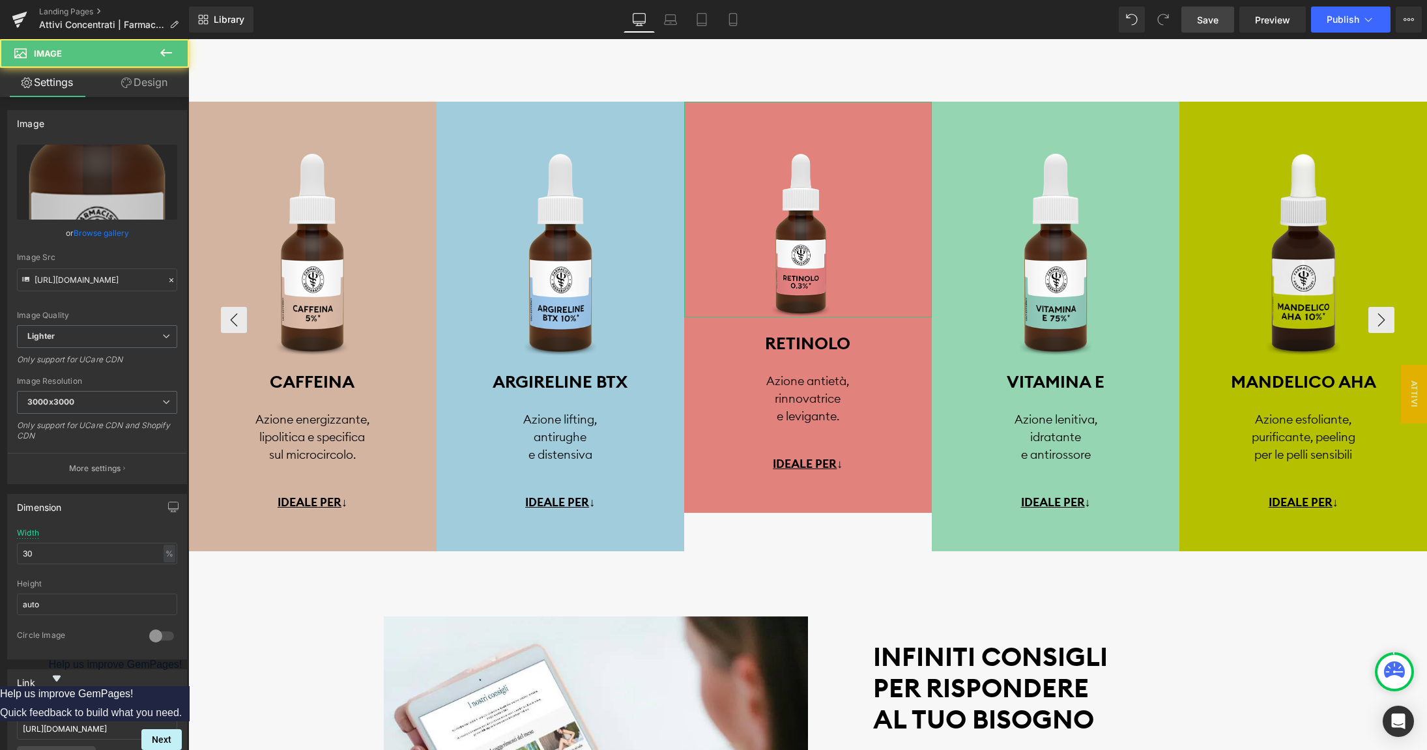
click at [148, 89] on link "Design" at bounding box center [144, 82] width 95 height 29
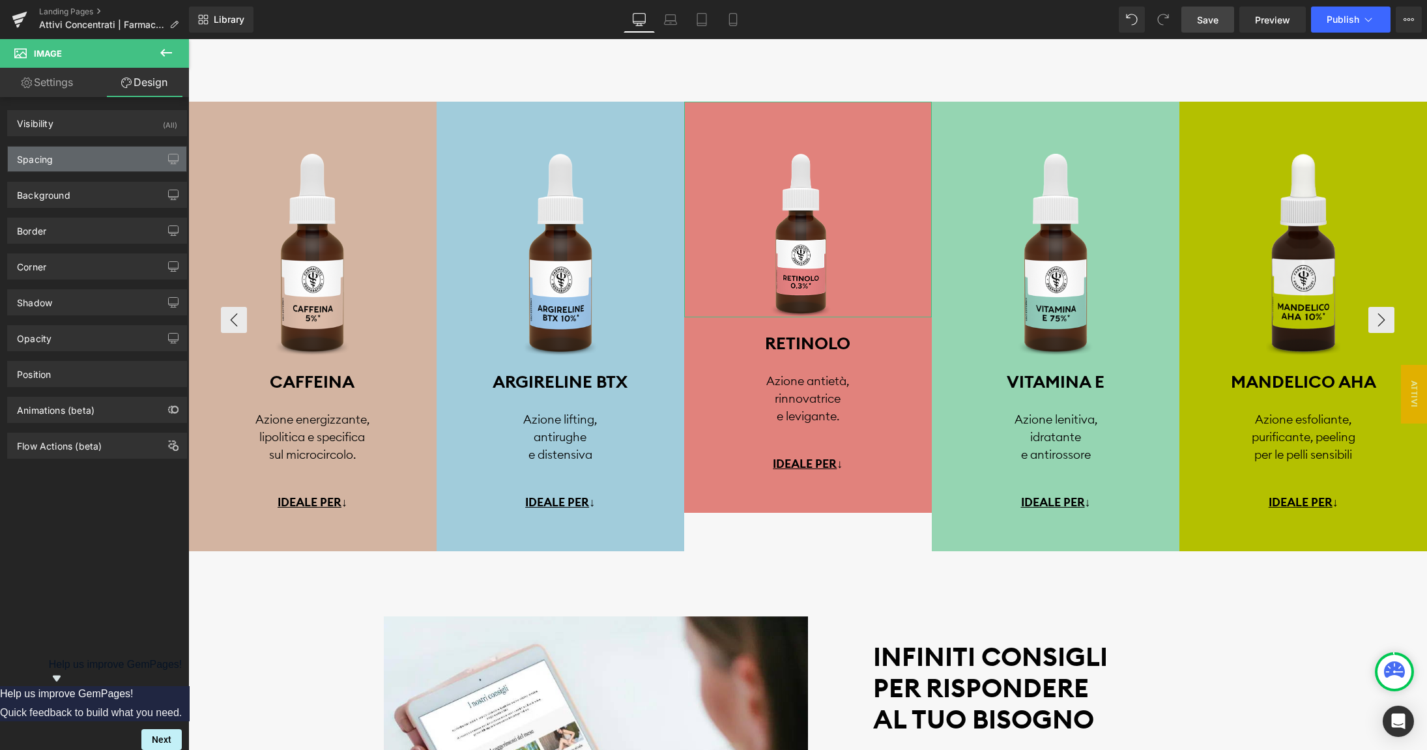
click at [81, 155] on div "Spacing" at bounding box center [97, 159] width 179 height 25
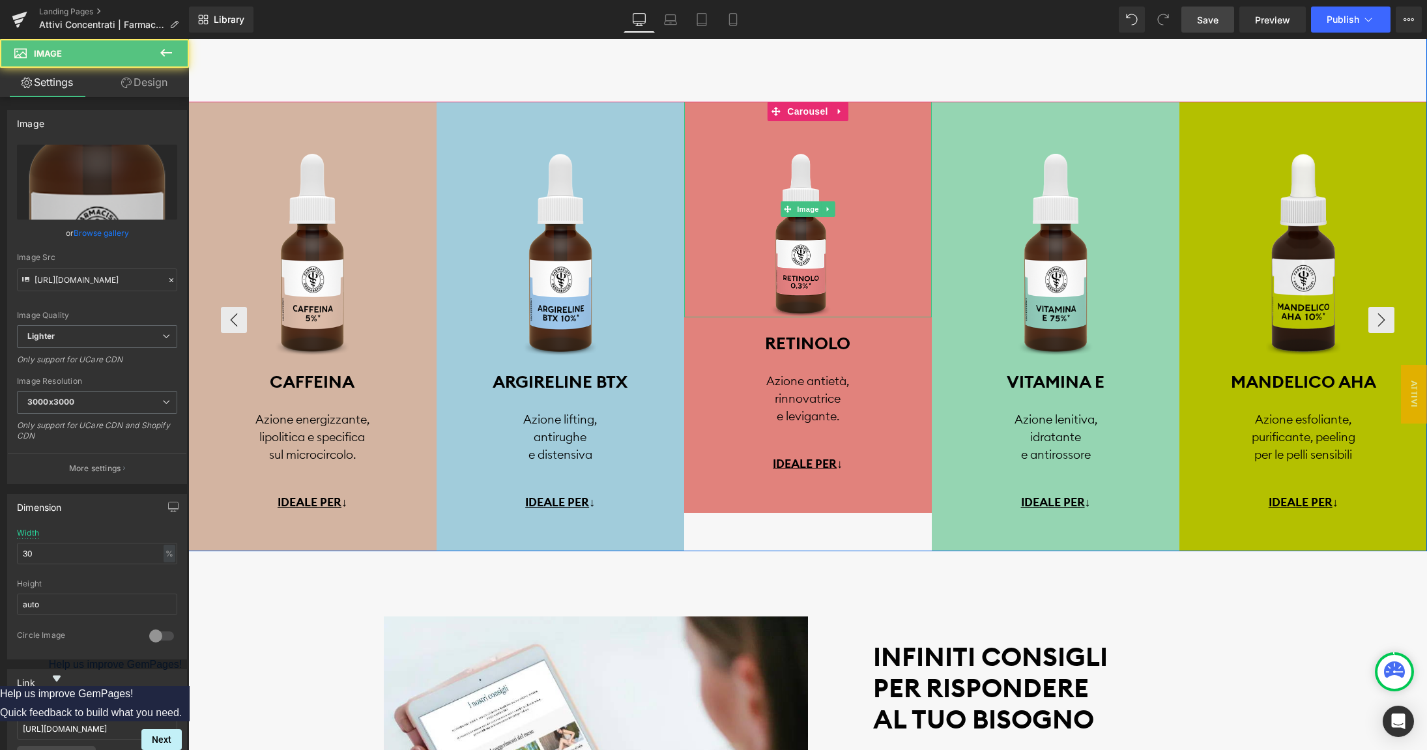
click at [755, 298] on link at bounding box center [808, 209] width 248 height 215
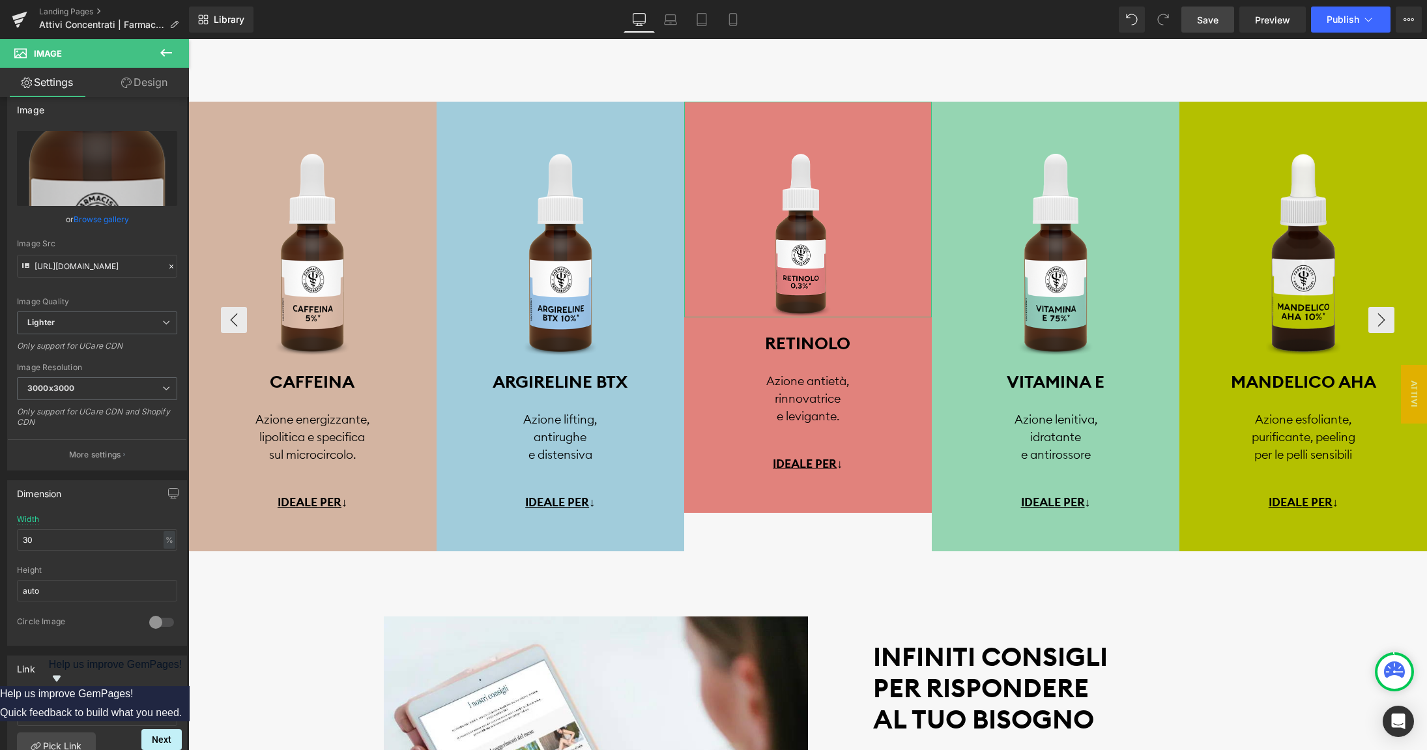
click at [93, 222] on link "Browse gallery" at bounding box center [101, 219] width 55 height 23
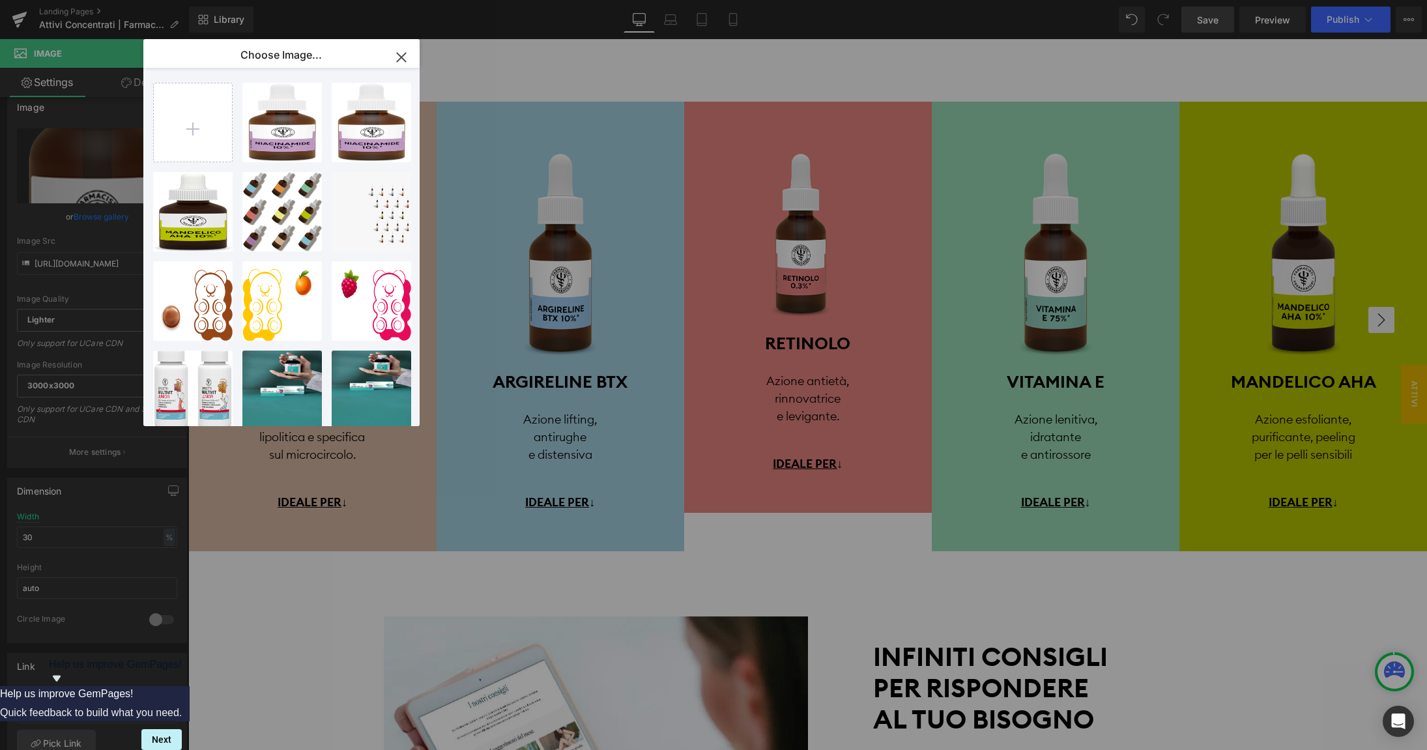
click at [399, 56] on icon "button" at bounding box center [401, 57] width 21 height 21
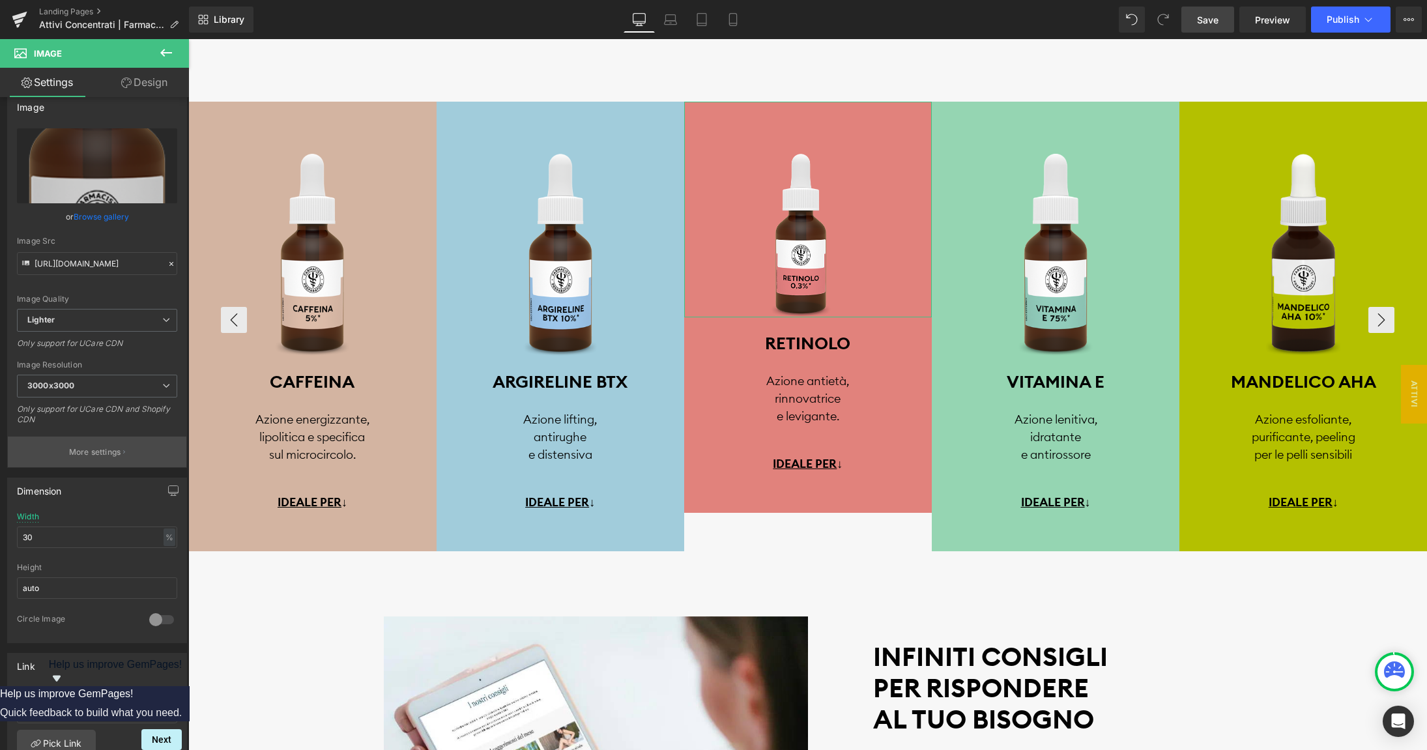
click at [100, 453] on p "More settings" at bounding box center [95, 452] width 52 height 12
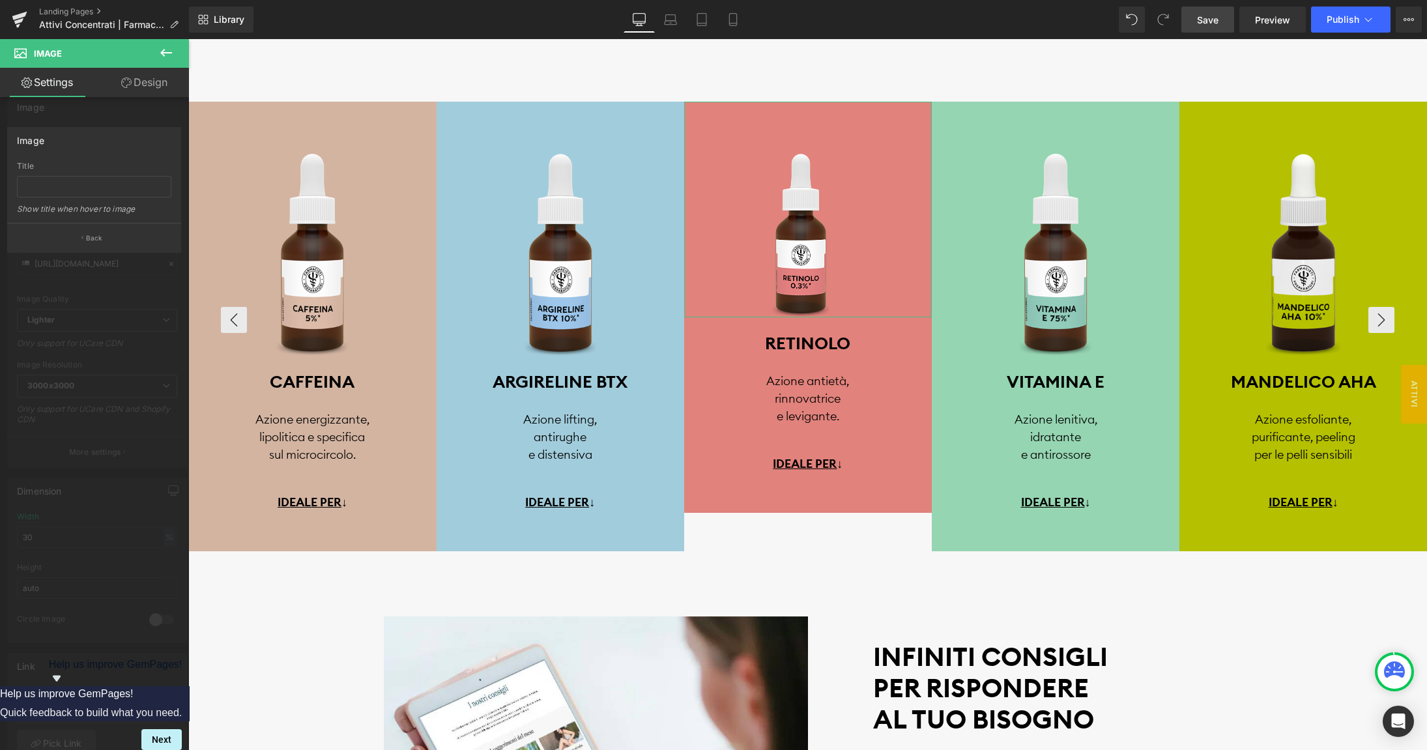
click at [108, 384] on div at bounding box center [94, 398] width 189 height 718
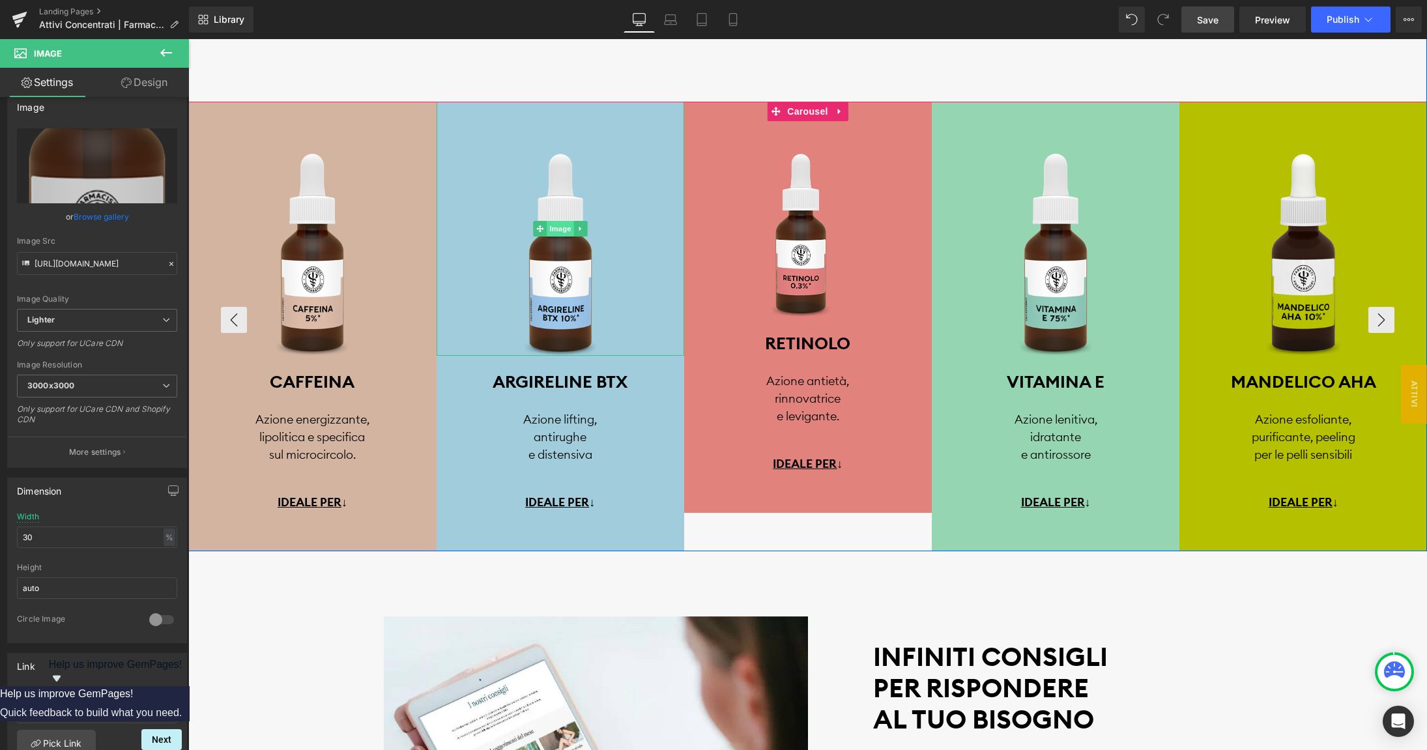
click at [566, 231] on span "Image" at bounding box center [560, 229] width 27 height 16
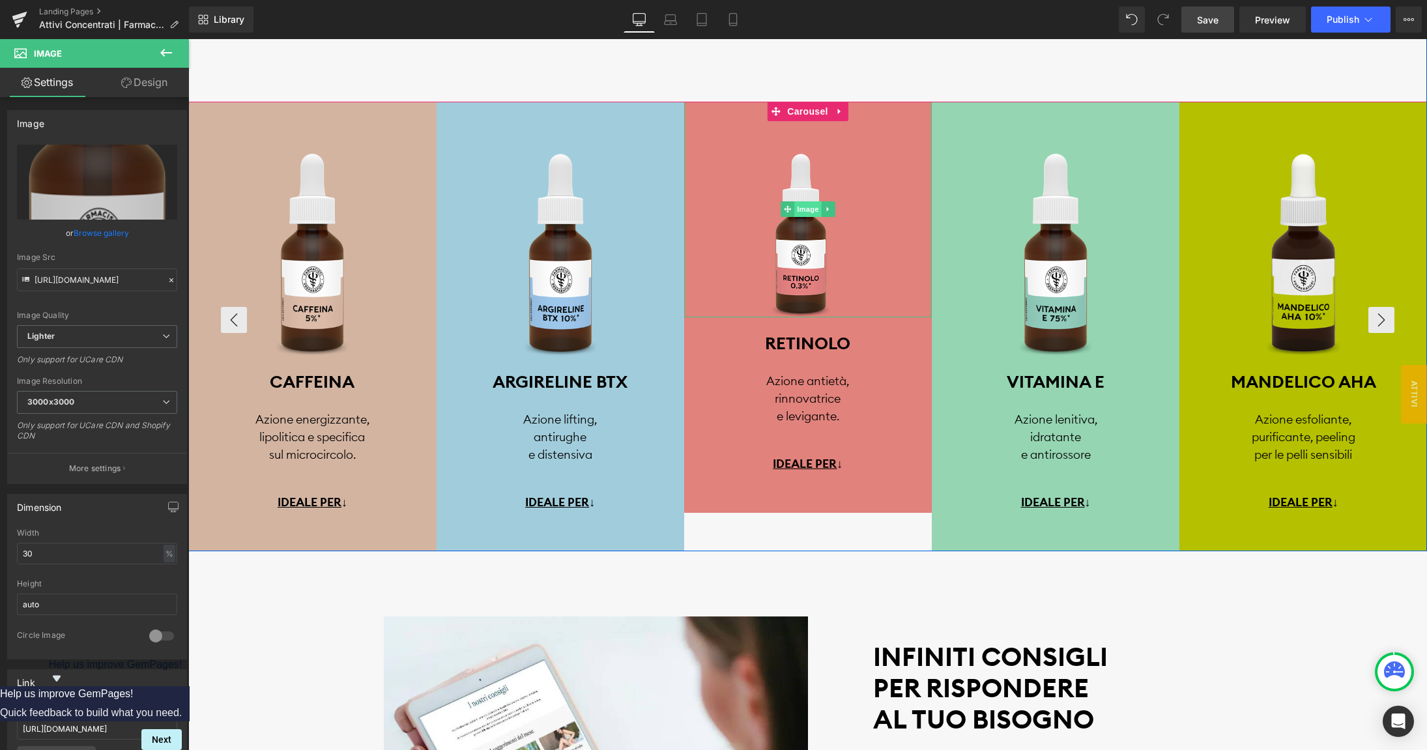
click at [803, 216] on span "Image" at bounding box center [807, 209] width 27 height 16
click at [557, 230] on span "Image" at bounding box center [560, 230] width 27 height 16
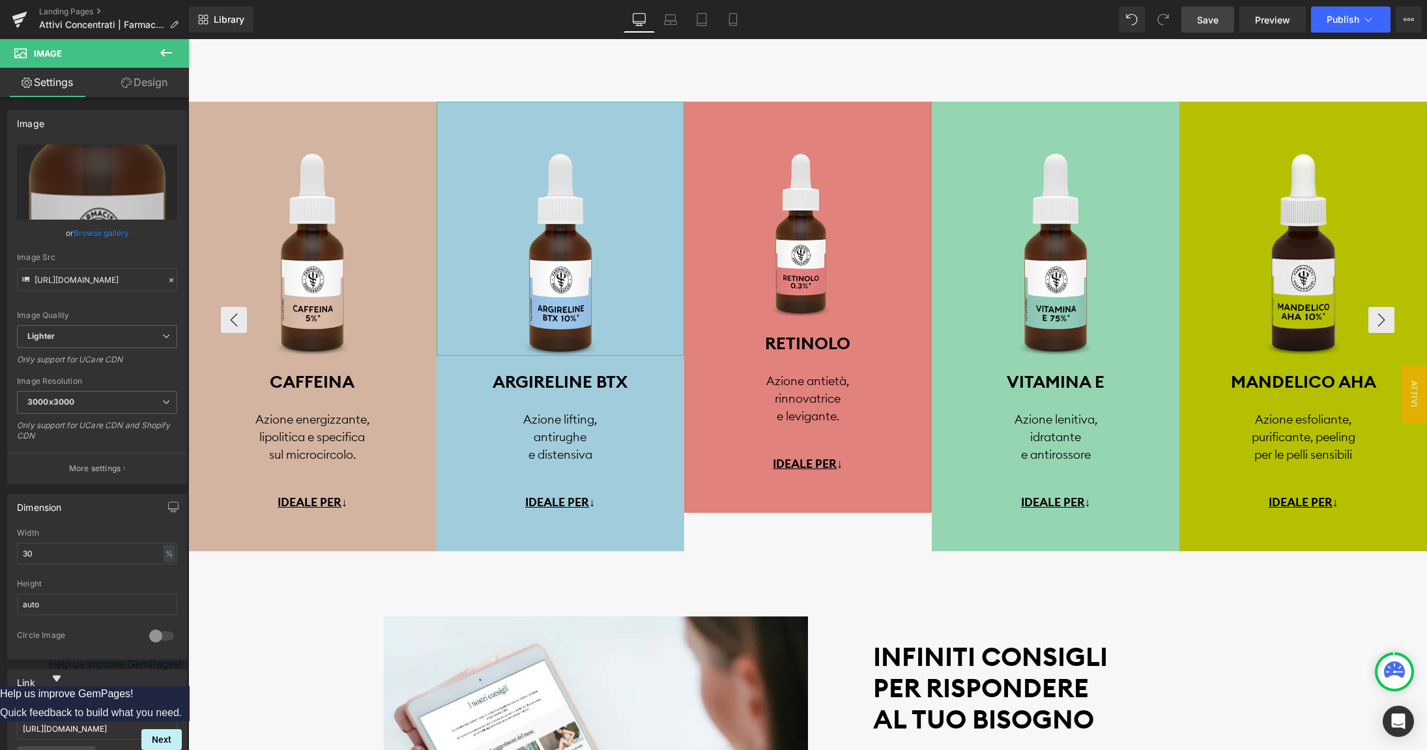
click at [164, 89] on link "Design" at bounding box center [144, 82] width 95 height 29
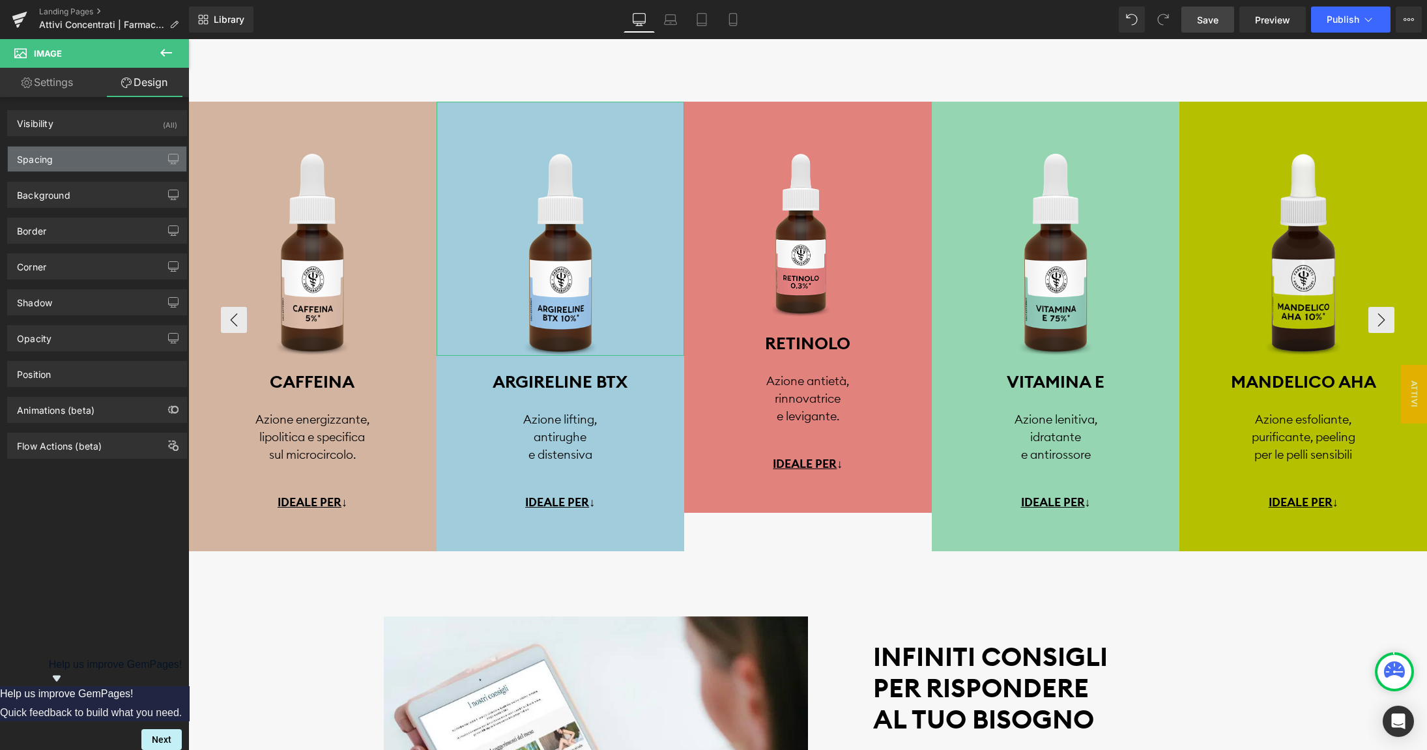
click at [100, 157] on div "Spacing" at bounding box center [97, 159] width 179 height 25
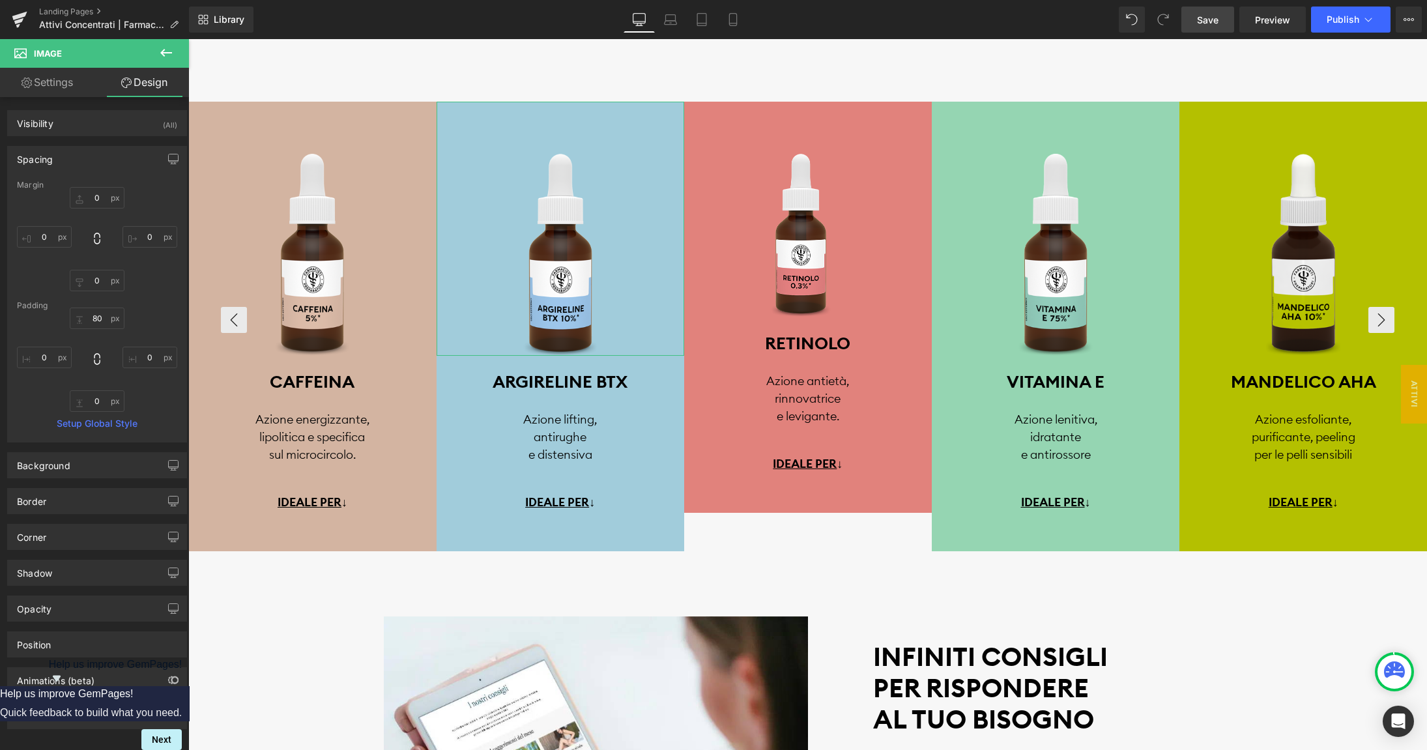
click at [100, 157] on div "Spacing" at bounding box center [97, 159] width 179 height 25
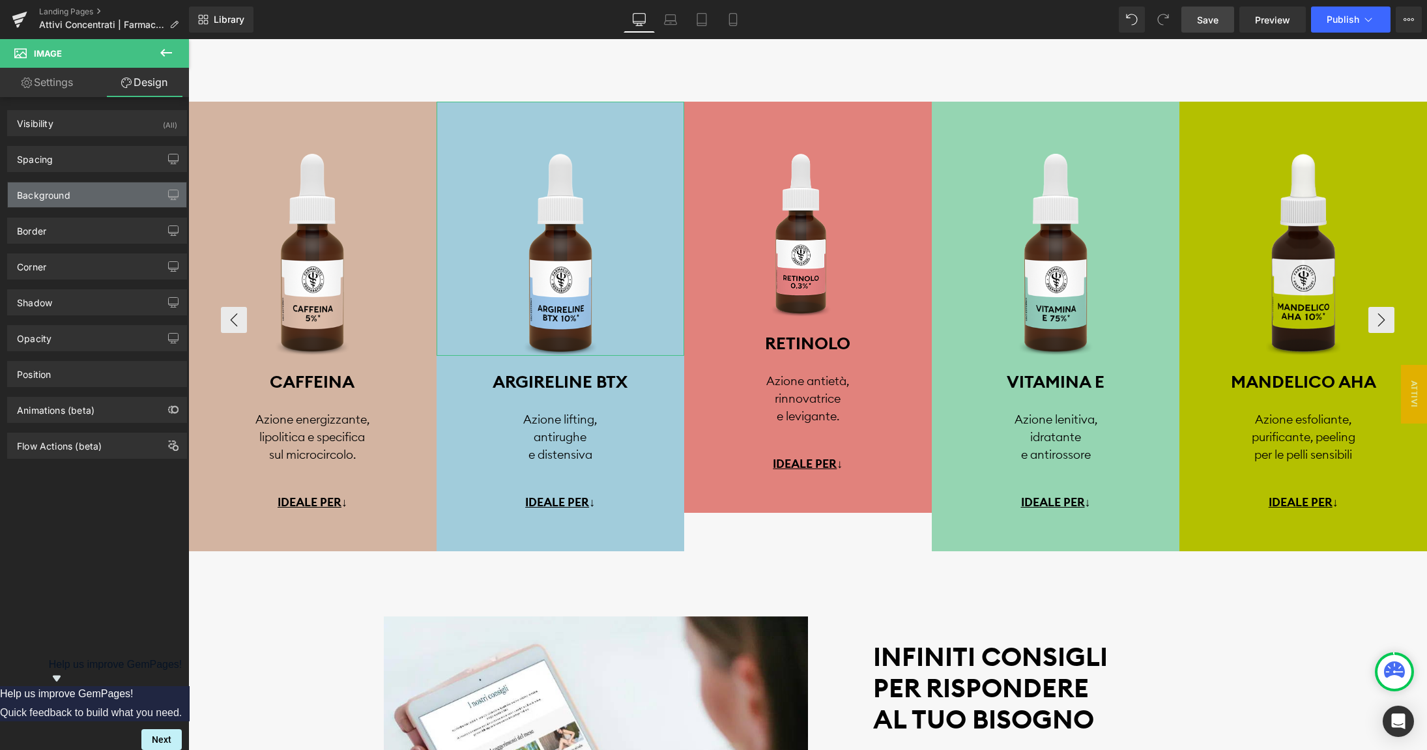
click at [89, 197] on div "Background" at bounding box center [97, 194] width 179 height 25
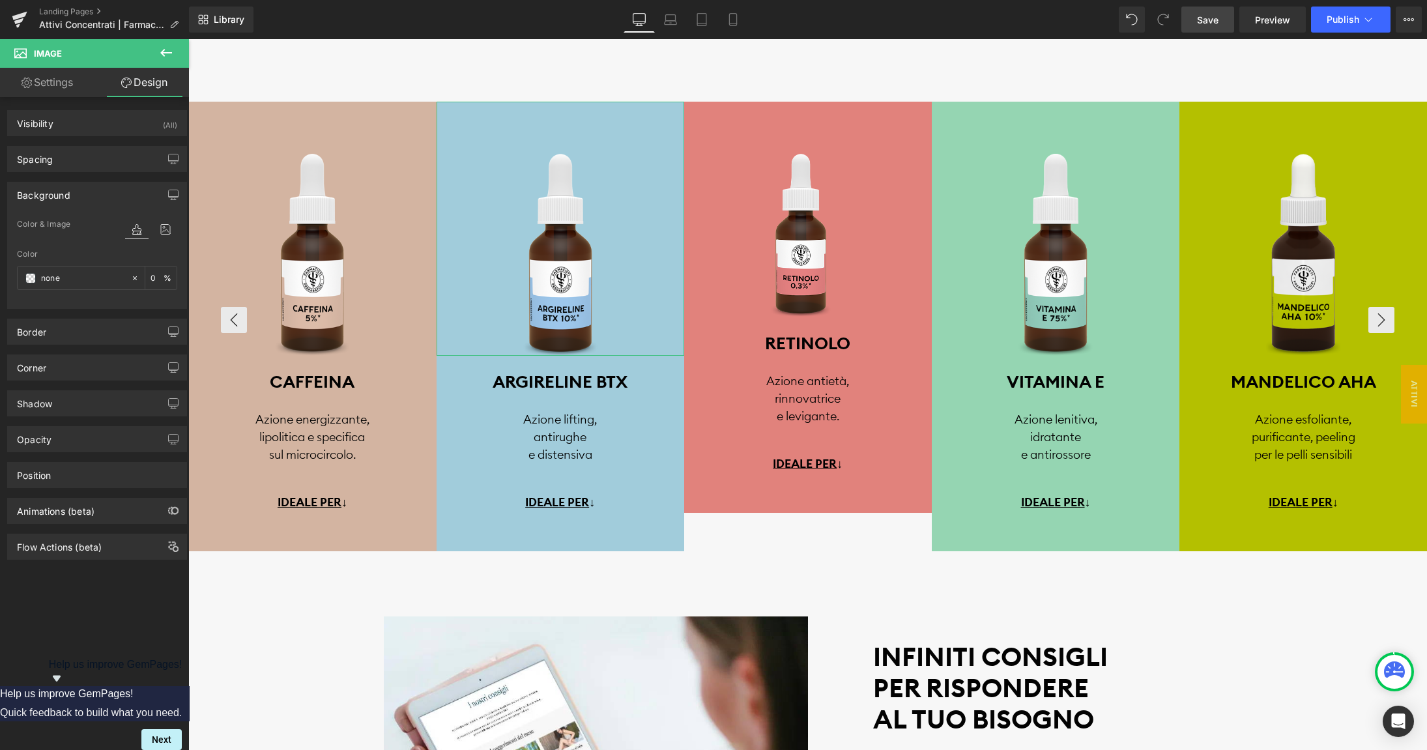
click at [89, 197] on div "Background" at bounding box center [97, 194] width 179 height 25
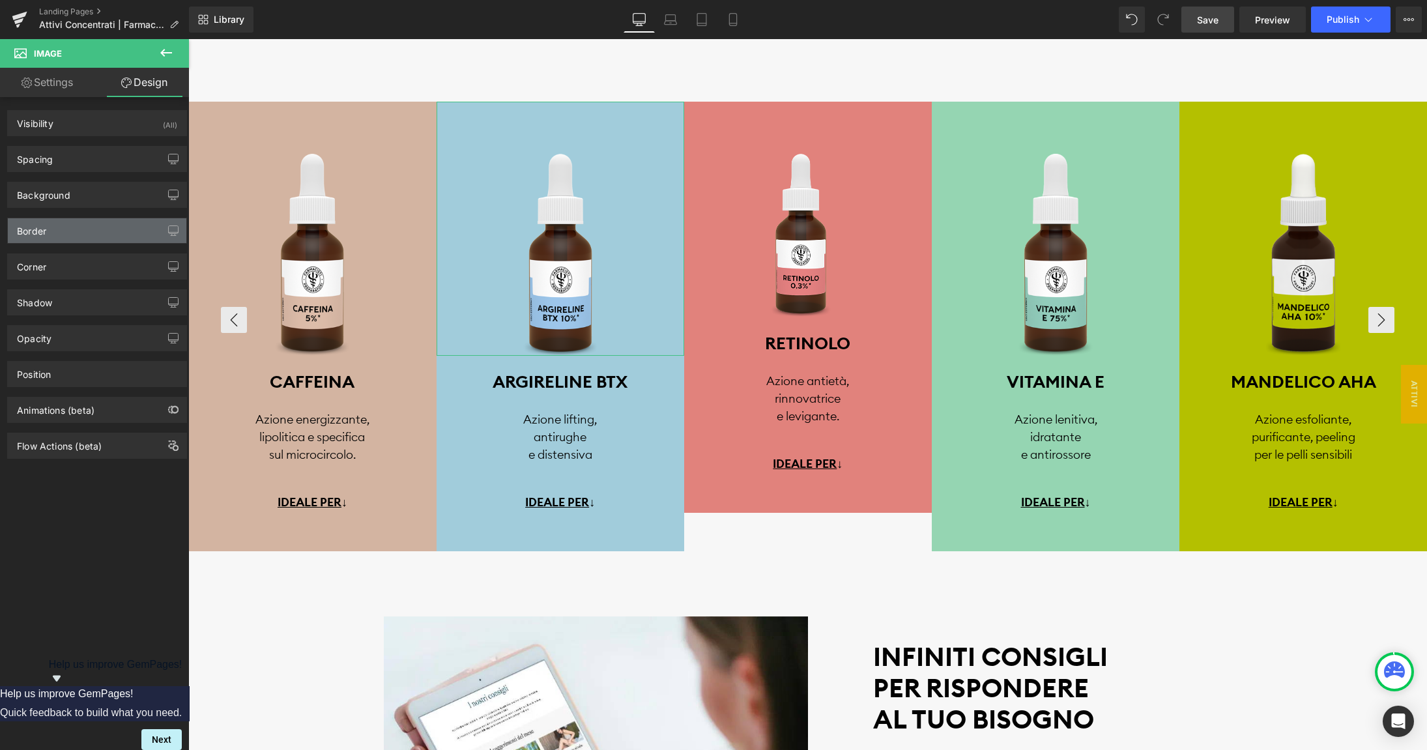
click at [82, 235] on div "Border" at bounding box center [97, 230] width 179 height 25
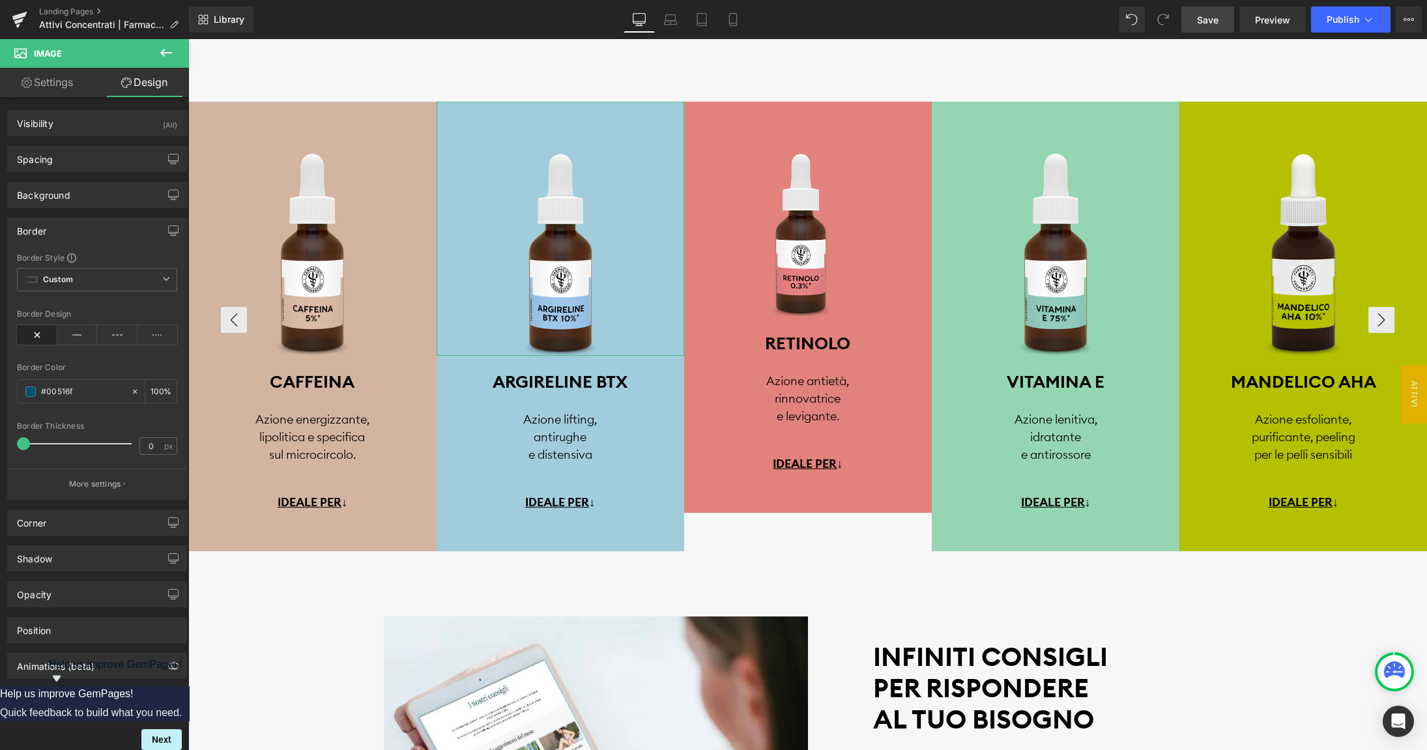
click at [83, 229] on div "Border" at bounding box center [97, 230] width 179 height 25
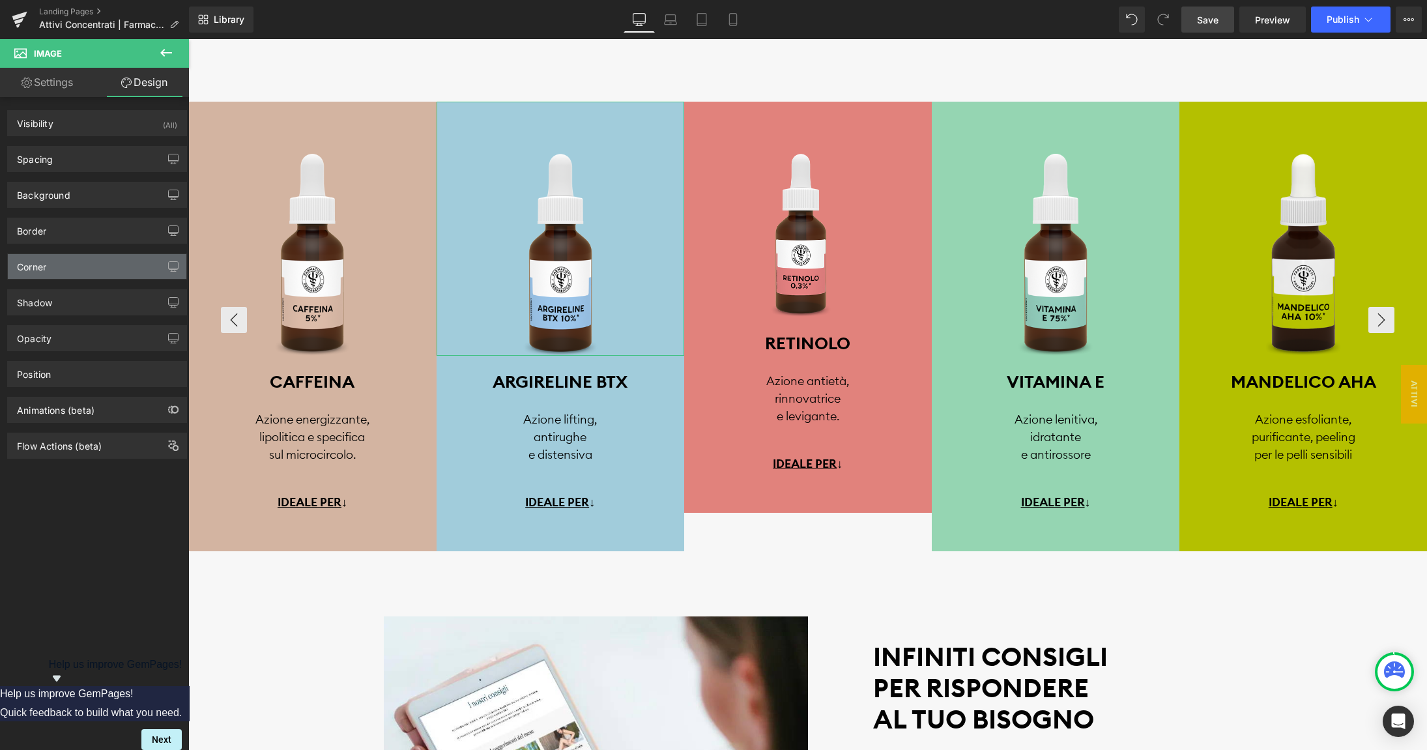
click at [77, 266] on div "Corner" at bounding box center [97, 266] width 179 height 25
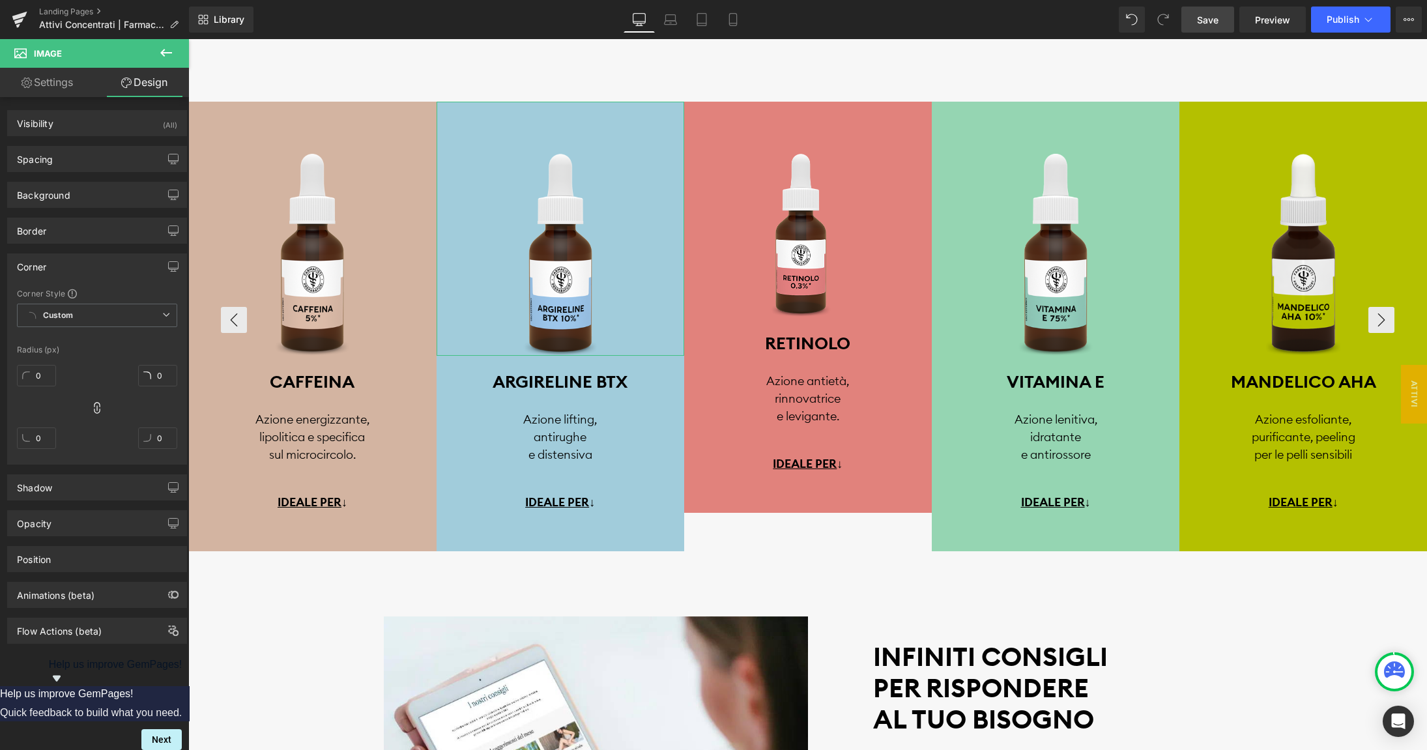
click at [77, 266] on div "Corner" at bounding box center [97, 266] width 179 height 25
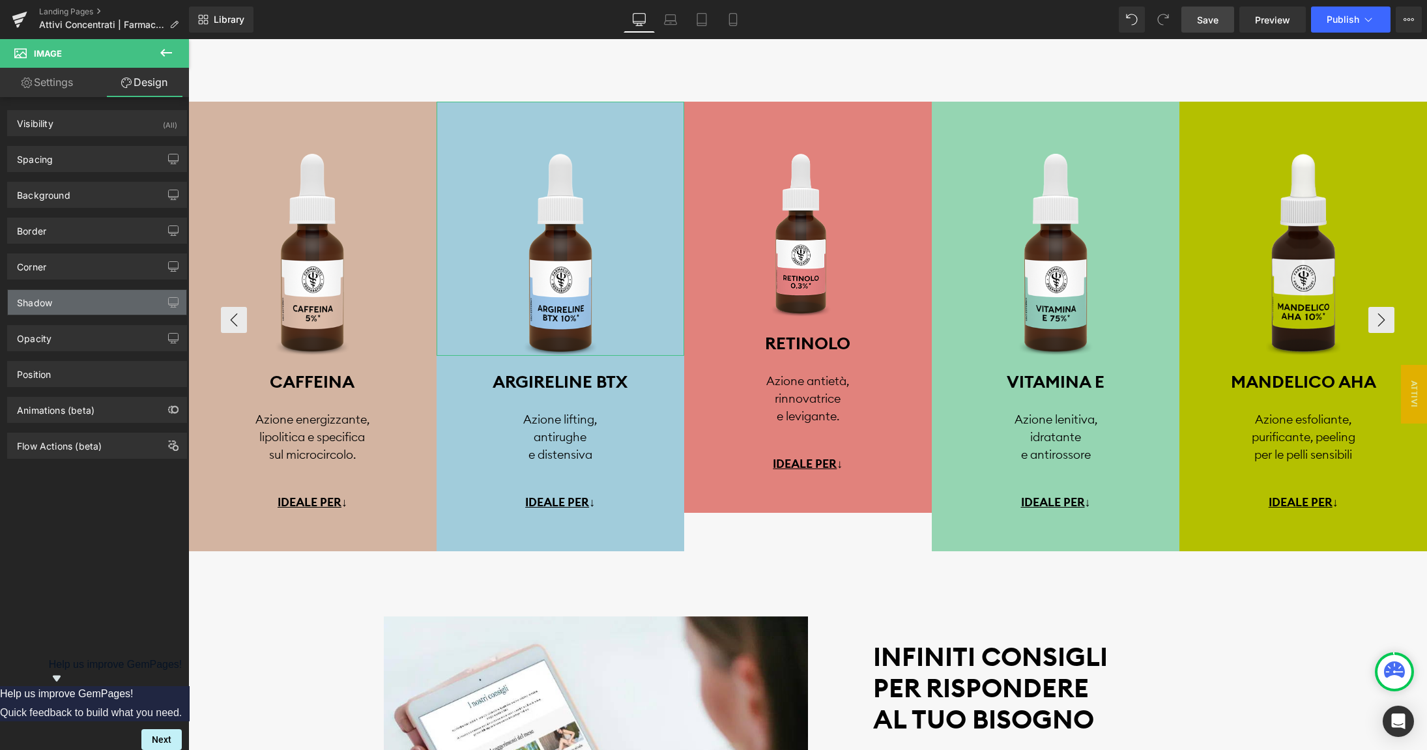
click at [71, 300] on div "Shadow" at bounding box center [97, 302] width 179 height 25
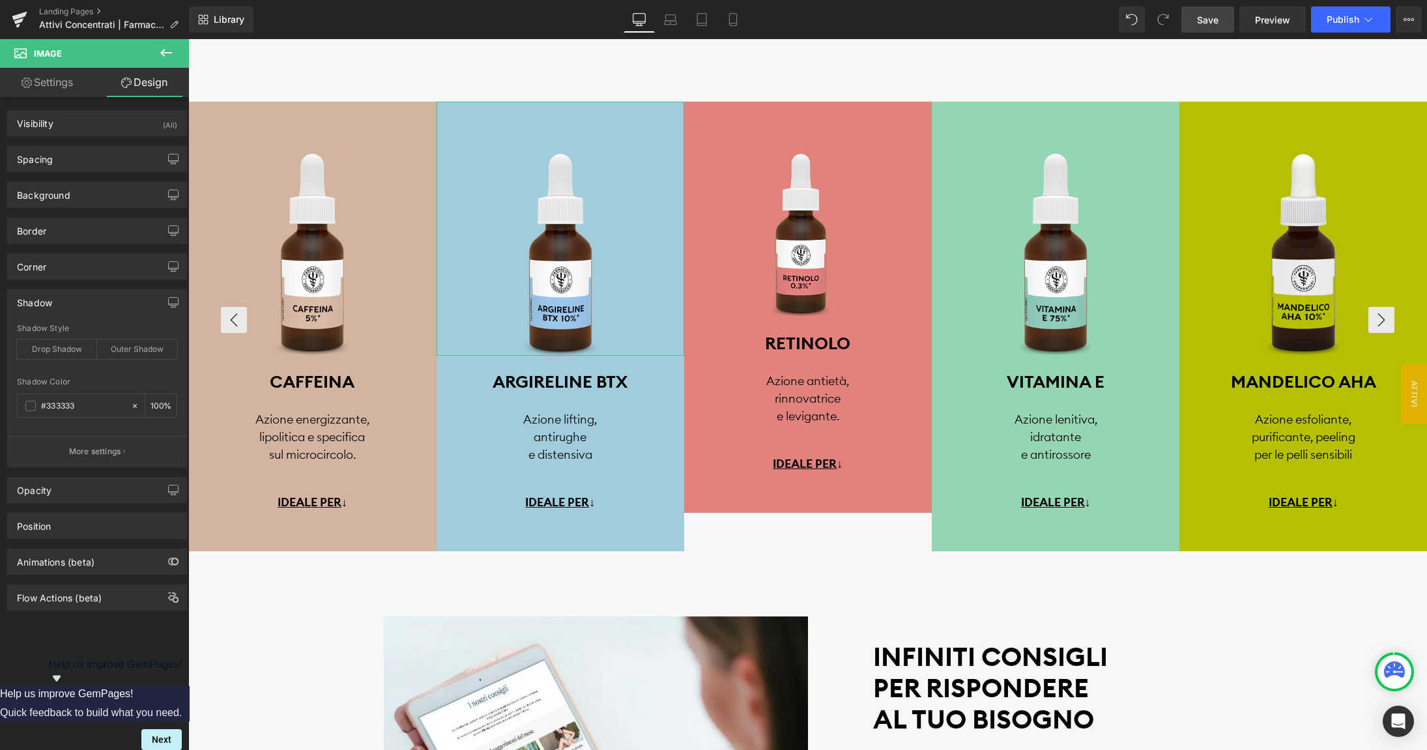
click at [71, 300] on div "Shadow" at bounding box center [97, 302] width 179 height 25
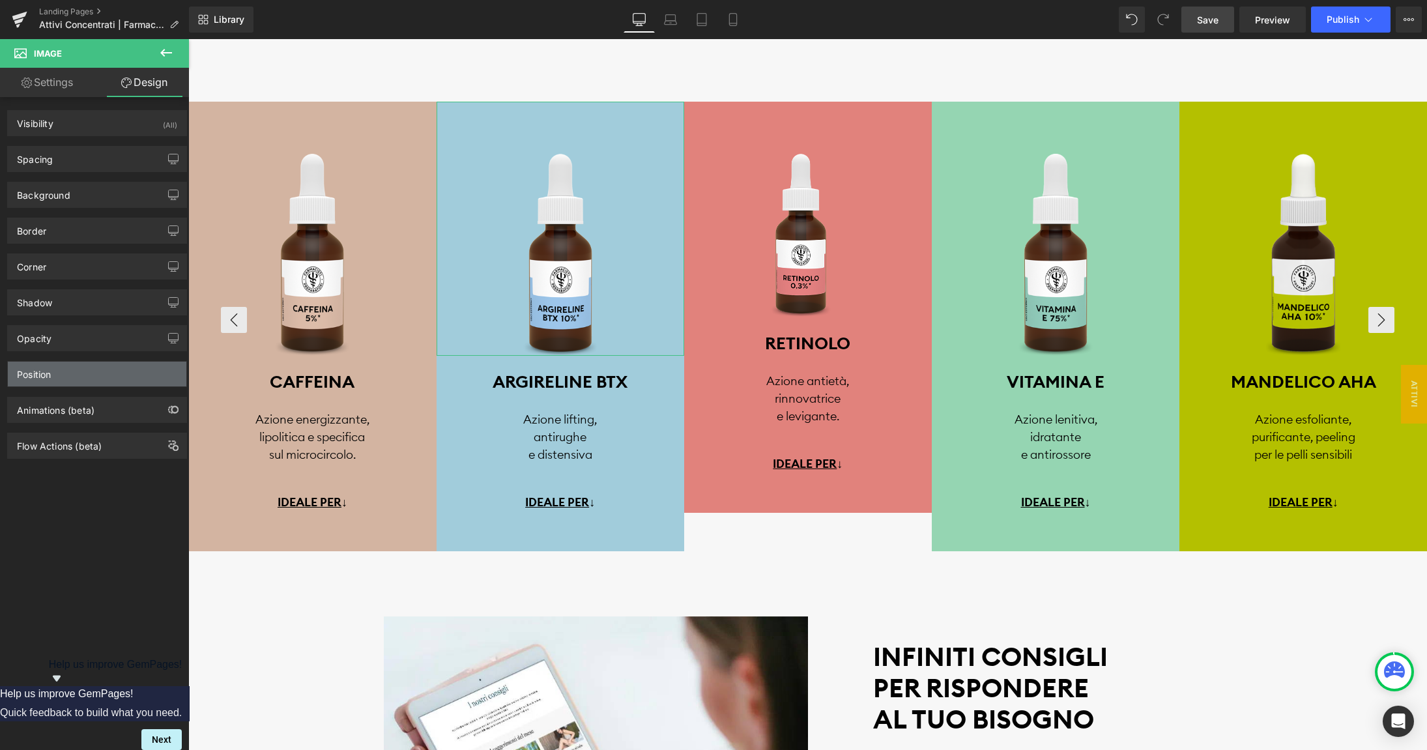
click at [66, 368] on div "Position" at bounding box center [97, 374] width 179 height 25
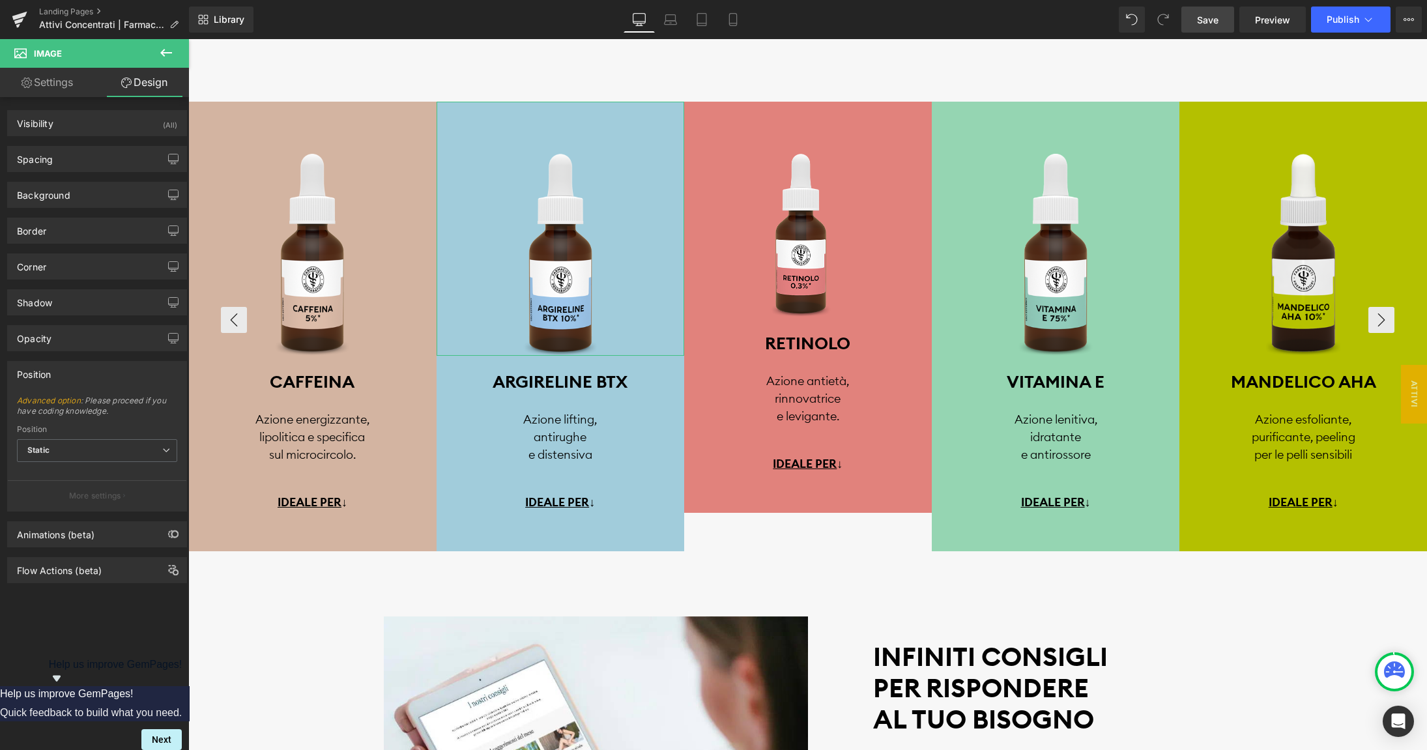
click at [72, 370] on div "Position" at bounding box center [97, 374] width 179 height 25
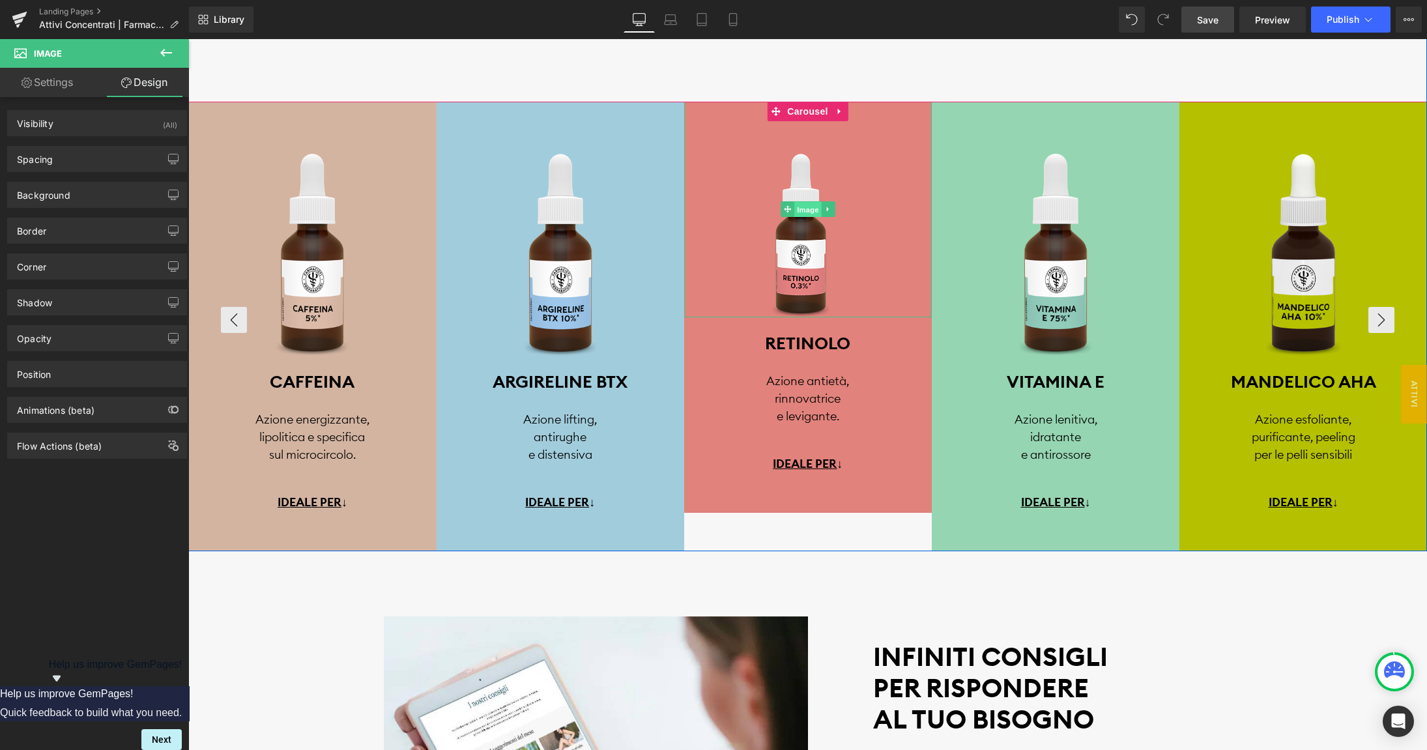
click at [800, 209] on span "Image" at bounding box center [807, 210] width 27 height 16
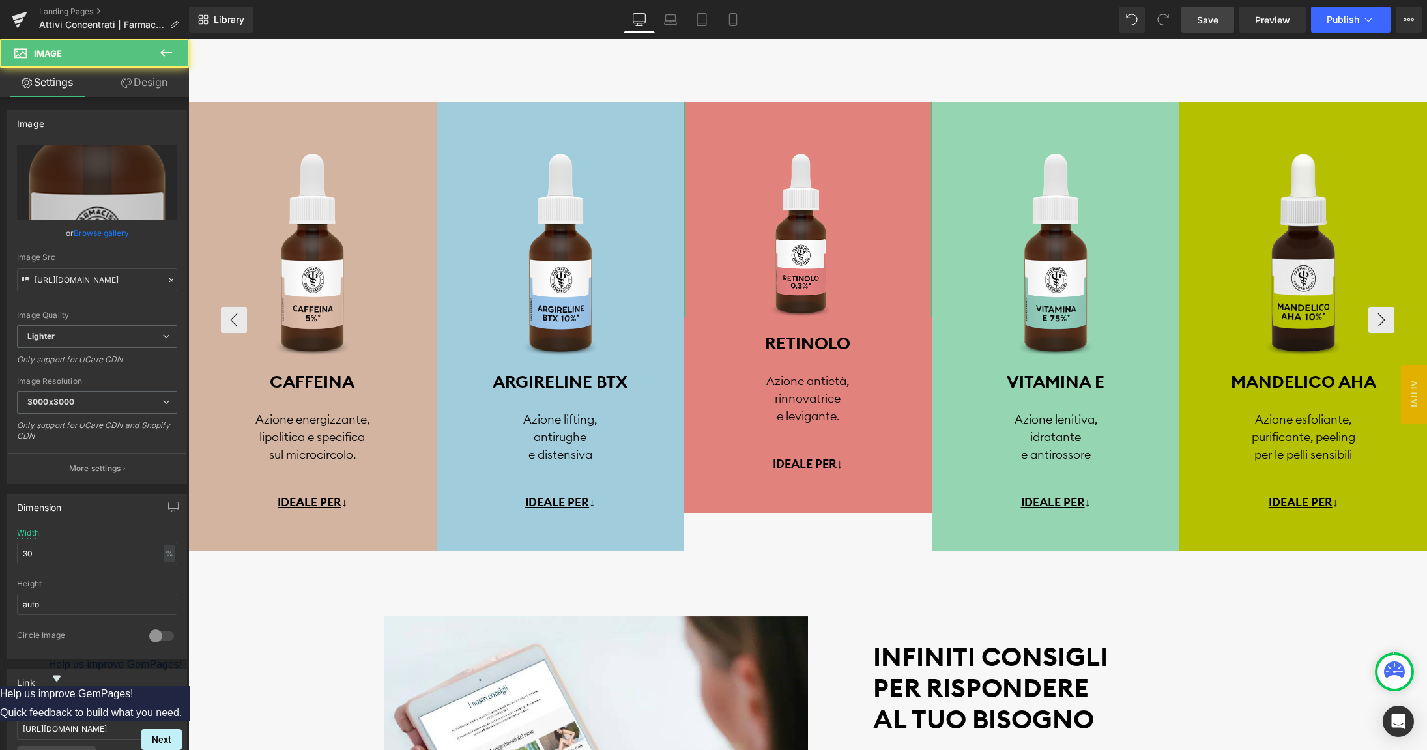
click at [143, 80] on link "Design" at bounding box center [144, 82] width 95 height 29
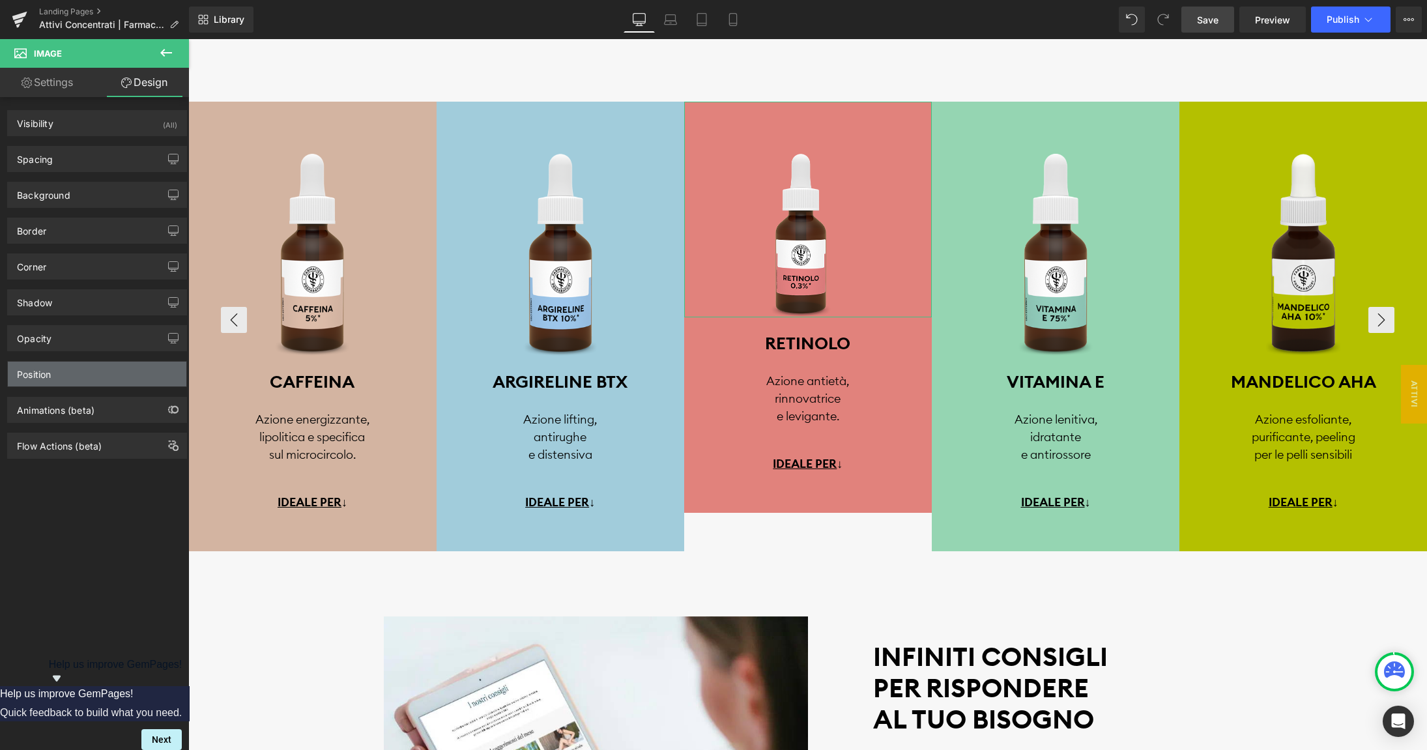
click at [89, 367] on div "Position" at bounding box center [97, 374] width 179 height 25
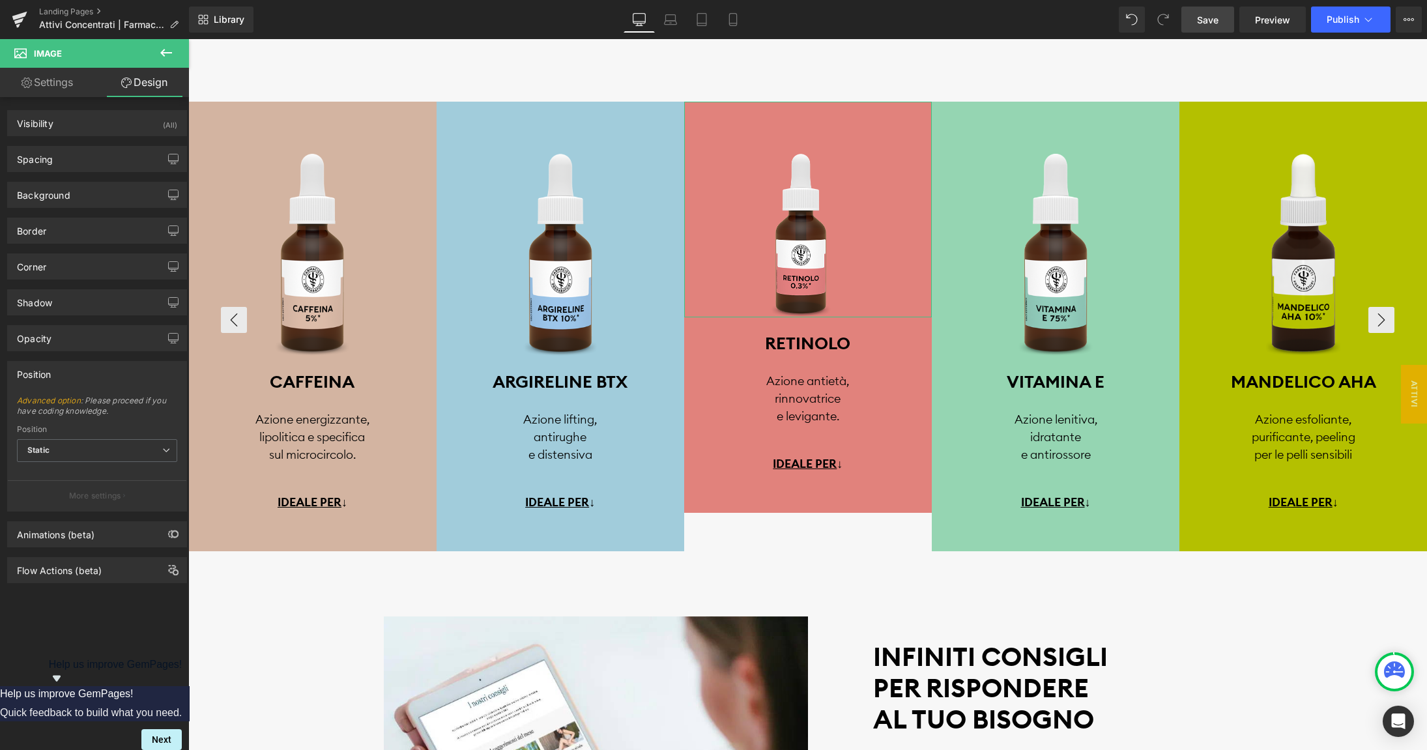
click at [89, 367] on div "Position" at bounding box center [97, 374] width 179 height 25
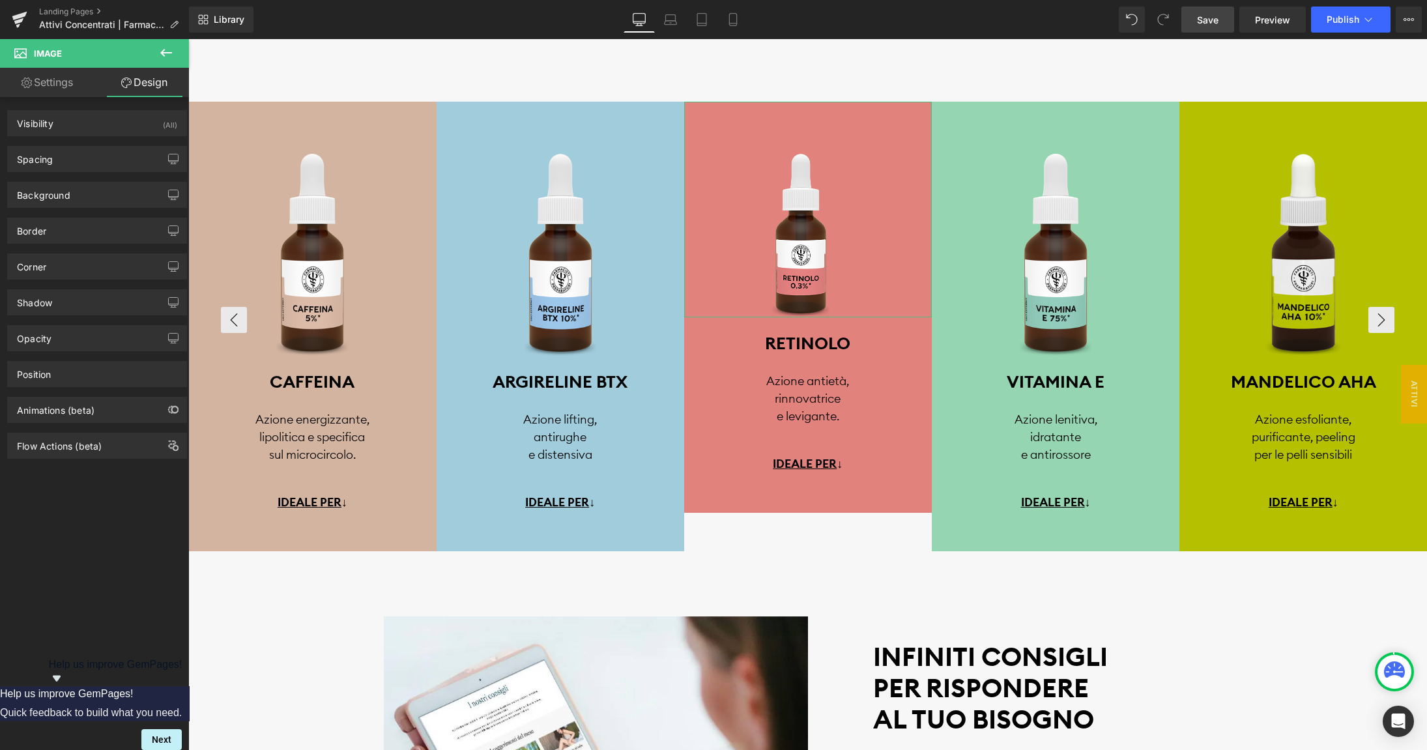
click at [59, 84] on link "Settings" at bounding box center [47, 82] width 95 height 29
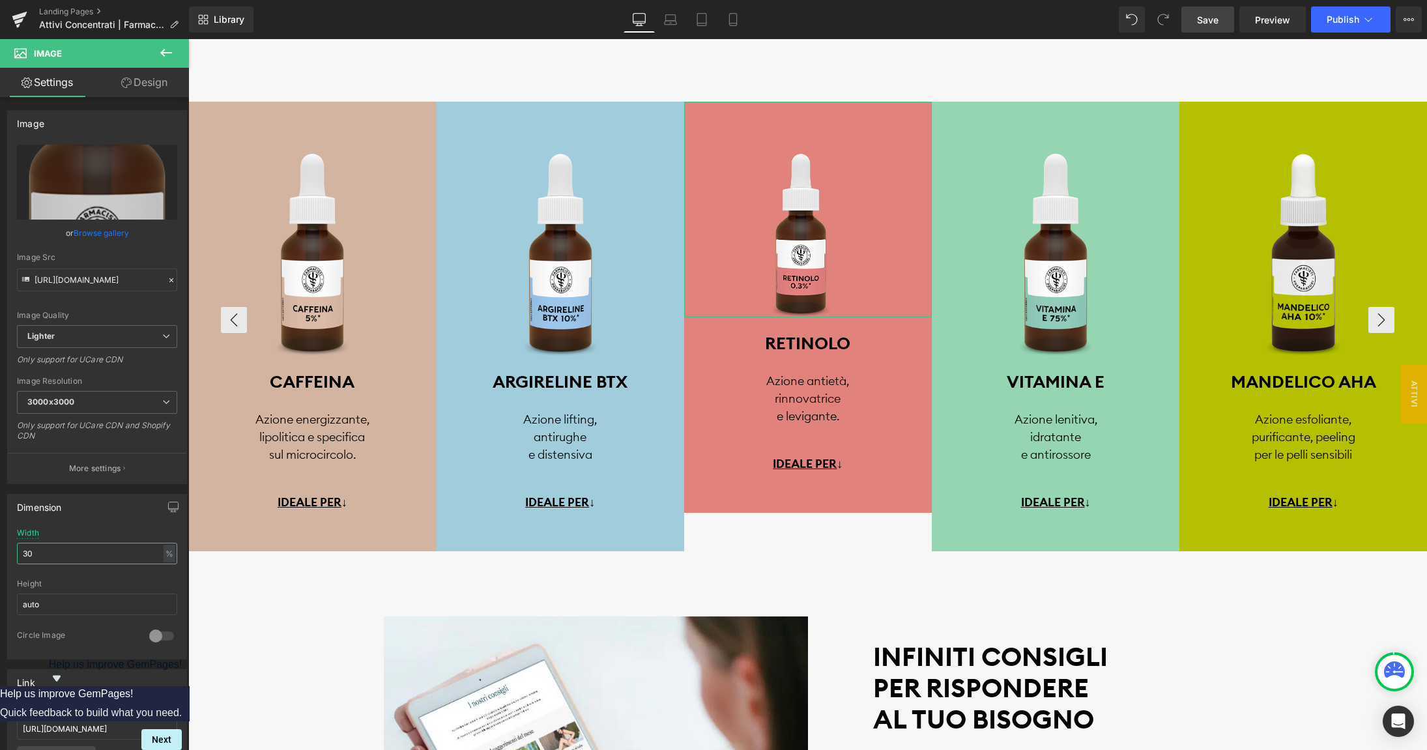
click at [55, 552] on input "30" at bounding box center [97, 554] width 160 height 22
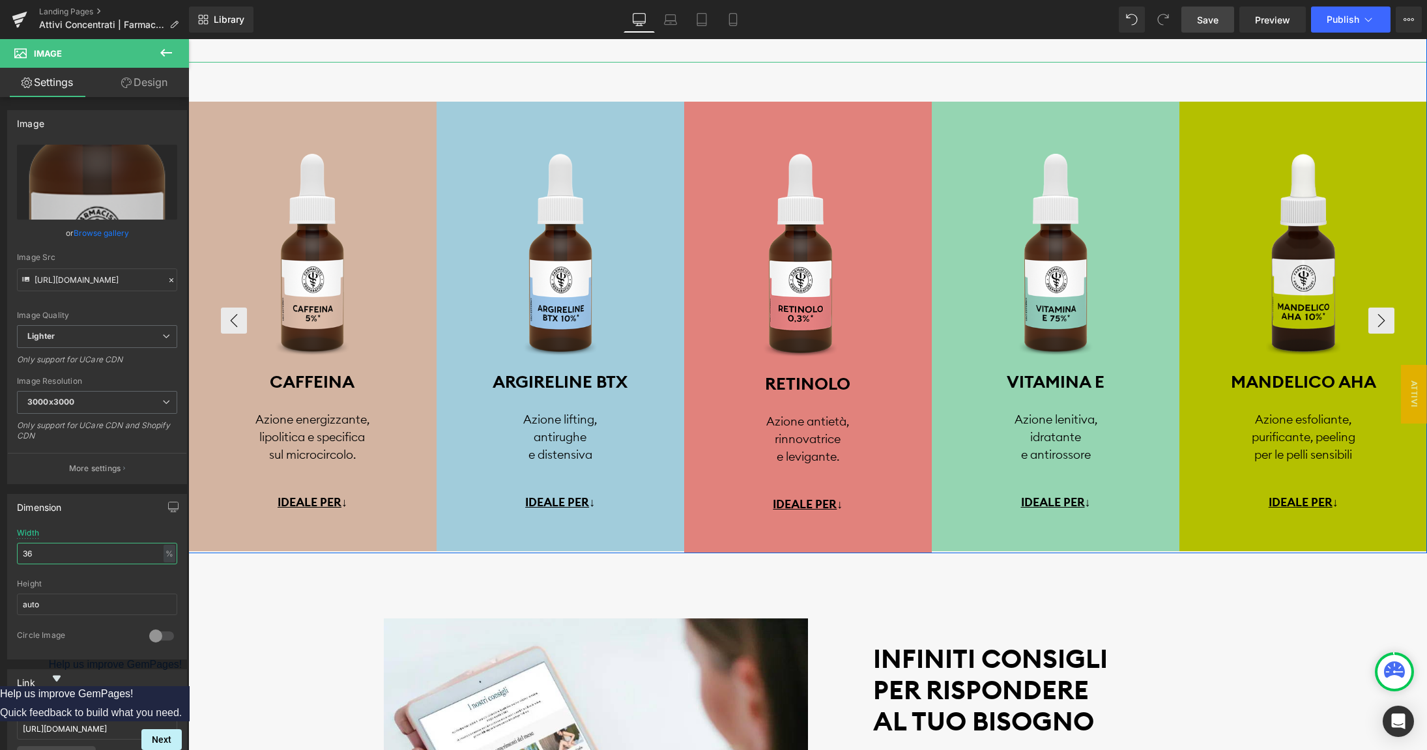
type input "36"
click at [1211, 25] on span "Save" at bounding box center [1208, 20] width 22 height 14
click at [942, 50] on div "Scopri tutti gli ATTIVI CONCENTRATI e trova quello che fa per te" at bounding box center [807, 5] width 1239 height 113
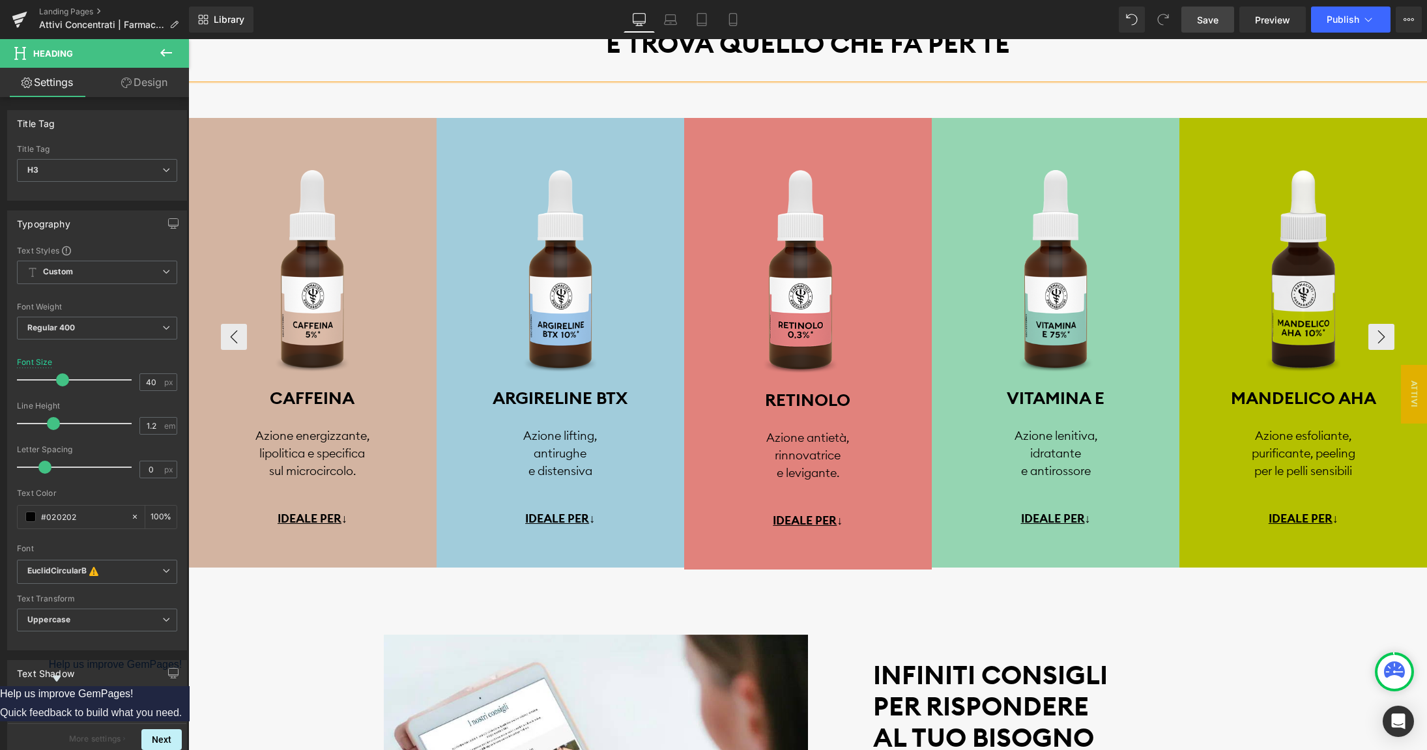
scroll to position [2901, 0]
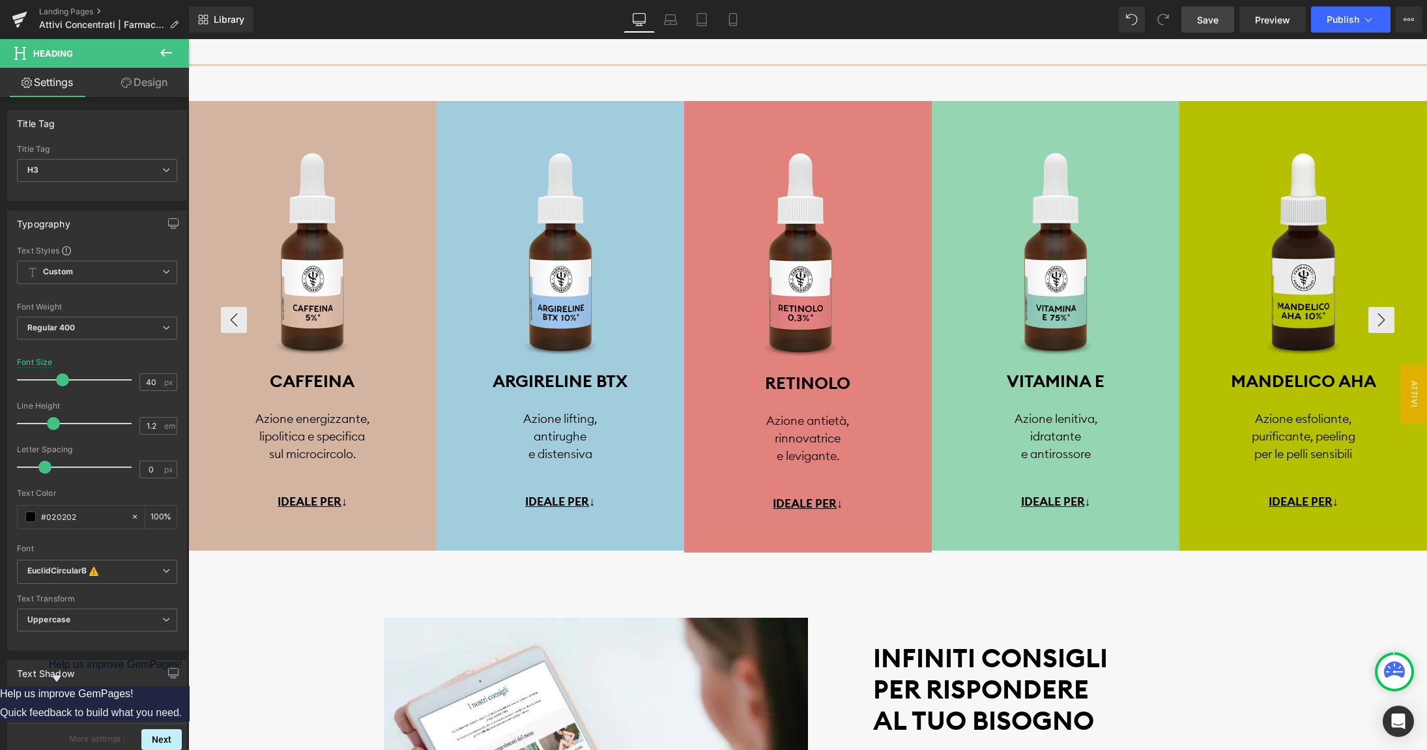
click at [1199, 23] on link "Save" at bounding box center [1208, 20] width 53 height 26
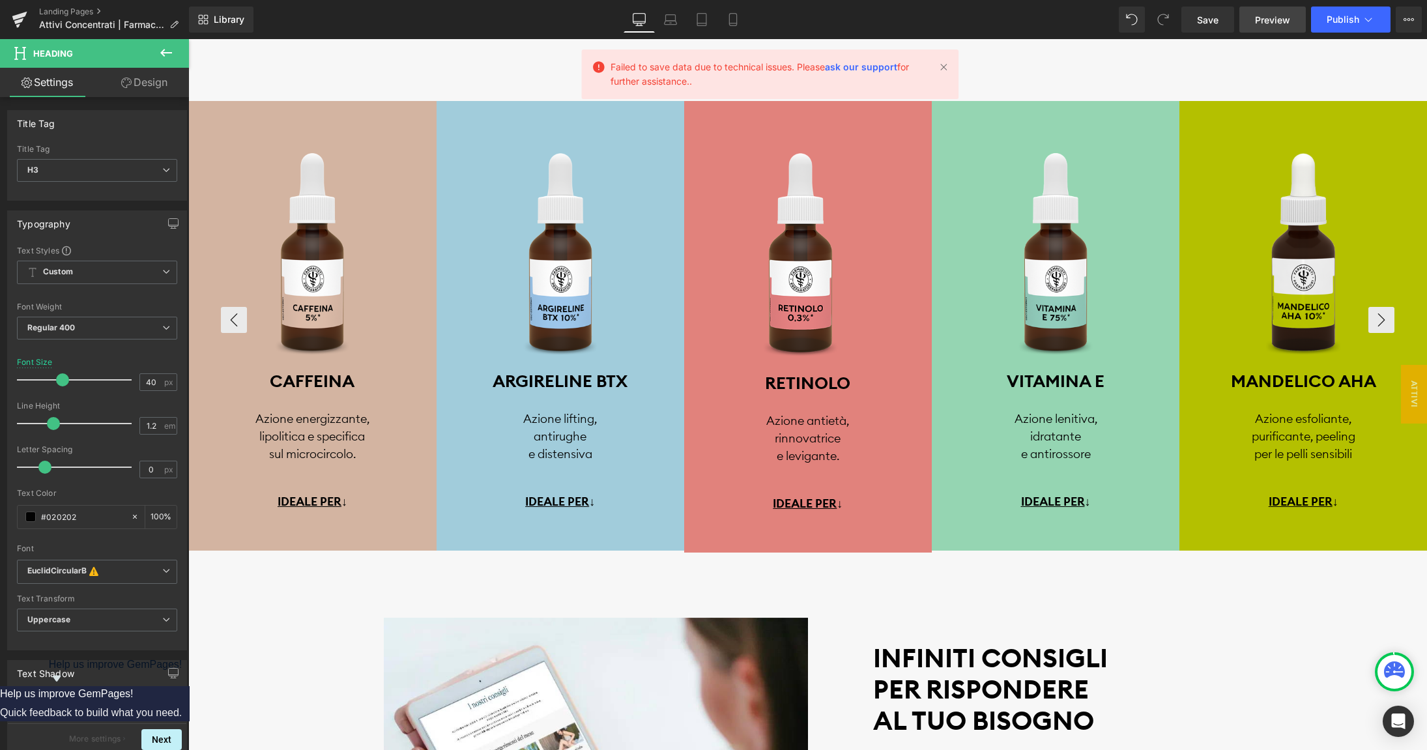
click at [1262, 17] on span "Preview" at bounding box center [1272, 20] width 35 height 14
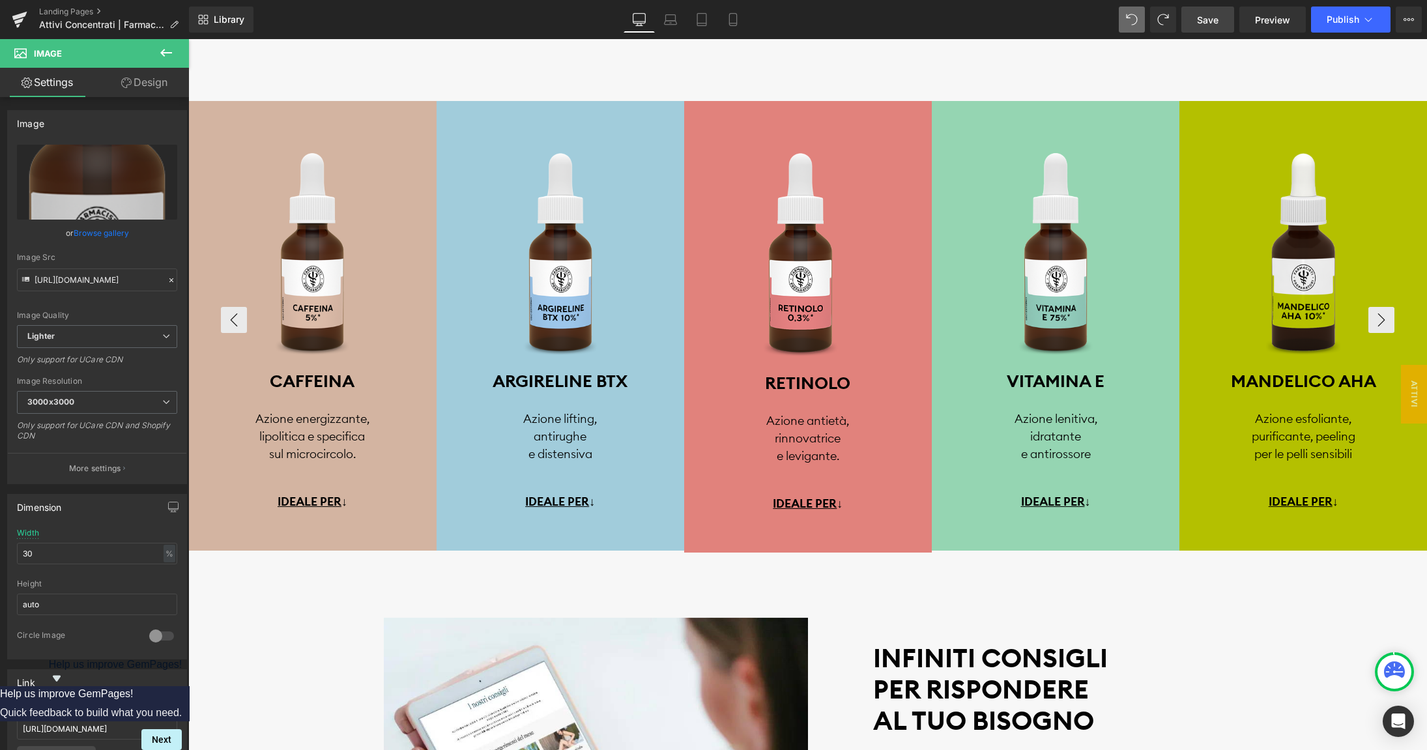
click at [1209, 21] on span "Save" at bounding box center [1208, 20] width 22 height 14
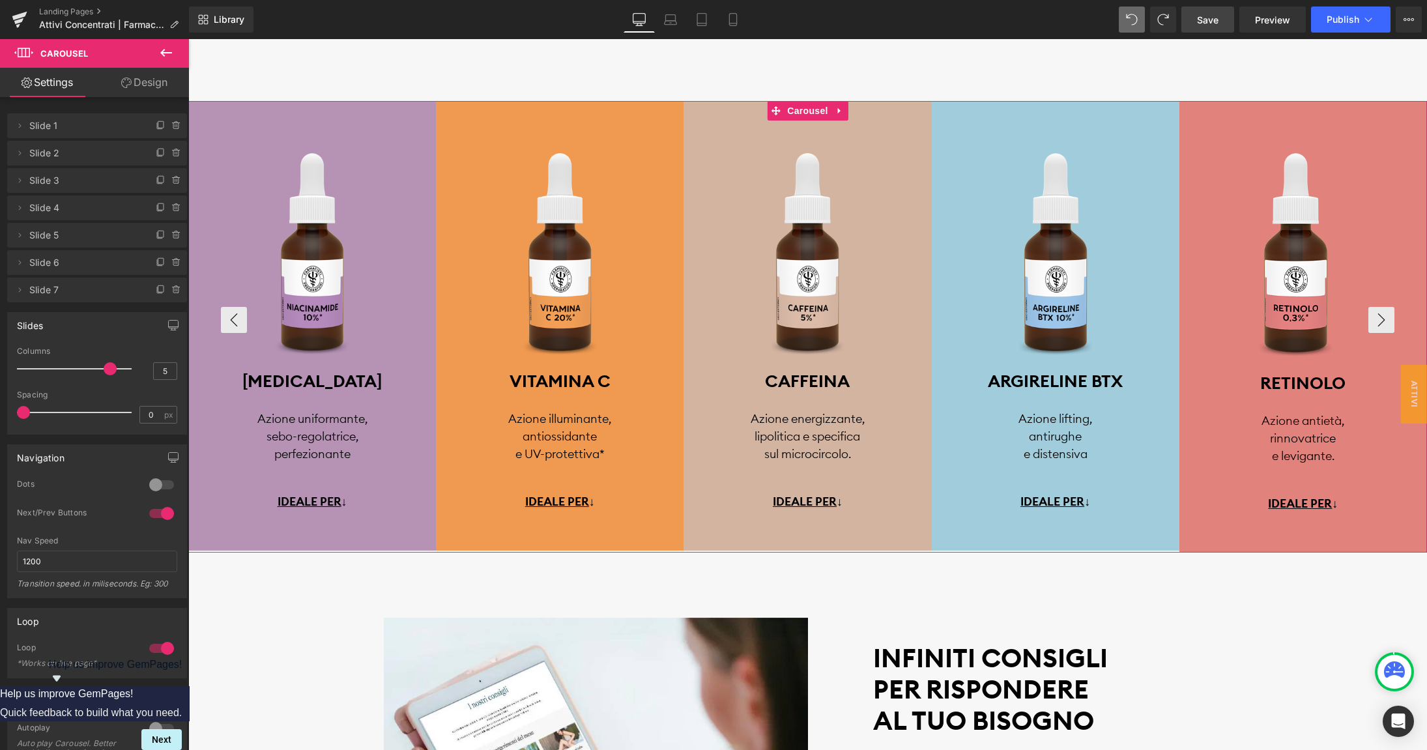
click at [173, 655] on div at bounding box center [161, 648] width 31 height 21
drag, startPoint x: 1206, startPoint y: 25, endPoint x: 1017, endPoint y: 23, distance: 189.7
click at [1206, 25] on span "Save" at bounding box center [1208, 20] width 22 height 14
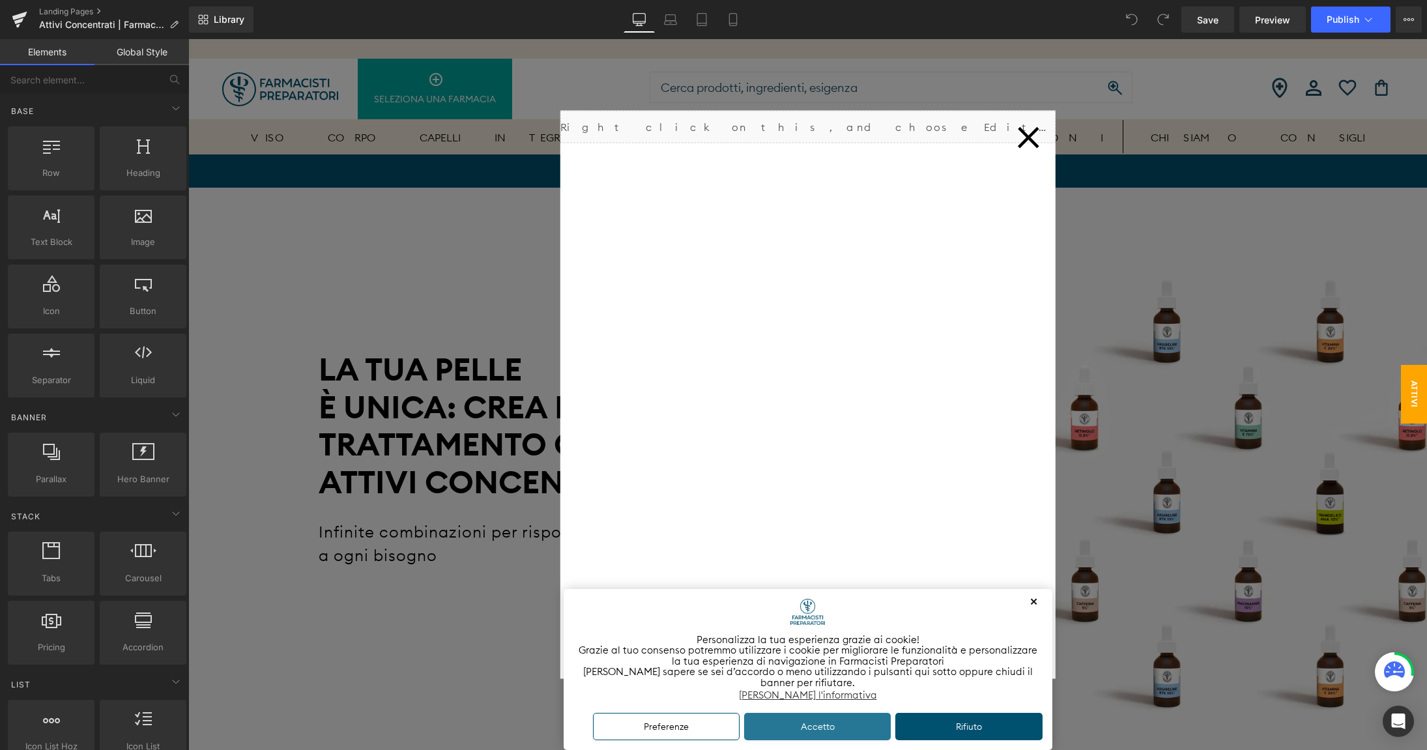
click at [817, 723] on button "Accetto" at bounding box center [817, 727] width 147 height 28
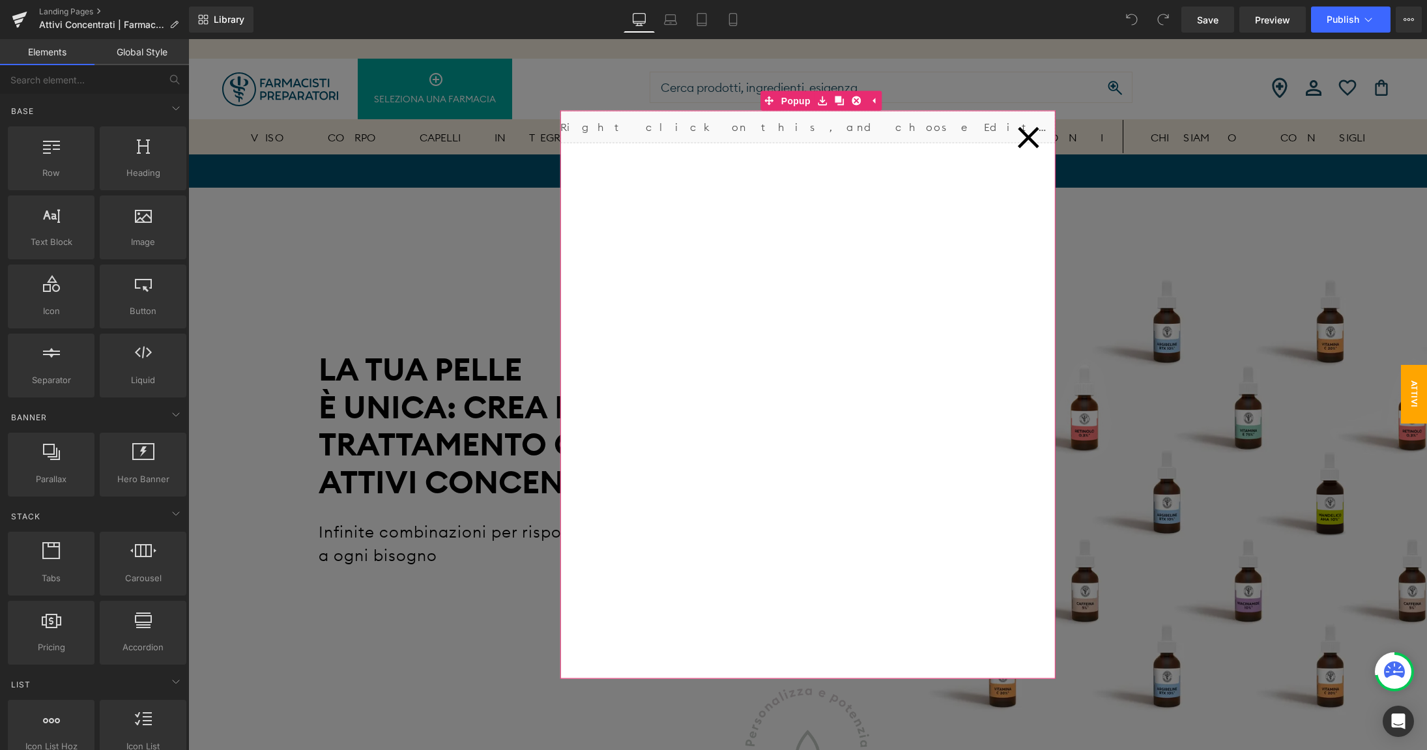
click at [1032, 141] on icon at bounding box center [1029, 137] width 22 height 22
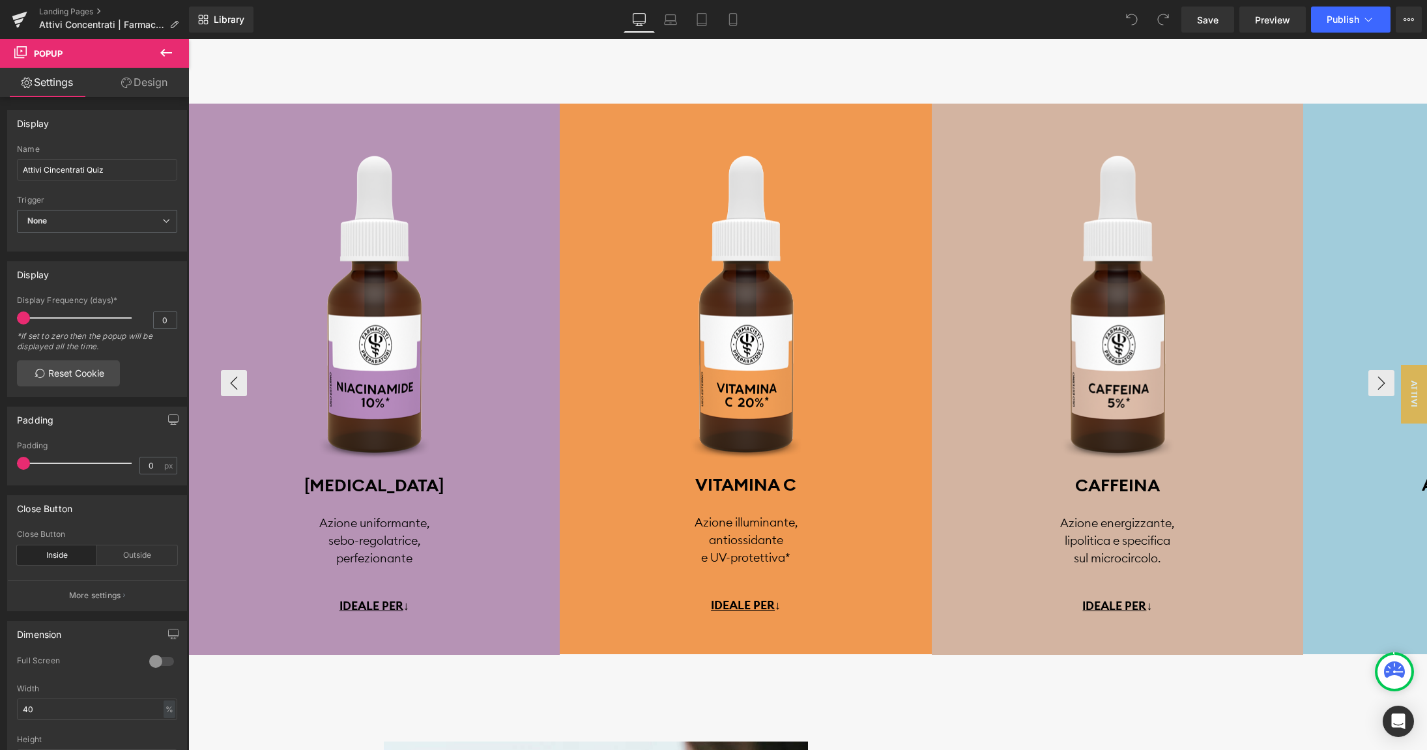
scroll to position [2880, 0]
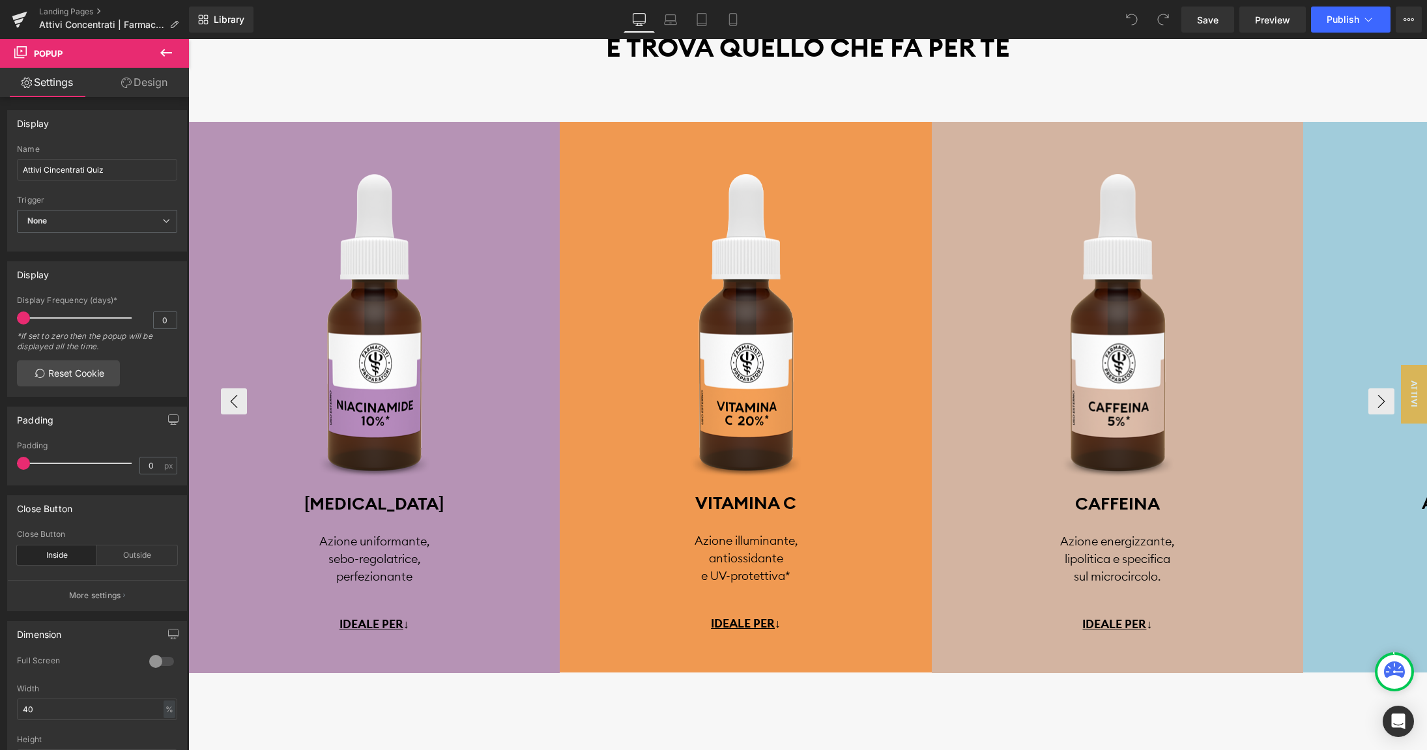
click at [831, 245] on link at bounding box center [746, 299] width 372 height 355
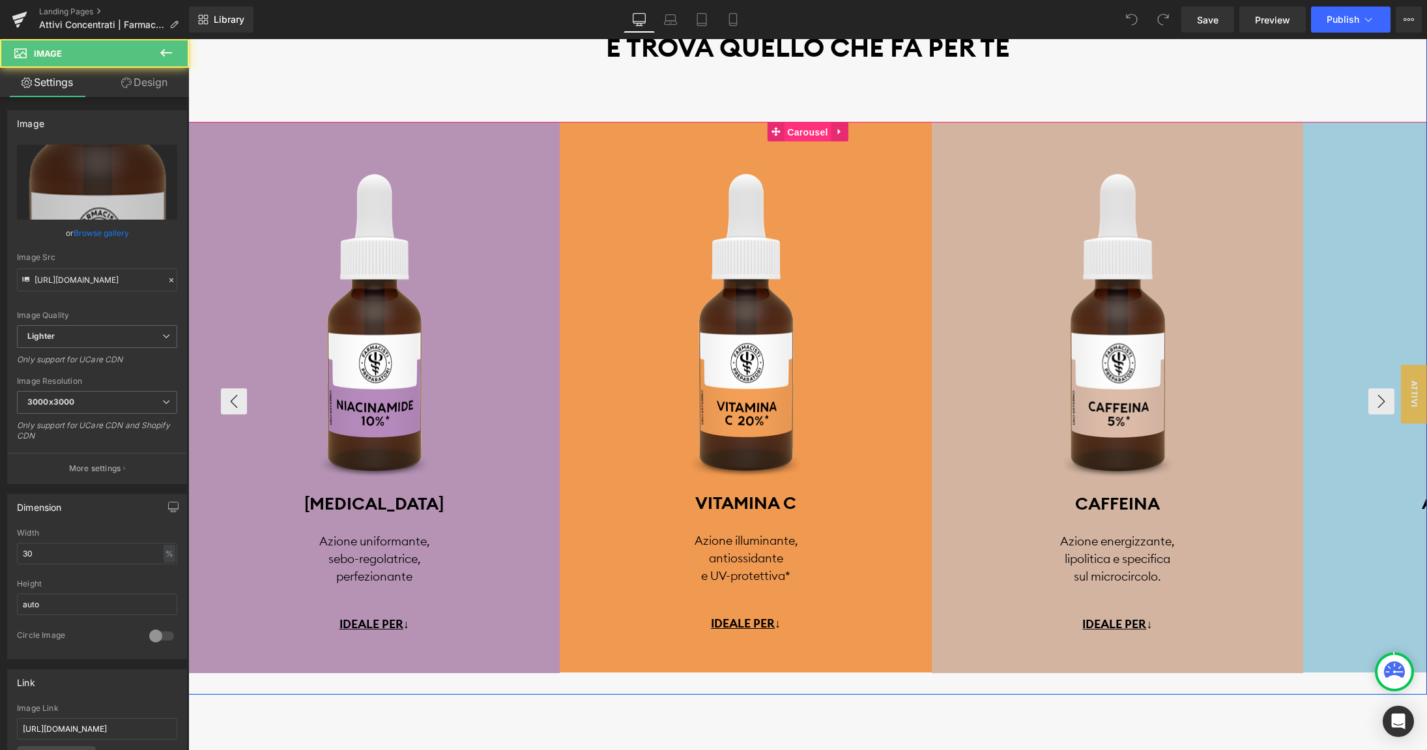
click at [798, 131] on span "Carousel" at bounding box center [807, 133] width 47 height 20
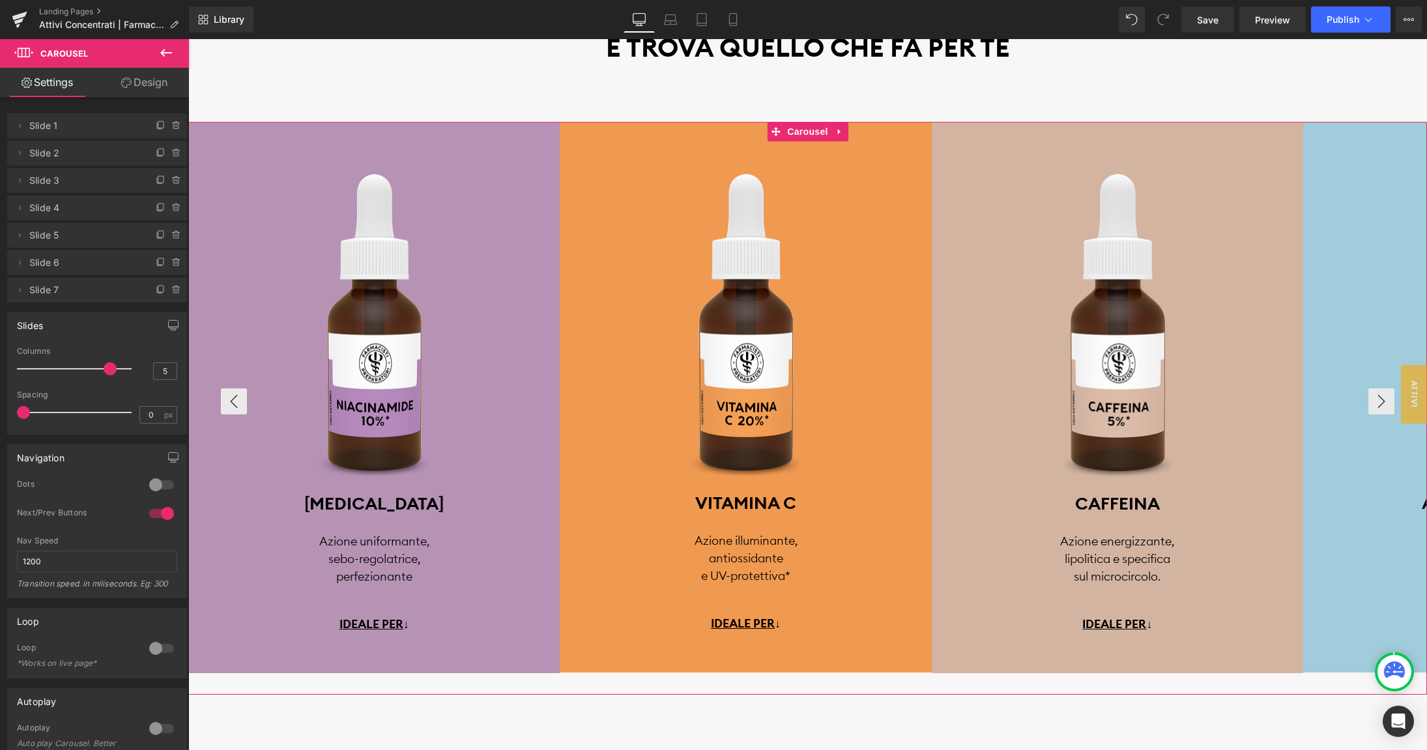
click at [154, 652] on div at bounding box center [161, 648] width 31 height 21
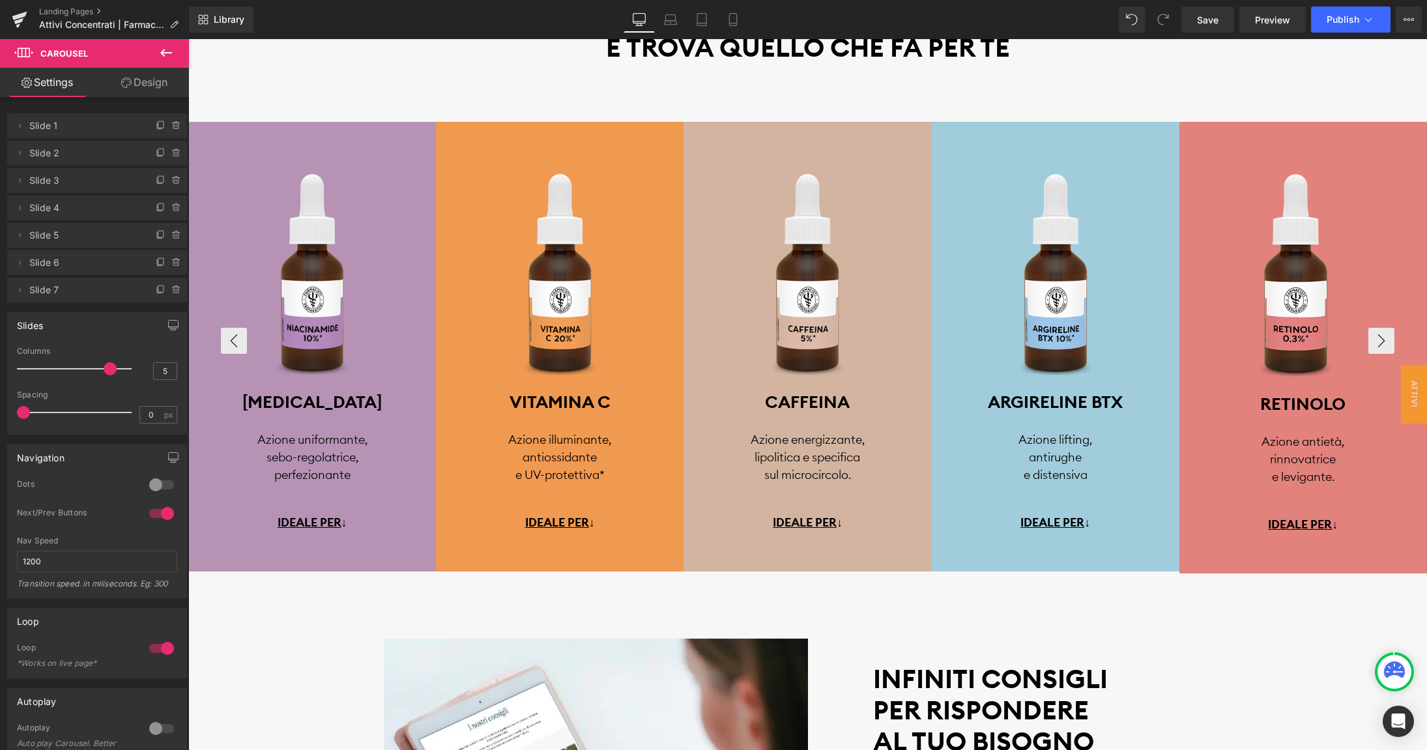
click at [155, 652] on div at bounding box center [161, 648] width 31 height 21
click at [774, 527] on icon at bounding box center [772, 529] width 9 height 9
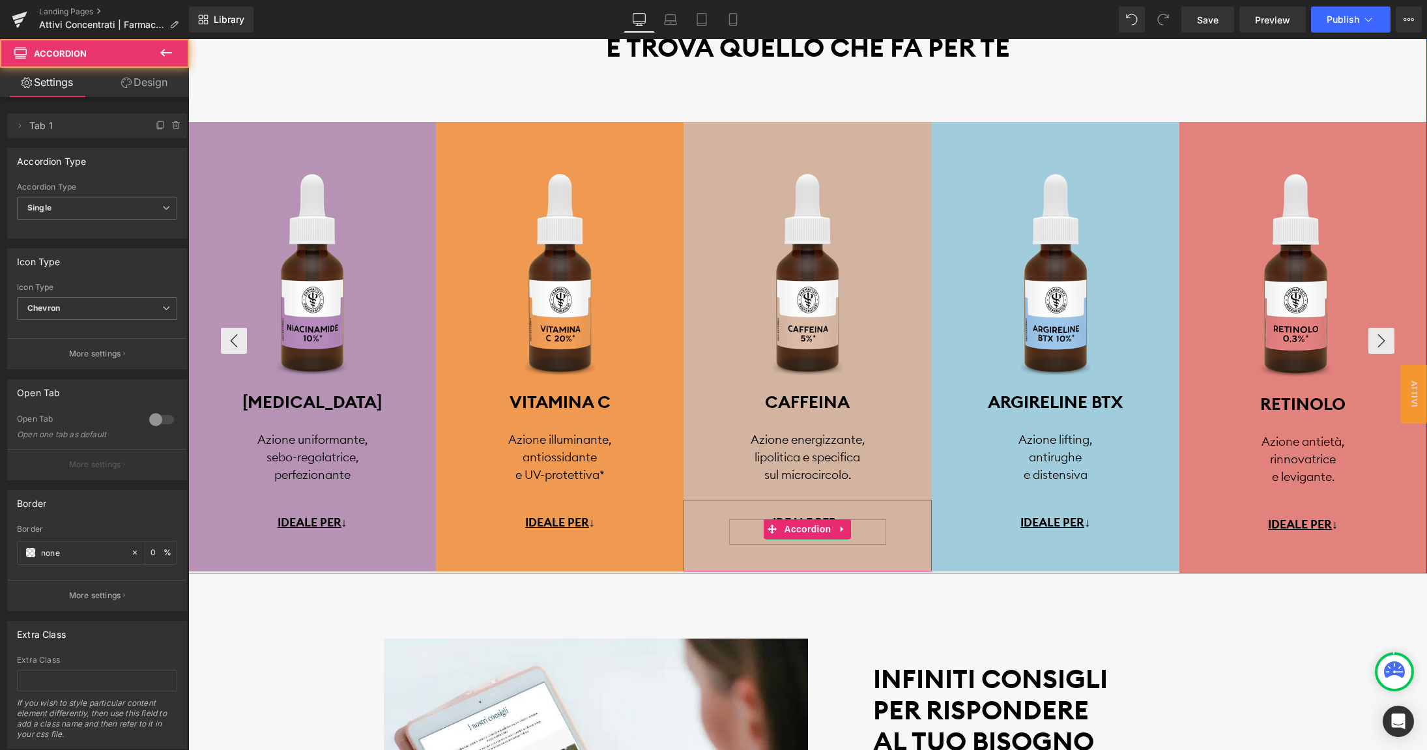
click at [781, 519] on u "IDEALE PER" at bounding box center [805, 522] width 64 height 15
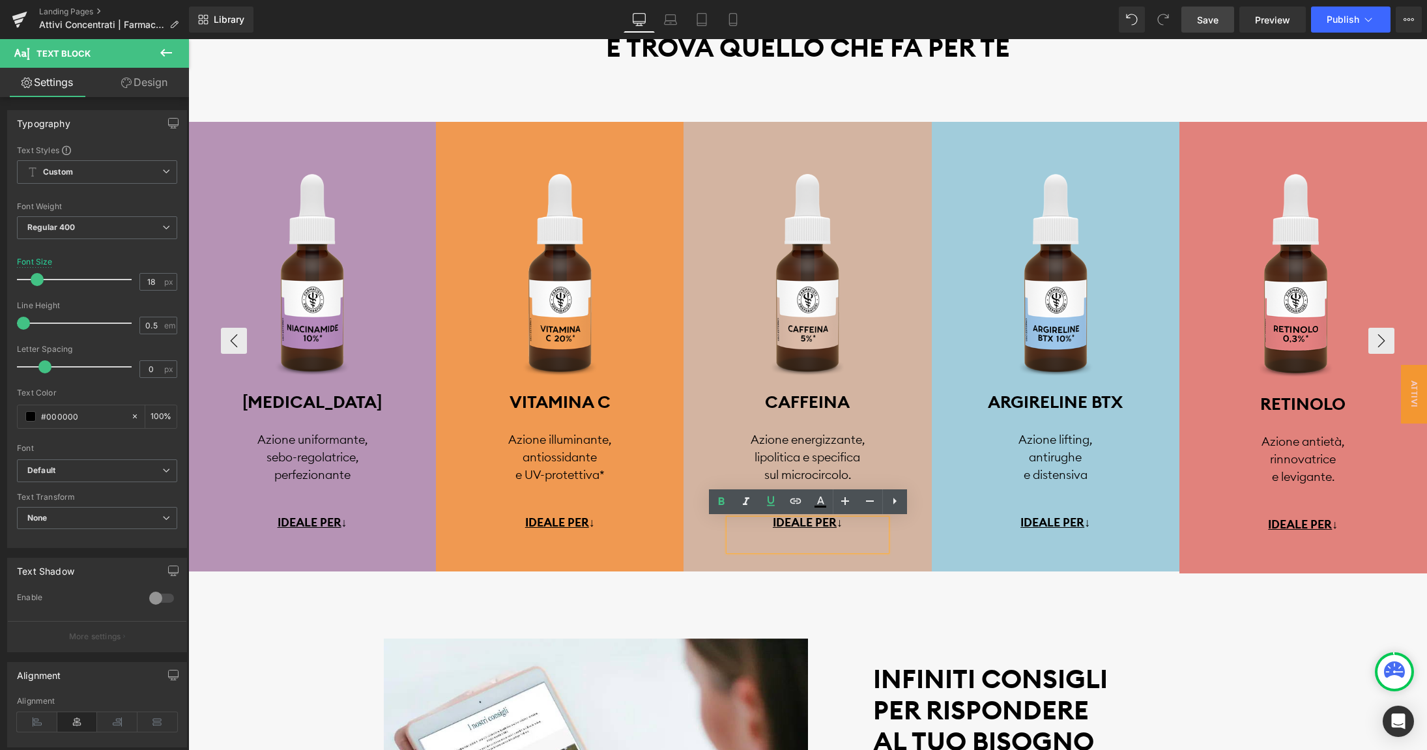
click at [1204, 20] on span "Save" at bounding box center [1208, 20] width 22 height 14
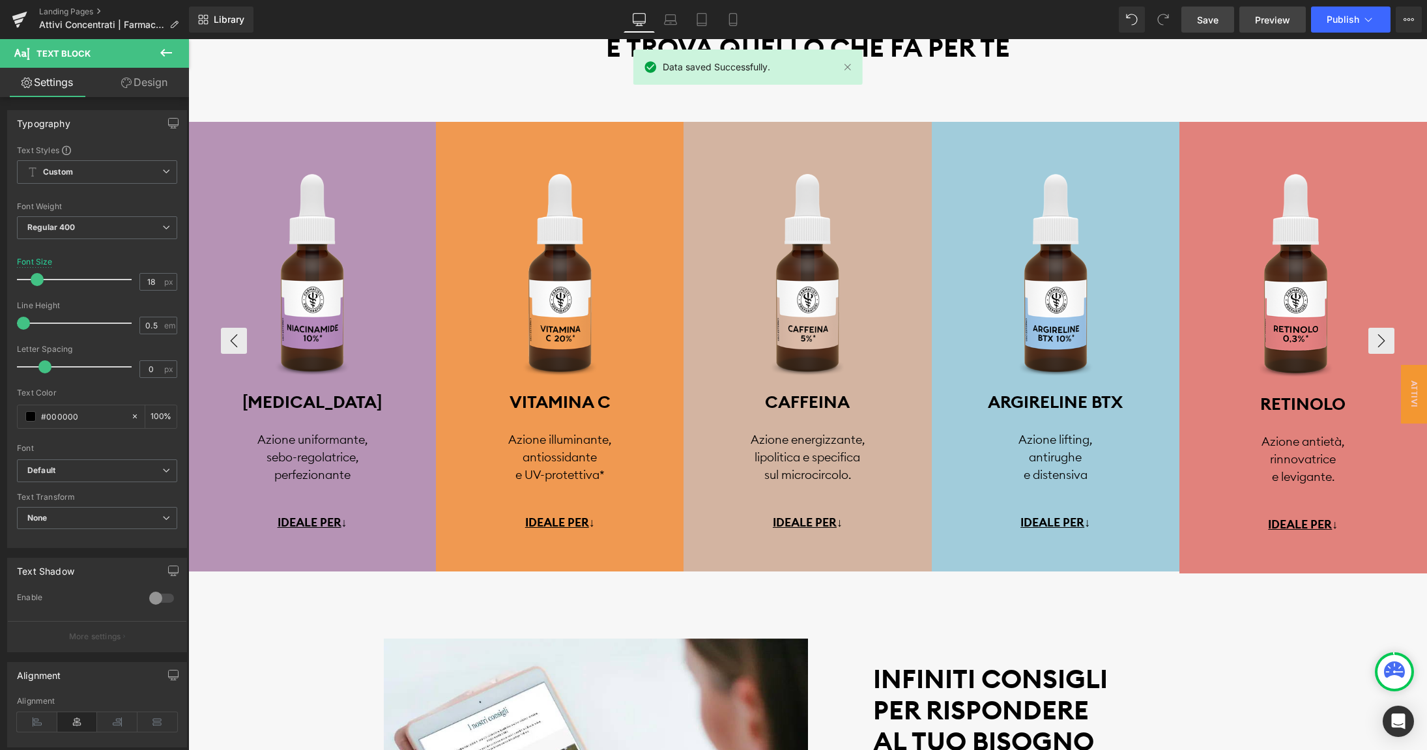
click at [1269, 12] on link "Preview" at bounding box center [1273, 20] width 66 height 26
click at [671, 25] on icon at bounding box center [671, 23] width 12 height 4
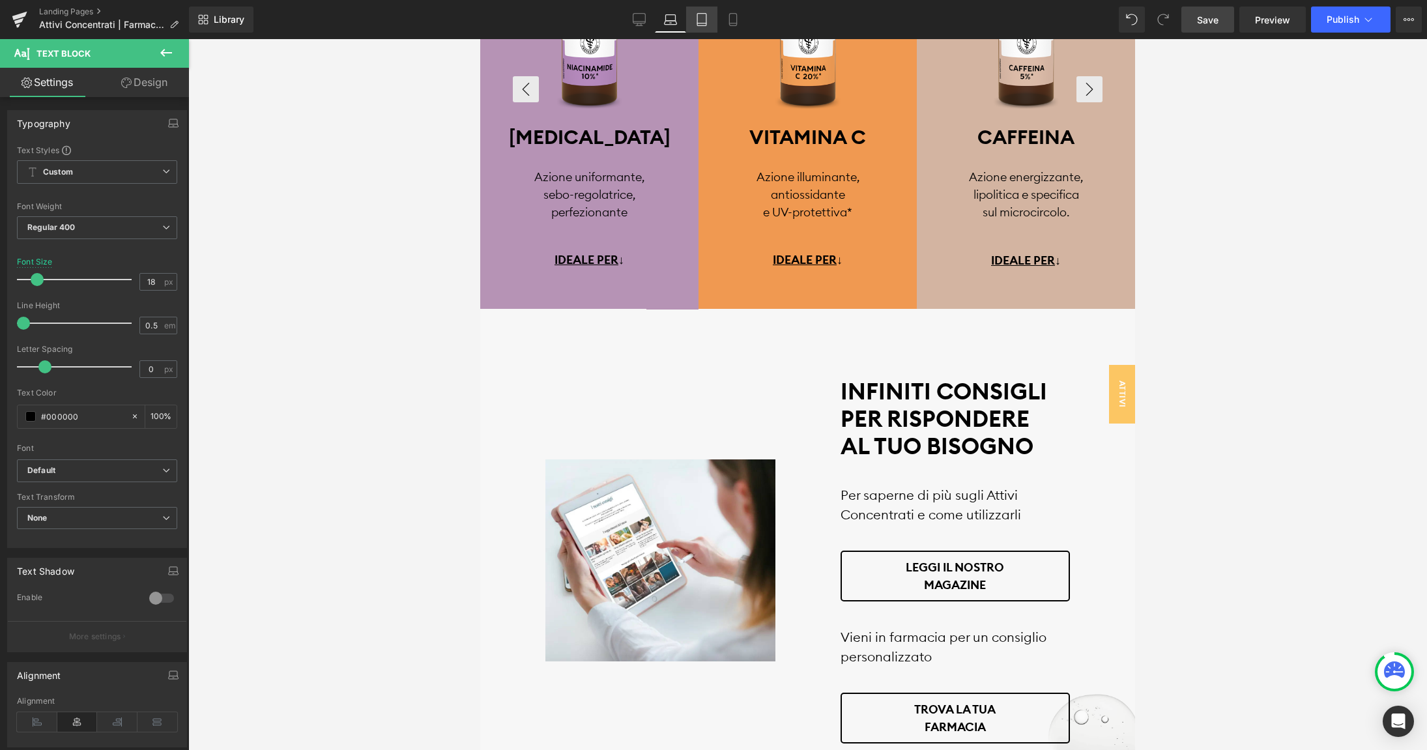
click at [706, 22] on icon at bounding box center [701, 19] width 13 height 13
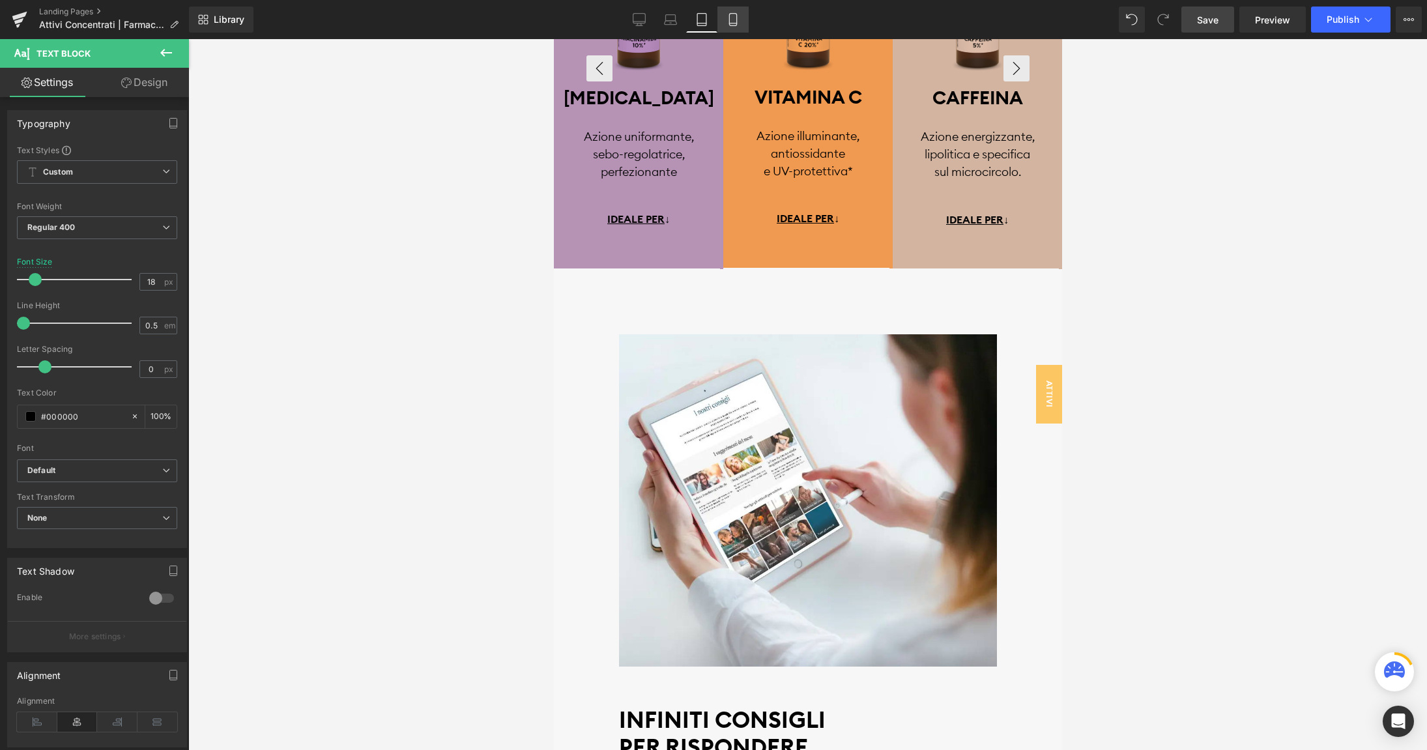
click at [732, 22] on icon at bounding box center [733, 19] width 13 height 13
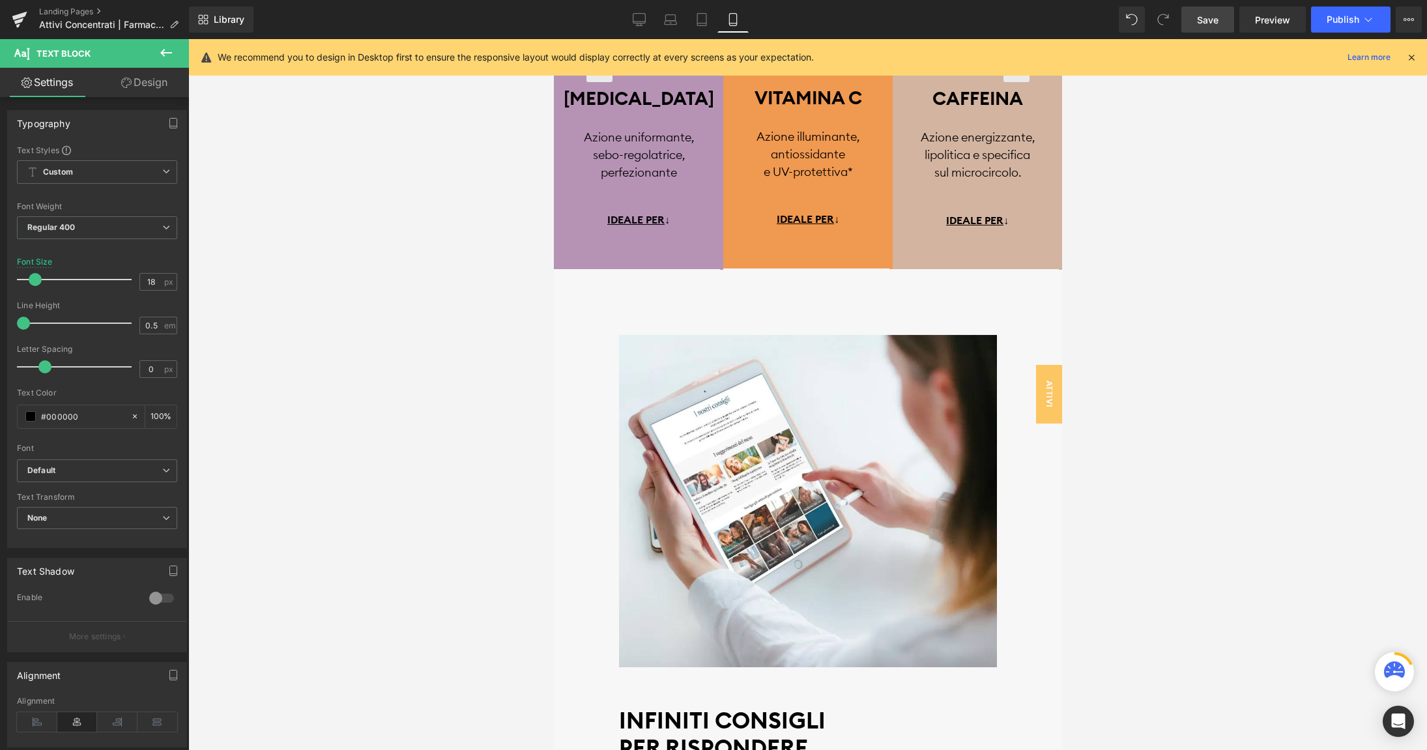
scroll to position [3023, 0]
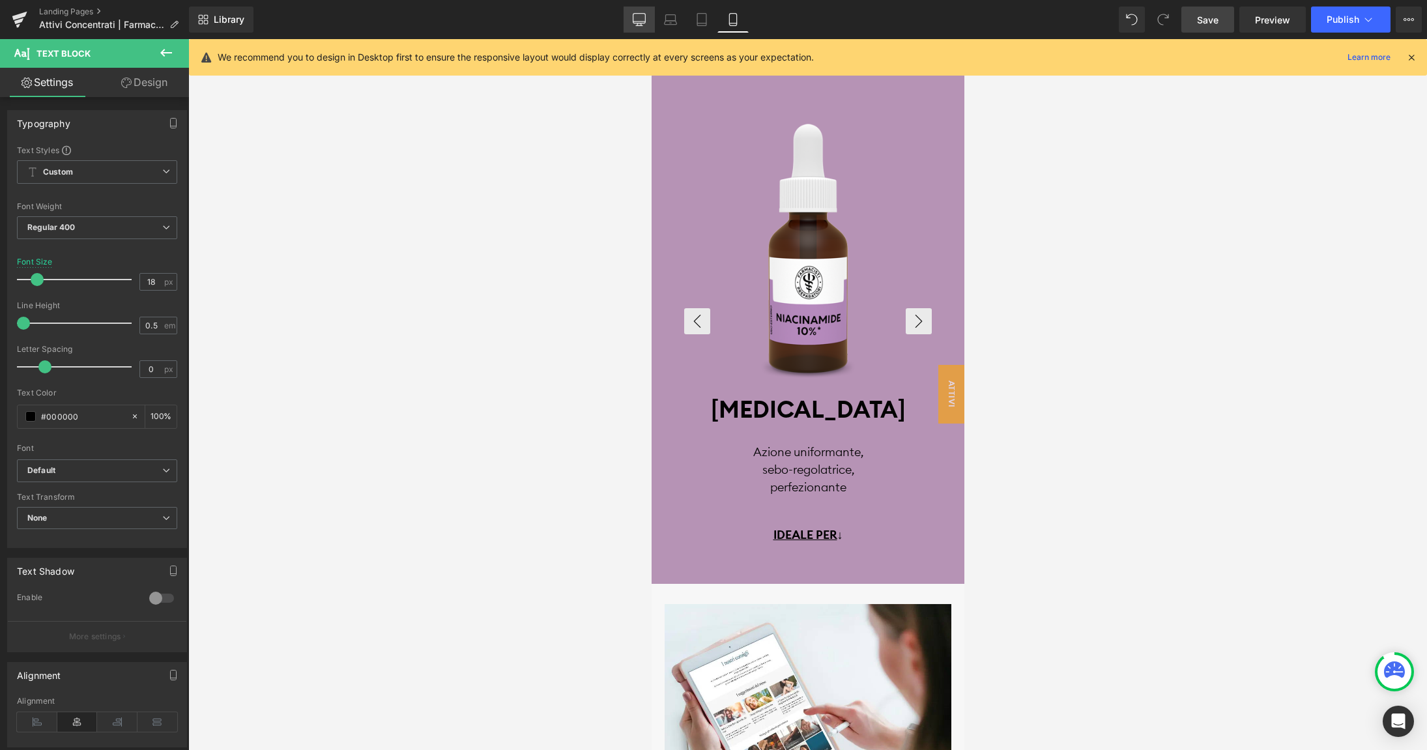
click at [646, 24] on icon at bounding box center [639, 19] width 13 height 13
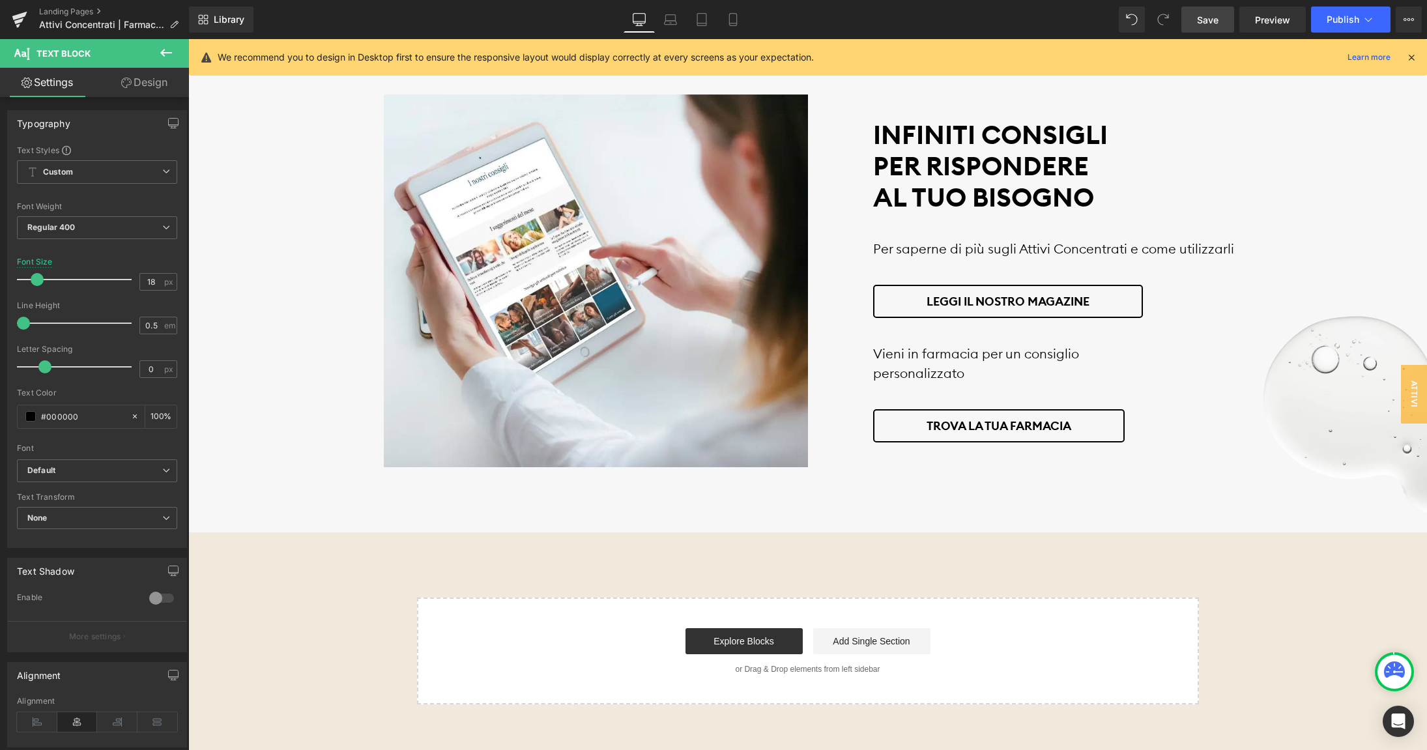
scroll to position [3422, 0]
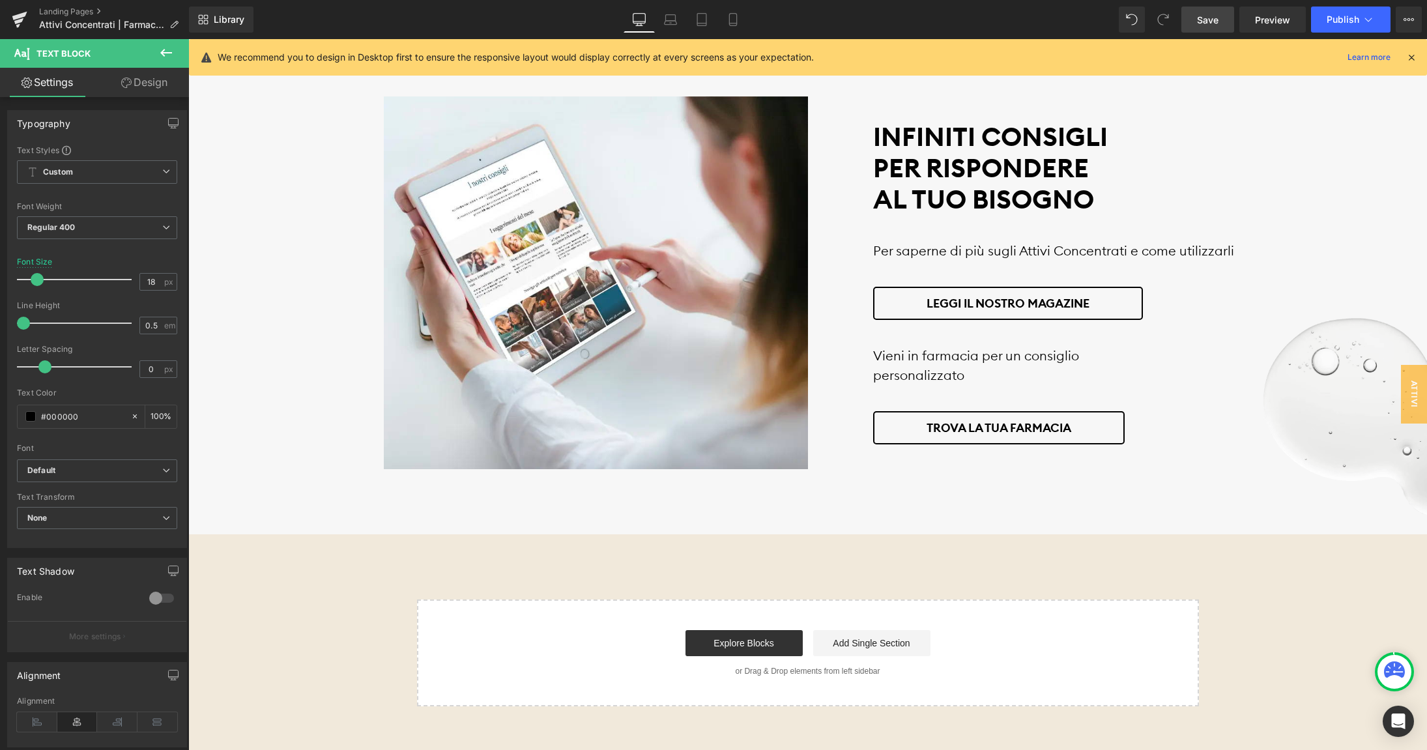
click at [1212, 19] on span "Save" at bounding box center [1208, 20] width 22 height 14
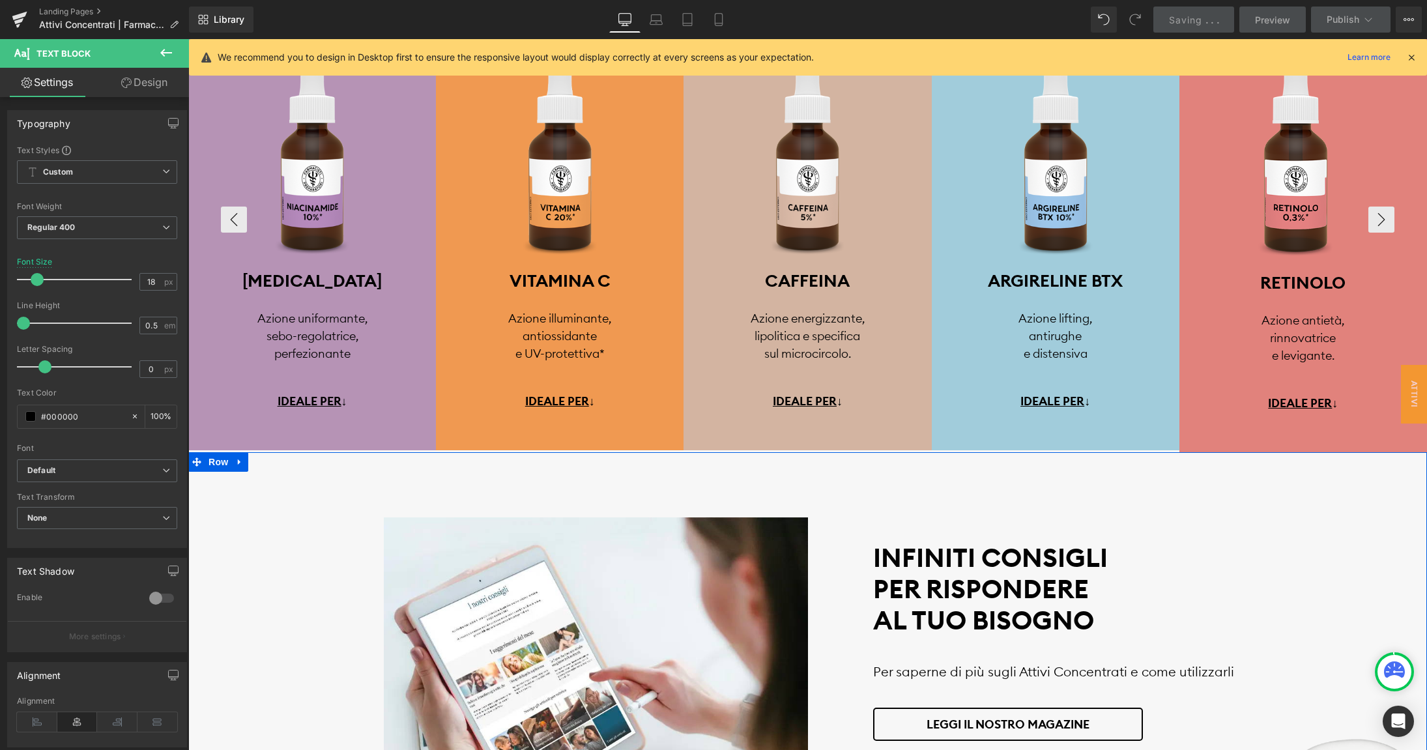
scroll to position [2848, 0]
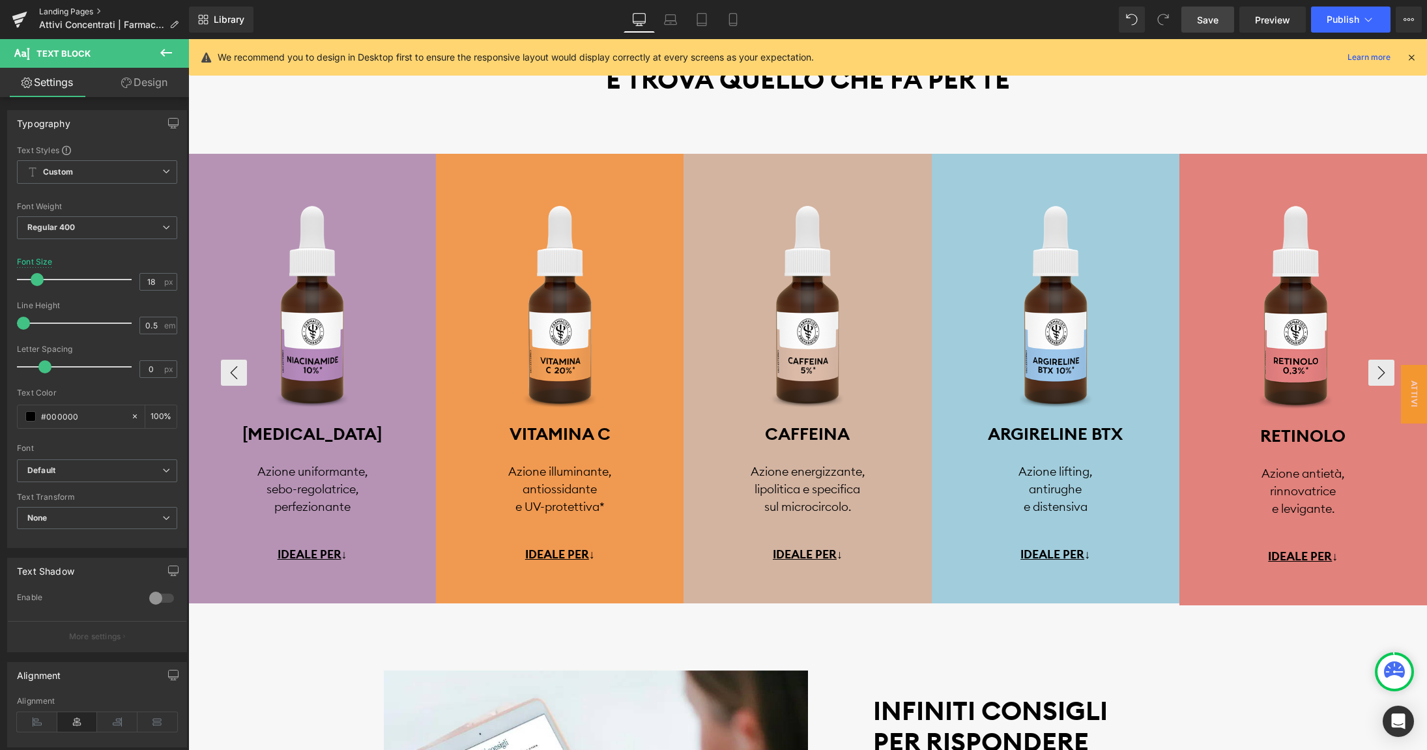
click at [66, 12] on link "Landing Pages" at bounding box center [114, 12] width 150 height 10
